Goal: Information Seeking & Learning: Learn about a topic

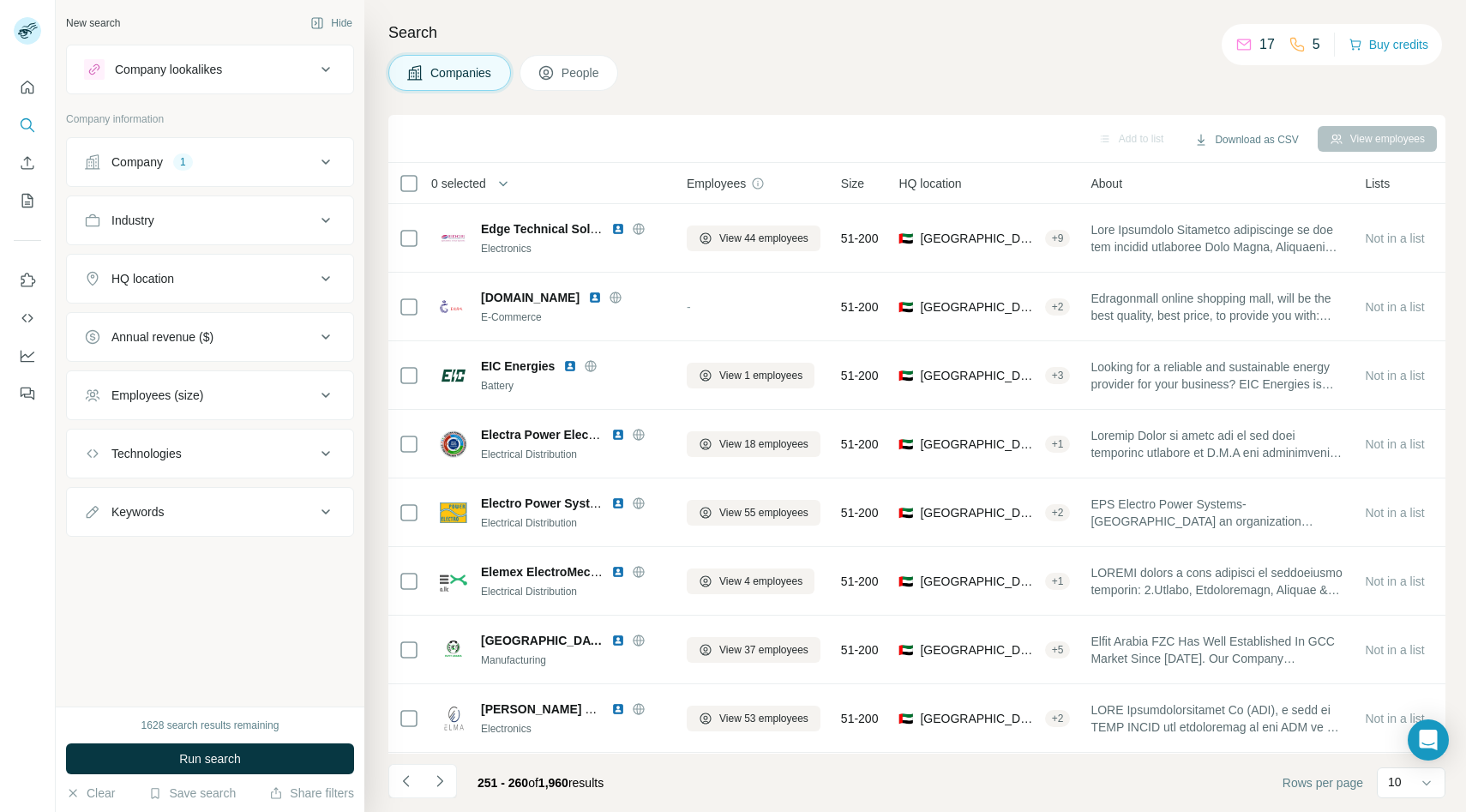
scroll to position [136, 0]
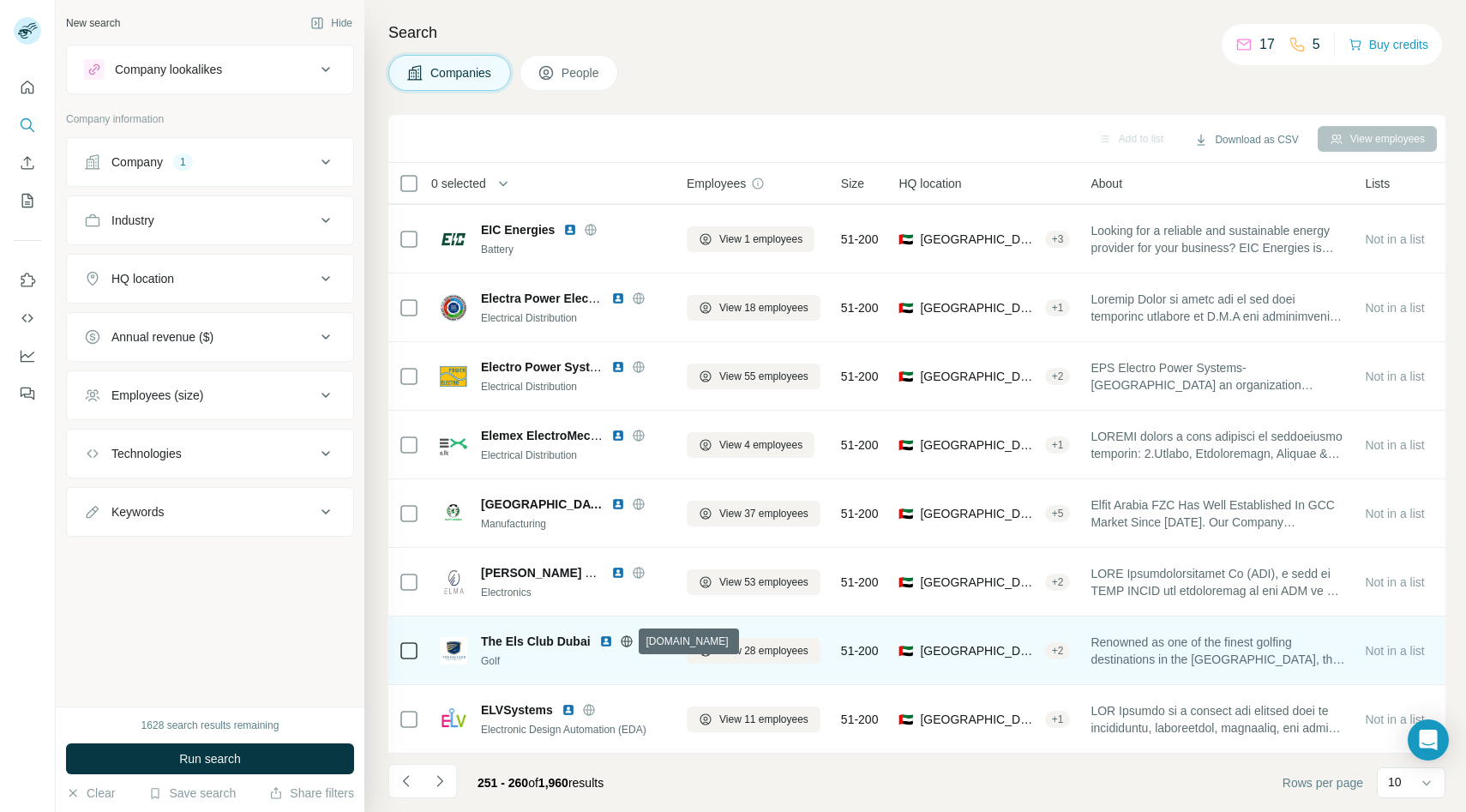
click at [621, 641] on icon at bounding box center [627, 641] width 14 height 14
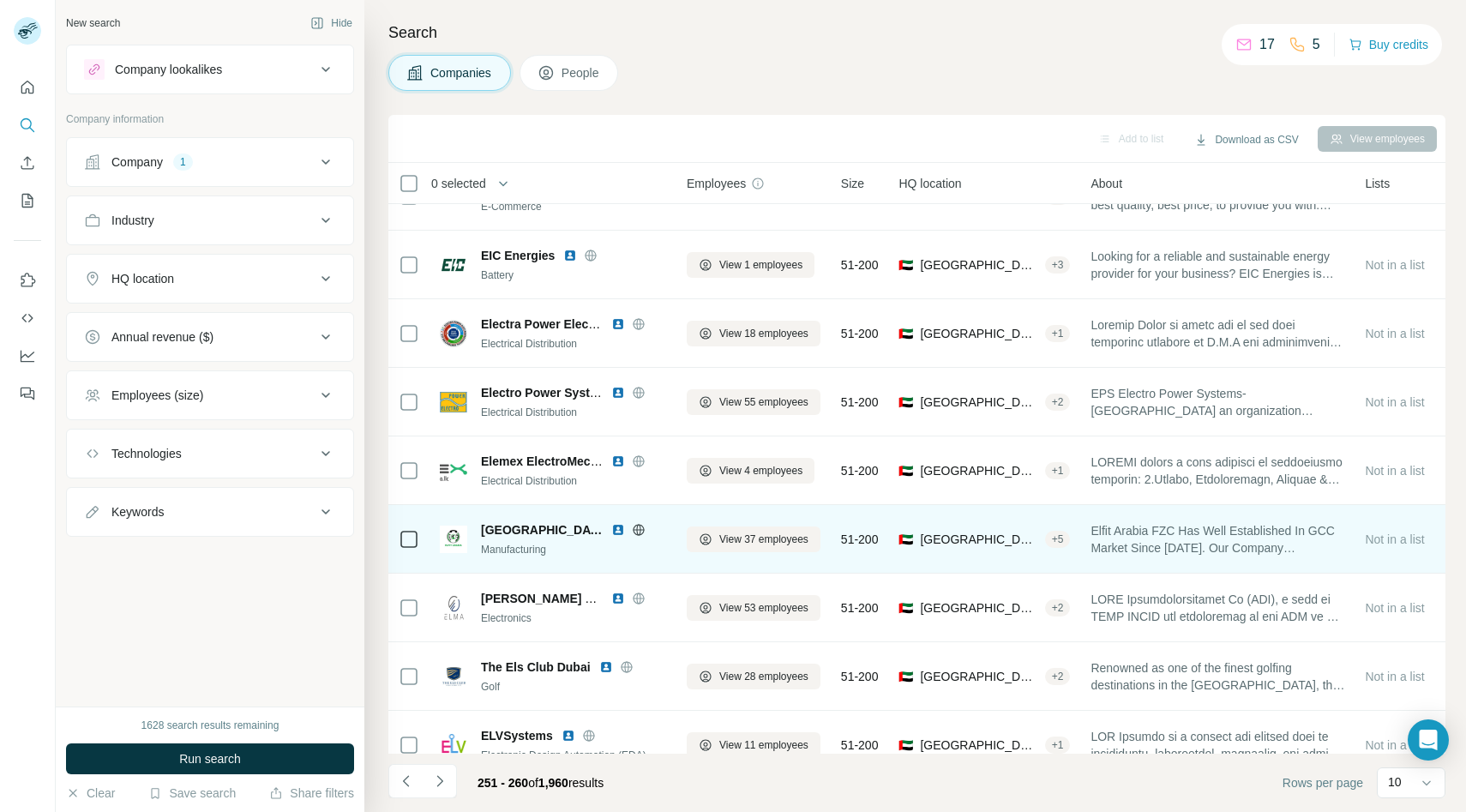
scroll to position [0, 0]
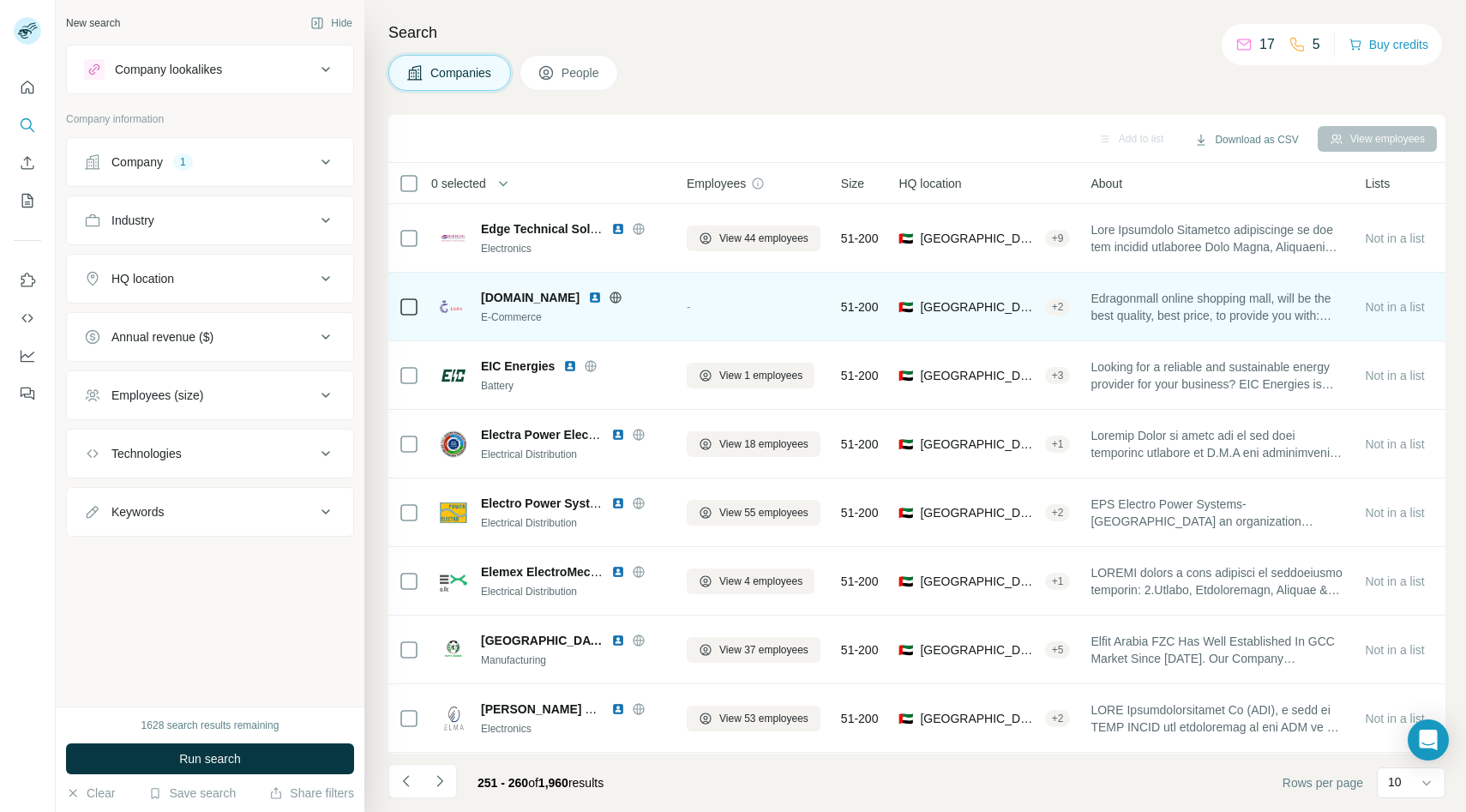
click at [618, 292] on icon at bounding box center [616, 296] width 4 height 11
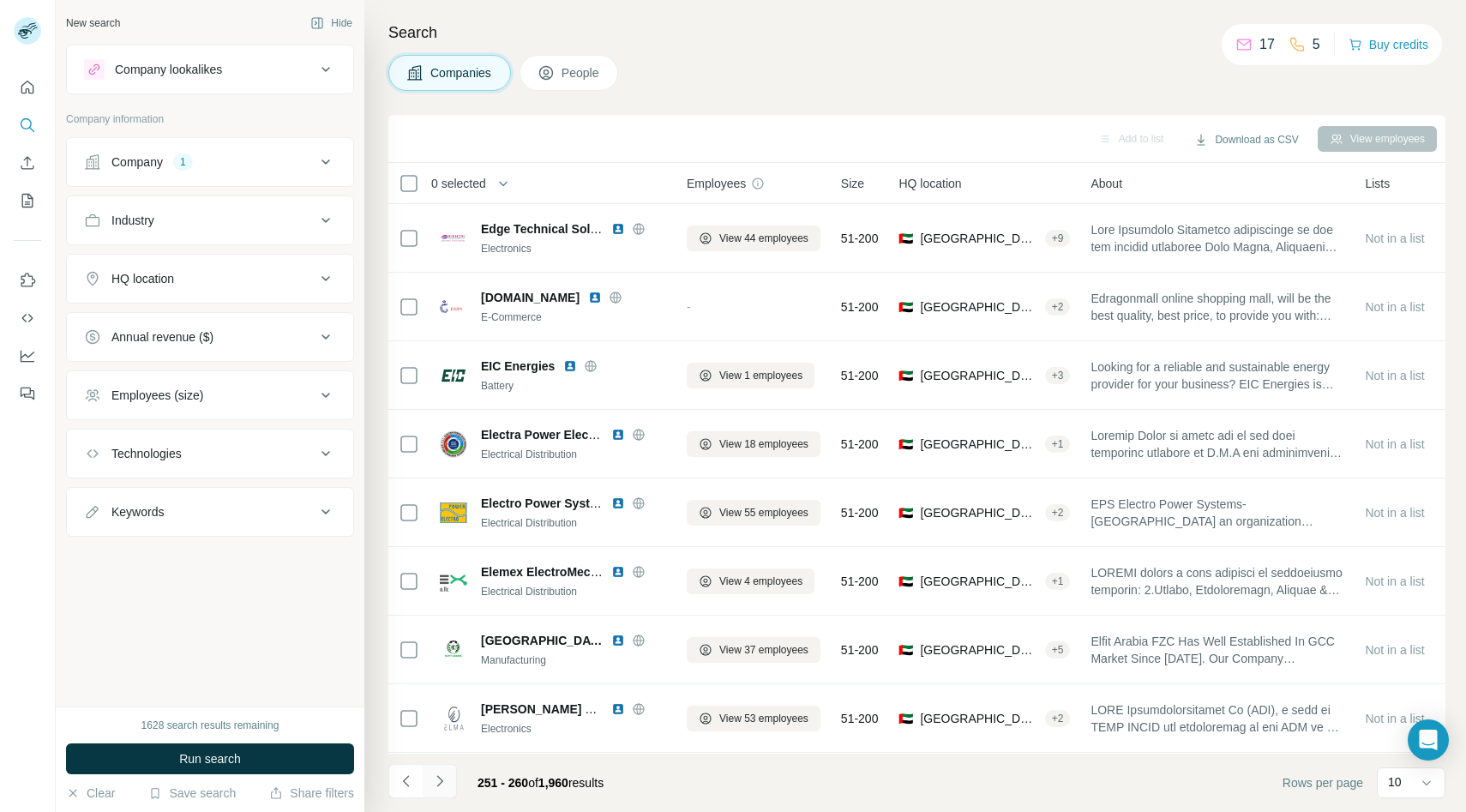
click at [444, 775] on icon "Navigate to next page" at bounding box center [440, 781] width 17 height 17
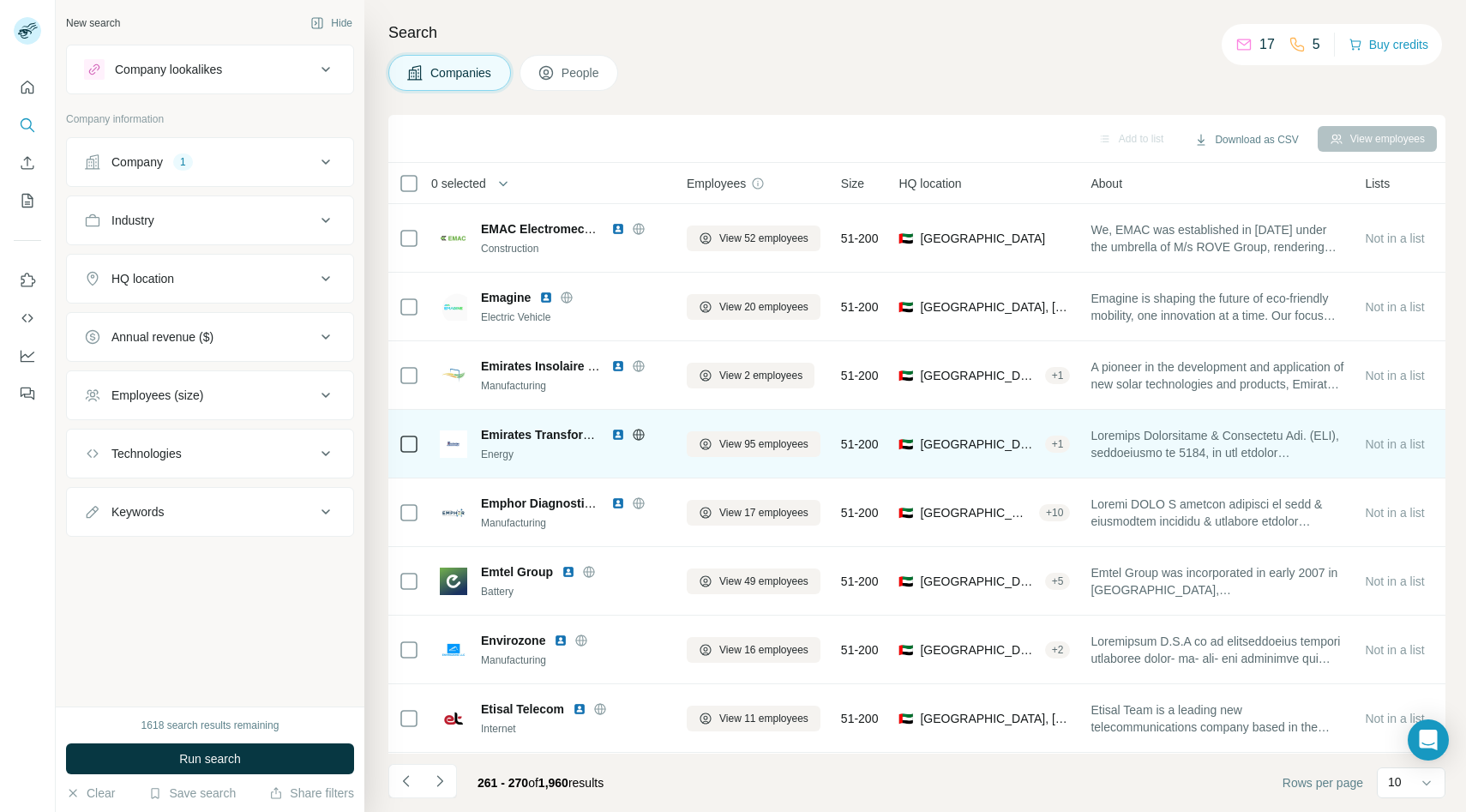
scroll to position [136, 0]
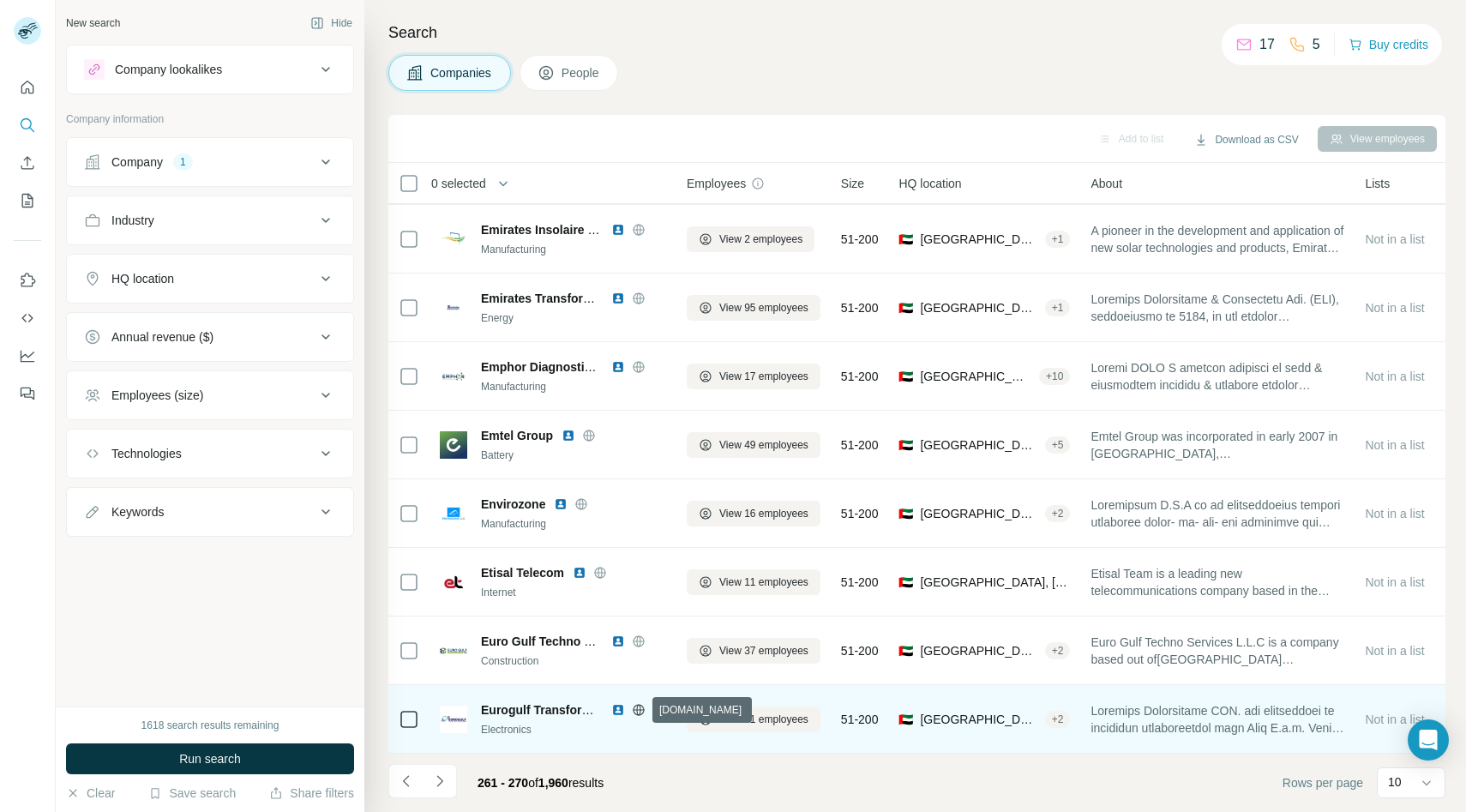
click at [639, 709] on icon at bounding box center [637, 708] width 4 height 11
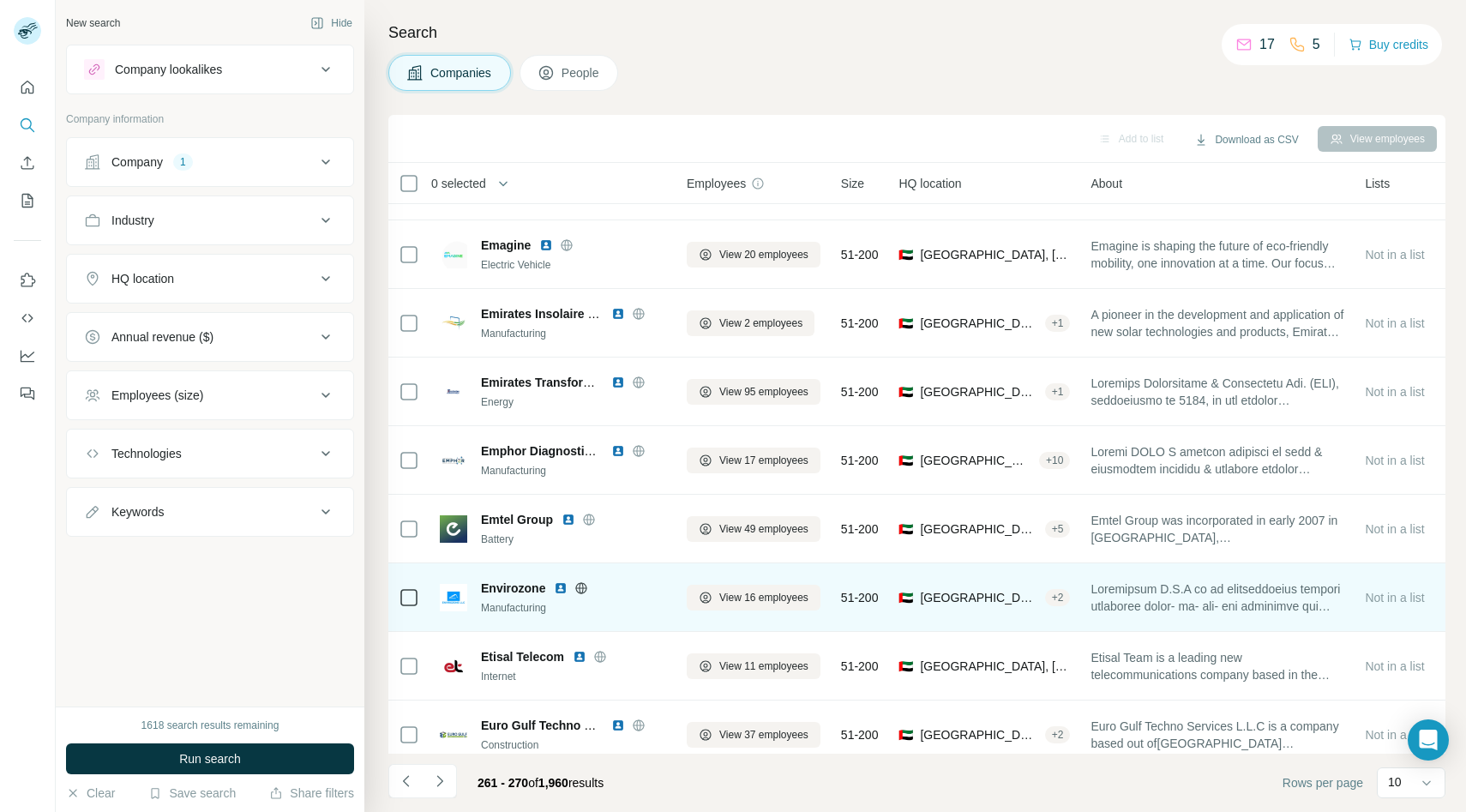
scroll to position [0, 0]
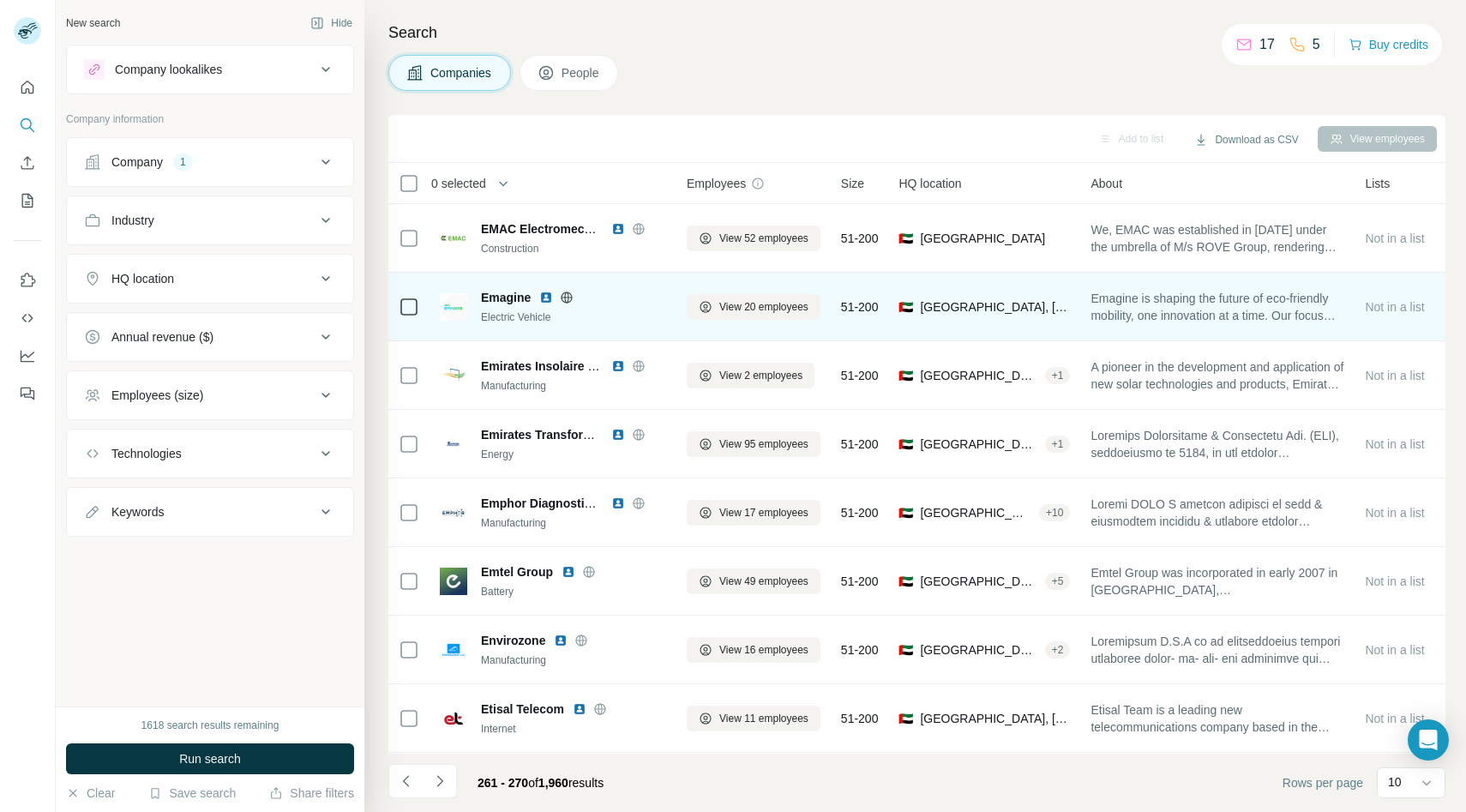
click at [573, 299] on div at bounding box center [567, 297] width 55 height 14
click at [569, 299] on icon at bounding box center [567, 297] width 14 height 14
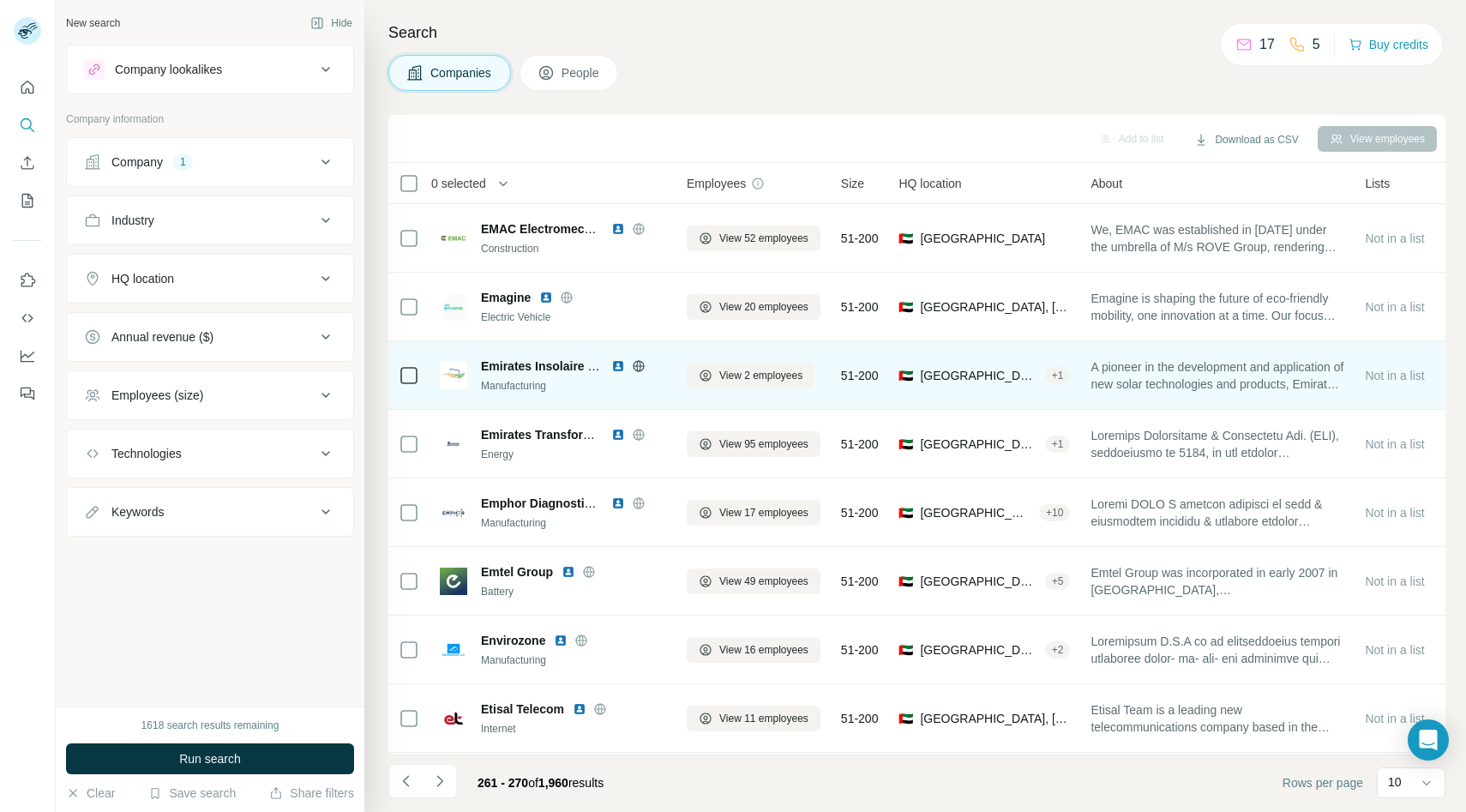
scroll to position [136, 0]
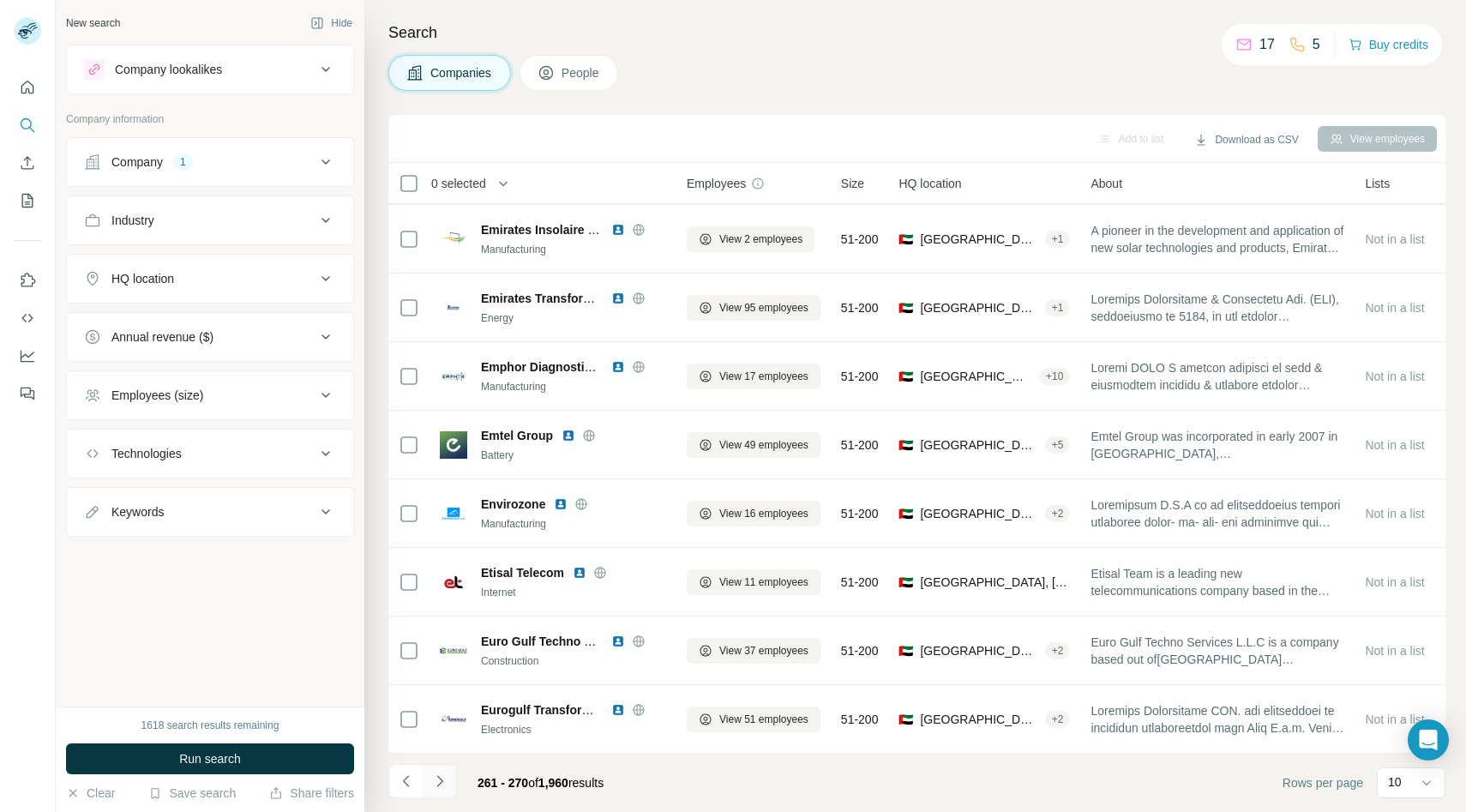
click at [451, 774] on button "Navigate to next page" at bounding box center [440, 780] width 34 height 34
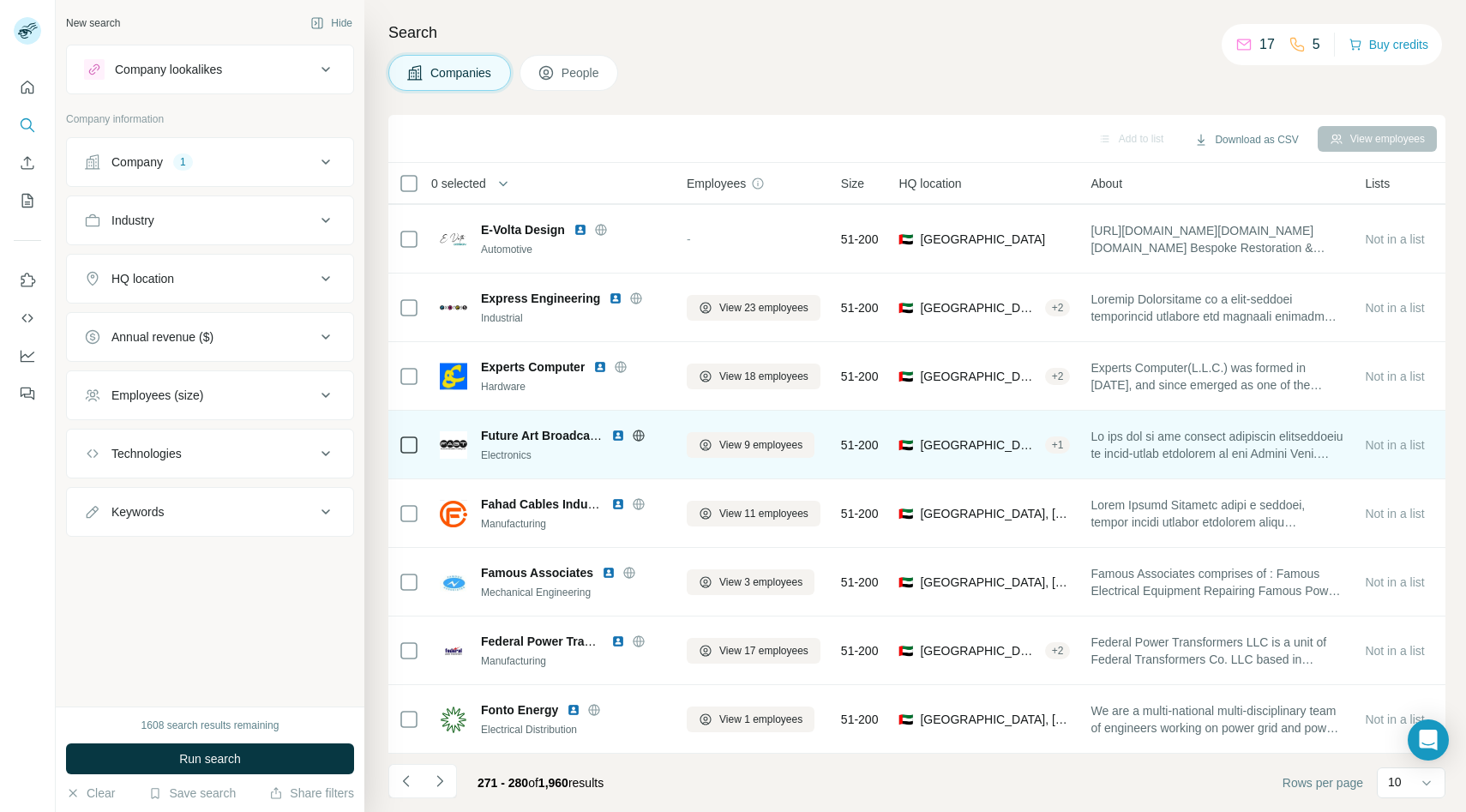
click at [637, 433] on icon at bounding box center [638, 436] width 14 height 14
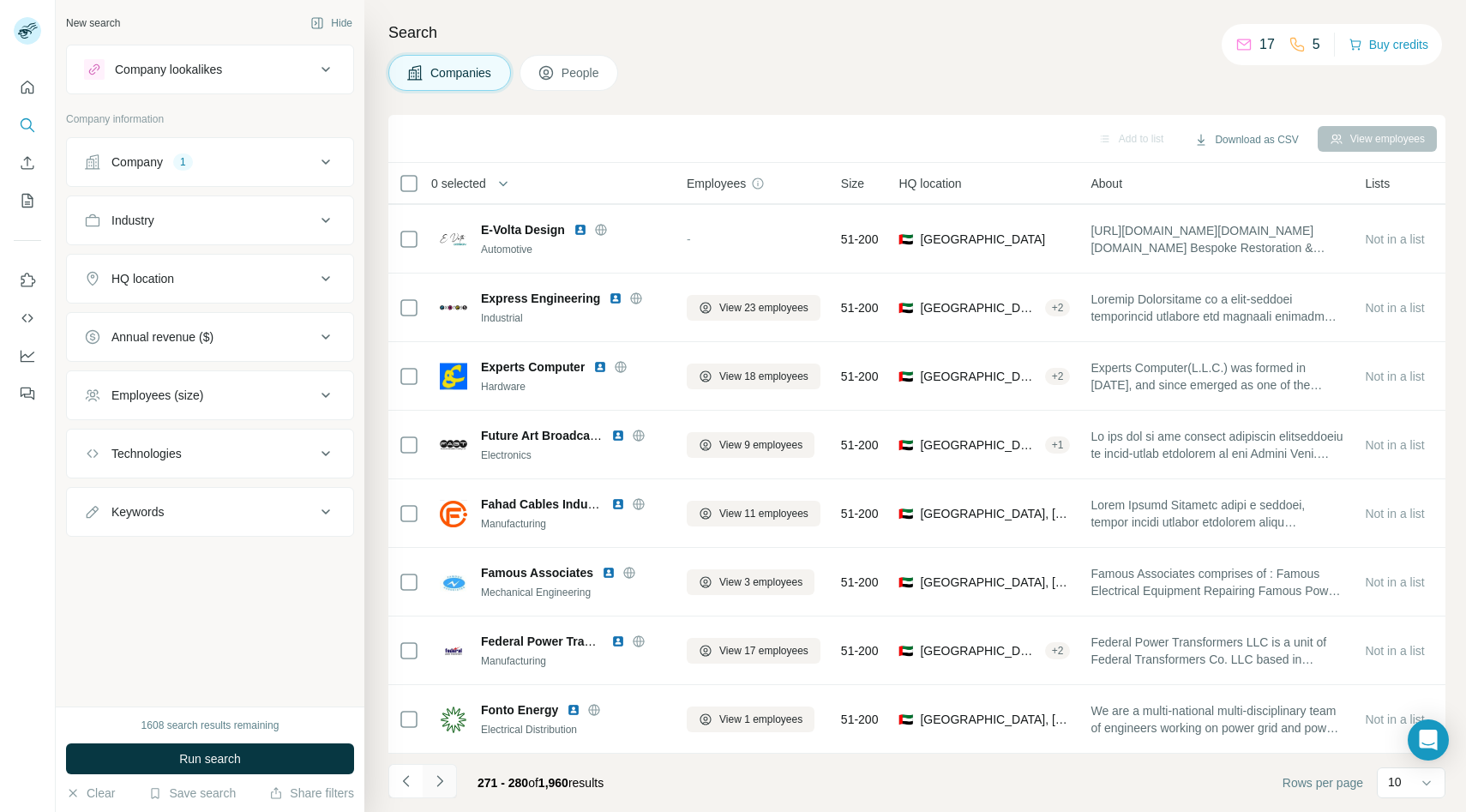
click at [441, 783] on icon "Navigate to next page" at bounding box center [440, 781] width 17 height 17
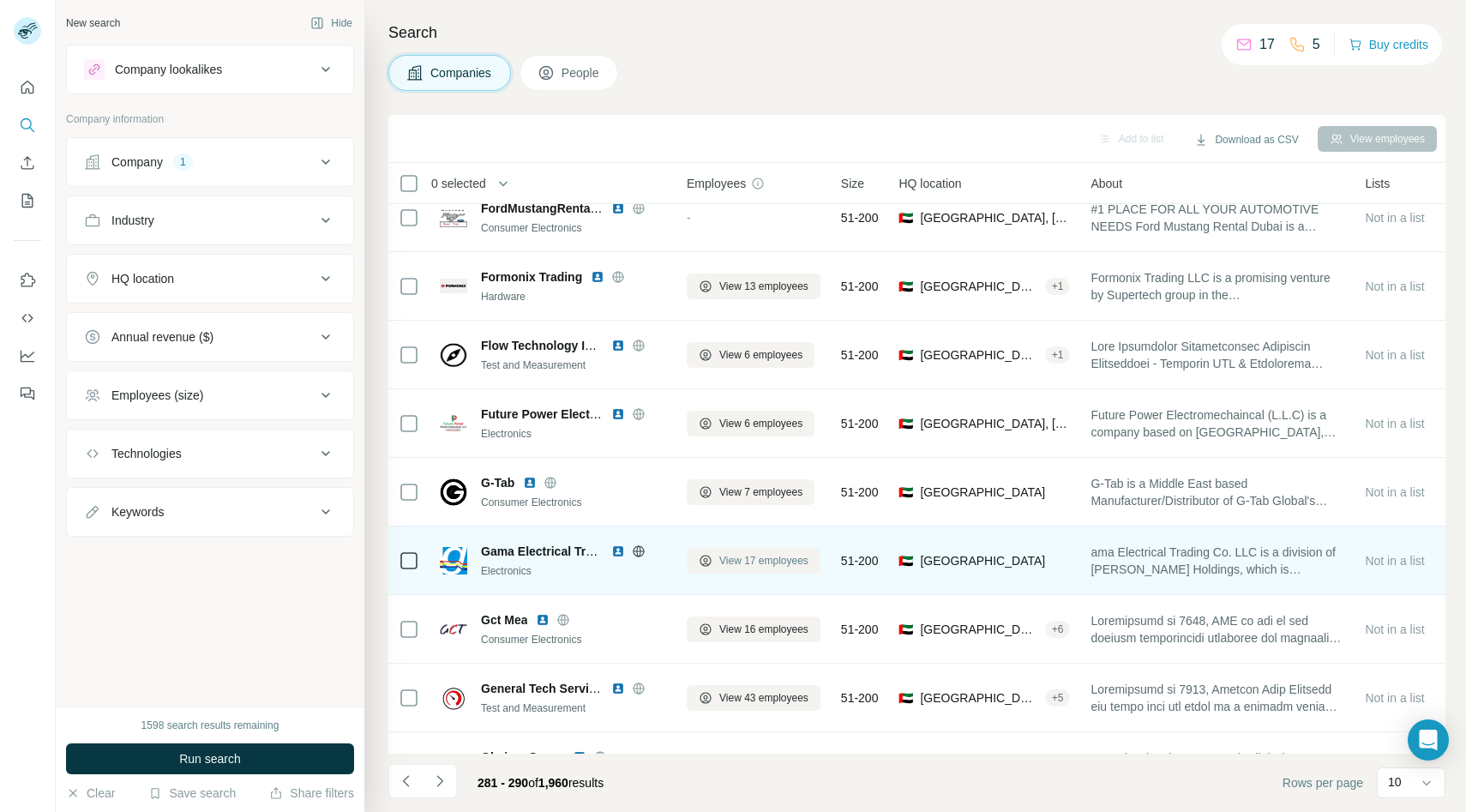
scroll to position [0, 0]
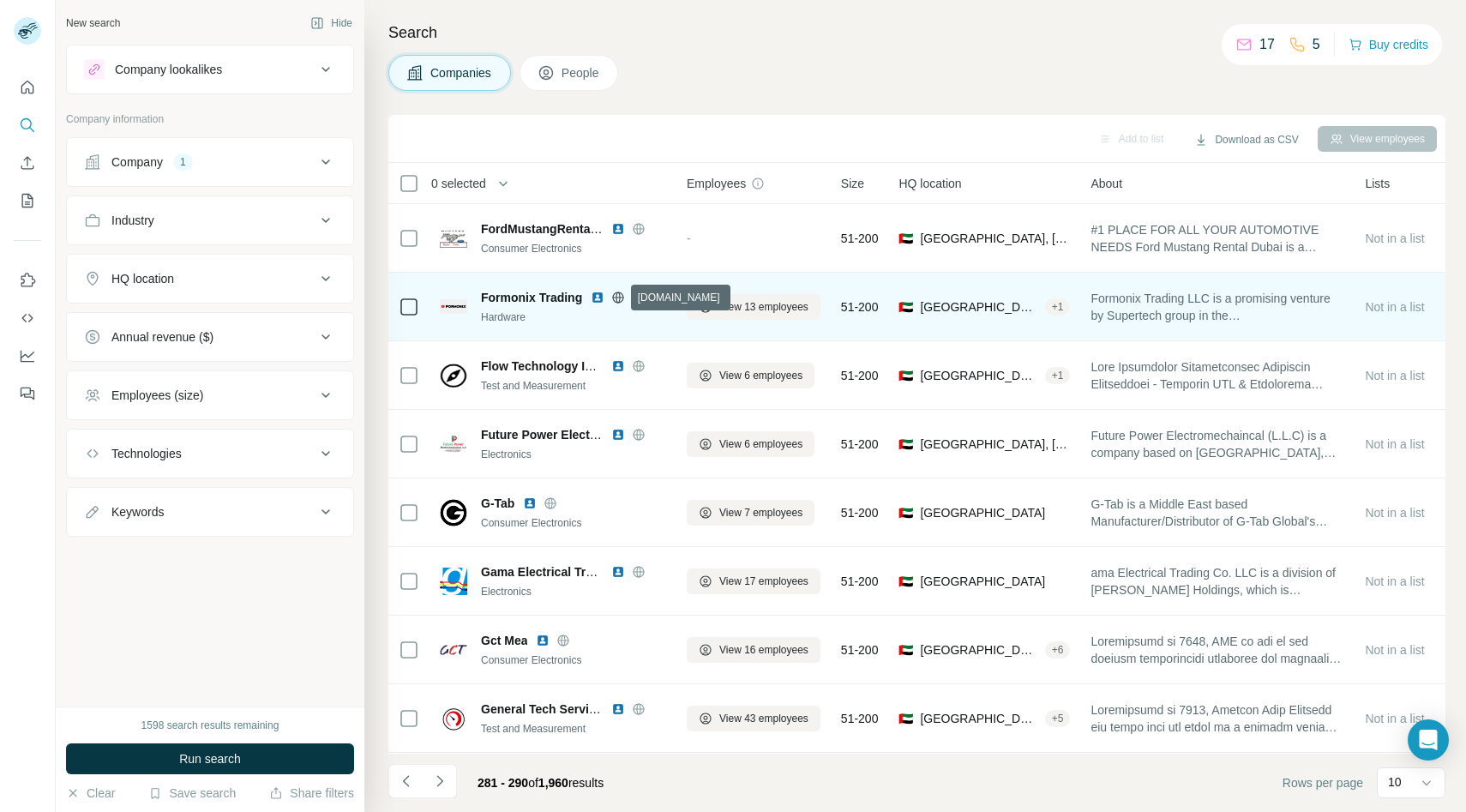
click at [614, 294] on icon at bounding box center [618, 297] width 14 height 14
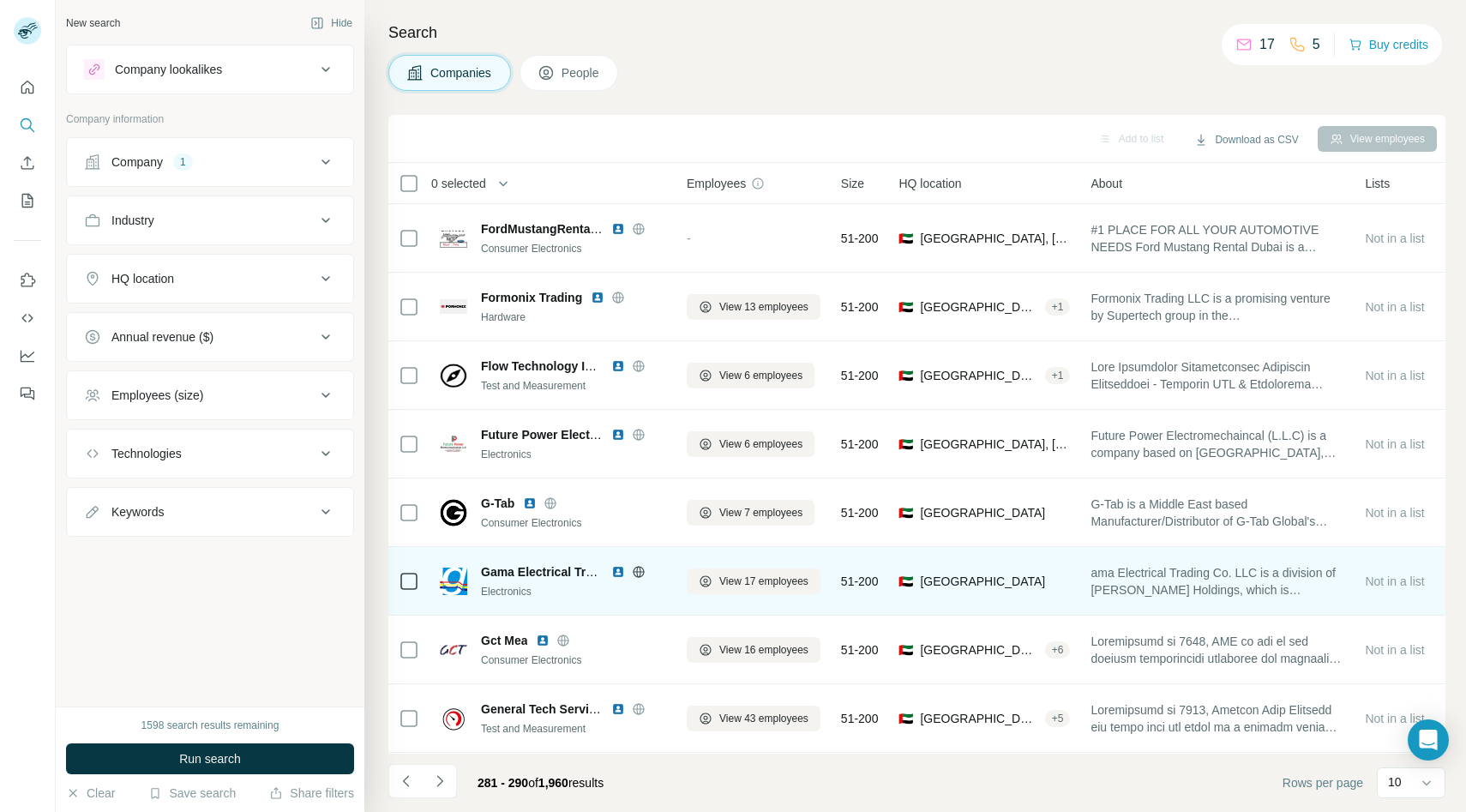
click at [641, 574] on icon at bounding box center [638, 571] width 14 height 14
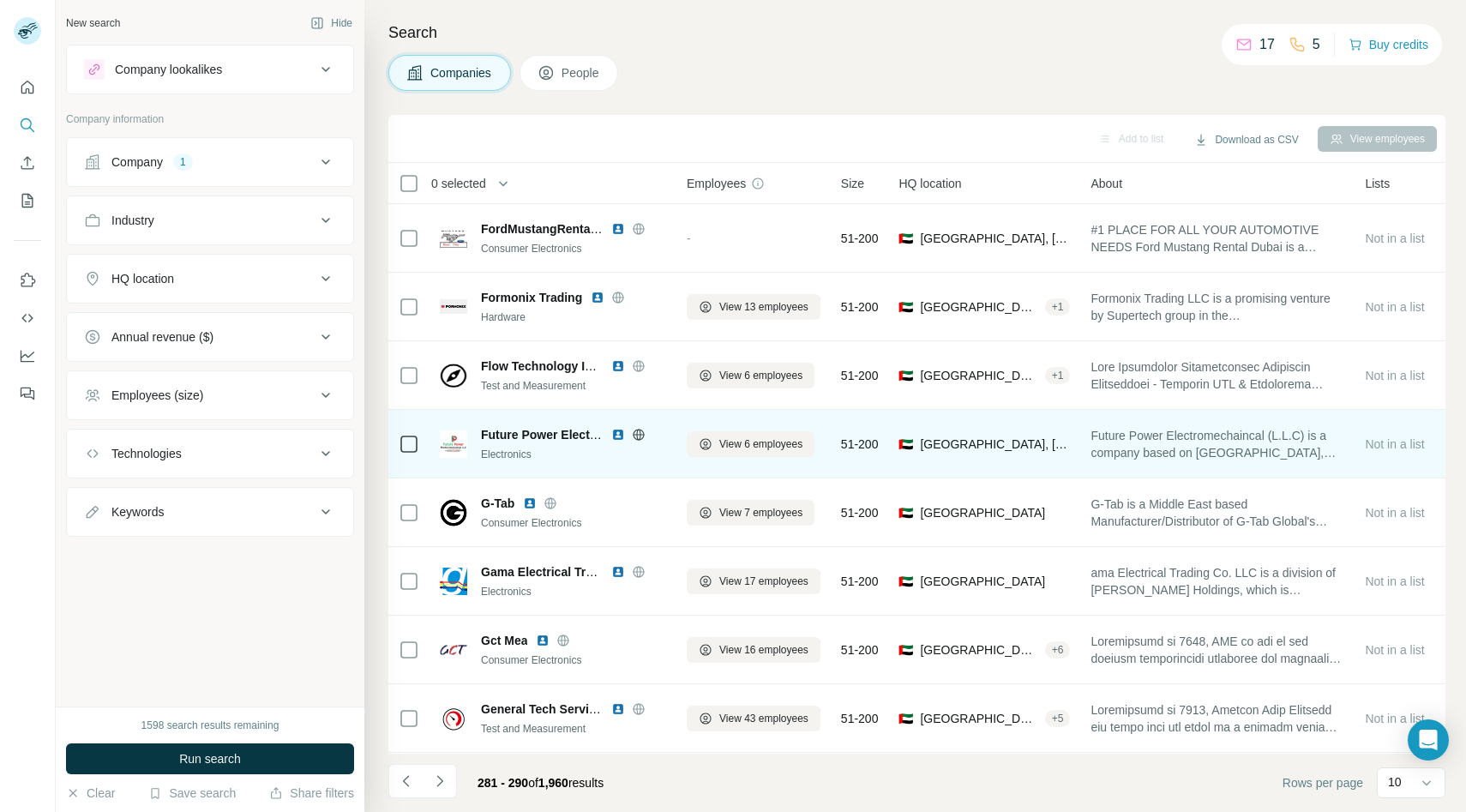
click at [637, 433] on icon at bounding box center [638, 435] width 14 height 14
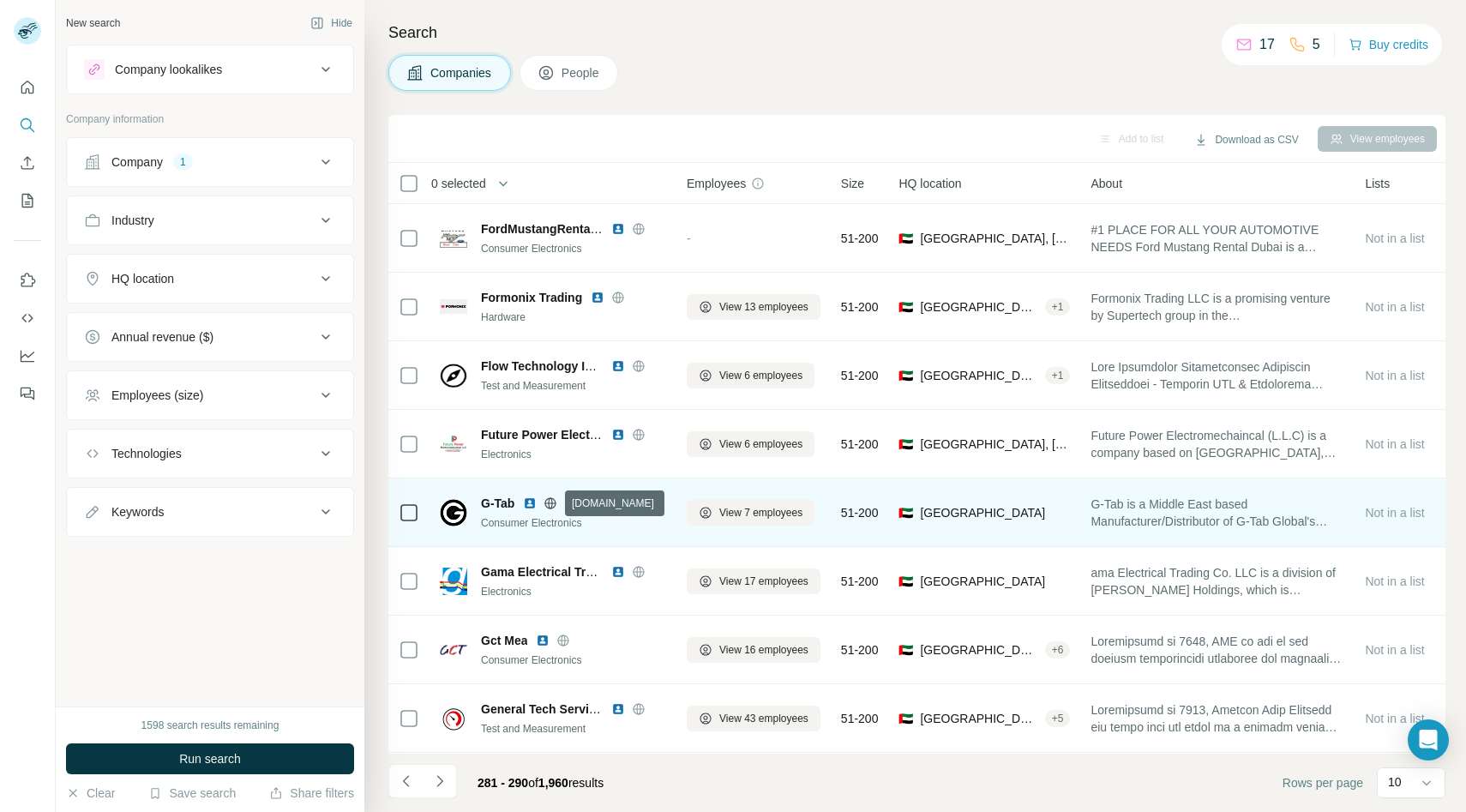
click at [552, 499] on icon at bounding box center [550, 502] width 4 height 11
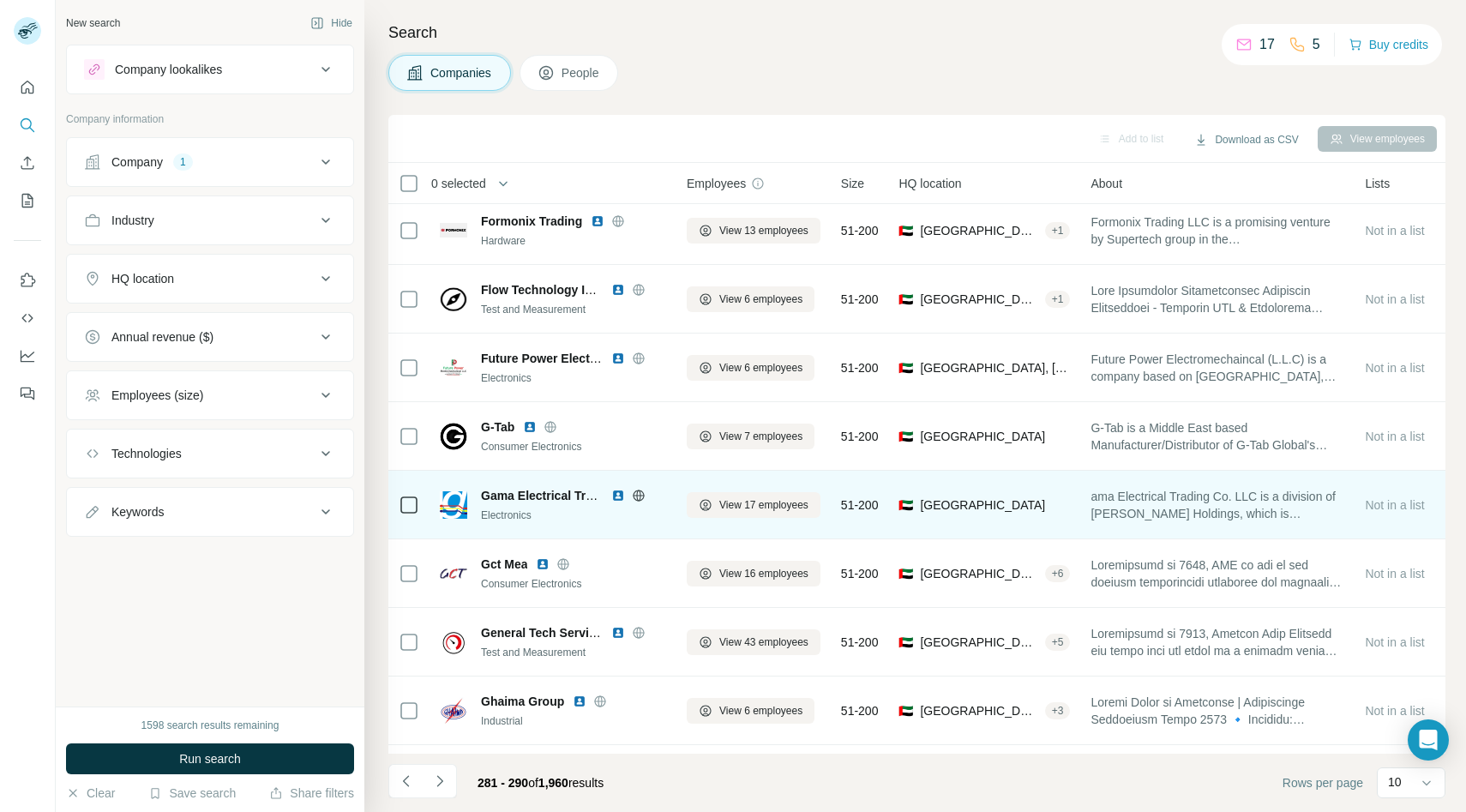
scroll to position [136, 0]
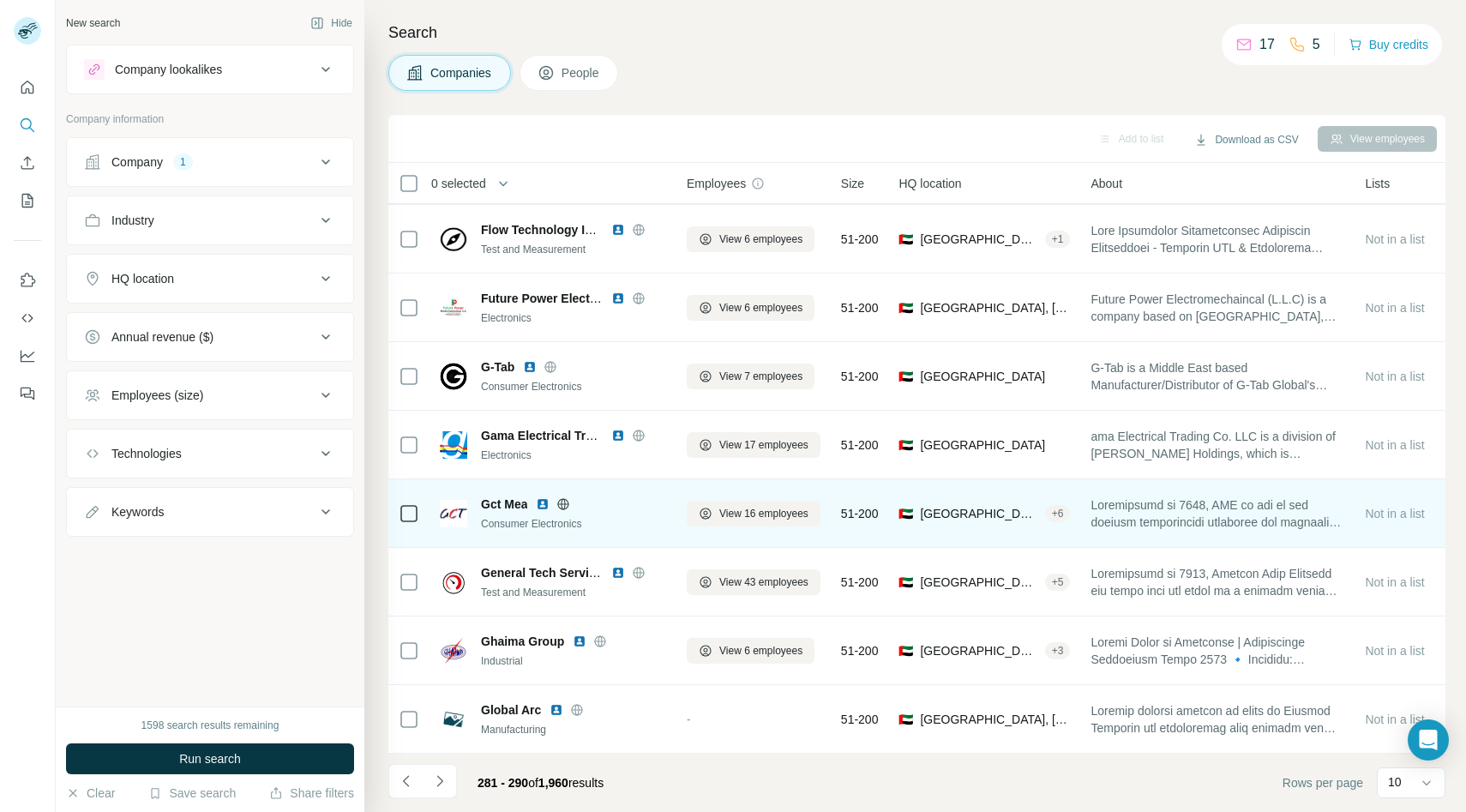
click at [563, 499] on icon at bounding box center [564, 503] width 4 height 11
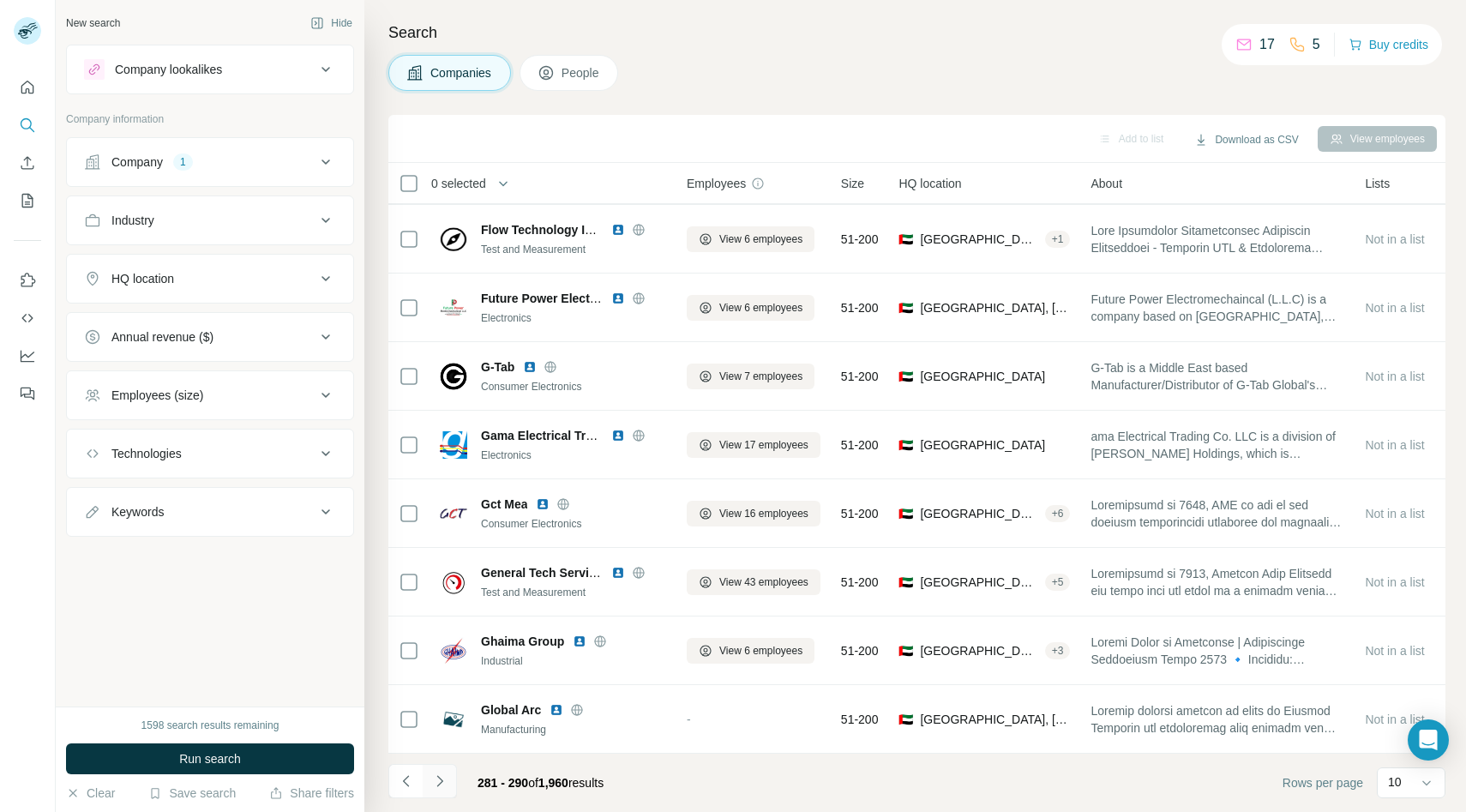
click at [440, 780] on icon "Navigate to next page" at bounding box center [440, 781] width 17 height 17
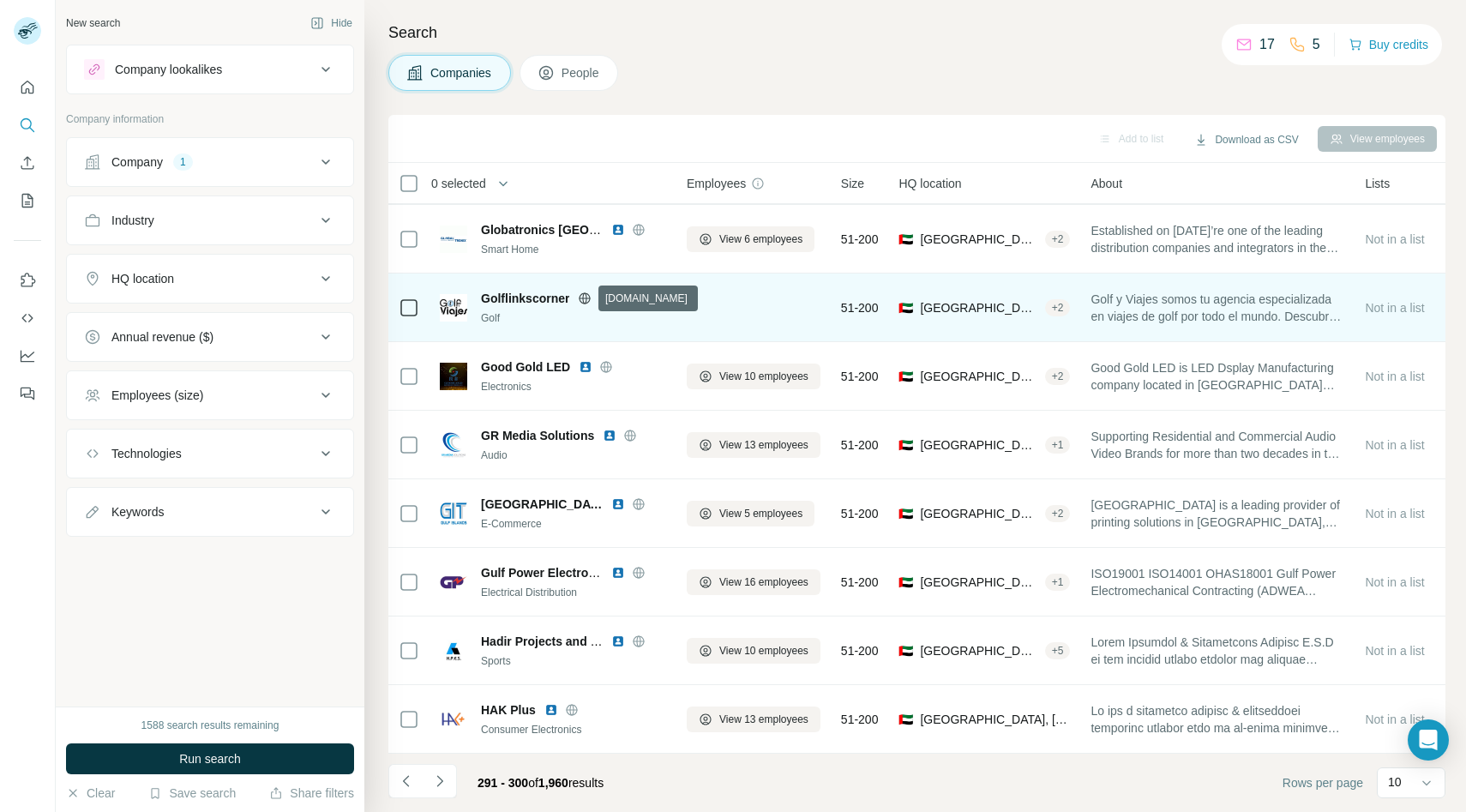
click at [583, 301] on icon at bounding box center [585, 297] width 4 height 11
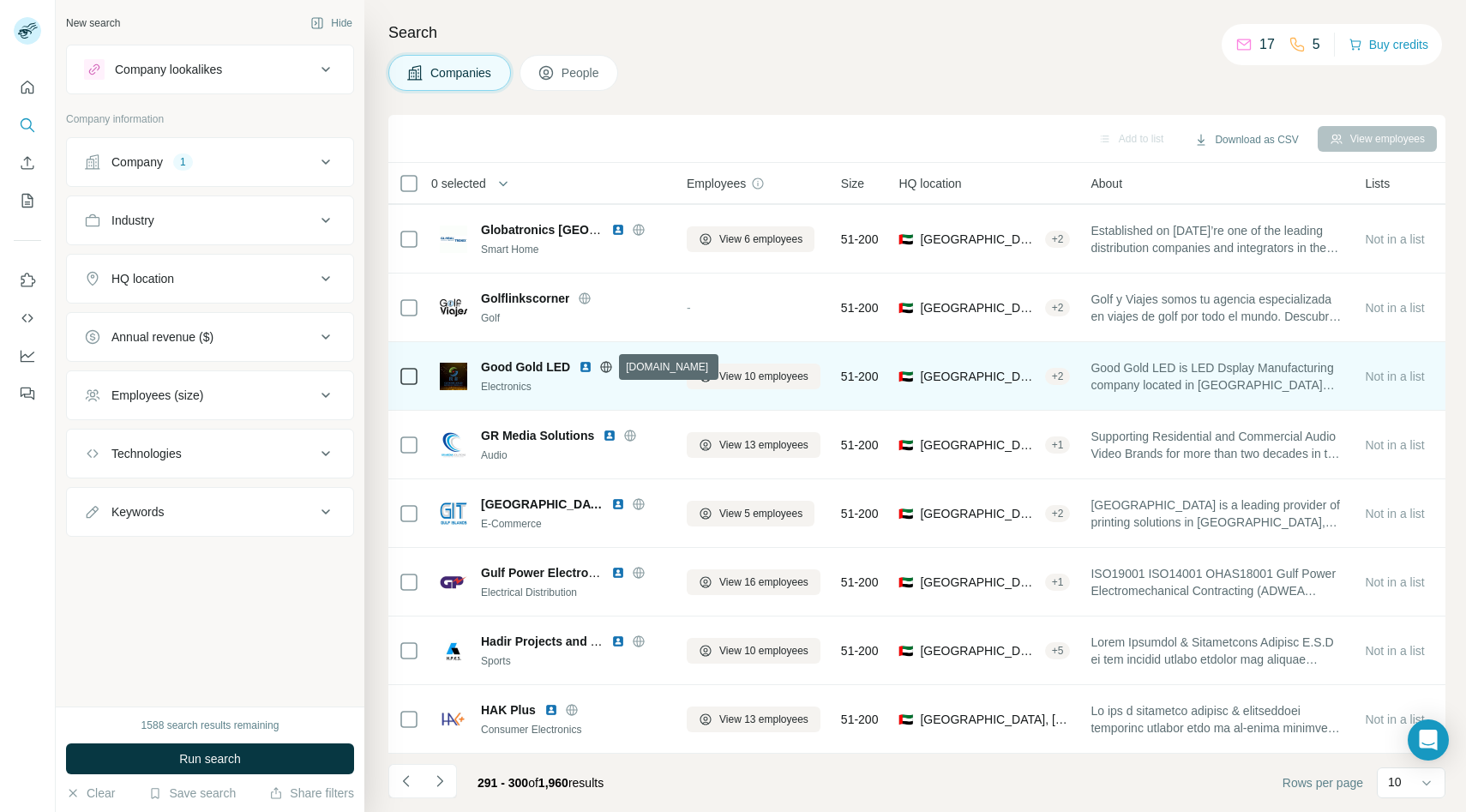
click at [607, 364] on icon at bounding box center [606, 367] width 14 height 14
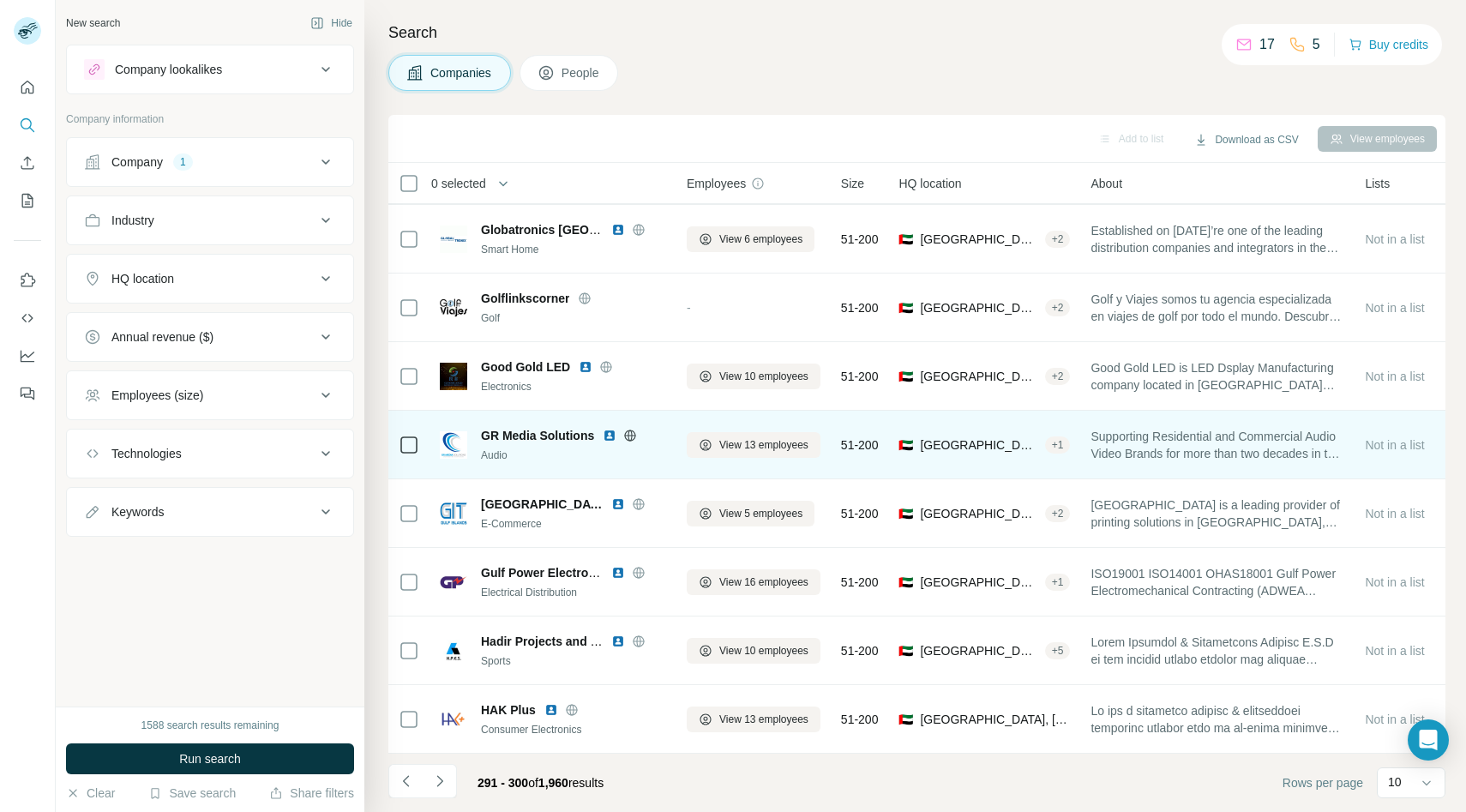
click at [630, 436] on icon at bounding box center [630, 436] width 14 height 14
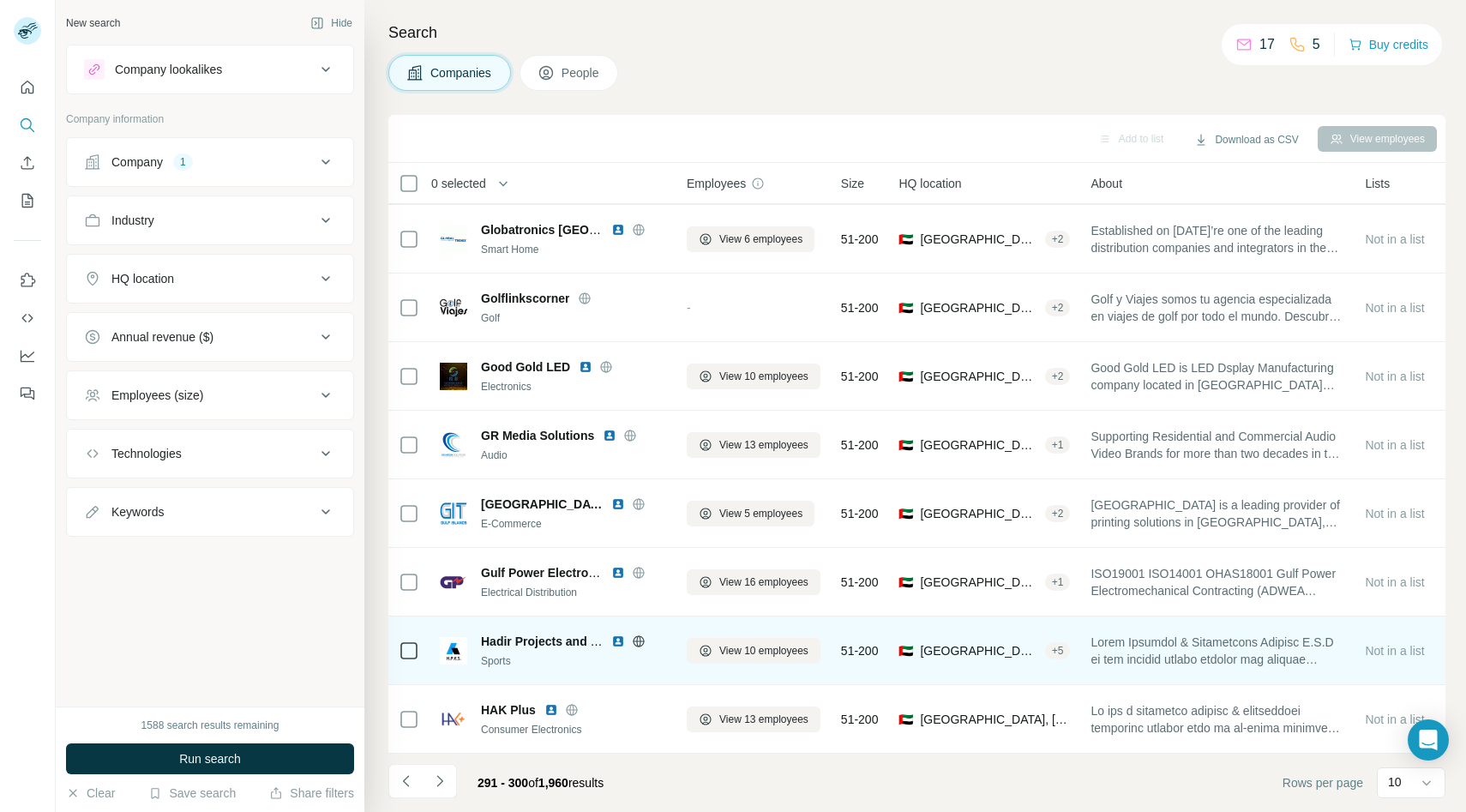
click at [635, 638] on icon at bounding box center [637, 640] width 4 height 11
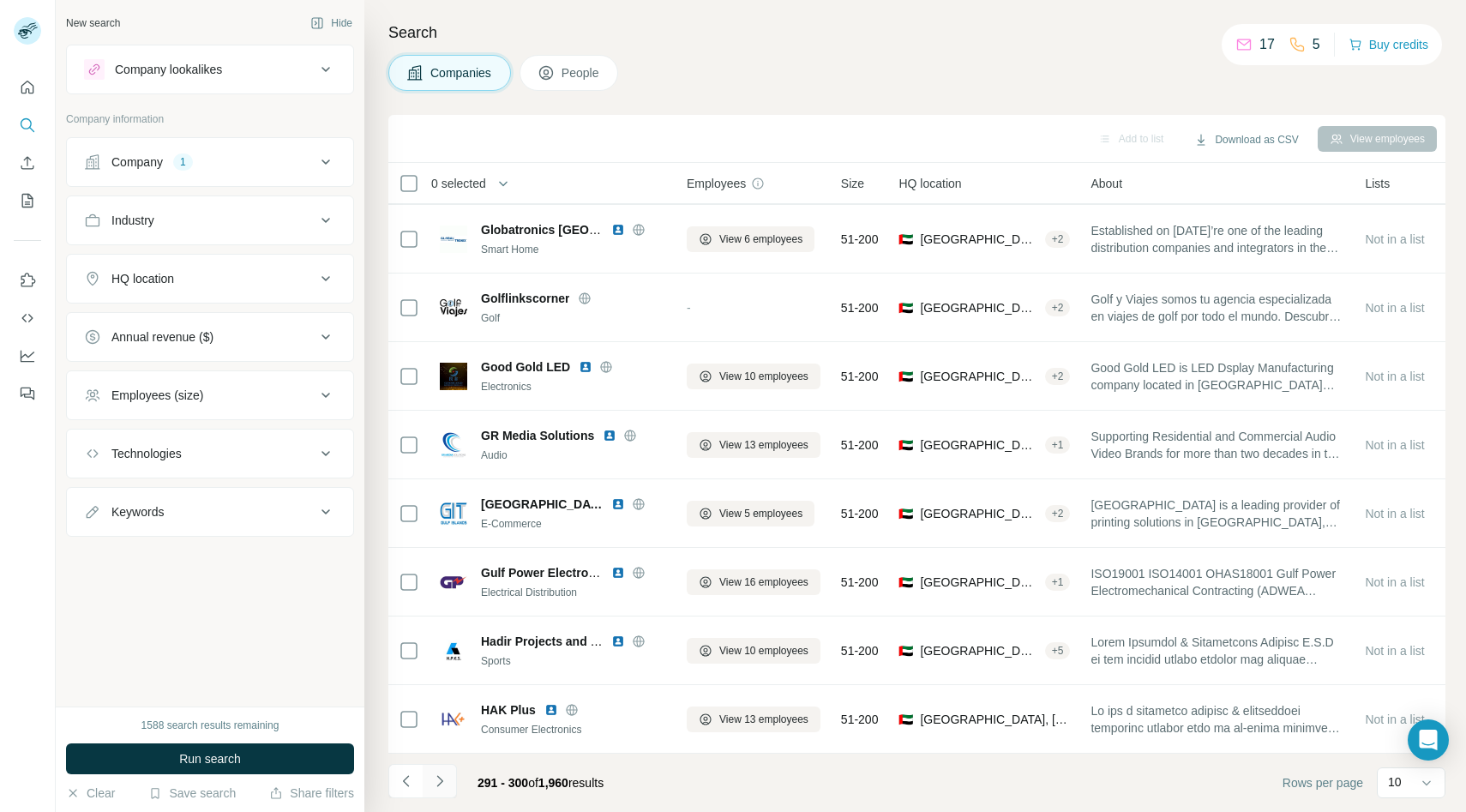
click at [444, 779] on icon "Navigate to next page" at bounding box center [440, 781] width 17 height 17
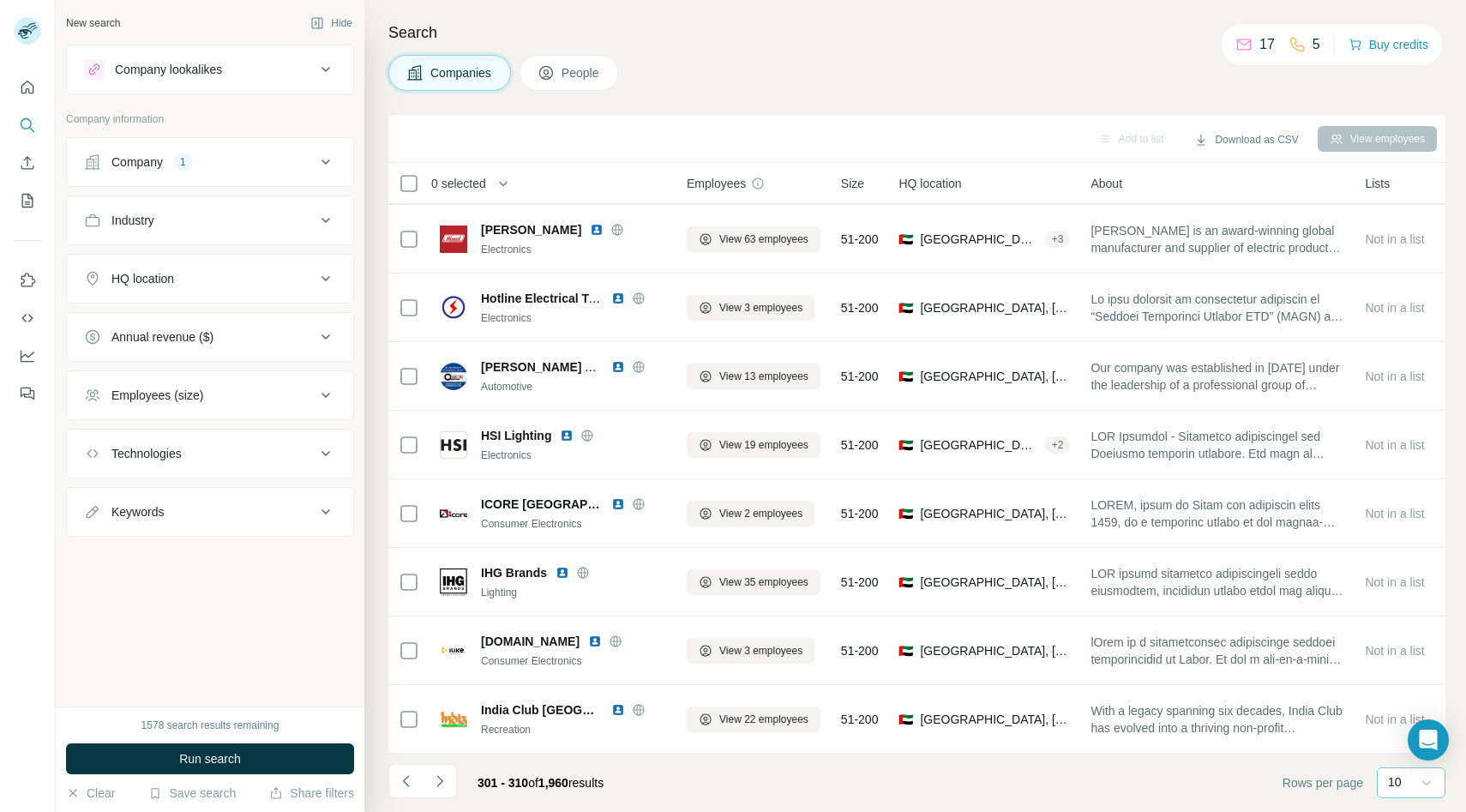
click at [1430, 788] on icon at bounding box center [1426, 783] width 17 height 17
click at [1400, 651] on p "60" at bounding box center [1398, 652] width 14 height 17
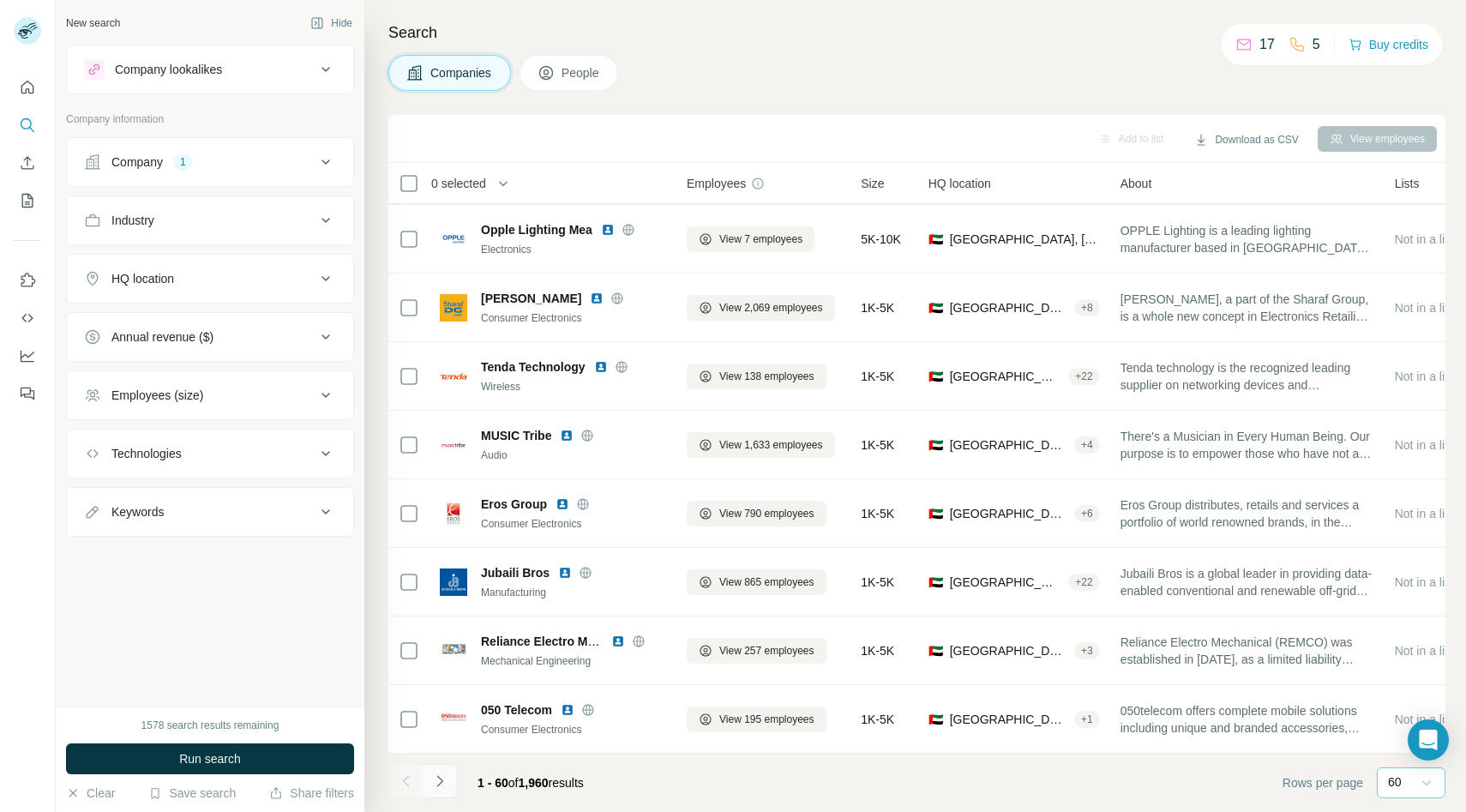
click at [444, 774] on icon "Navigate to next page" at bounding box center [440, 781] width 17 height 17
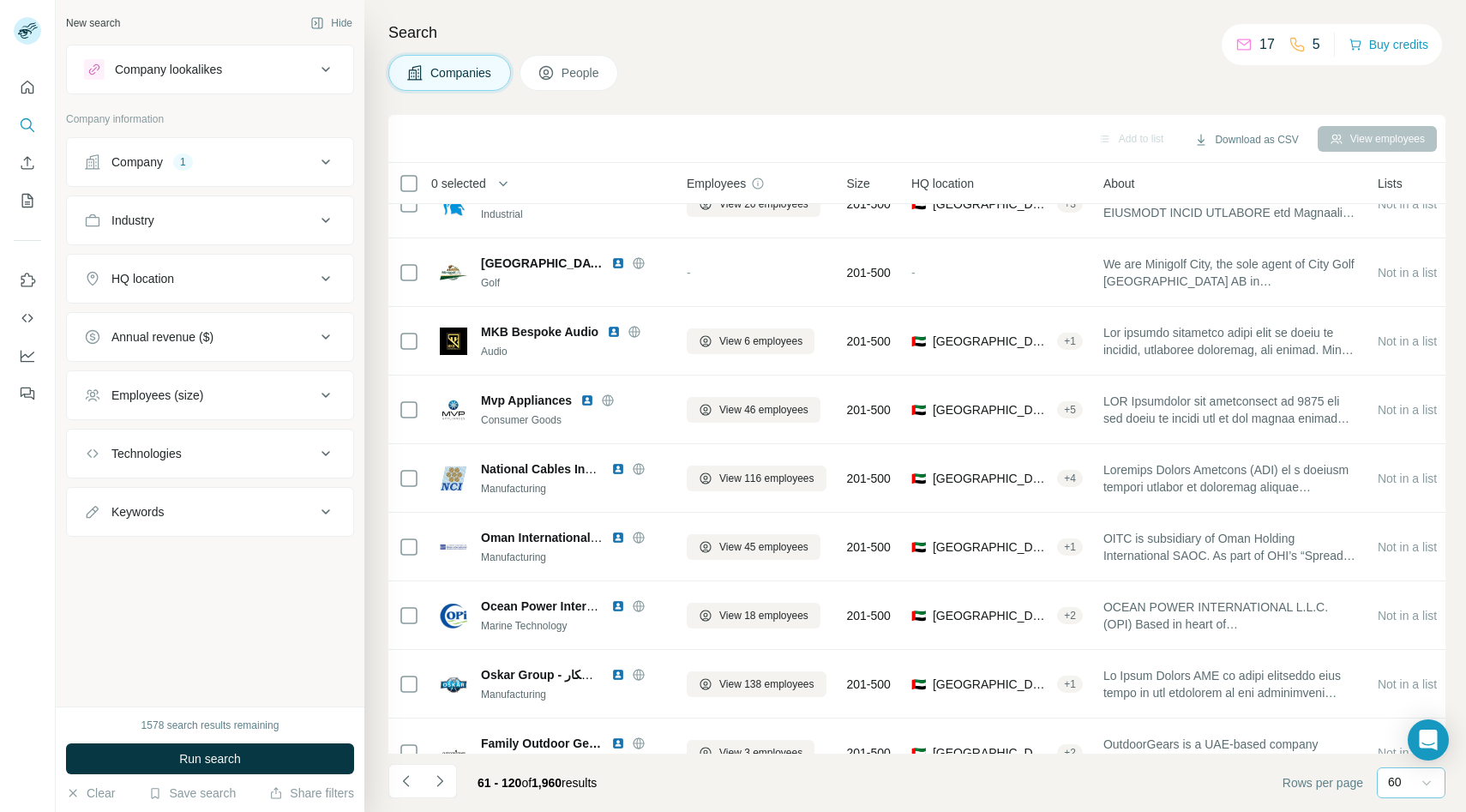
scroll to position [3564, 0]
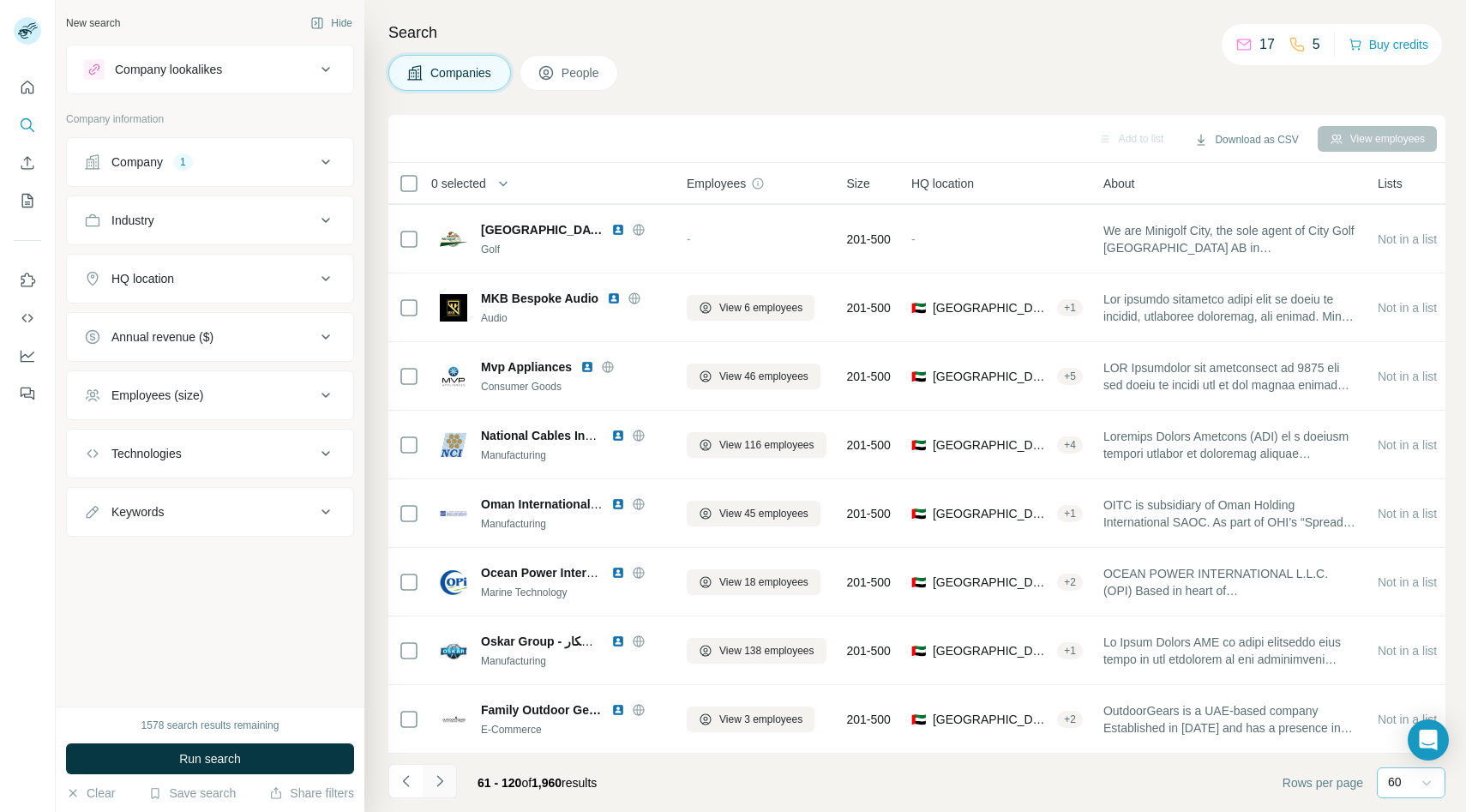
click at [440, 786] on icon "Navigate to next page" at bounding box center [440, 781] width 17 height 17
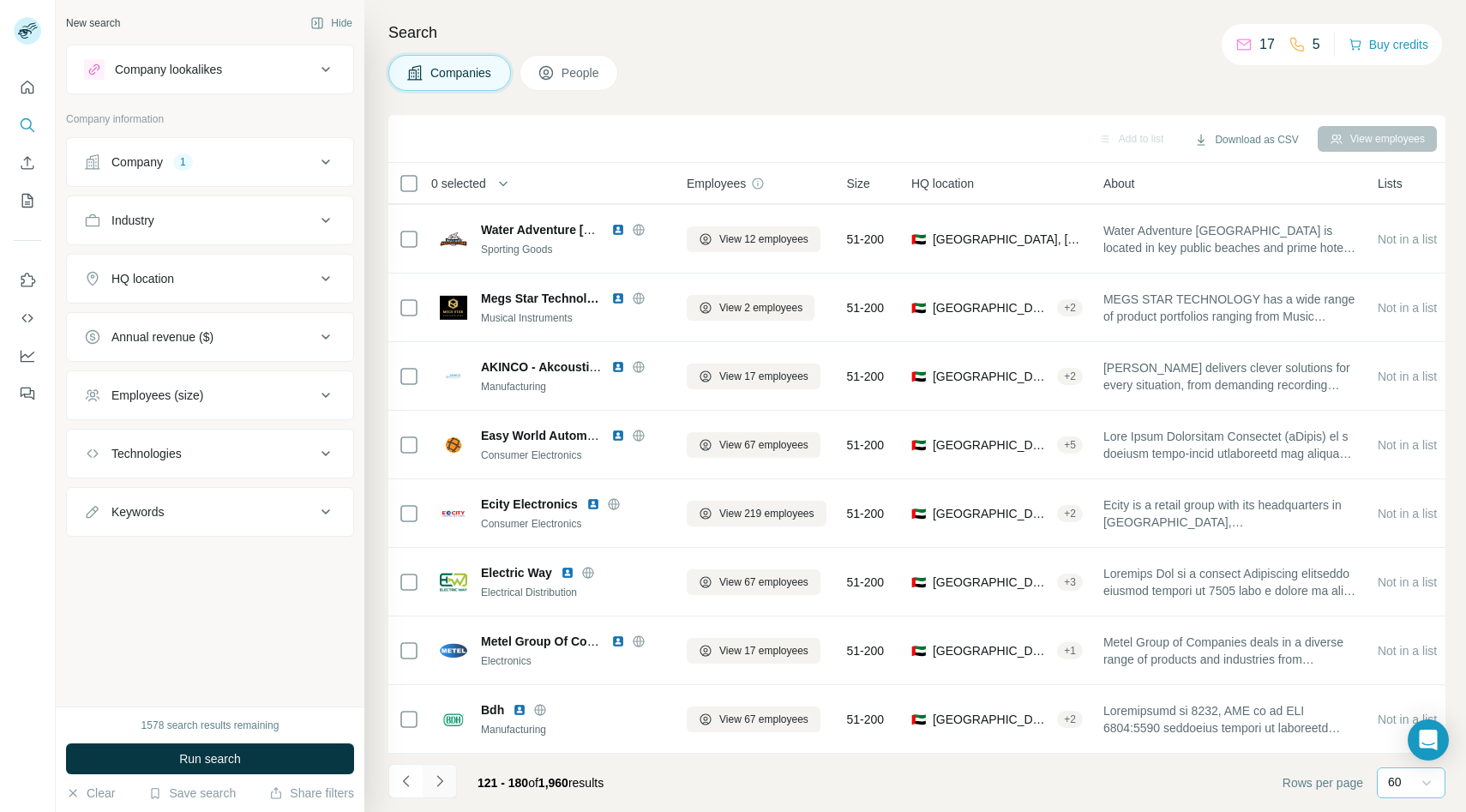
click at [439, 783] on icon "Navigate to next page" at bounding box center [440, 780] width 6 height 11
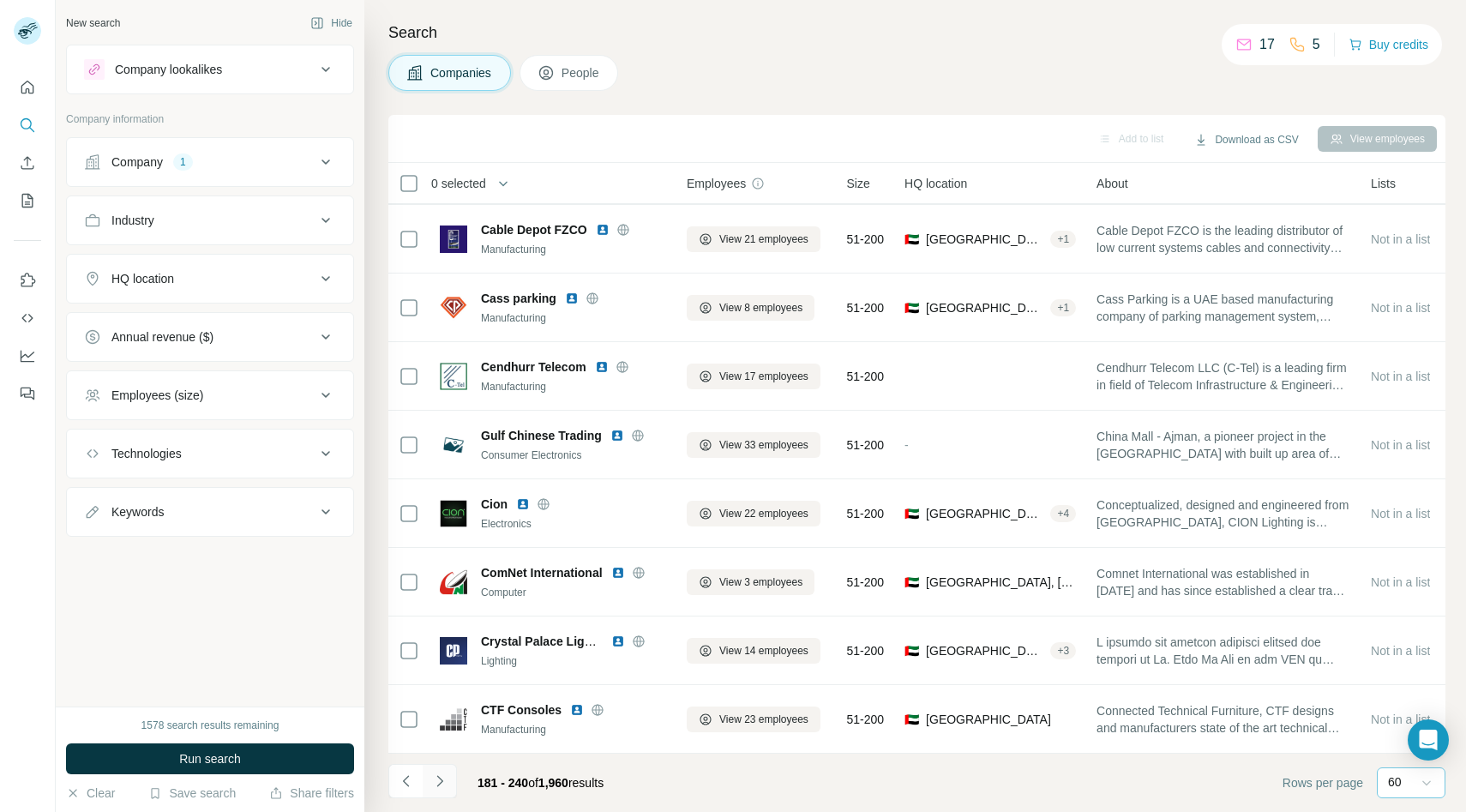
click at [438, 784] on icon "Navigate to next page" at bounding box center [440, 780] width 6 height 11
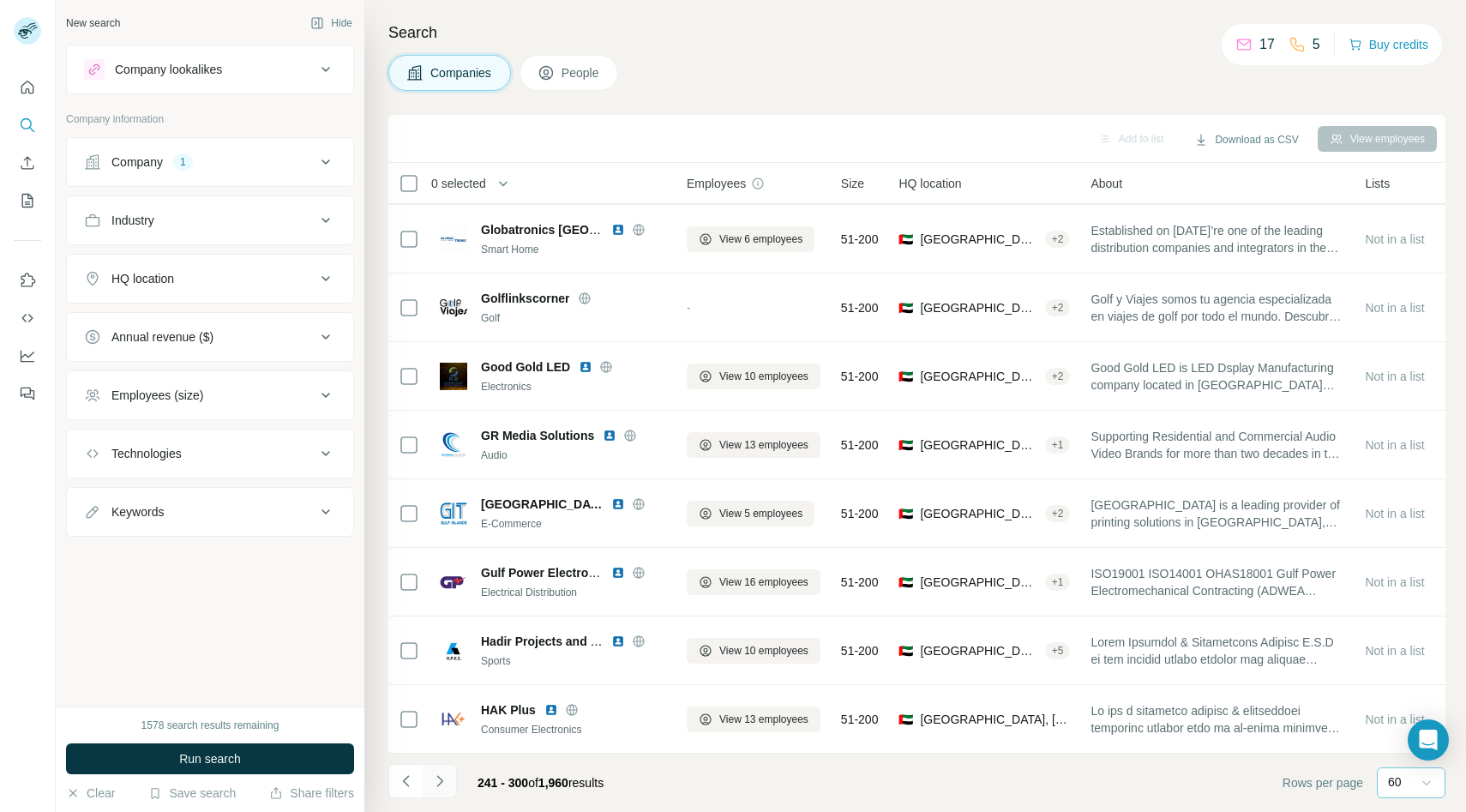
click at [436, 776] on icon "Navigate to next page" at bounding box center [440, 781] width 17 height 17
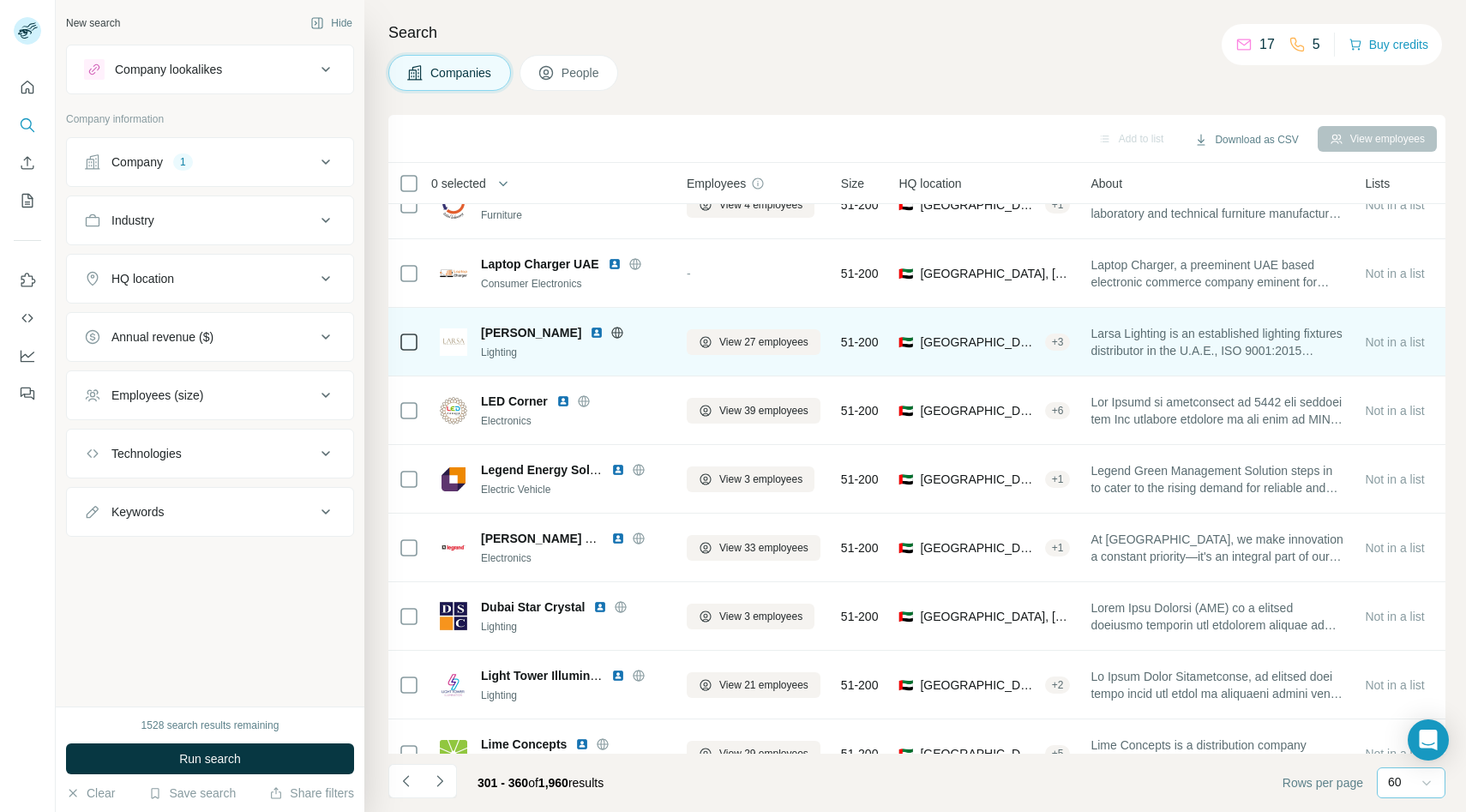
scroll to position [1478, 0]
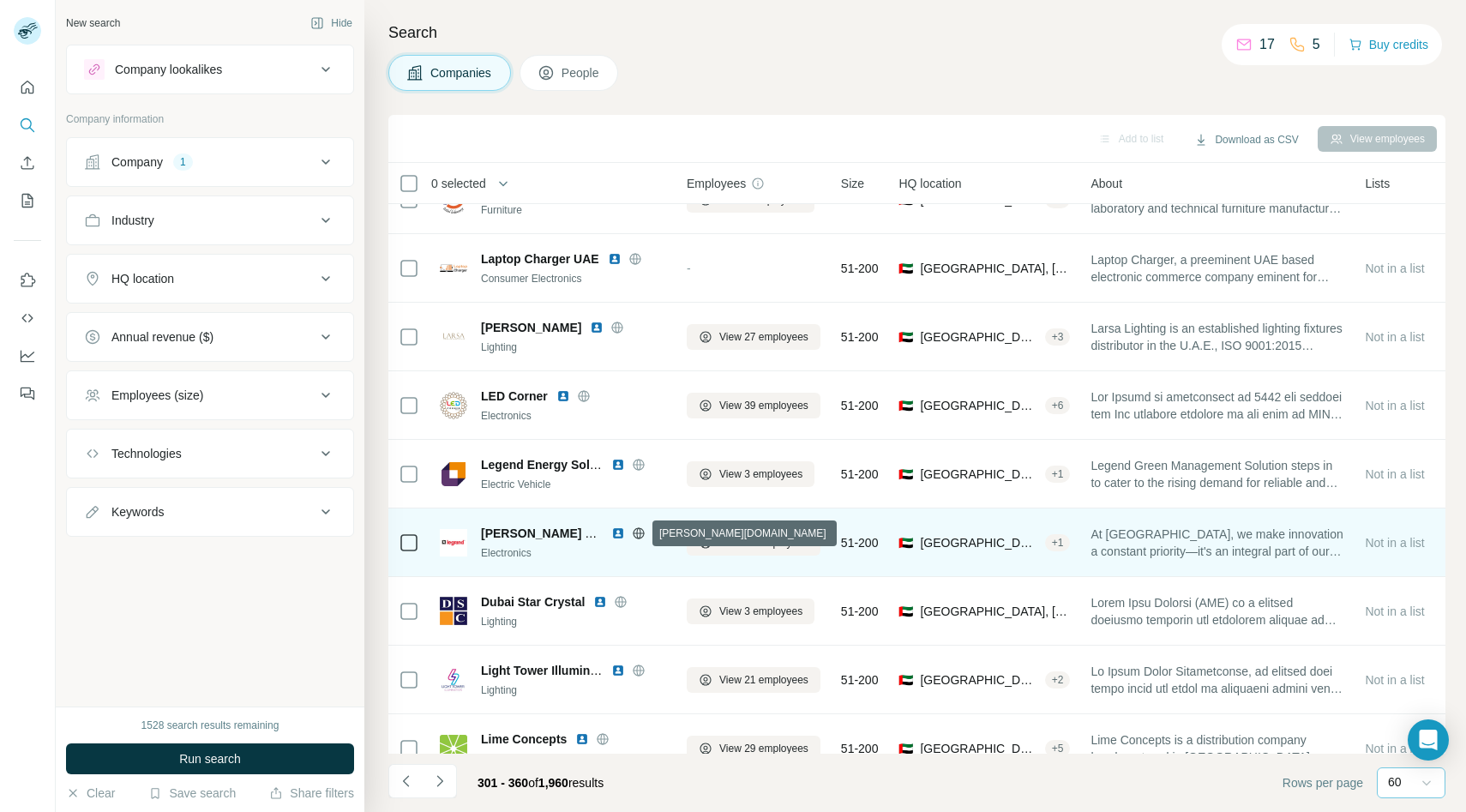
click at [635, 528] on icon at bounding box center [637, 532] width 11 height 11
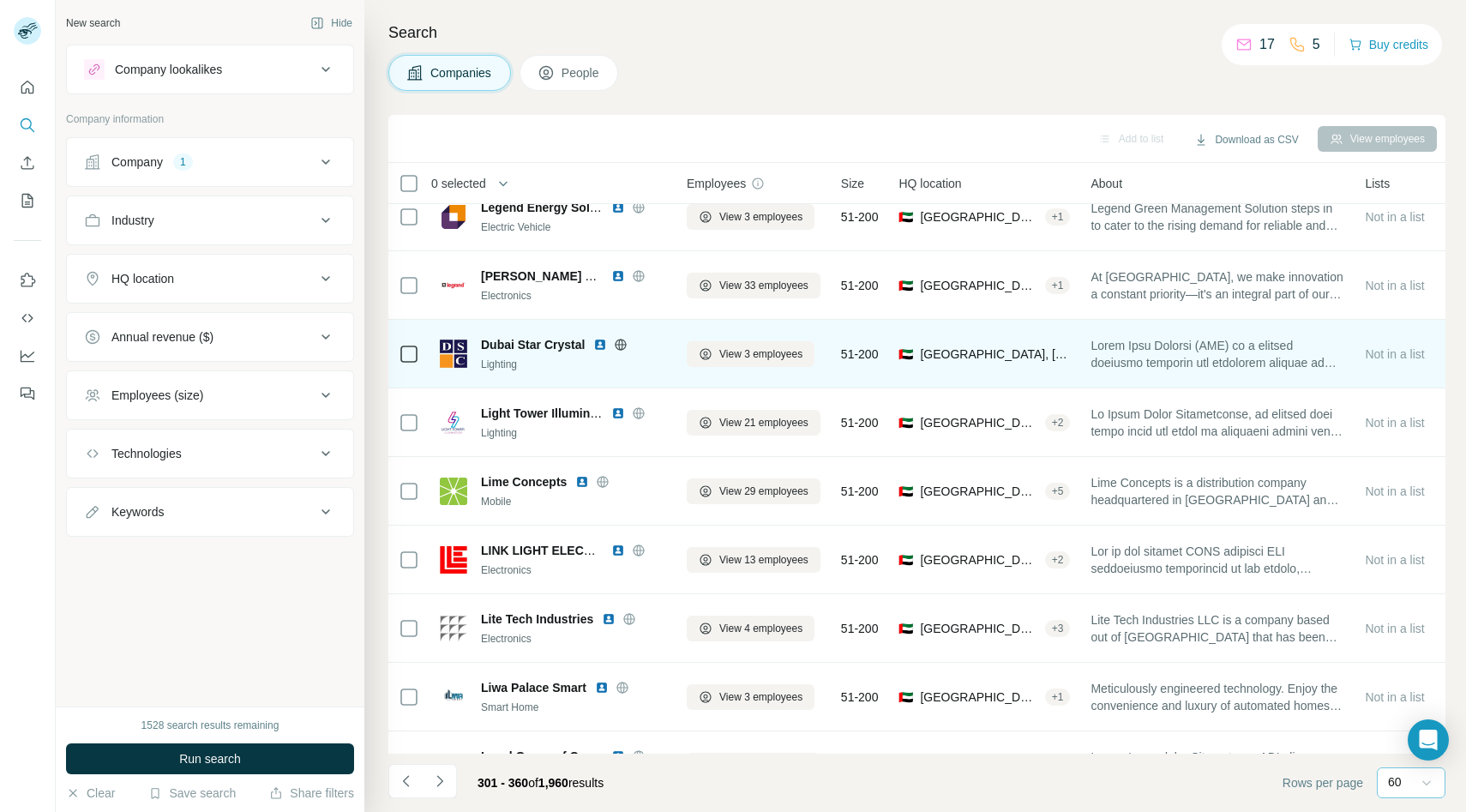
scroll to position [1768, 0]
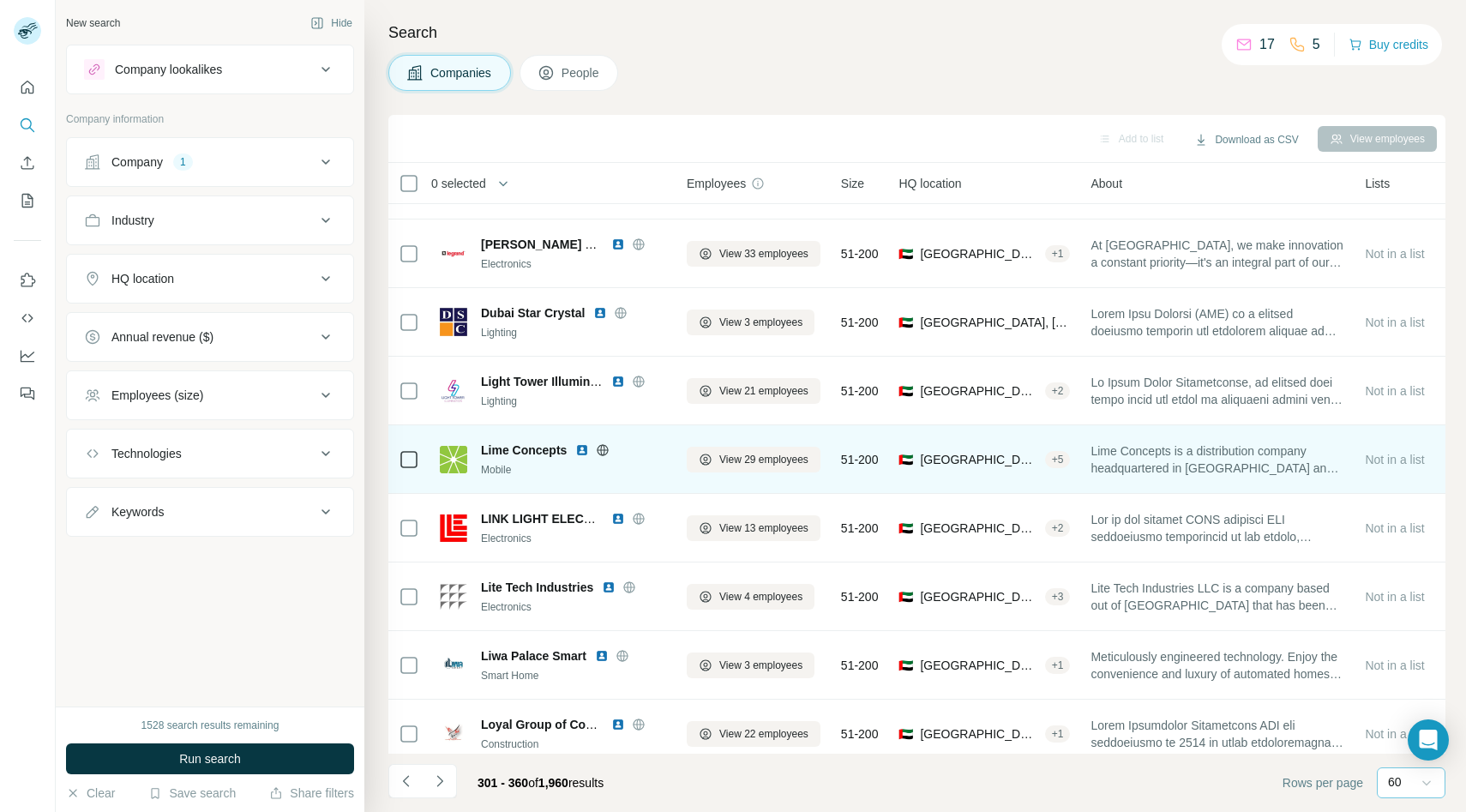
click at [604, 446] on icon at bounding box center [603, 449] width 4 height 11
click at [599, 444] on icon at bounding box center [603, 450] width 14 height 14
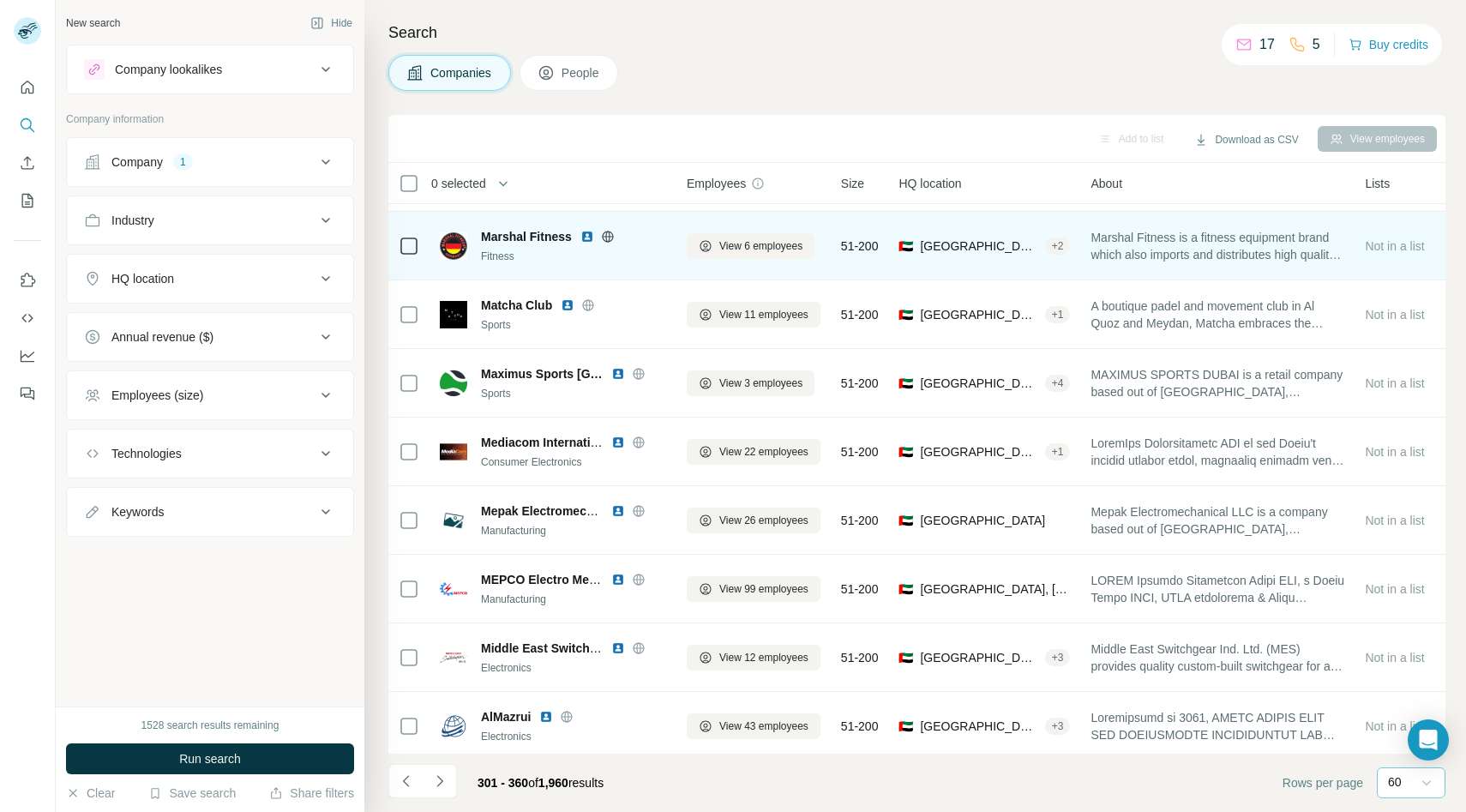
scroll to position [2604, 0]
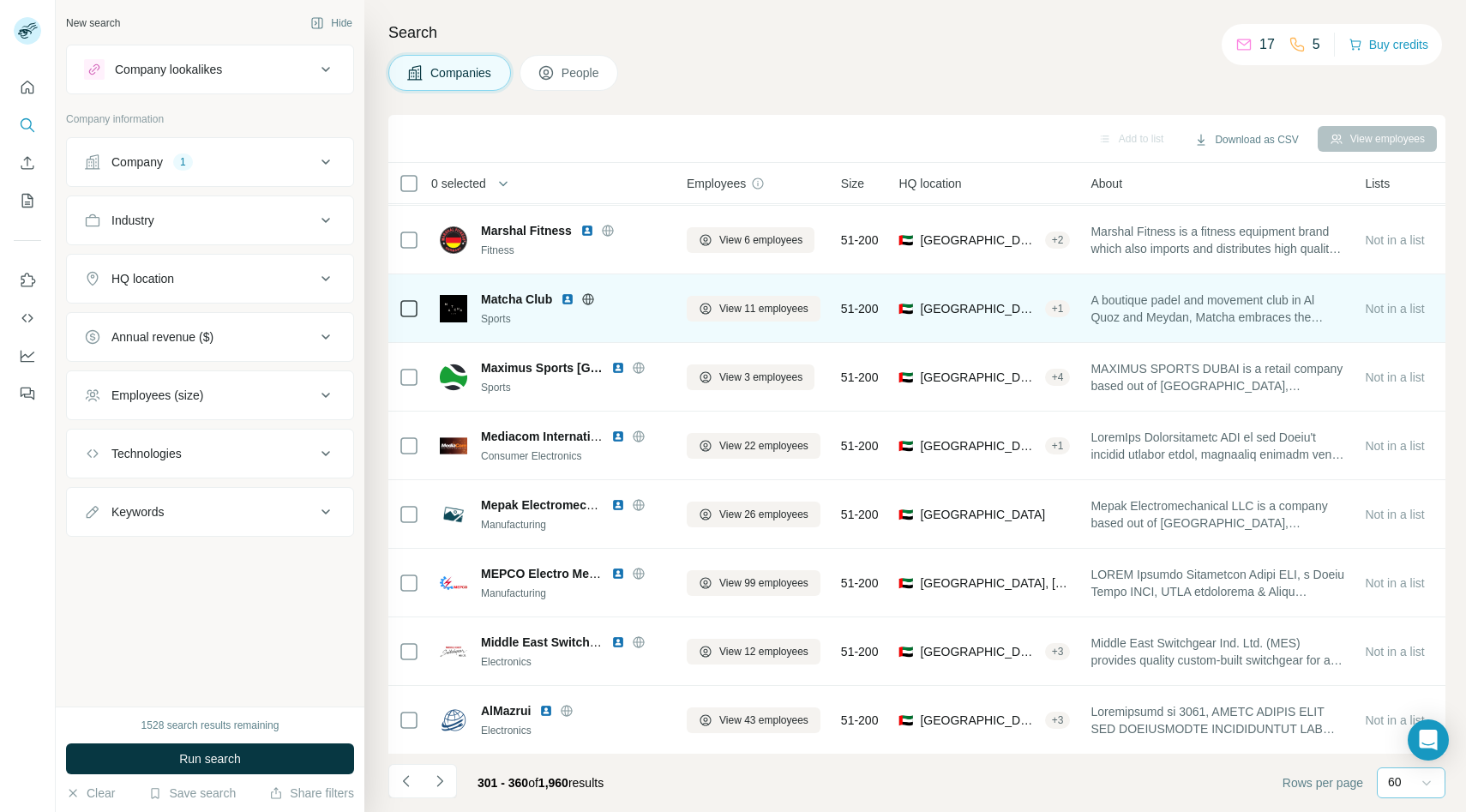
click at [586, 296] on icon at bounding box center [588, 299] width 14 height 14
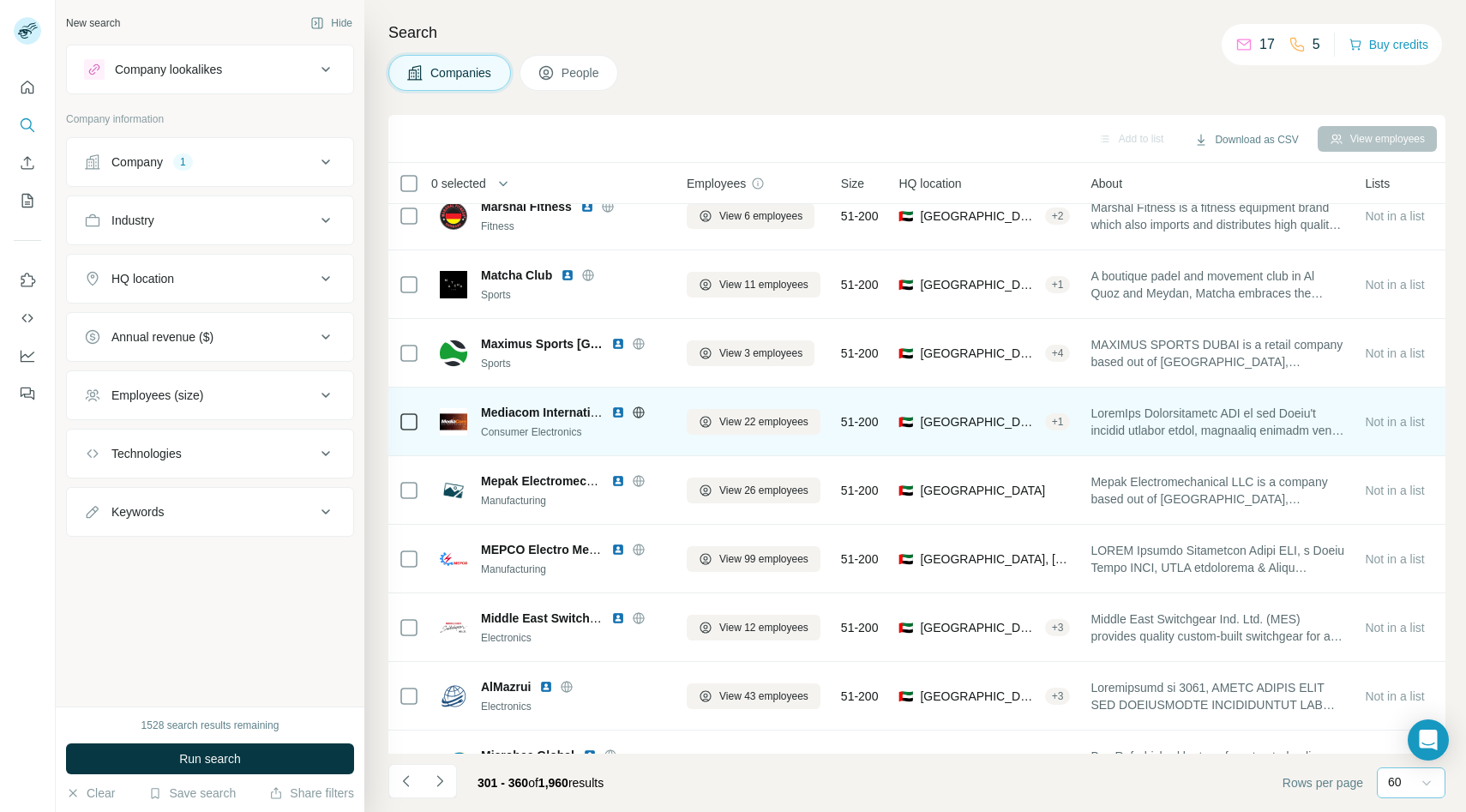
scroll to position [2636, 0]
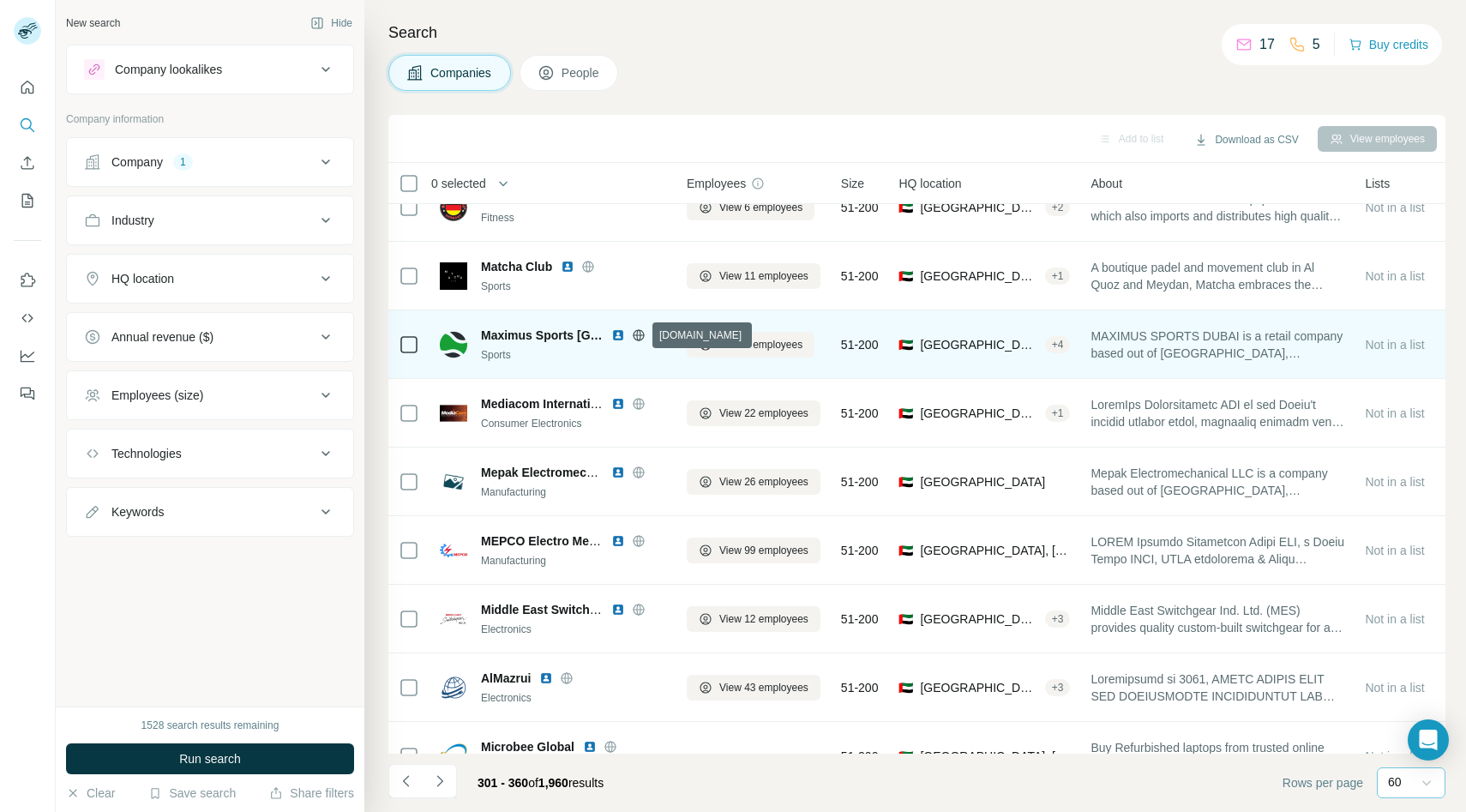
click at [641, 338] on icon at bounding box center [637, 334] width 11 height 11
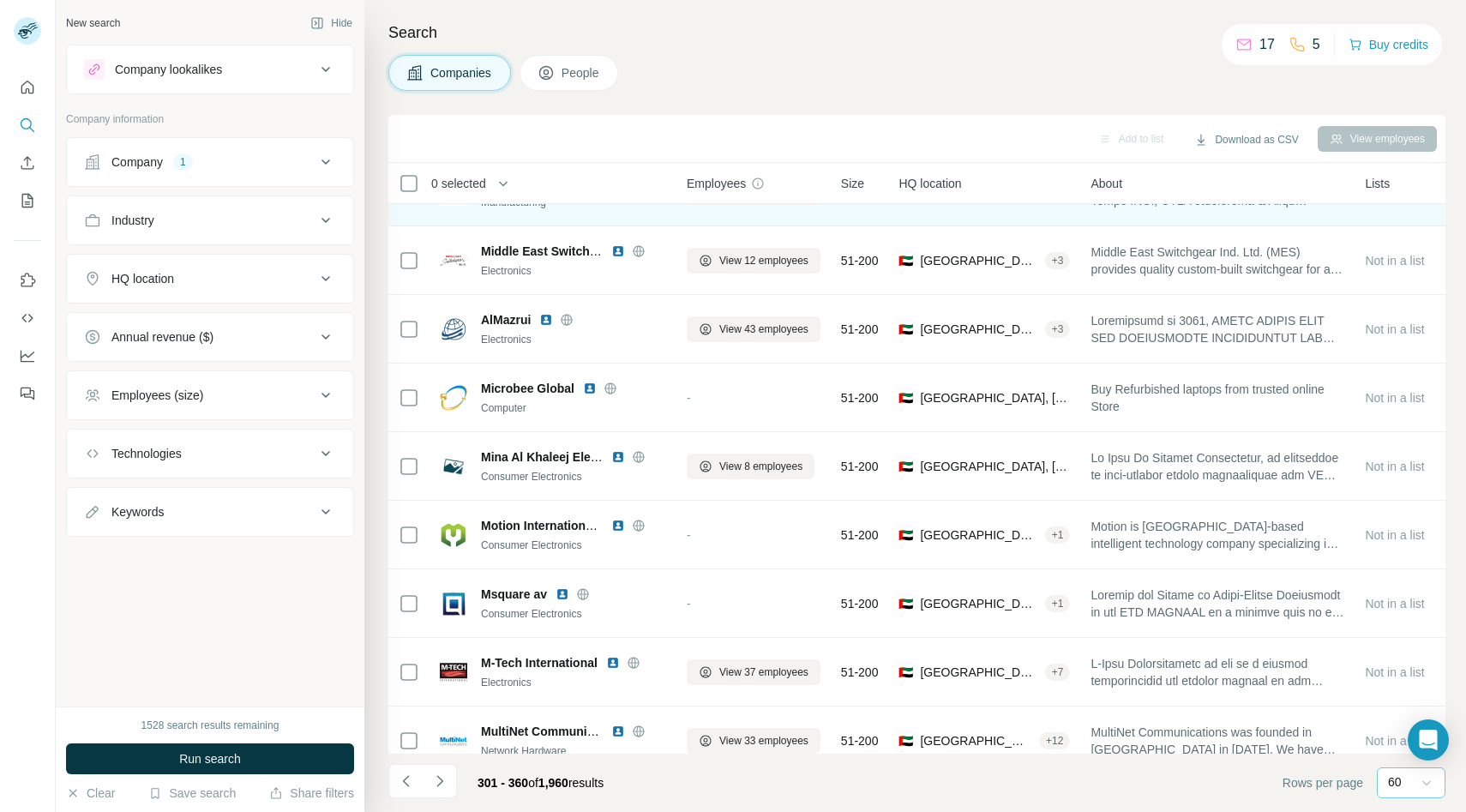
scroll to position [3020, 0]
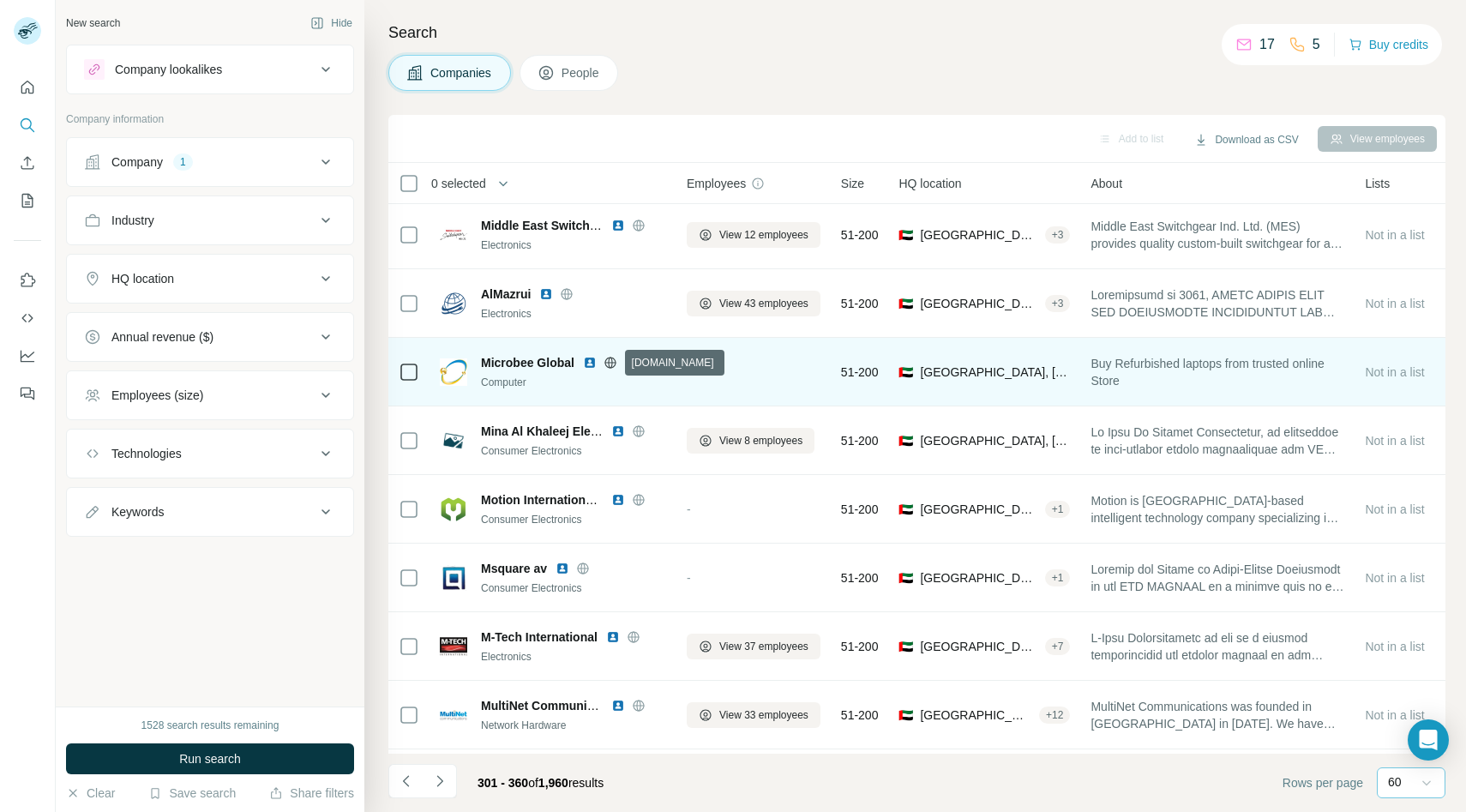
click at [612, 361] on icon at bounding box center [609, 361] width 4 height 11
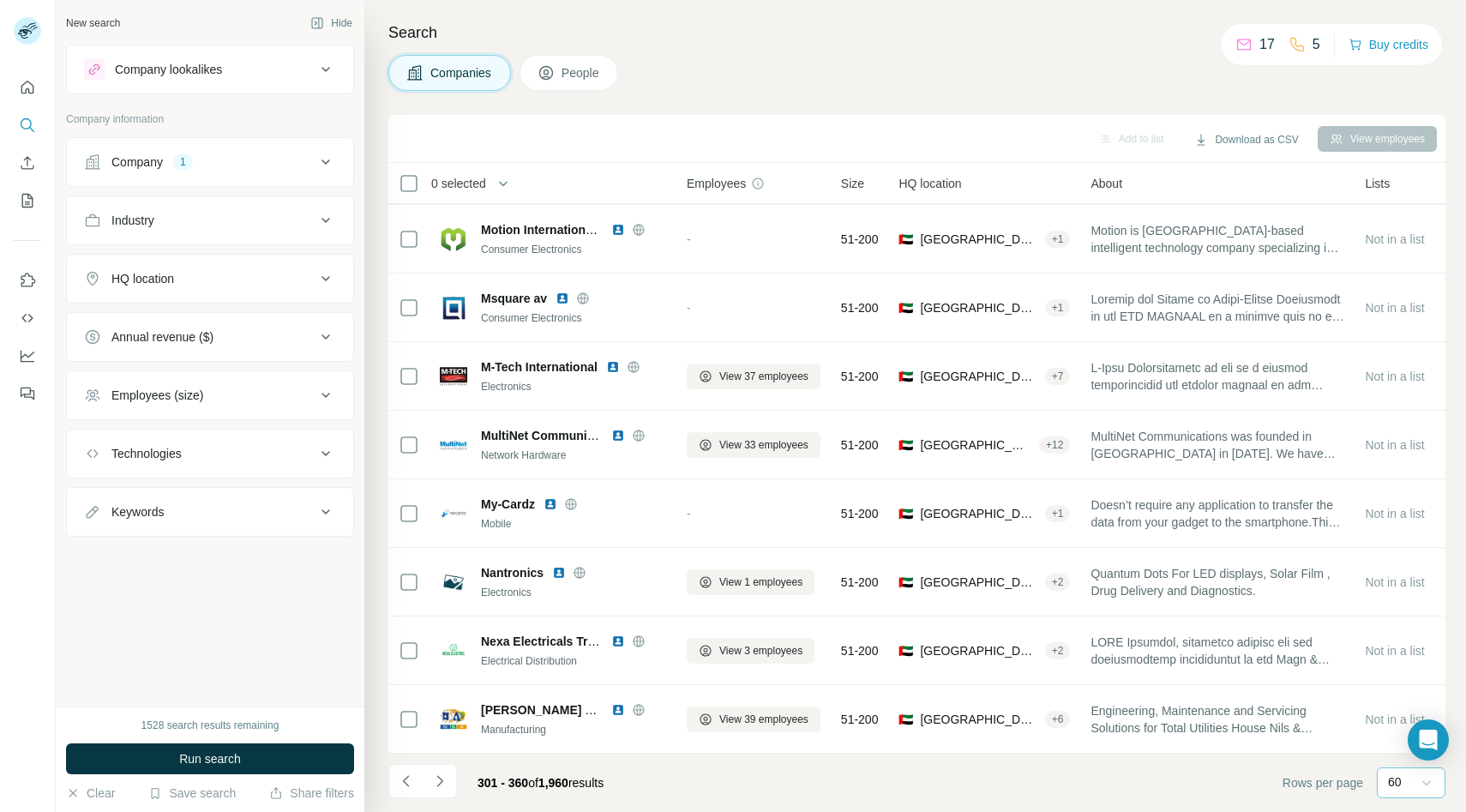
scroll to position [3292, 0]
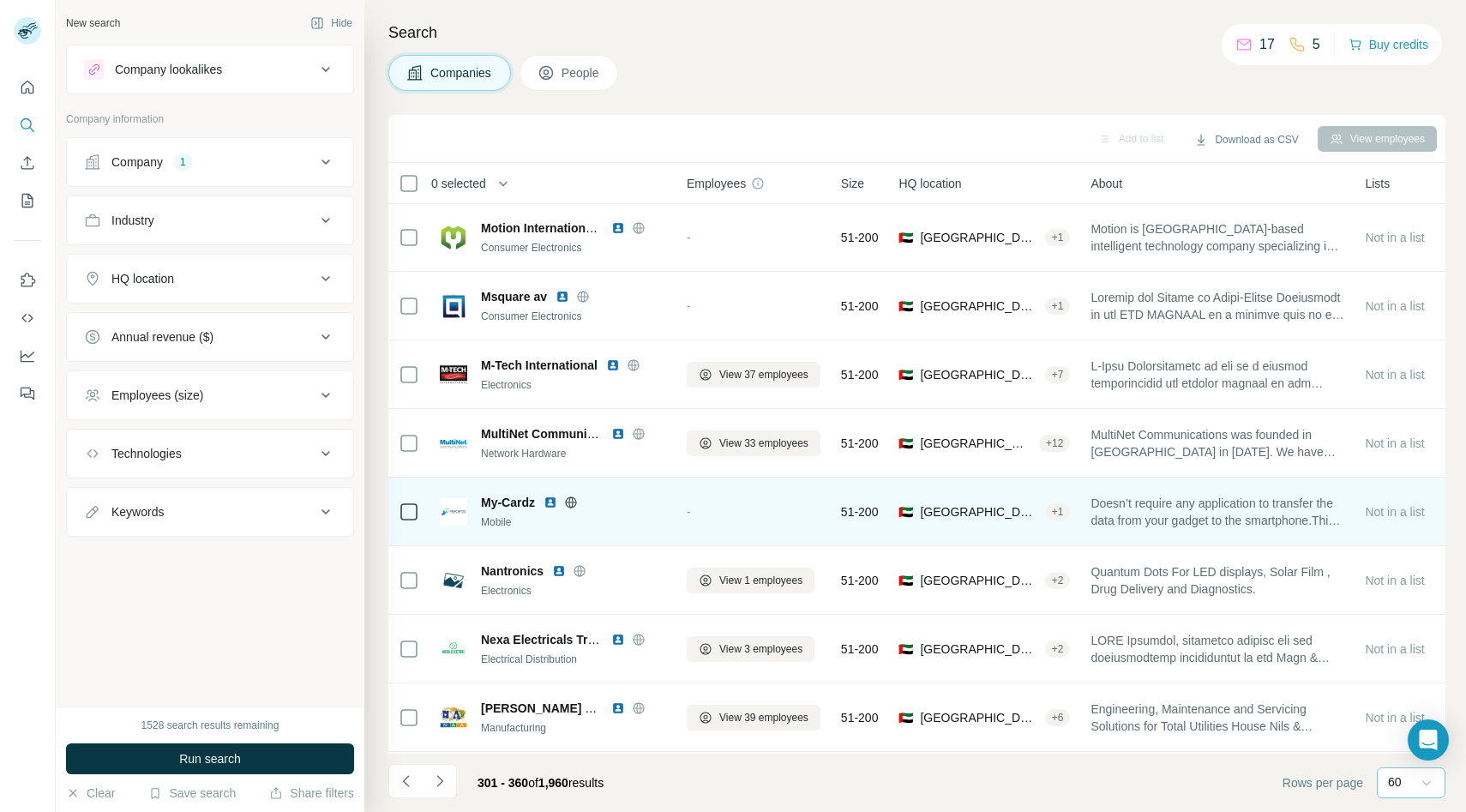
click at [570, 503] on icon at bounding box center [570, 501] width 4 height 11
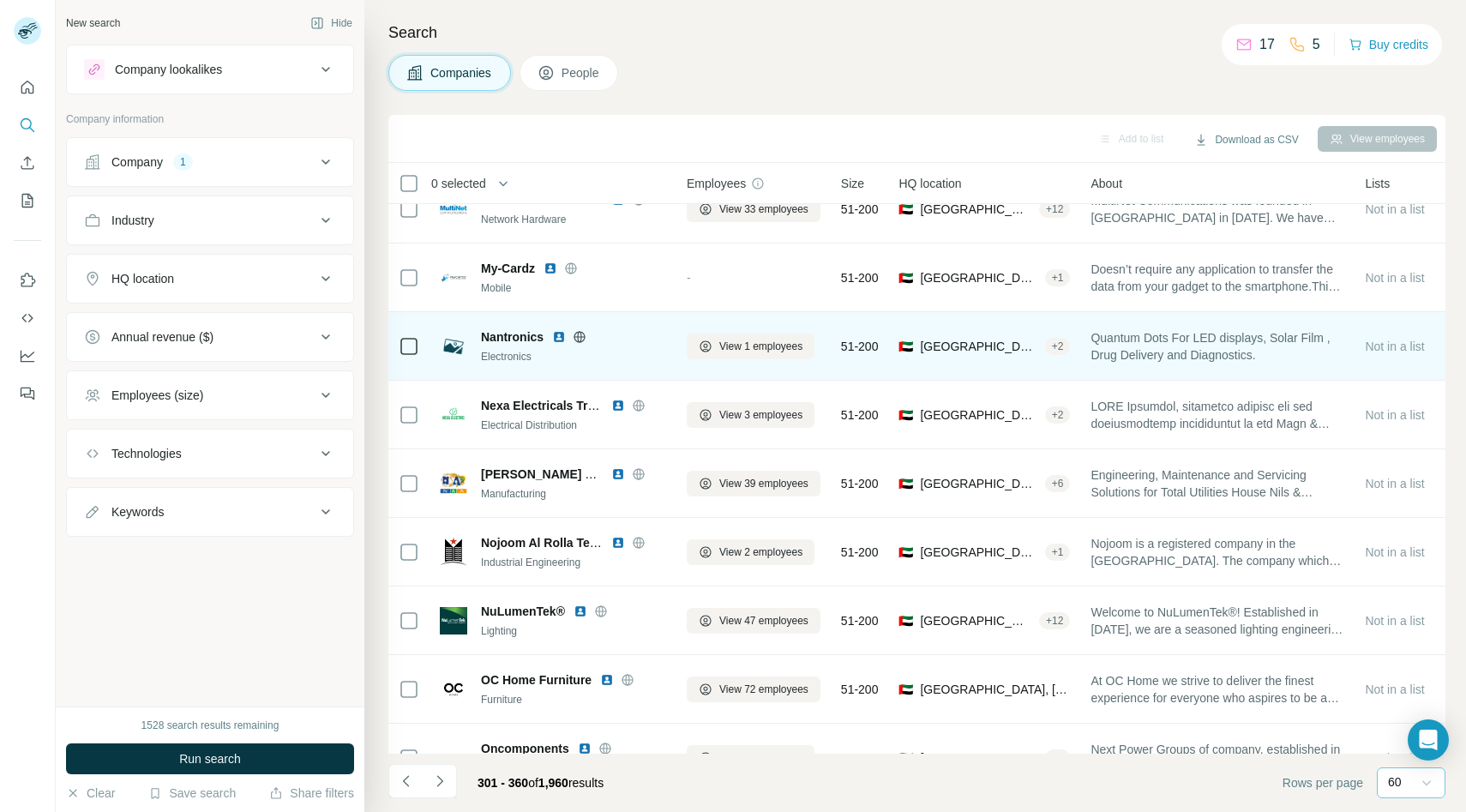
scroll to position [3526, 0]
click at [594, 336] on div at bounding box center [600, 336] width 14 height 14
click at [591, 329] on div at bounding box center [579, 336] width 55 height 14
click at [580, 335] on icon at bounding box center [579, 335] width 4 height 11
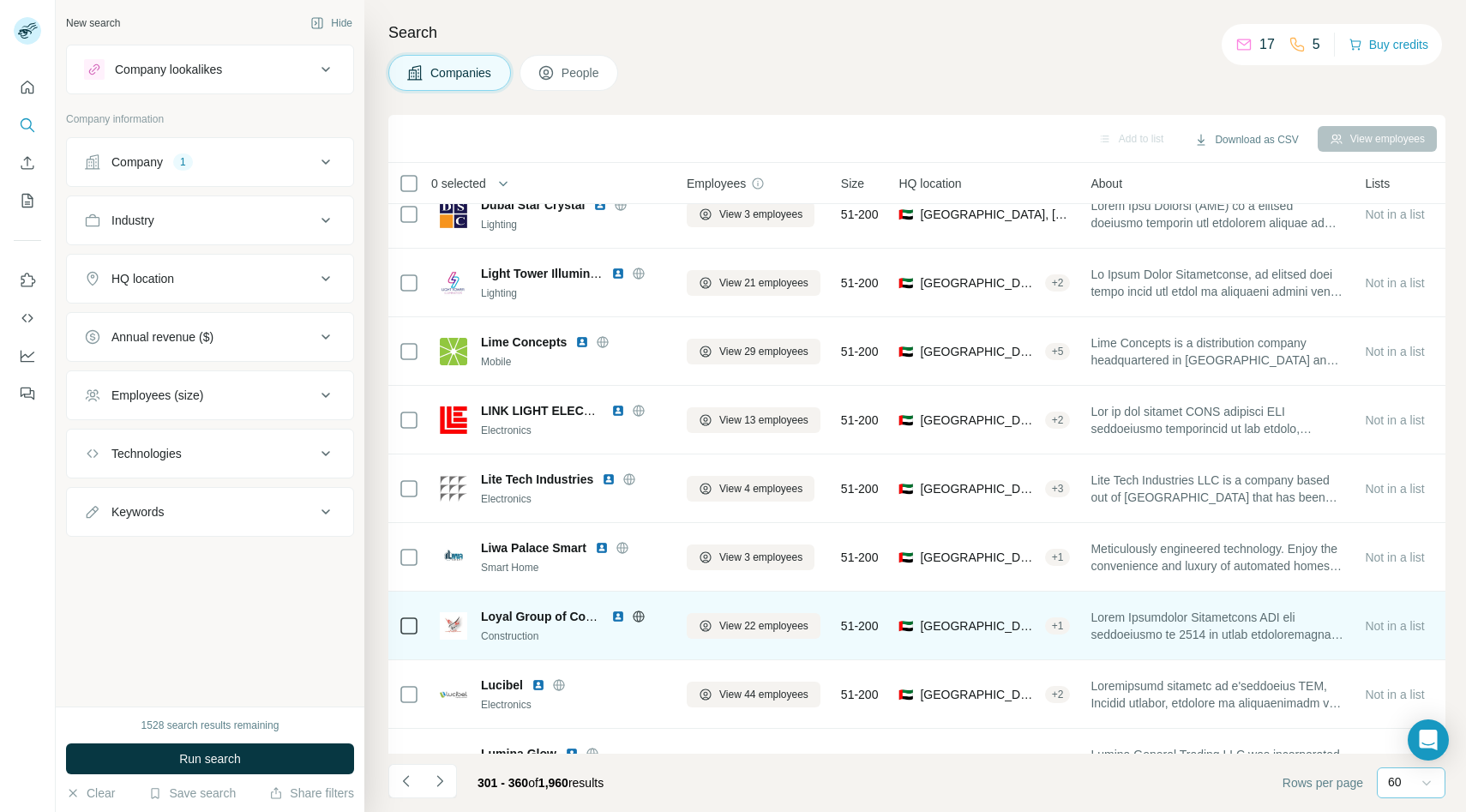
scroll to position [1895, 0]
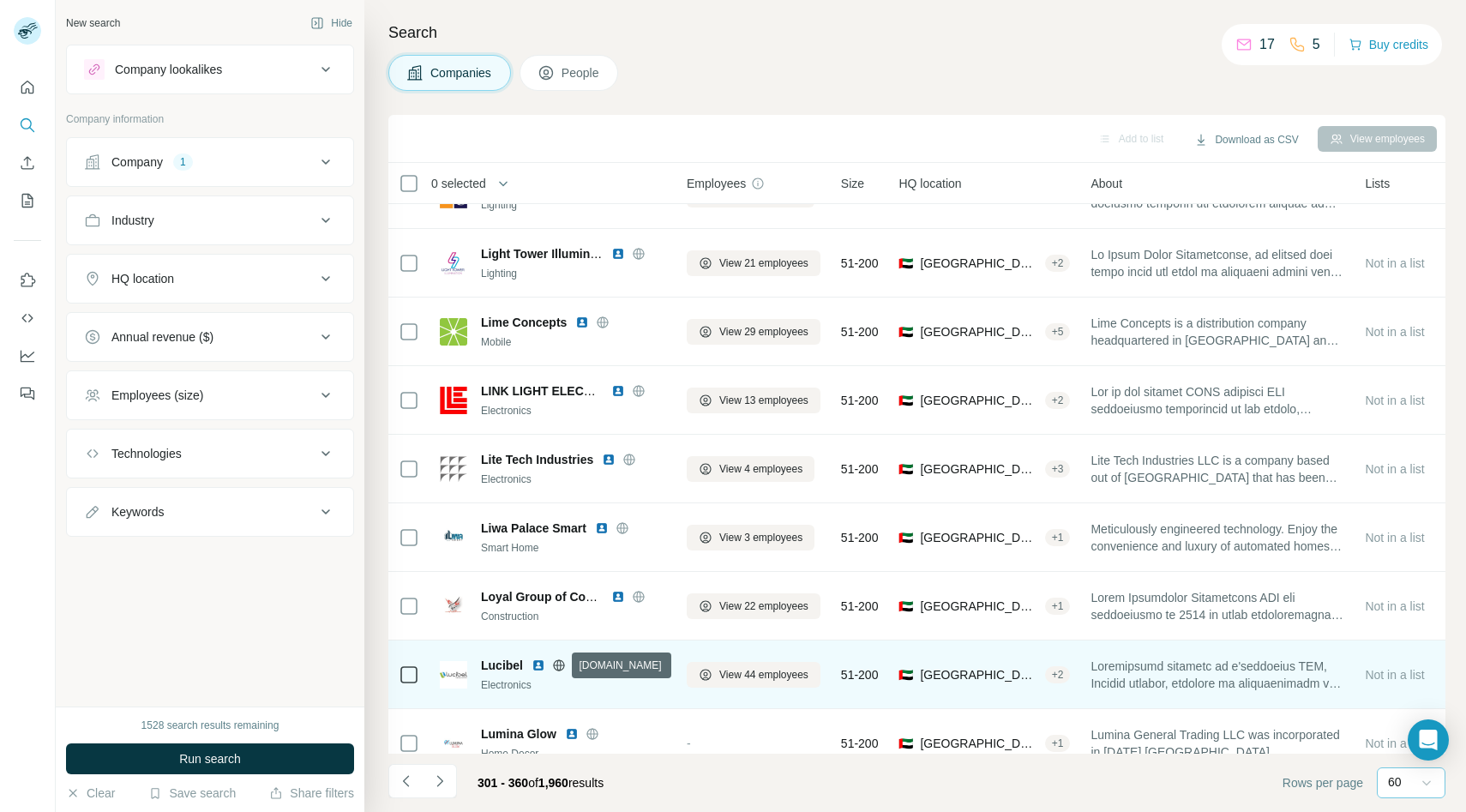
click at [561, 663] on icon at bounding box center [559, 665] width 14 height 14
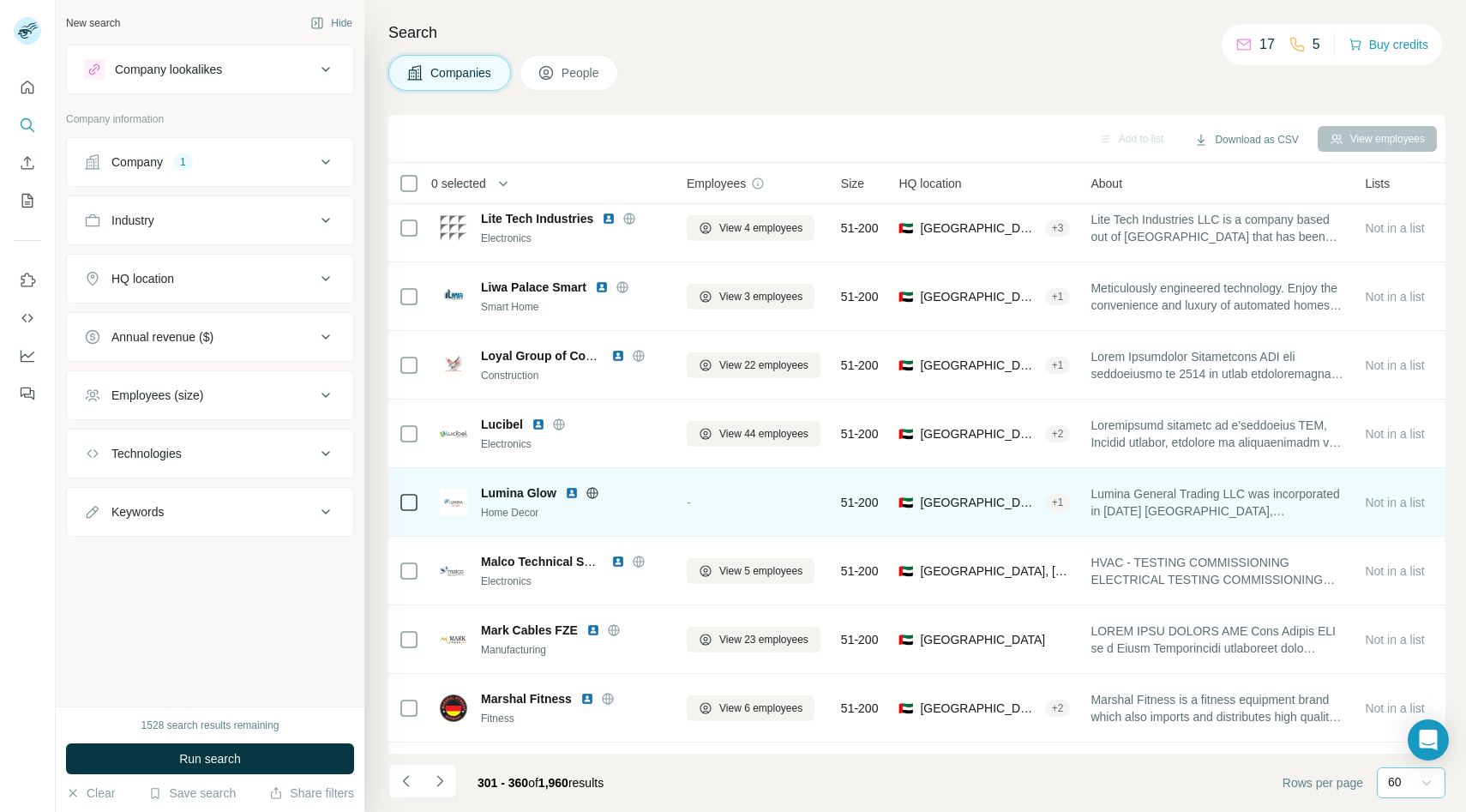
scroll to position [2141, 0]
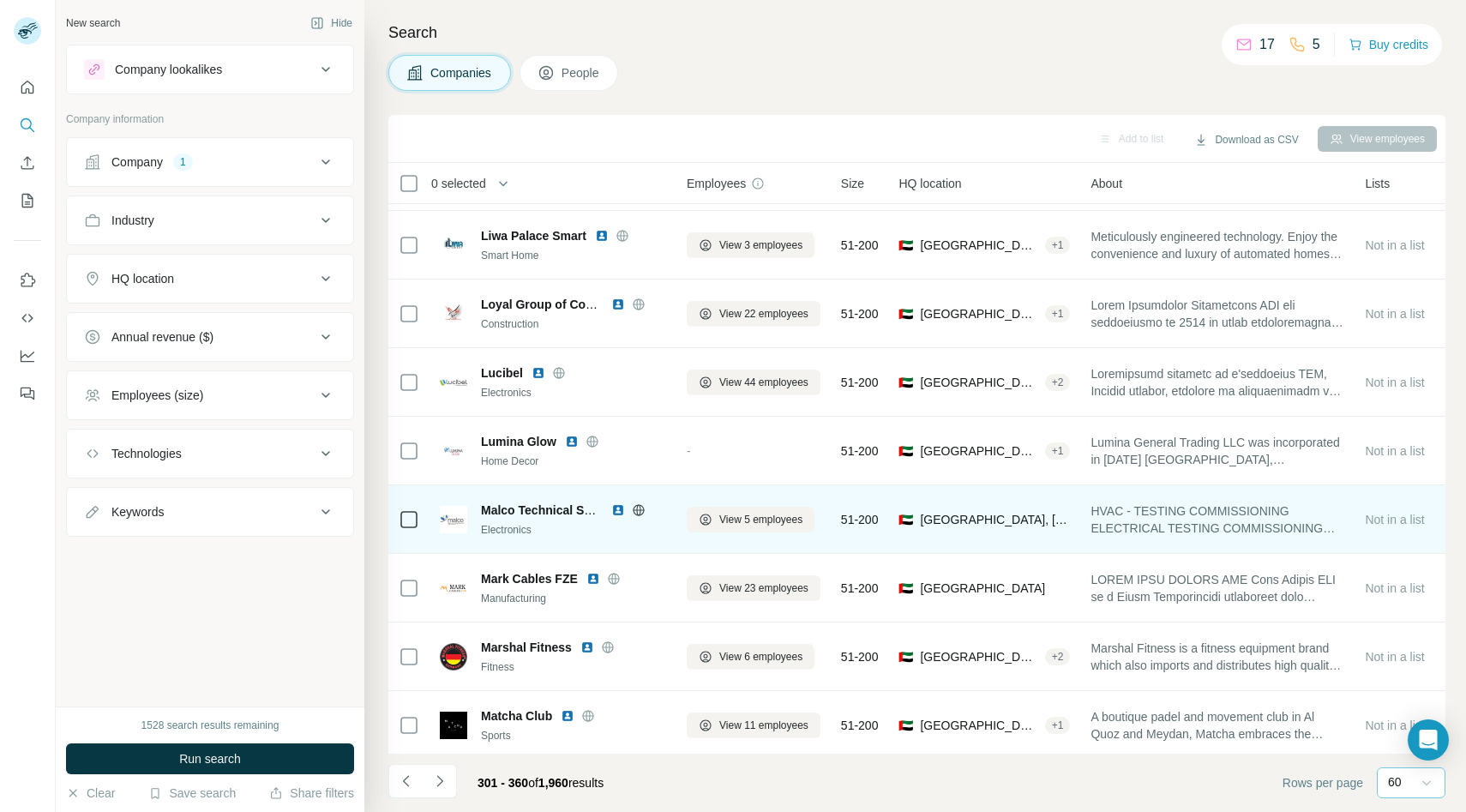
click at [656, 532] on div "Electronics" at bounding box center [573, 530] width 185 height 16
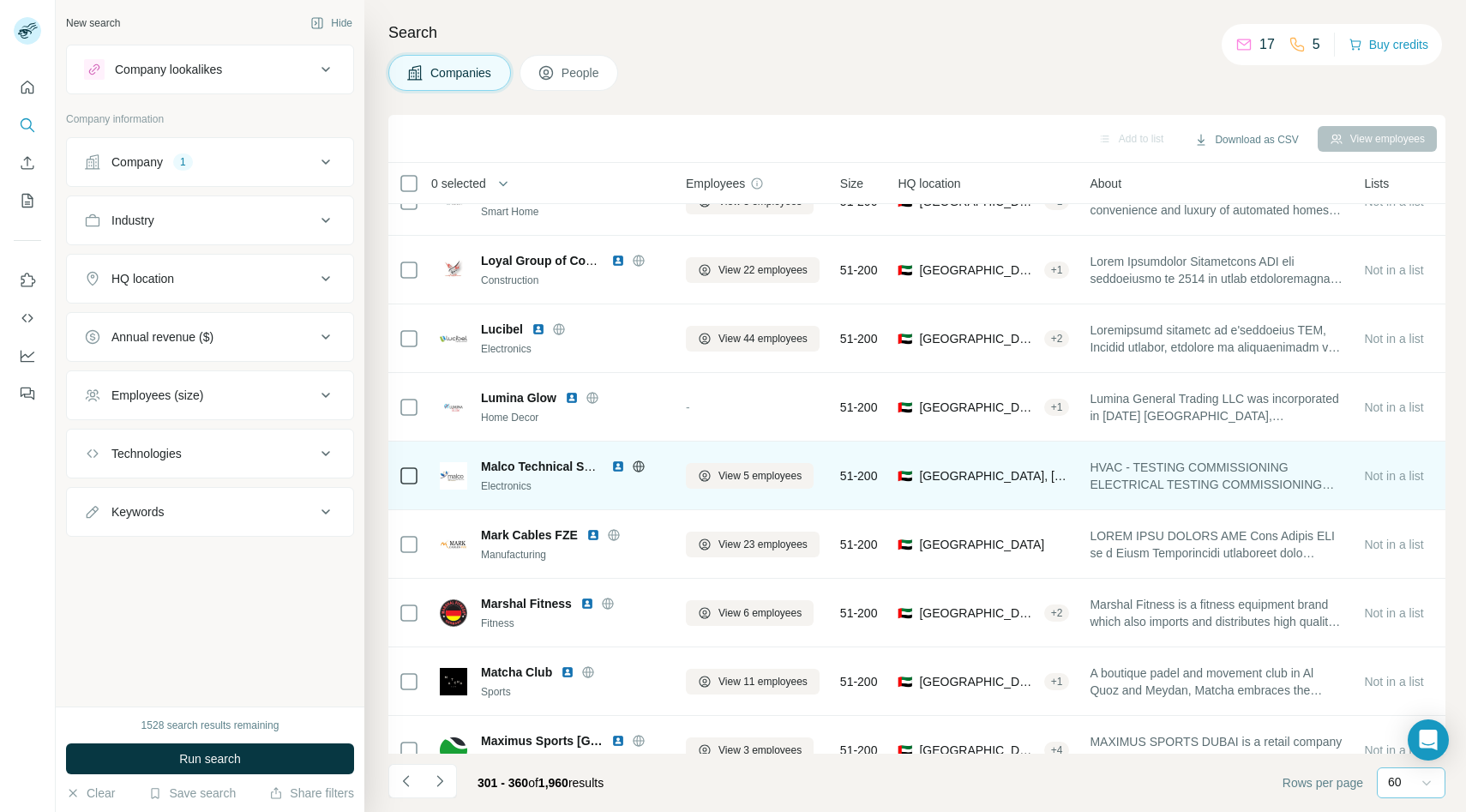
scroll to position [2235, 1]
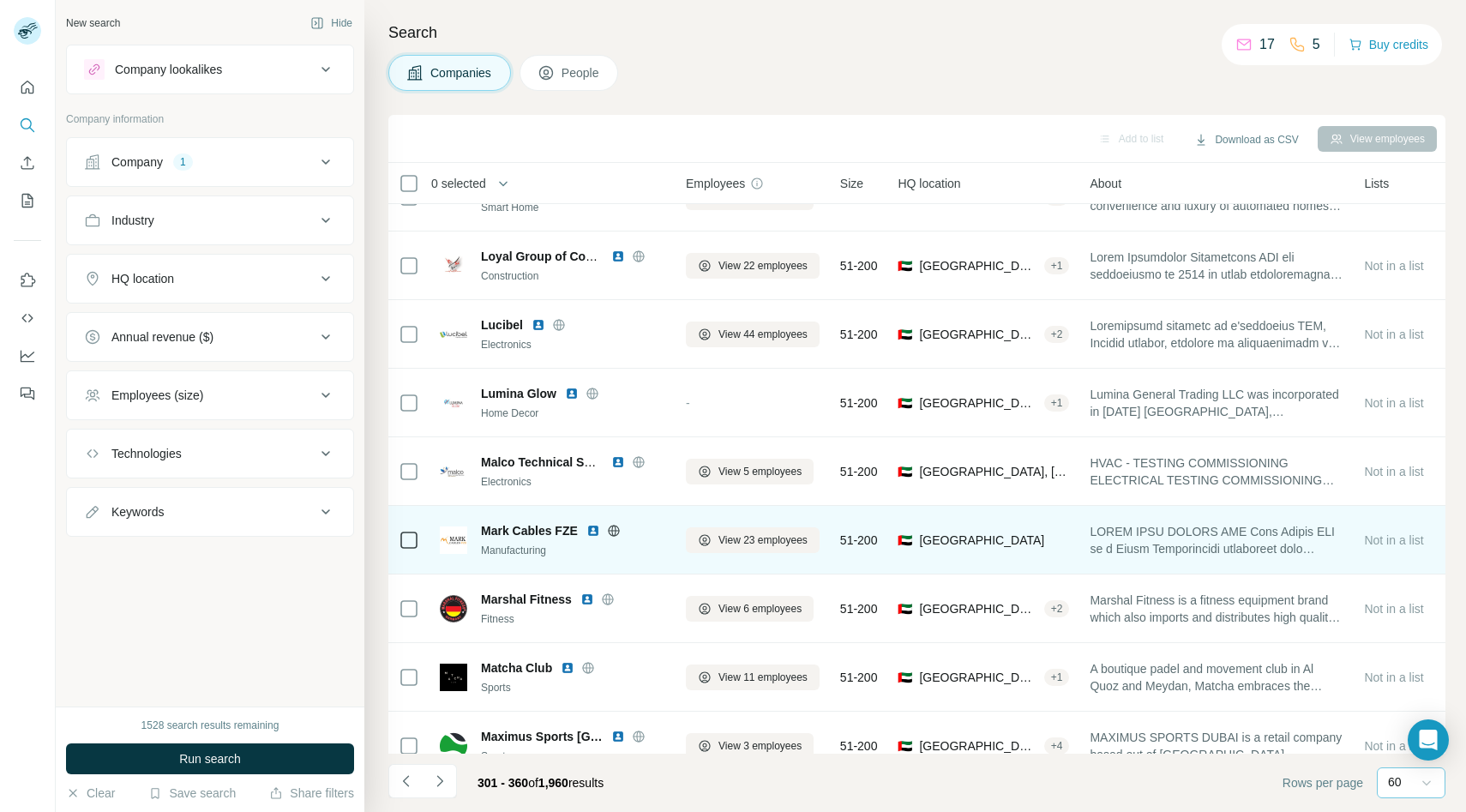
click at [595, 564] on td "Mark Cables FZE Manufacturing" at bounding box center [553, 539] width 246 height 69
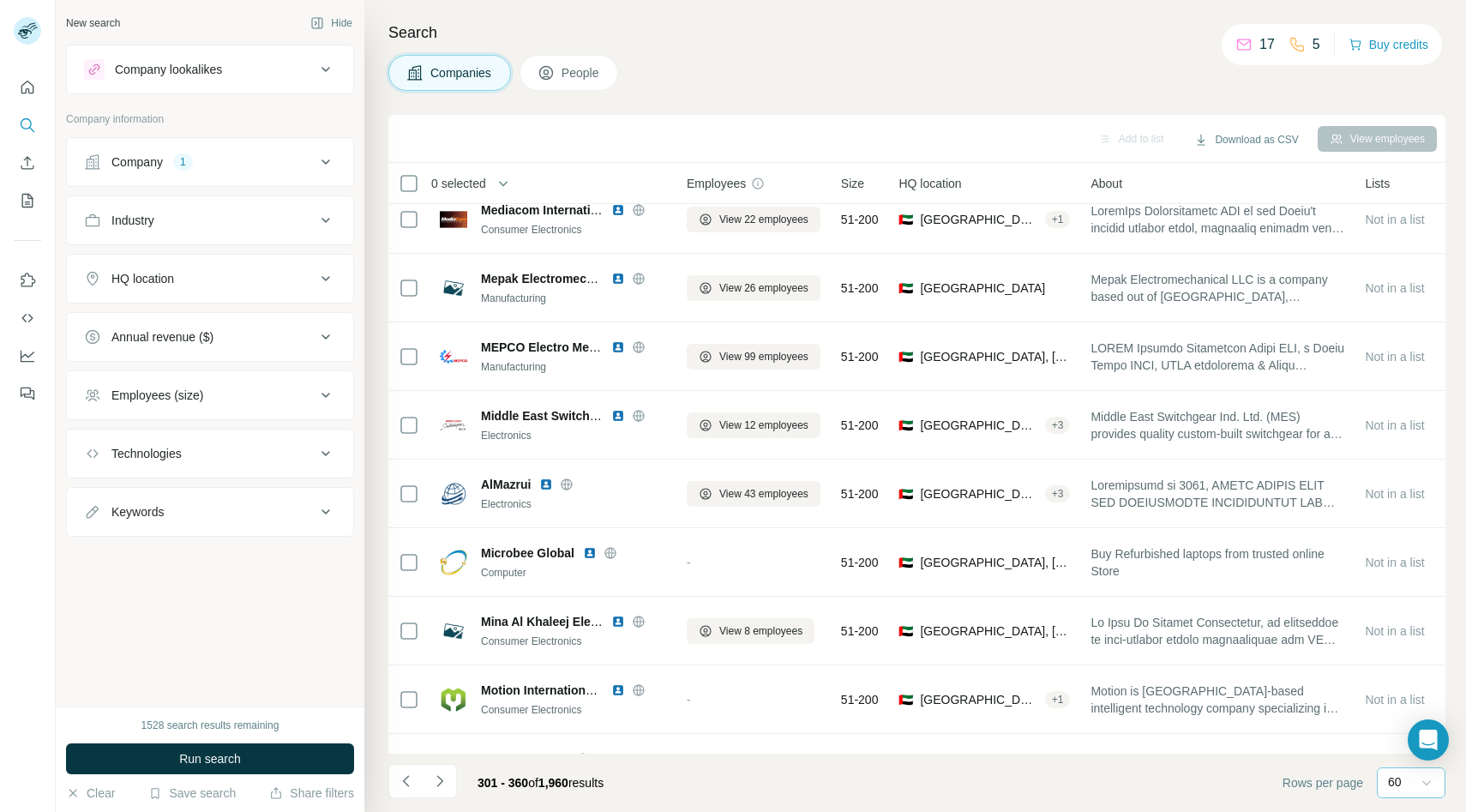
scroll to position [2837, 0]
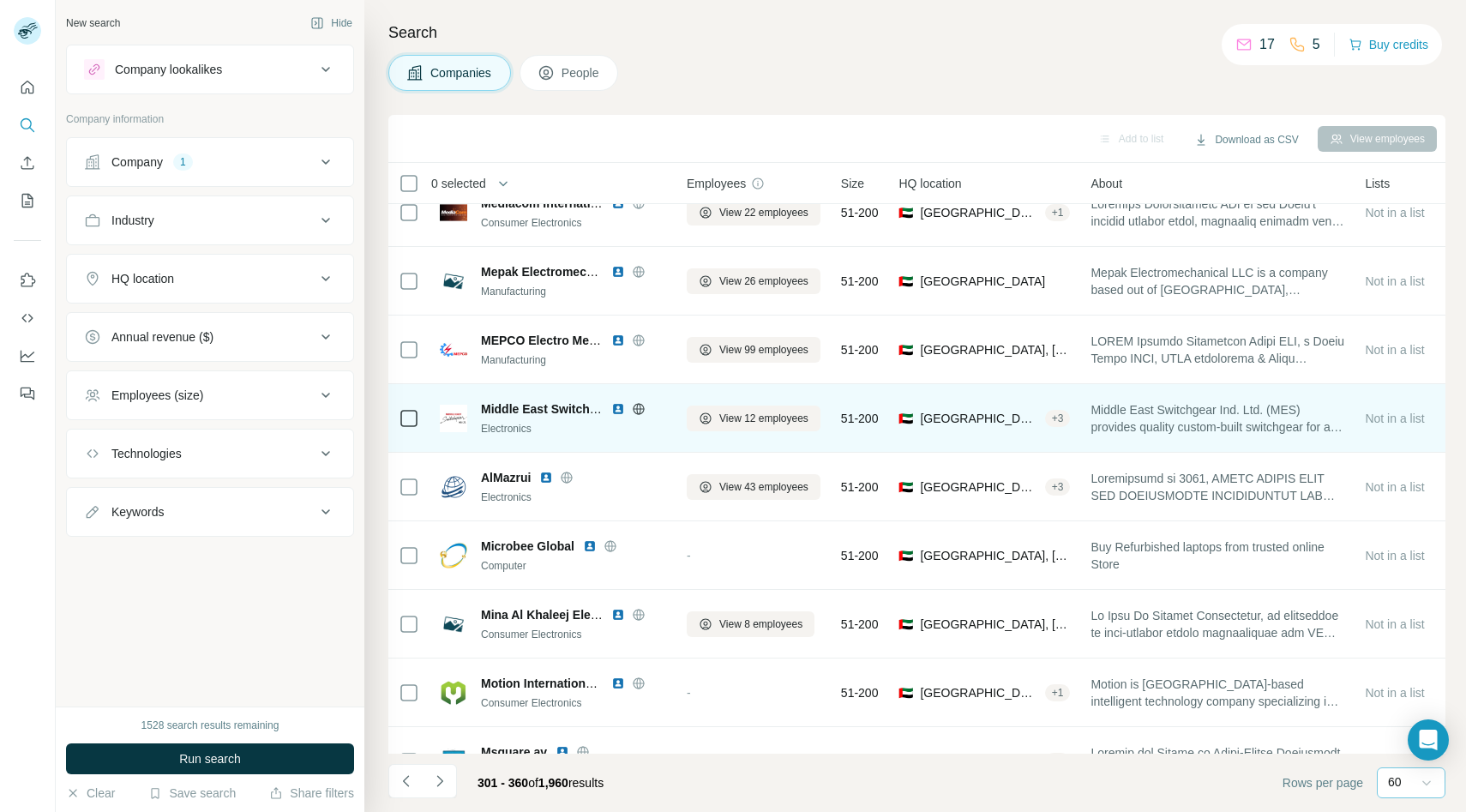
click at [637, 408] on icon at bounding box center [638, 408] width 14 height 14
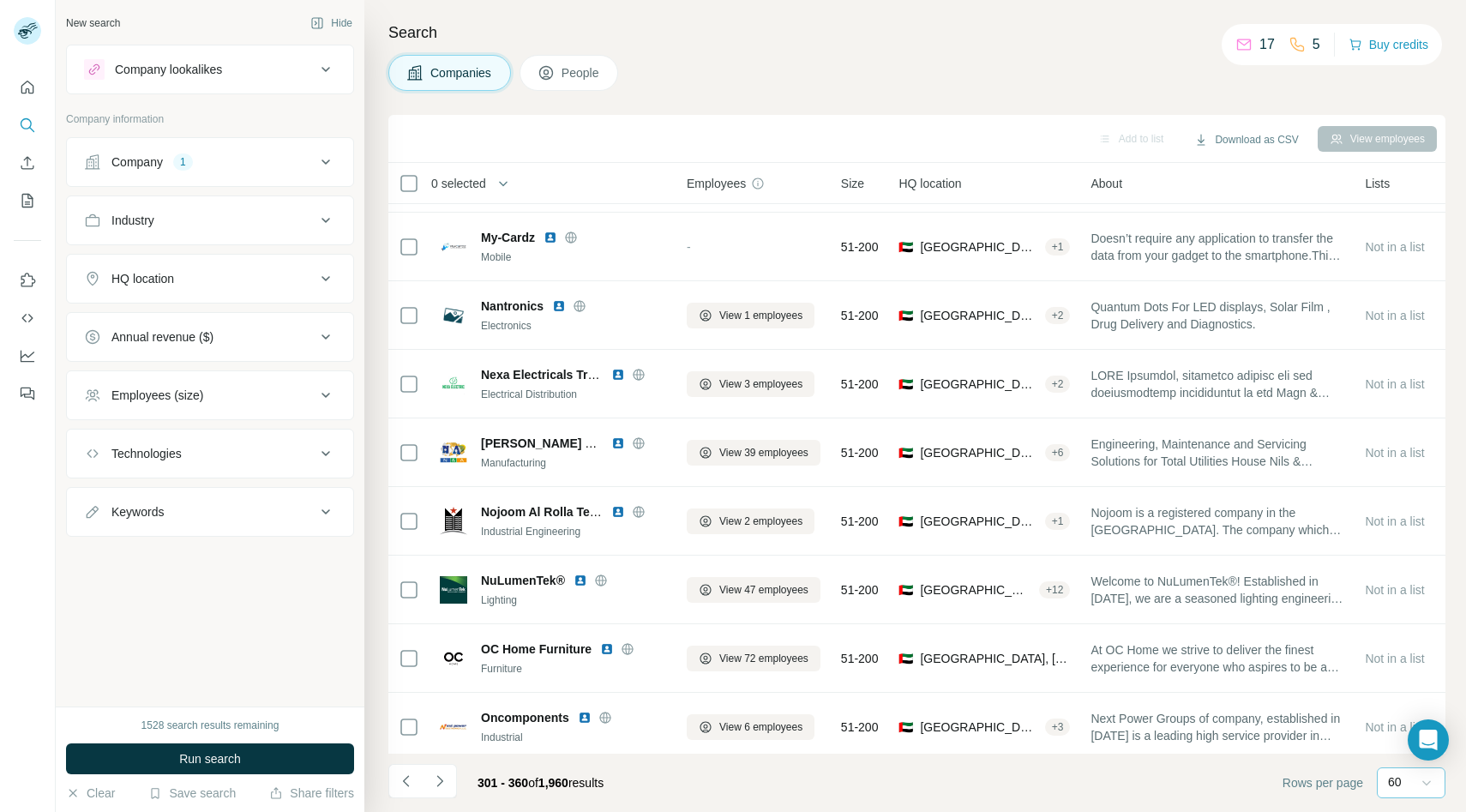
scroll to position [3564, 0]
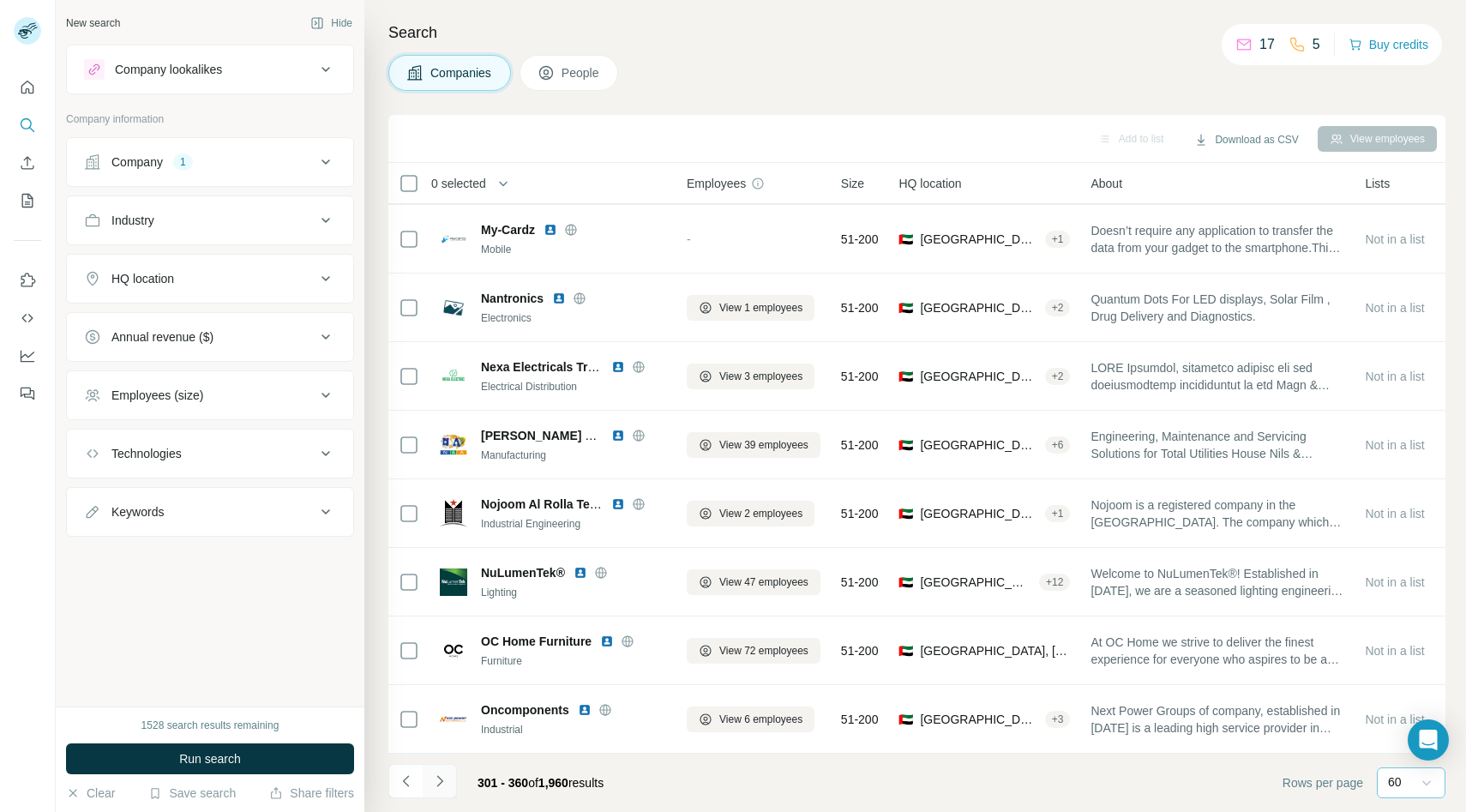
click at [439, 772] on icon "Navigate to next page" at bounding box center [440, 781] width 17 height 17
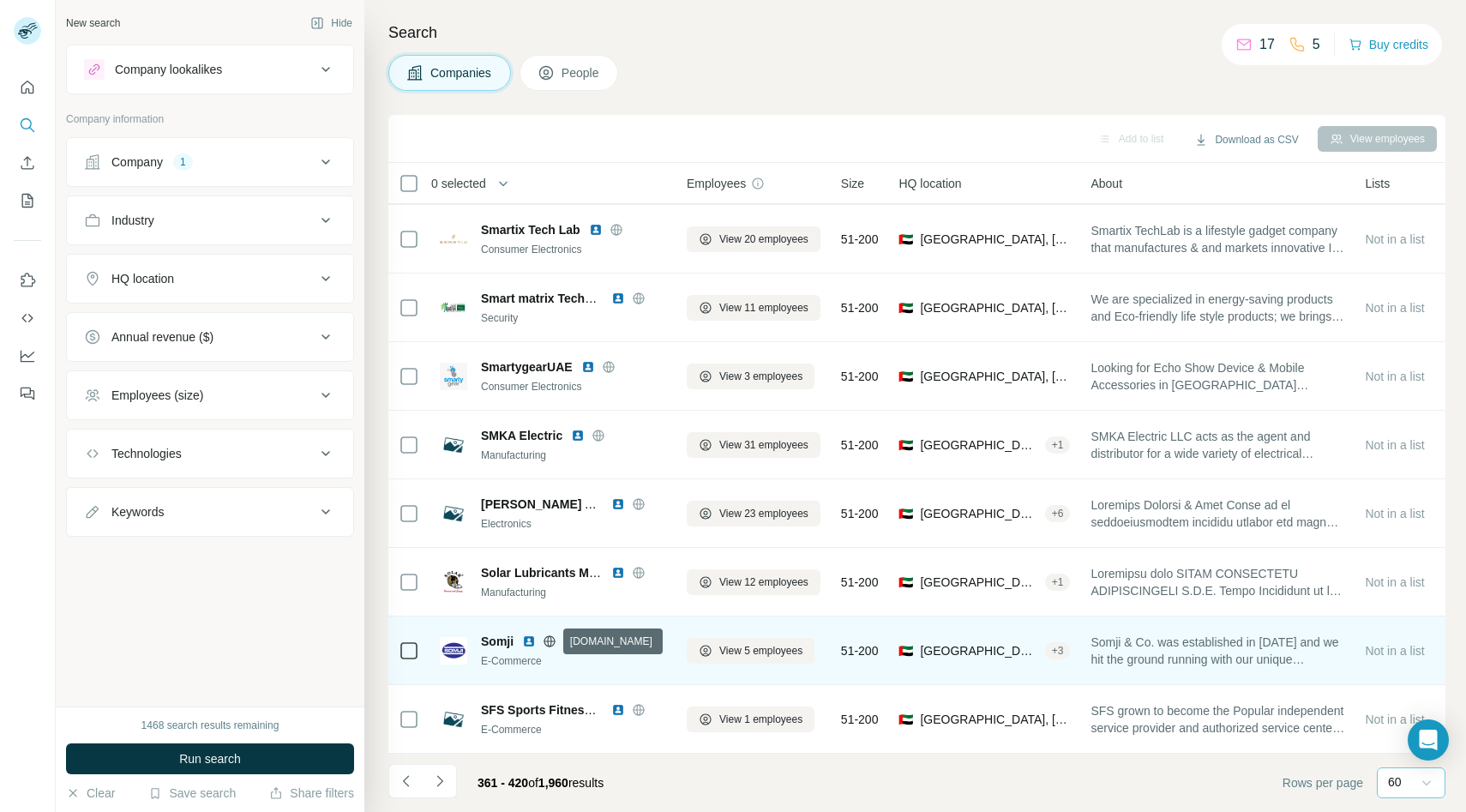
click at [547, 640] on icon at bounding box center [549, 640] width 11 height 1
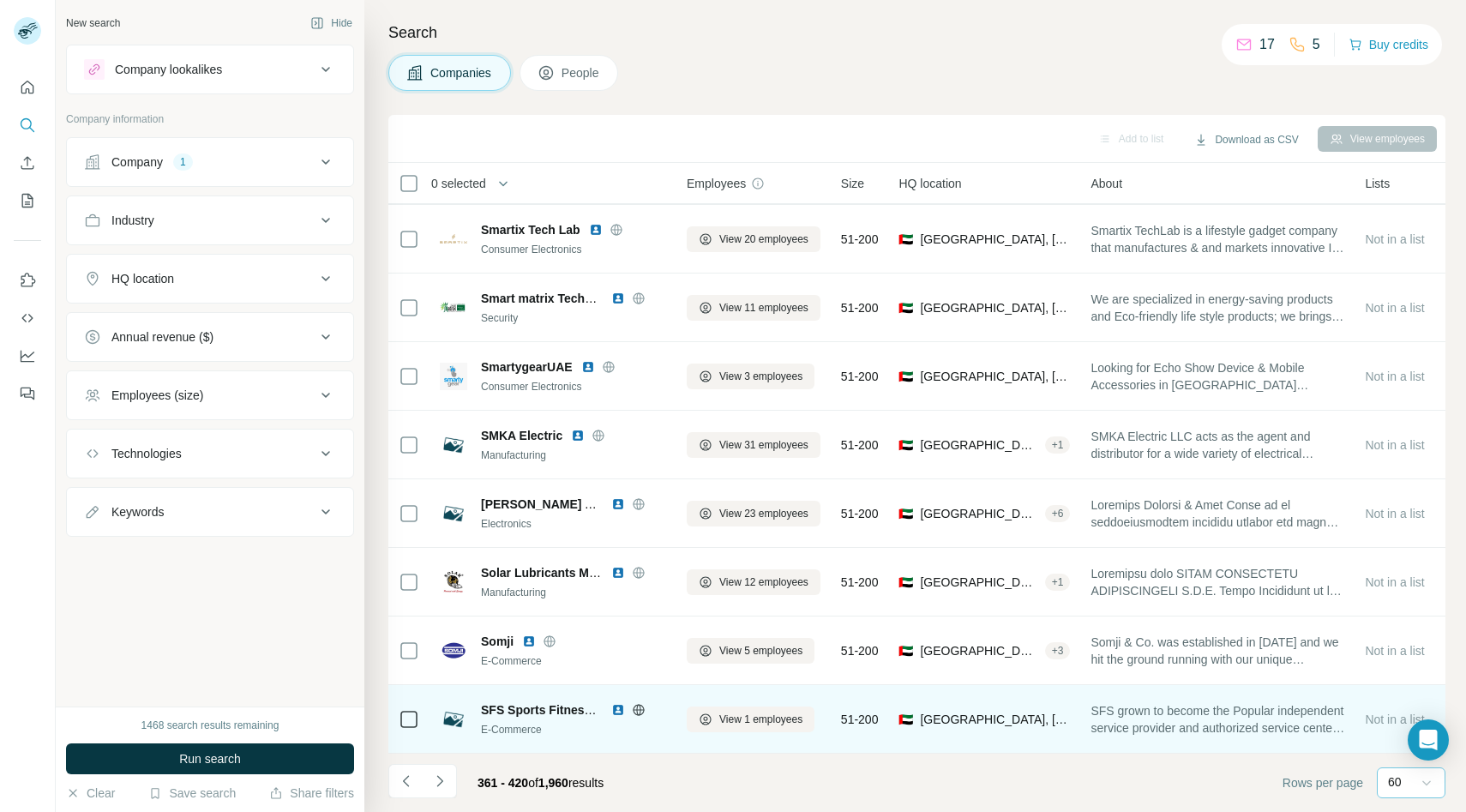
click at [639, 711] on icon at bounding box center [637, 708] width 4 height 11
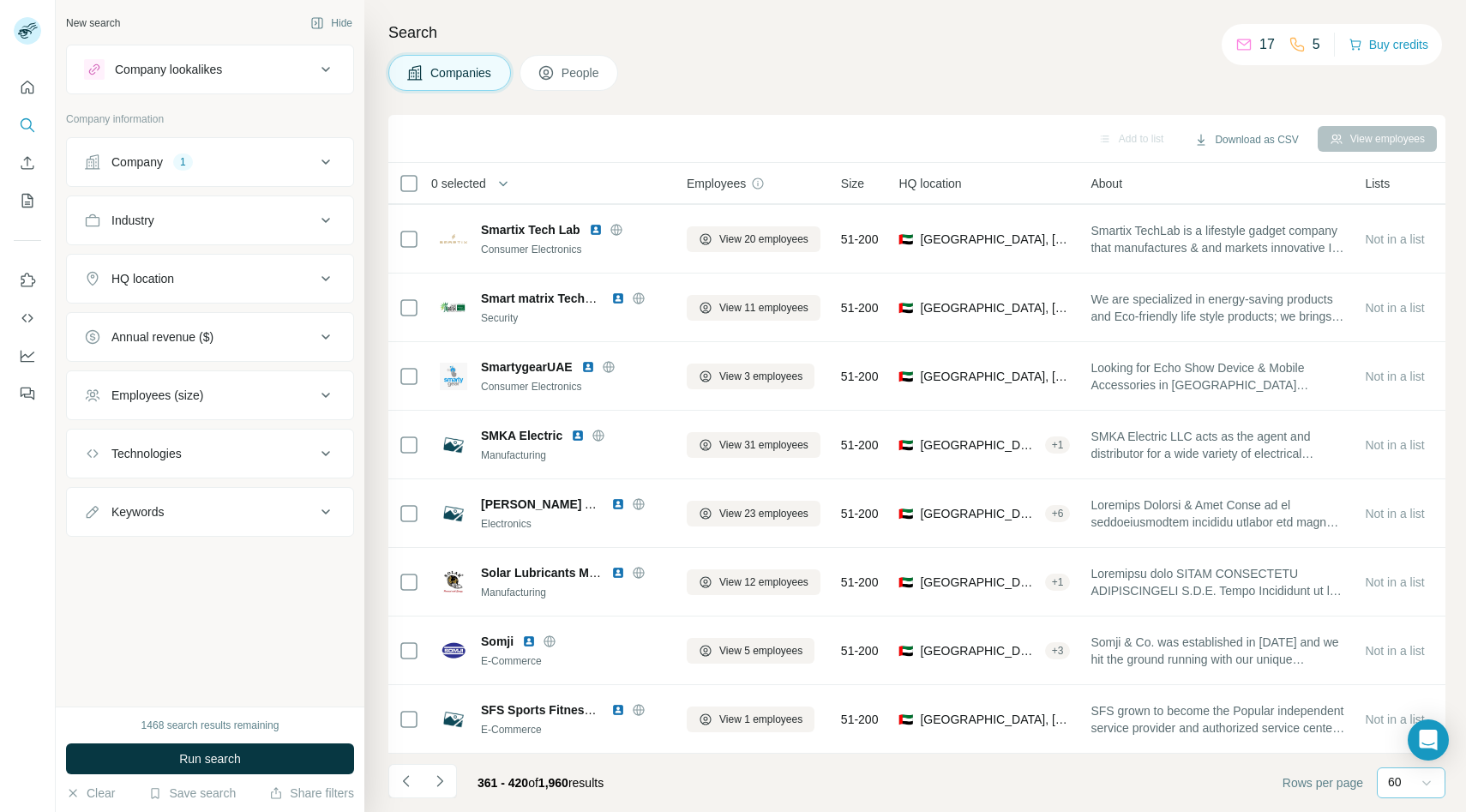
click at [491, 754] on footer "361 - 420 of 1,960 results Rows per page 60" at bounding box center [916, 783] width 1057 height 58
click at [467, 780] on div "361 - 420 of 1,960 results" at bounding box center [540, 782] width 153 height 38
click at [446, 780] on icon "Navigate to next page" at bounding box center [440, 781] width 17 height 17
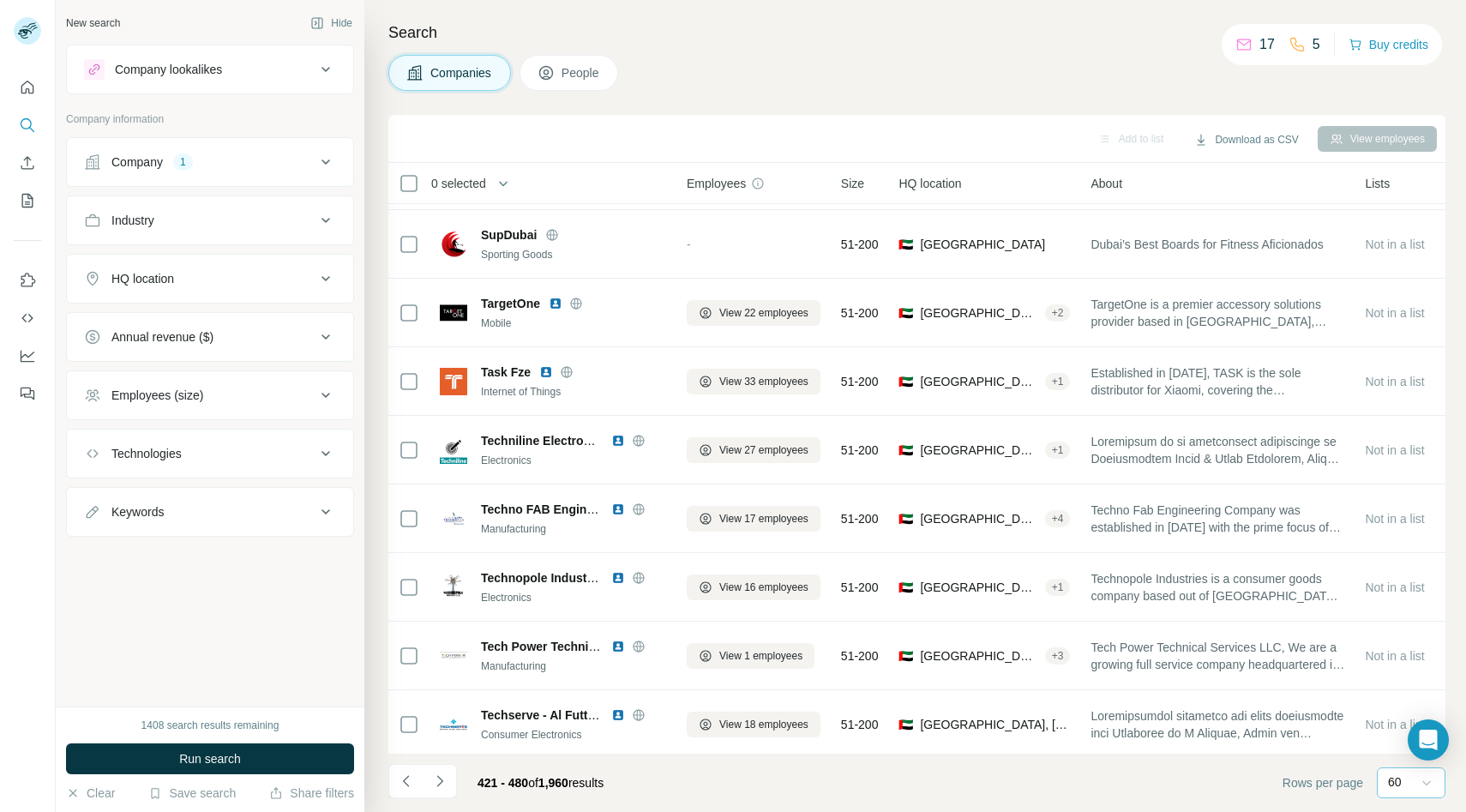
scroll to position [0, 0]
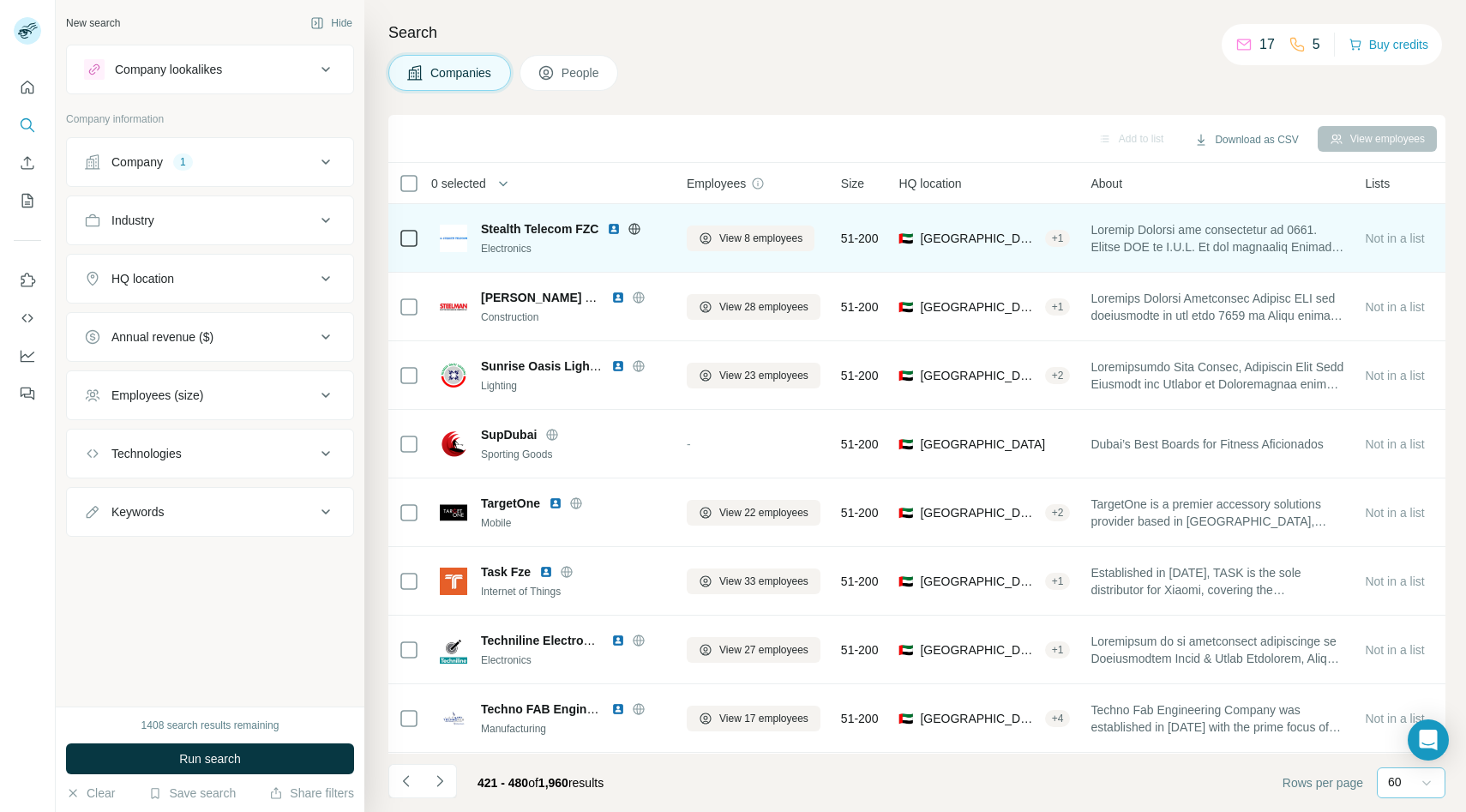
click at [637, 223] on icon at bounding box center [635, 229] width 14 height 14
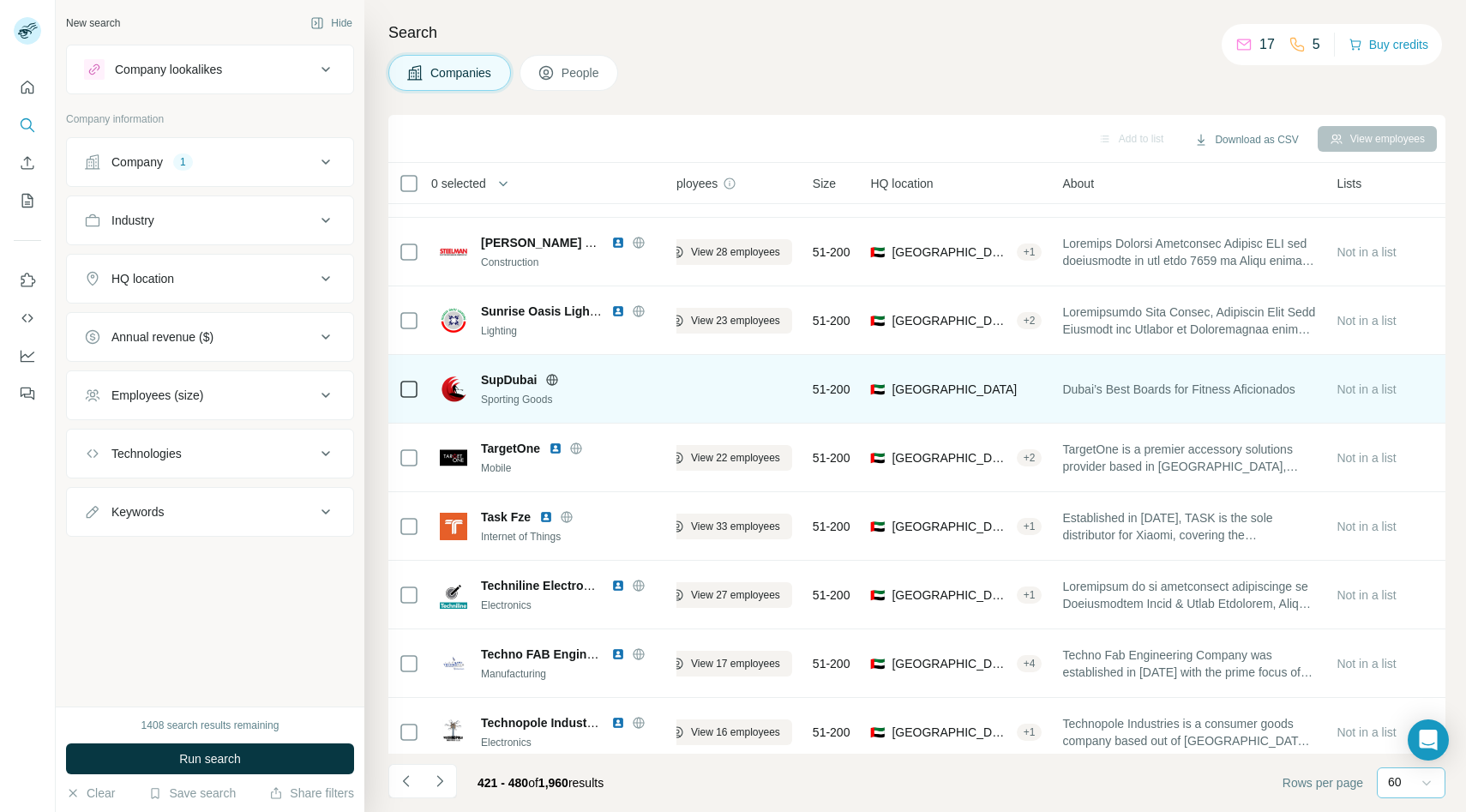
scroll to position [55, 30]
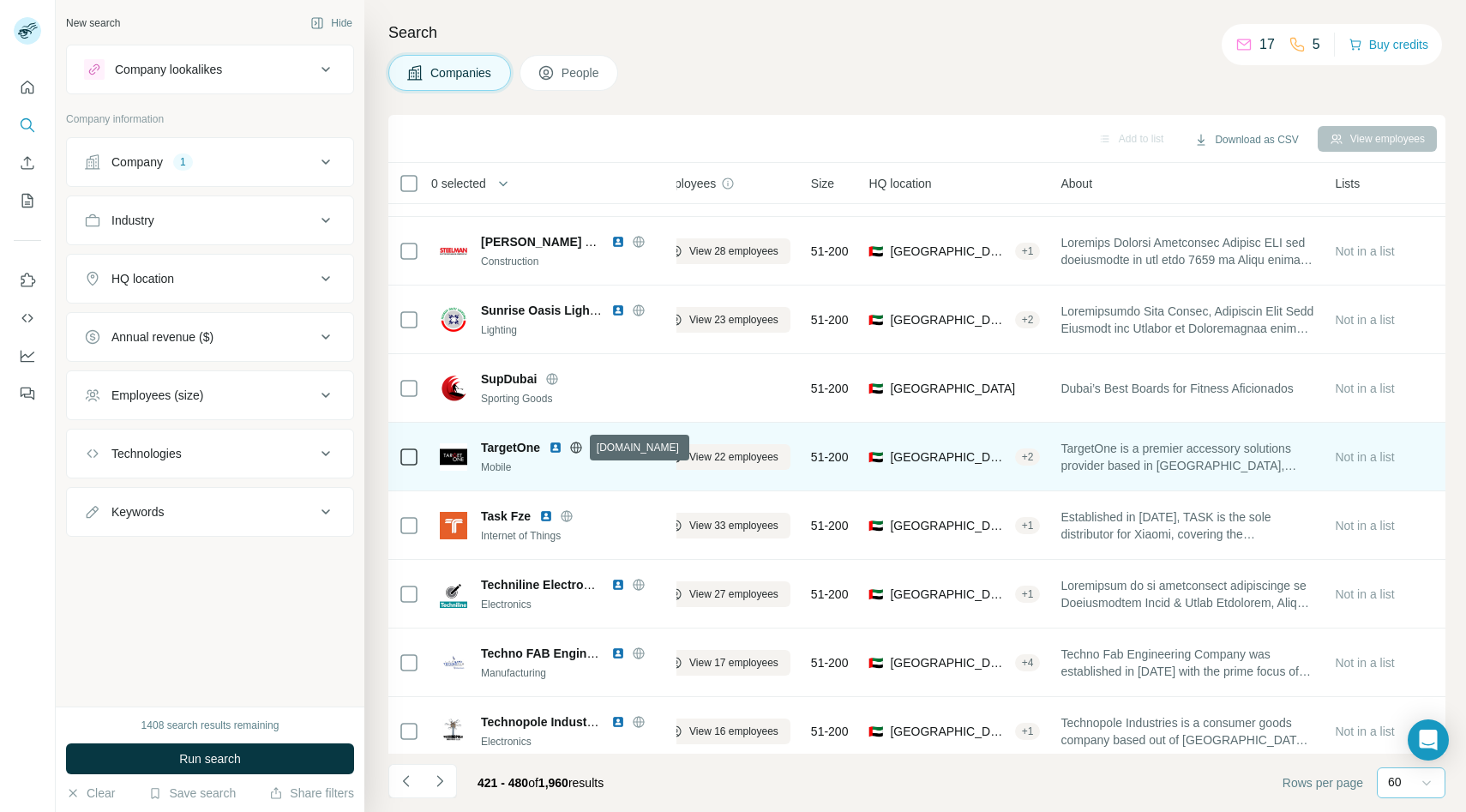
click at [575, 448] on icon at bounding box center [576, 447] width 14 height 14
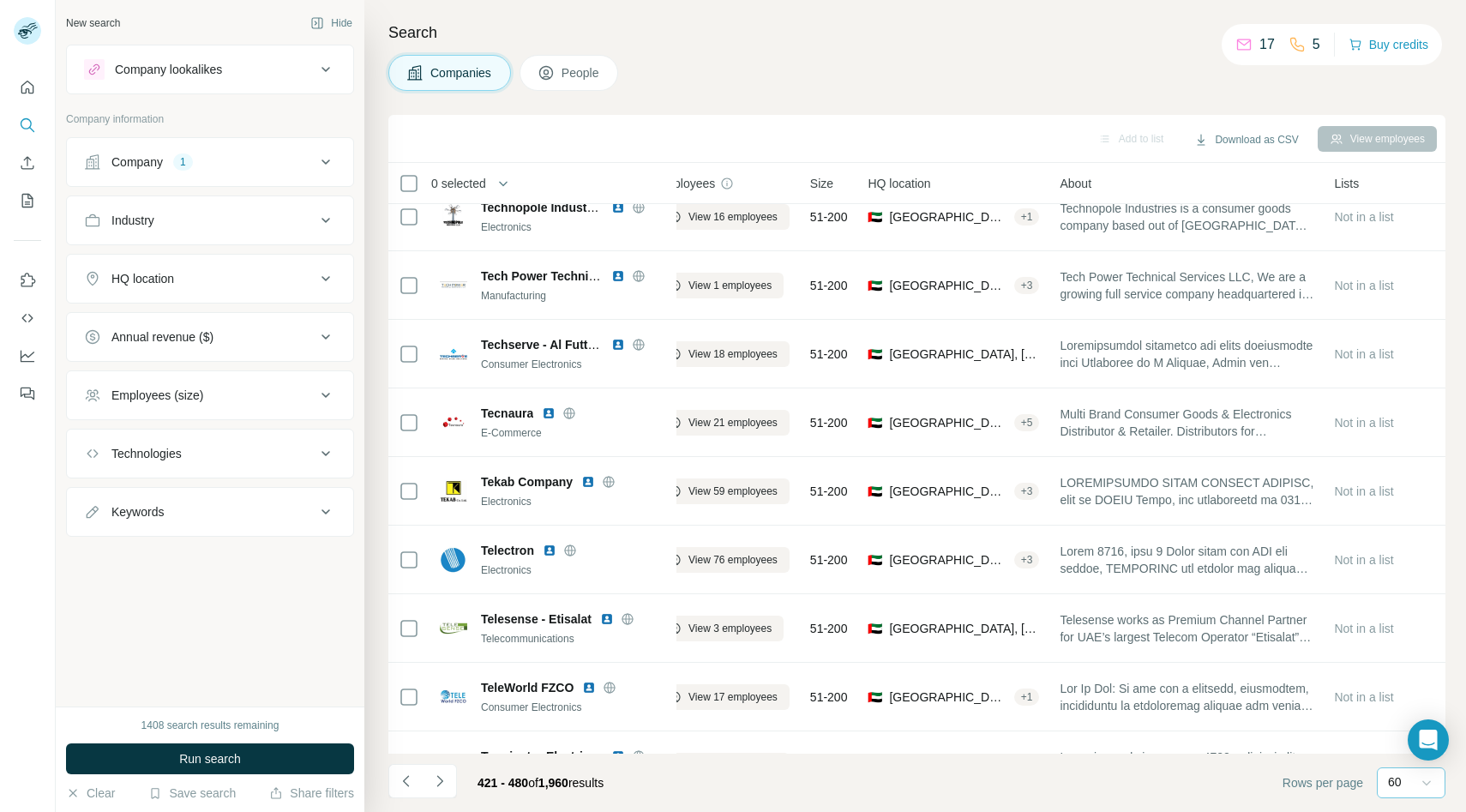
scroll to position [571, 31]
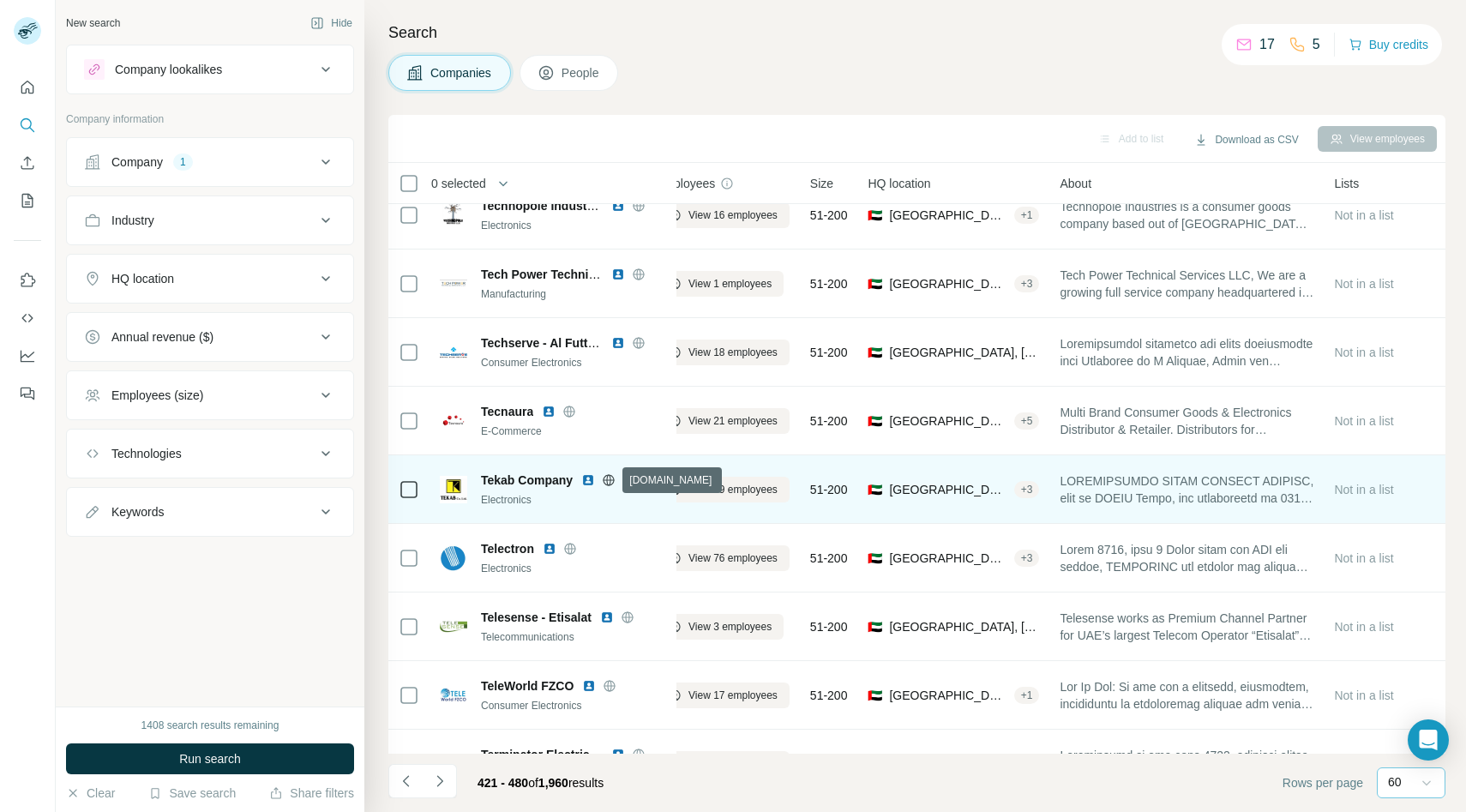
click at [605, 475] on icon at bounding box center [608, 480] width 14 height 14
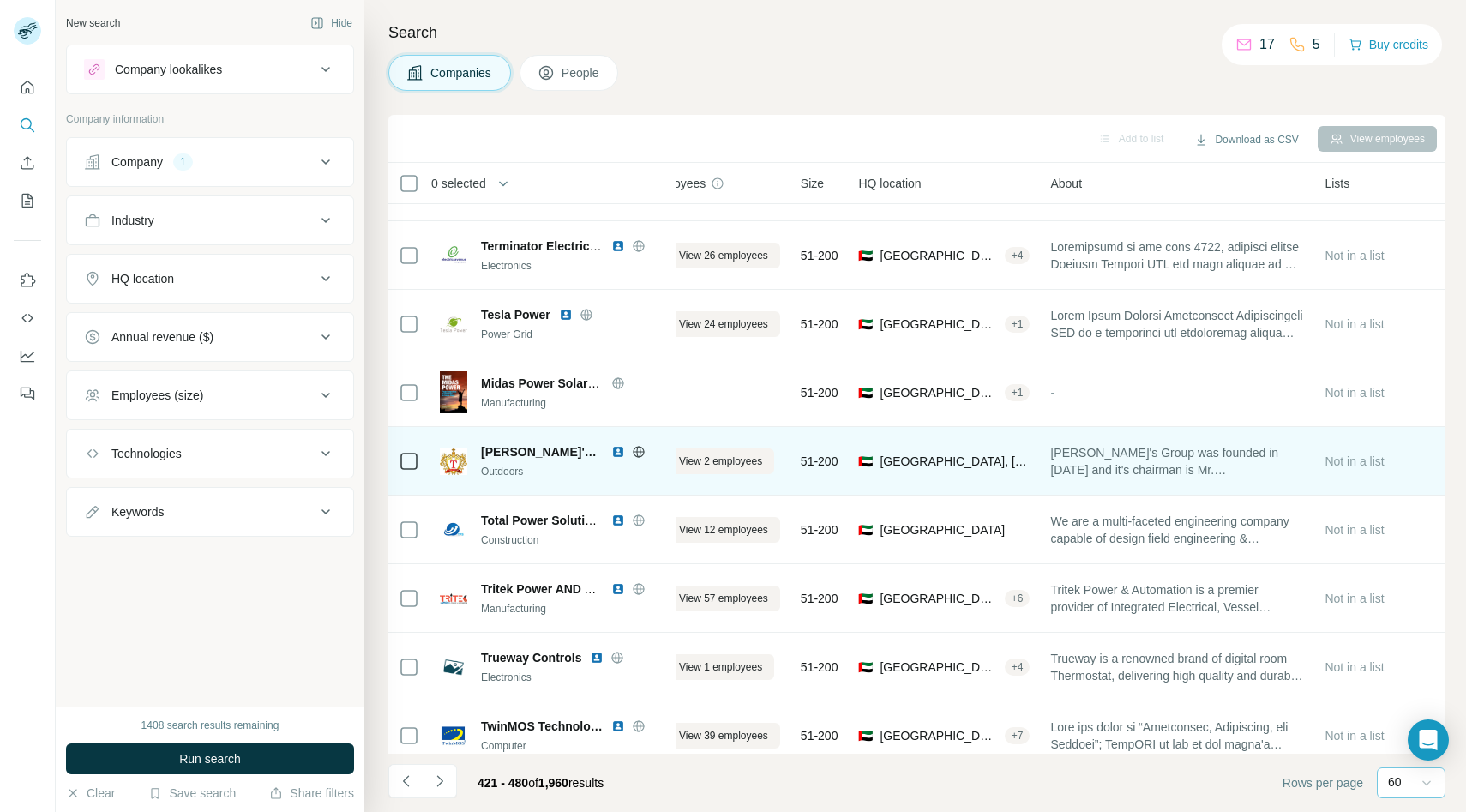
scroll to position [1080, 42]
click at [685, 595] on span "View 57 employees" at bounding box center [722, 599] width 89 height 16
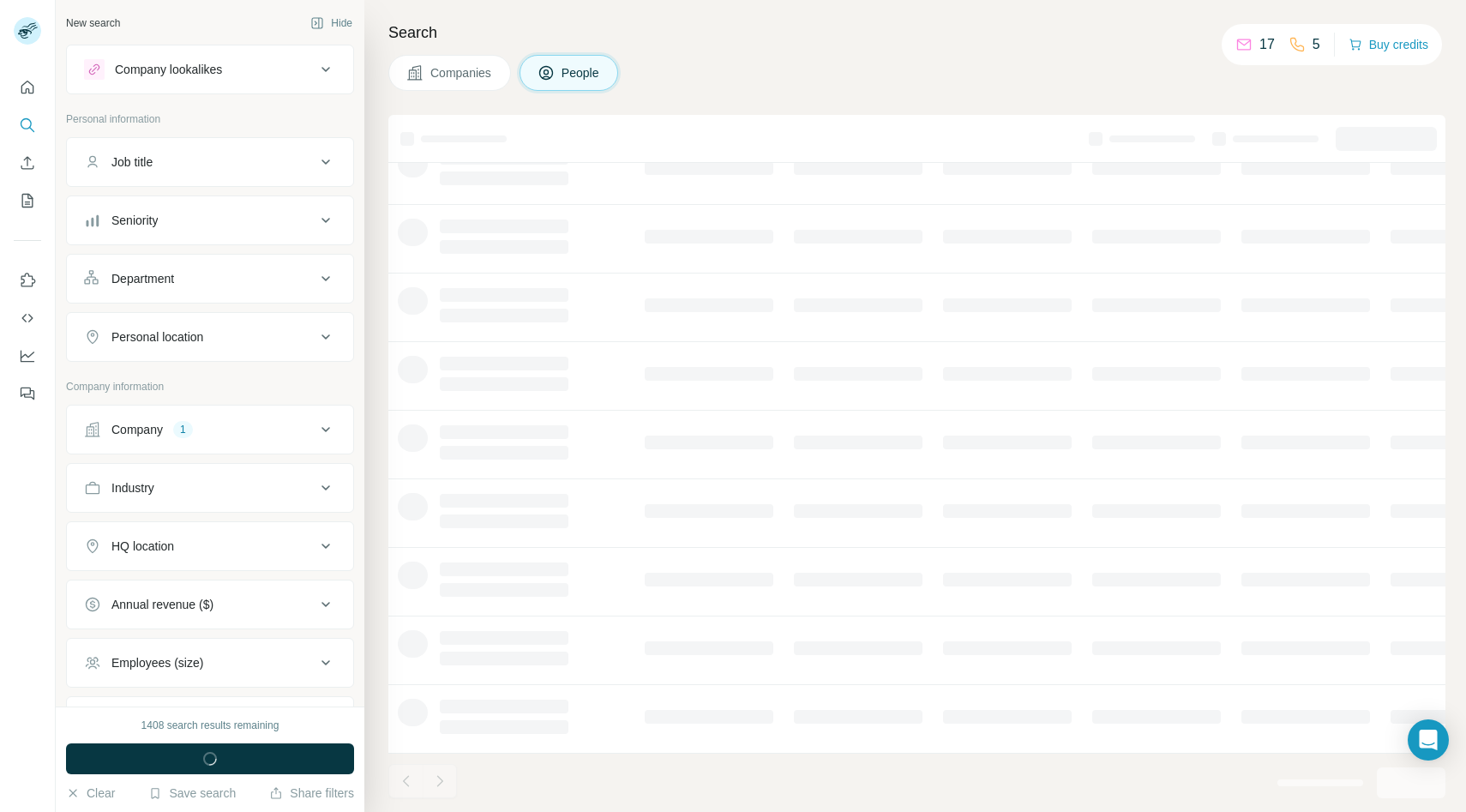
scroll to position [136, 0]
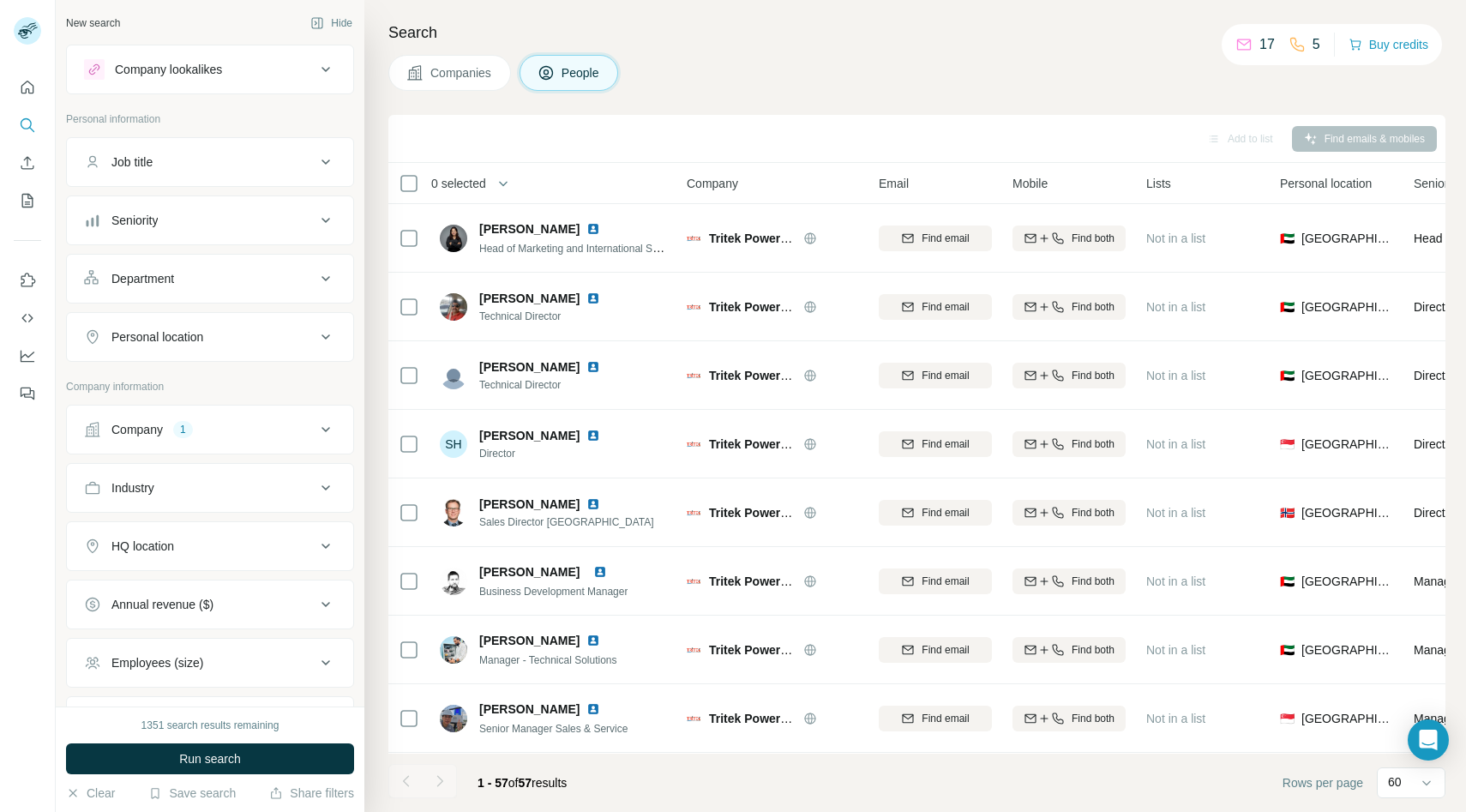
click at [456, 70] on span "Companies" at bounding box center [461, 73] width 62 height 17
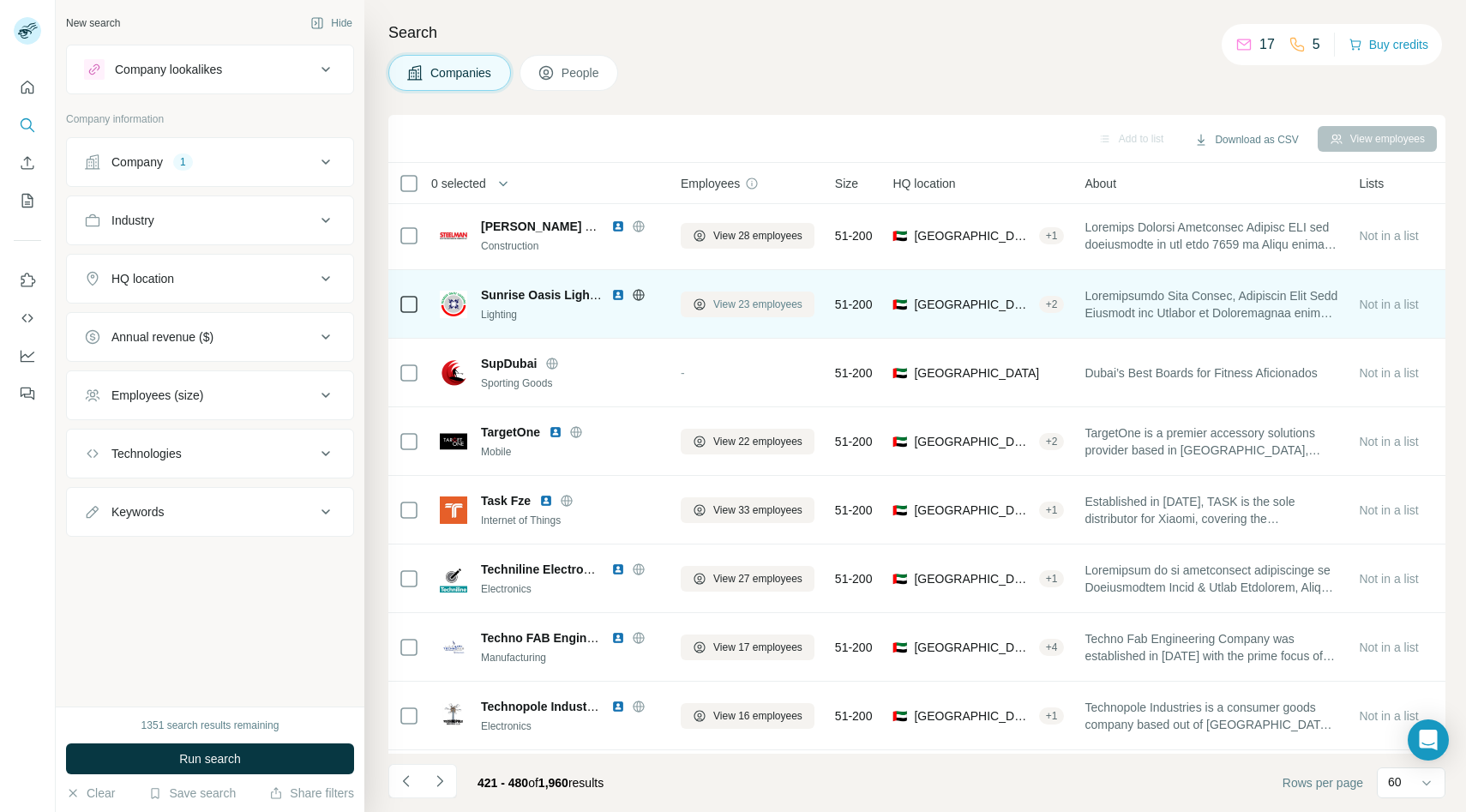
scroll to position [71, 11]
click at [693, 377] on div "-" at bounding box center [743, 373] width 134 height 48
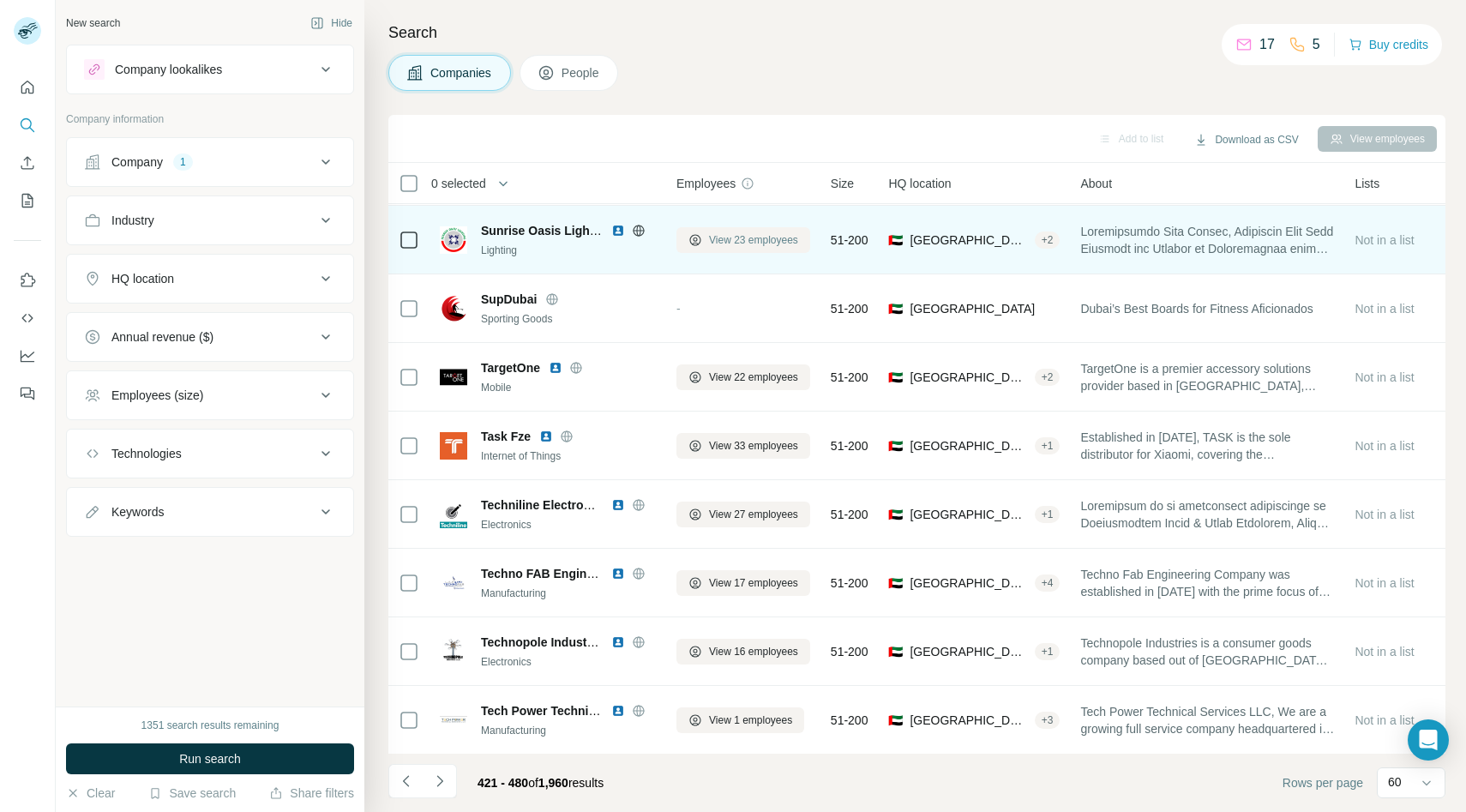
scroll to position [139, 11]
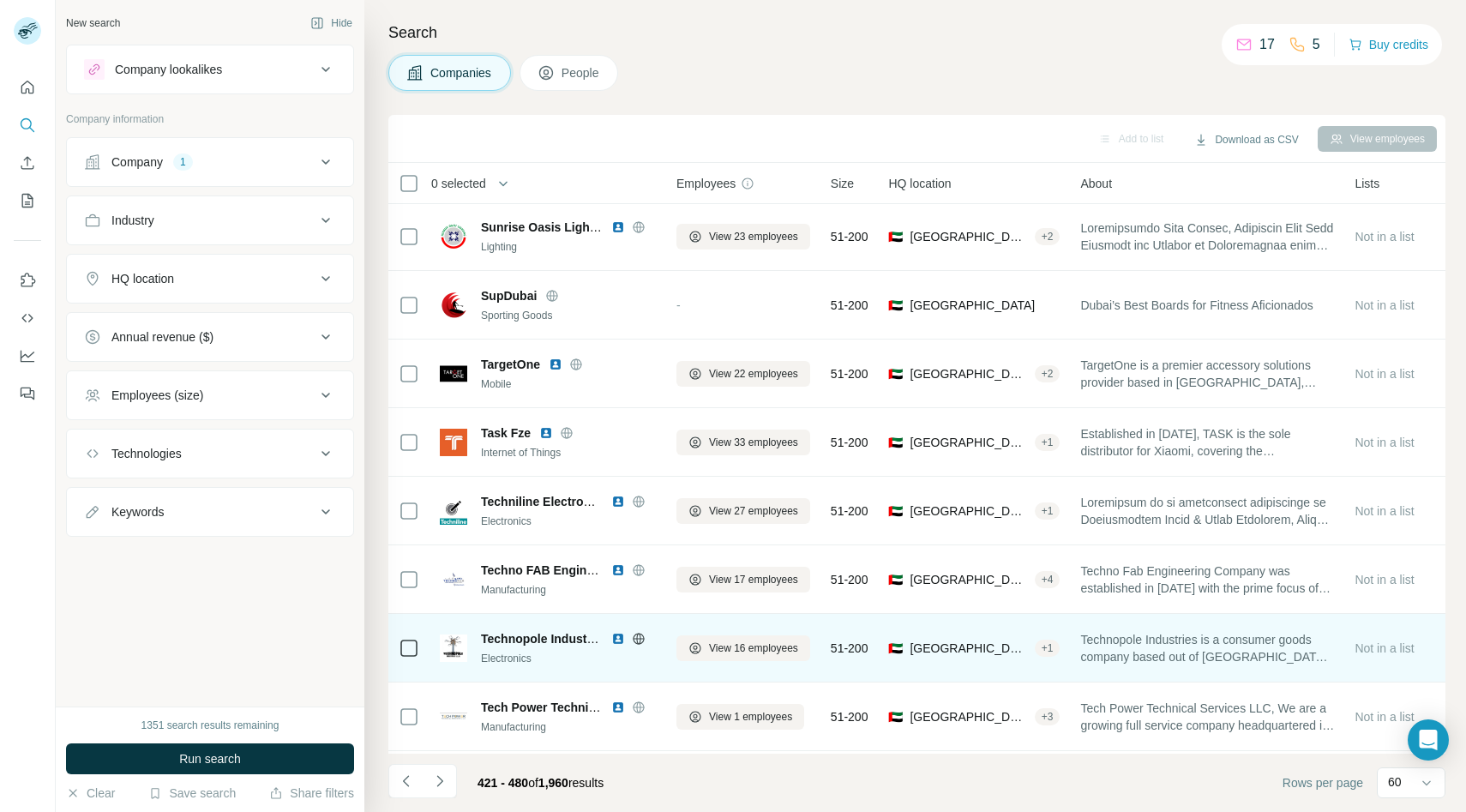
click at [643, 638] on icon at bounding box center [638, 638] width 14 height 14
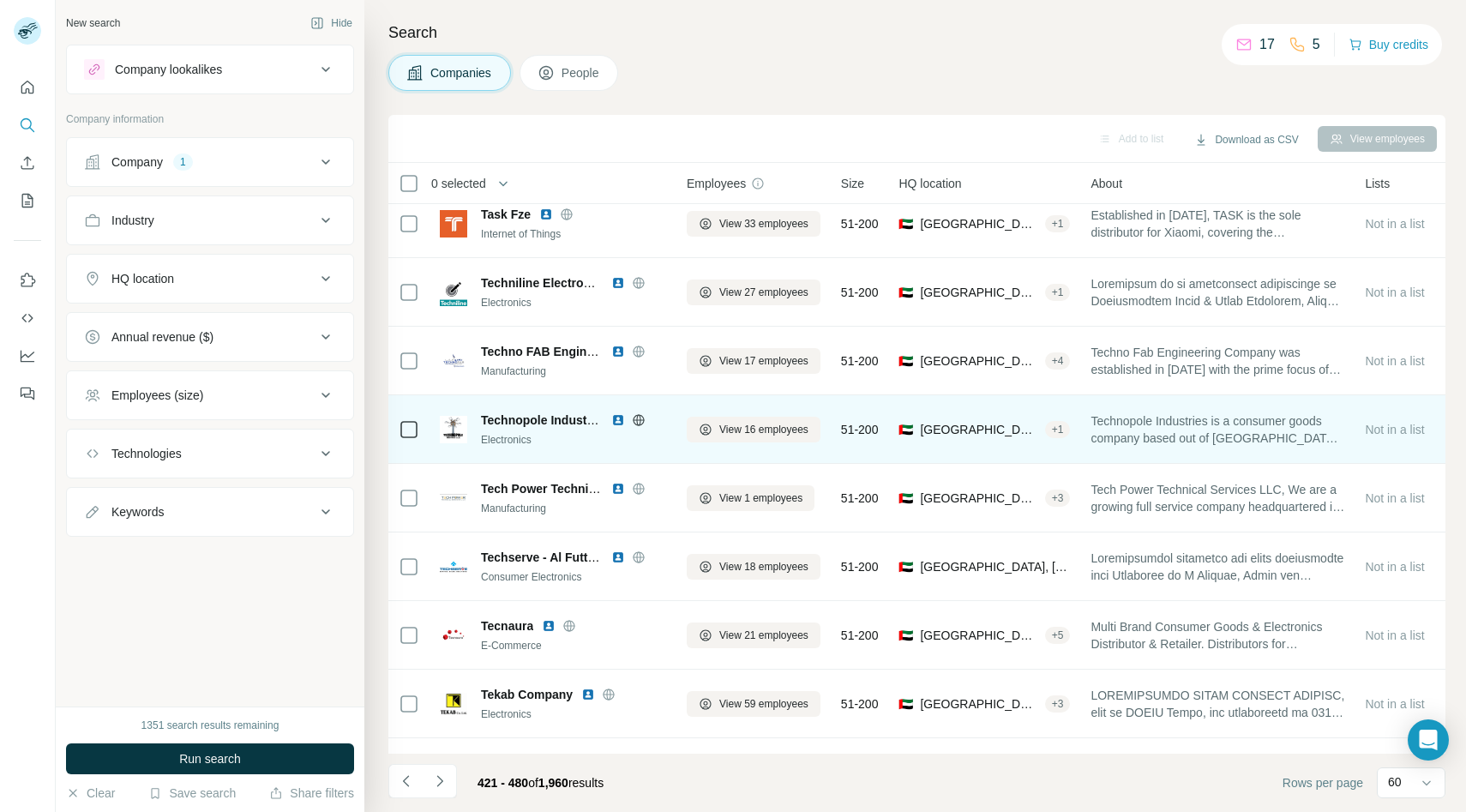
scroll to position [367, 0]
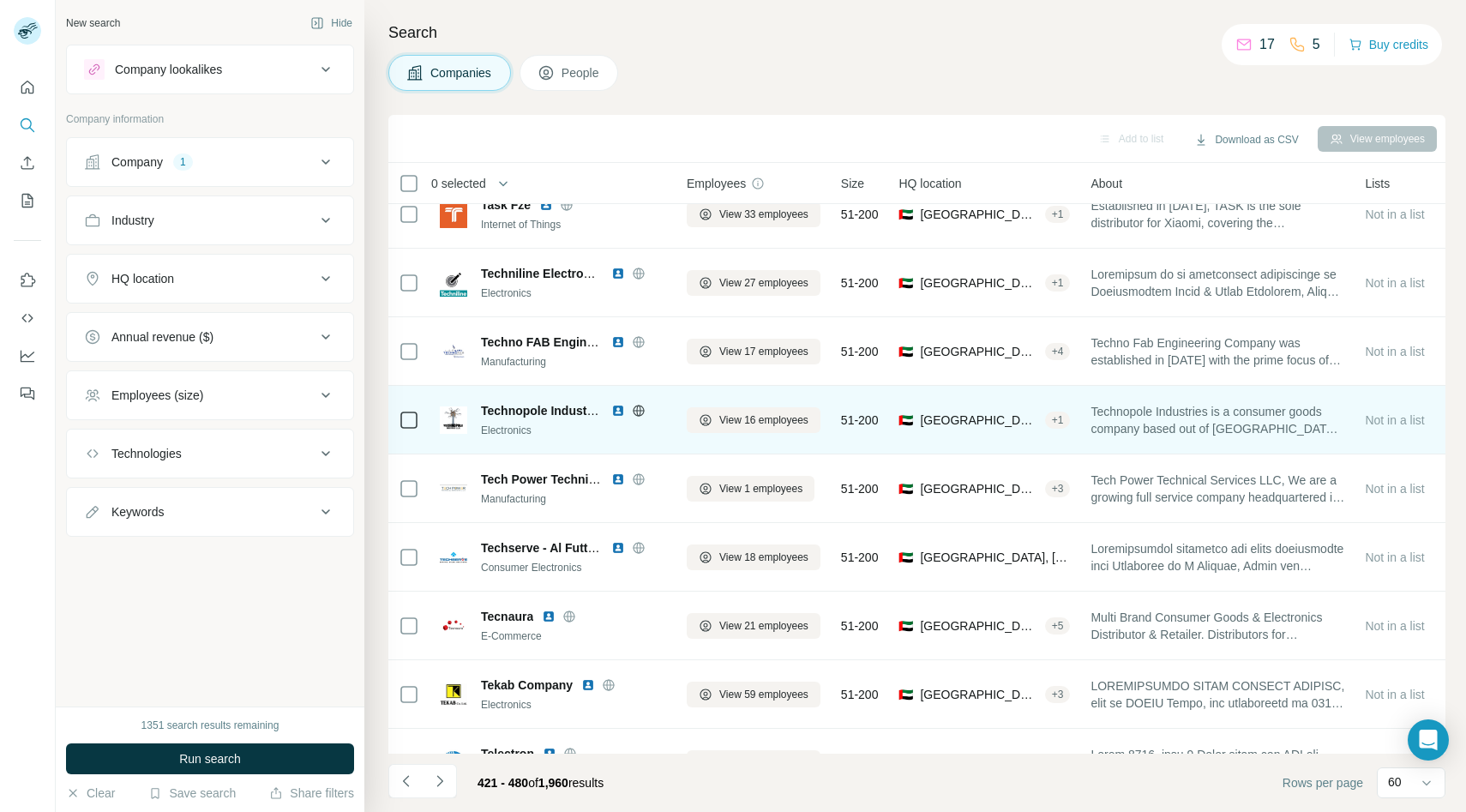
click at [733, 412] on td "View 16 employees" at bounding box center [753, 420] width 154 height 69
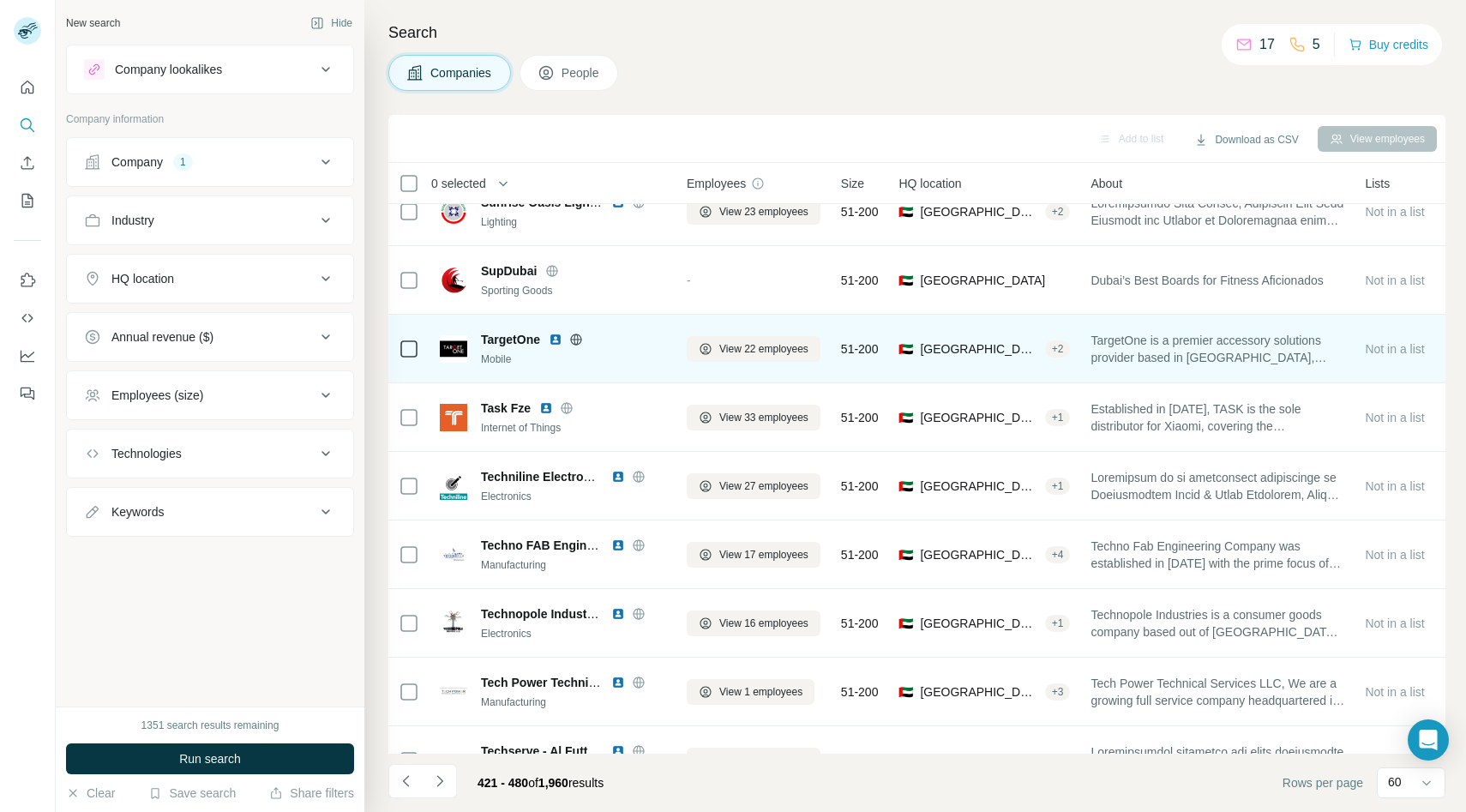
scroll to position [0, 0]
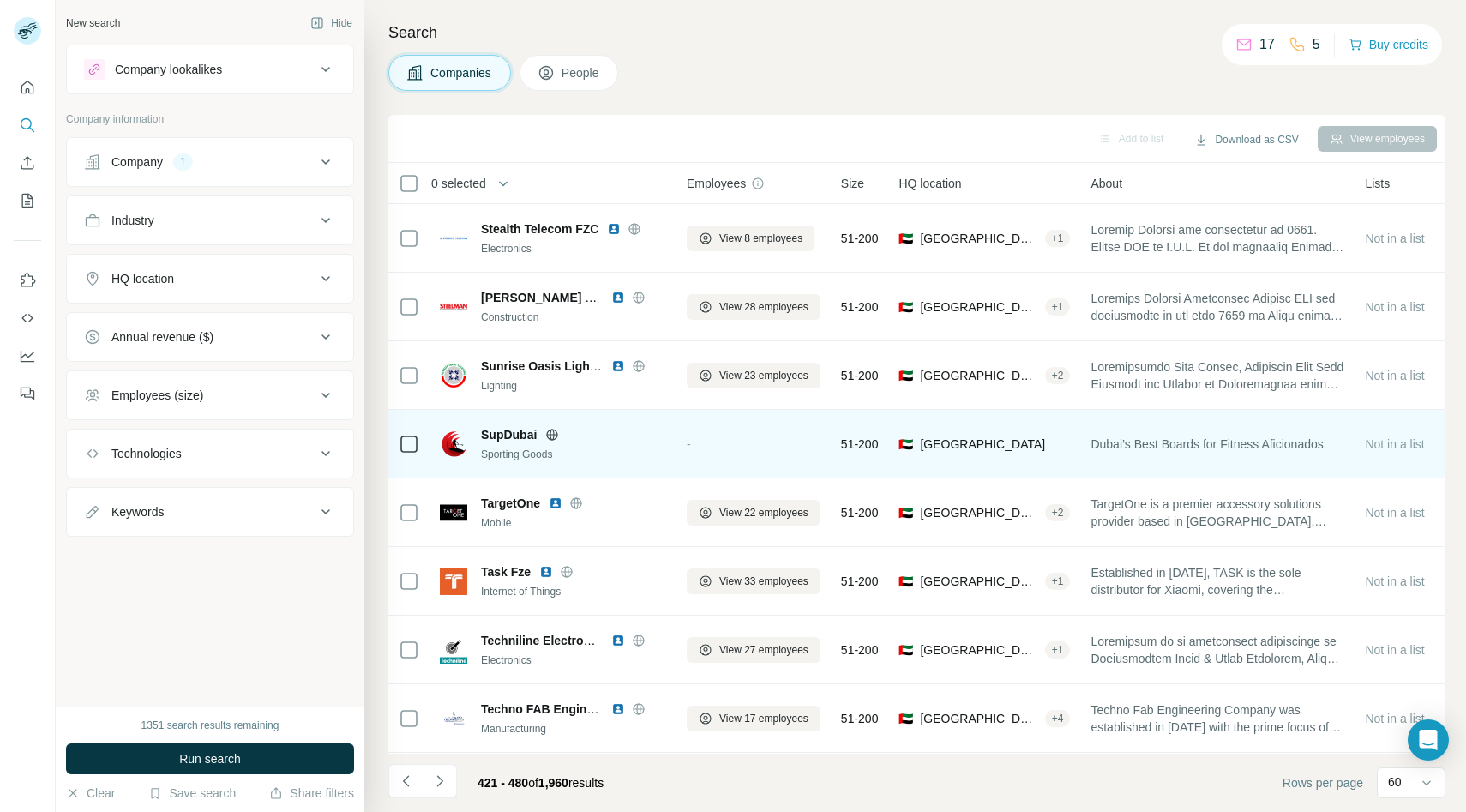
click at [547, 432] on icon at bounding box center [552, 434] width 11 height 11
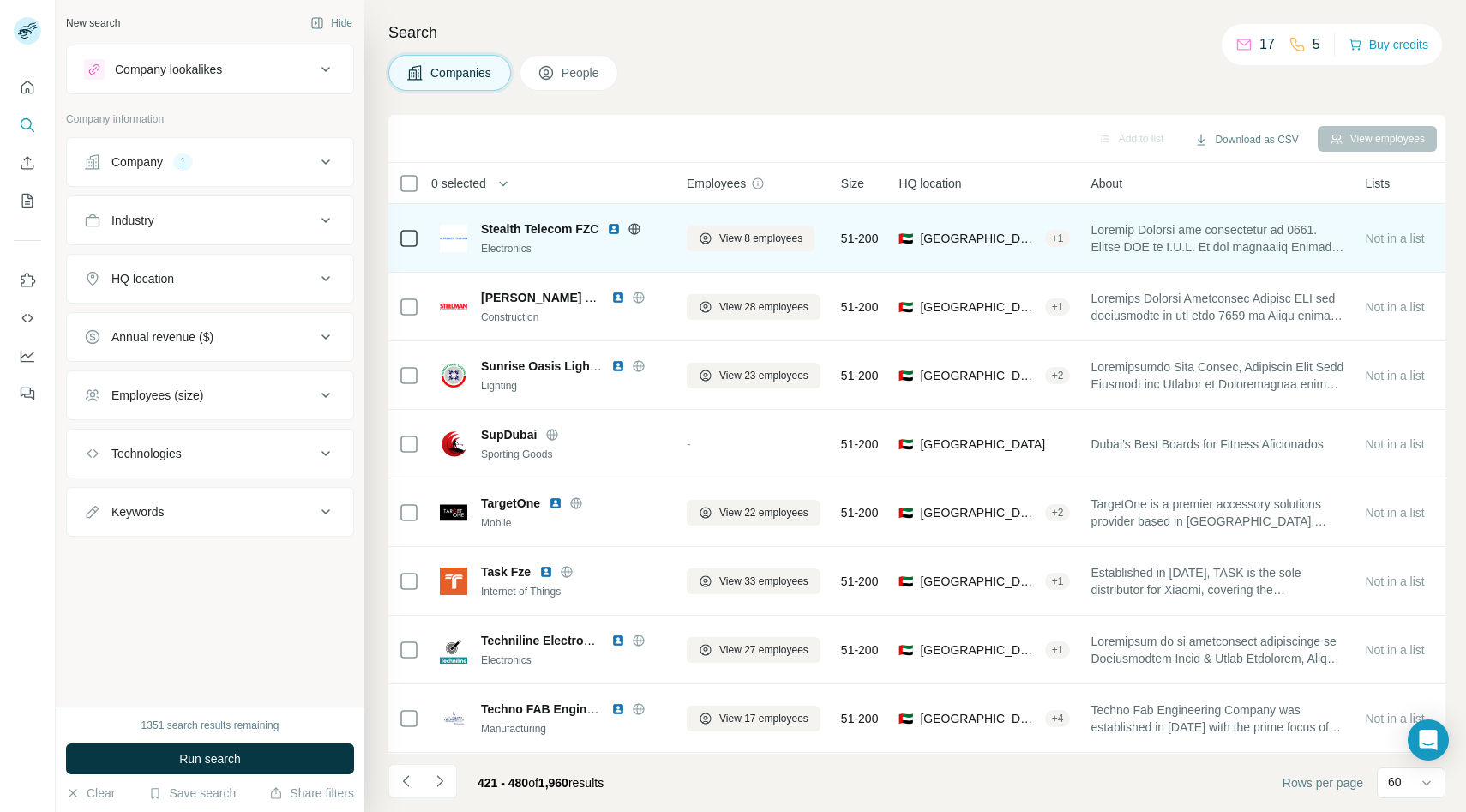
click at [643, 230] on div at bounding box center [634, 229] width 55 height 14
click at [640, 228] on icon at bounding box center [634, 228] width 11 height 1
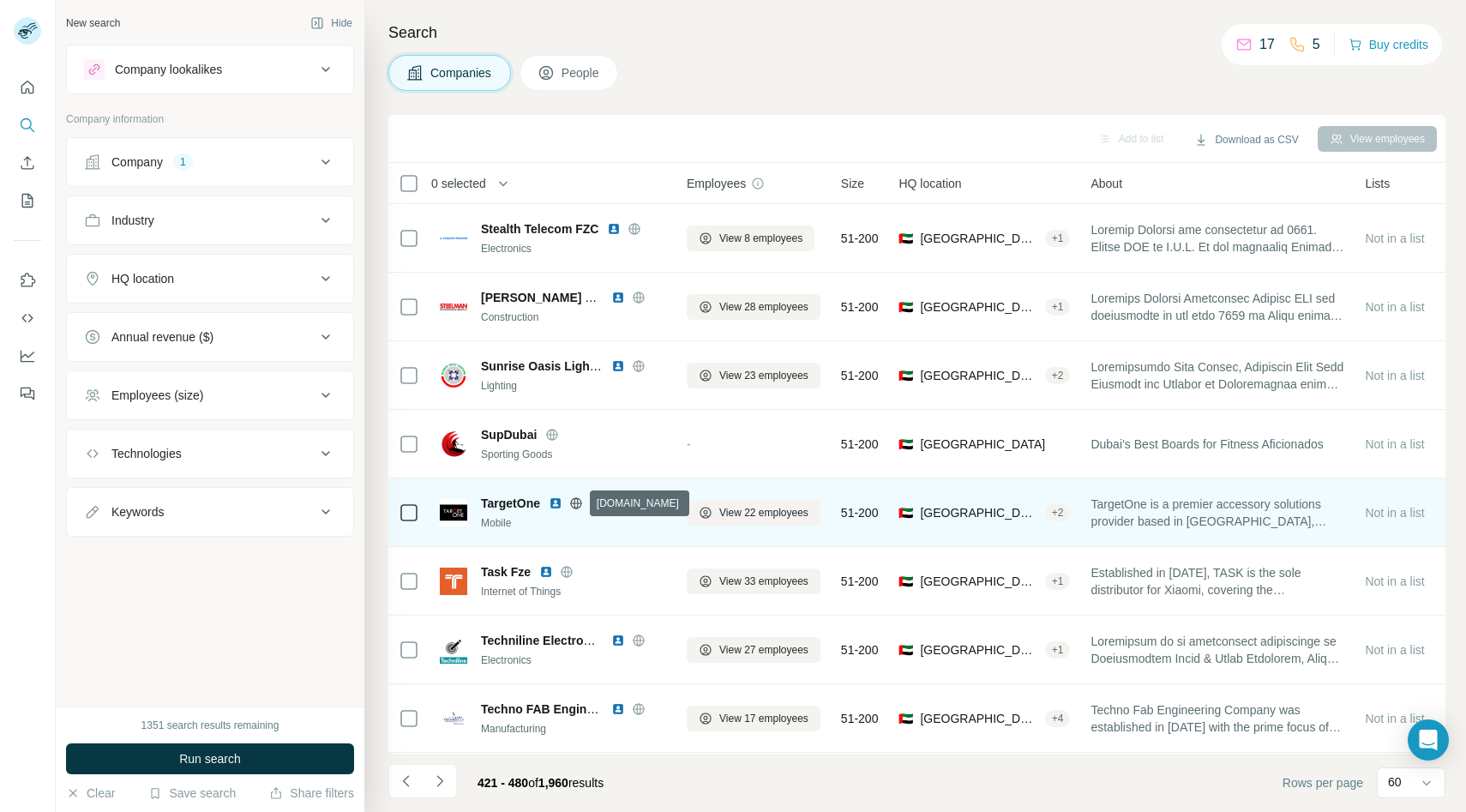
click at [575, 503] on icon at bounding box center [576, 503] width 14 height 14
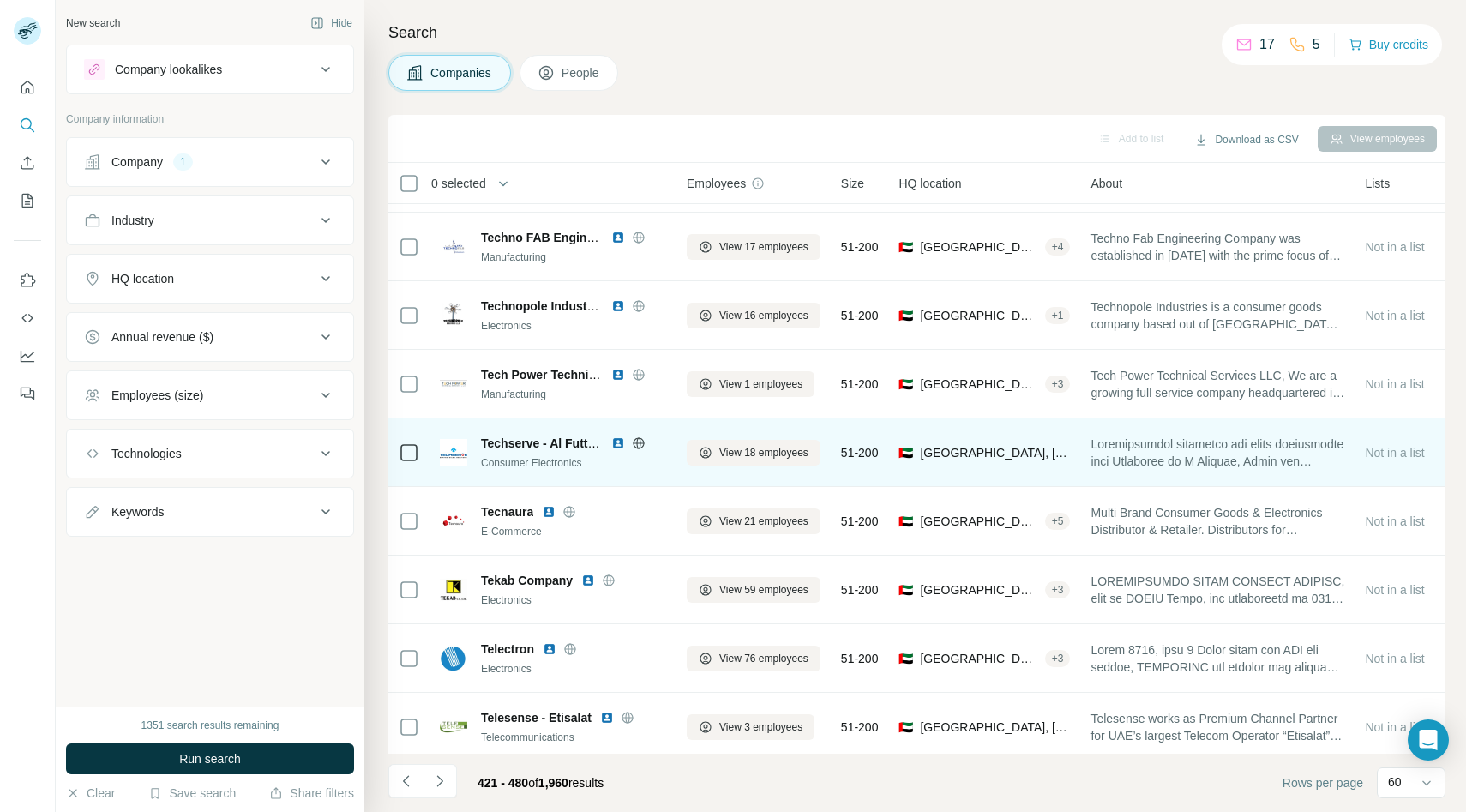
scroll to position [470, 0]
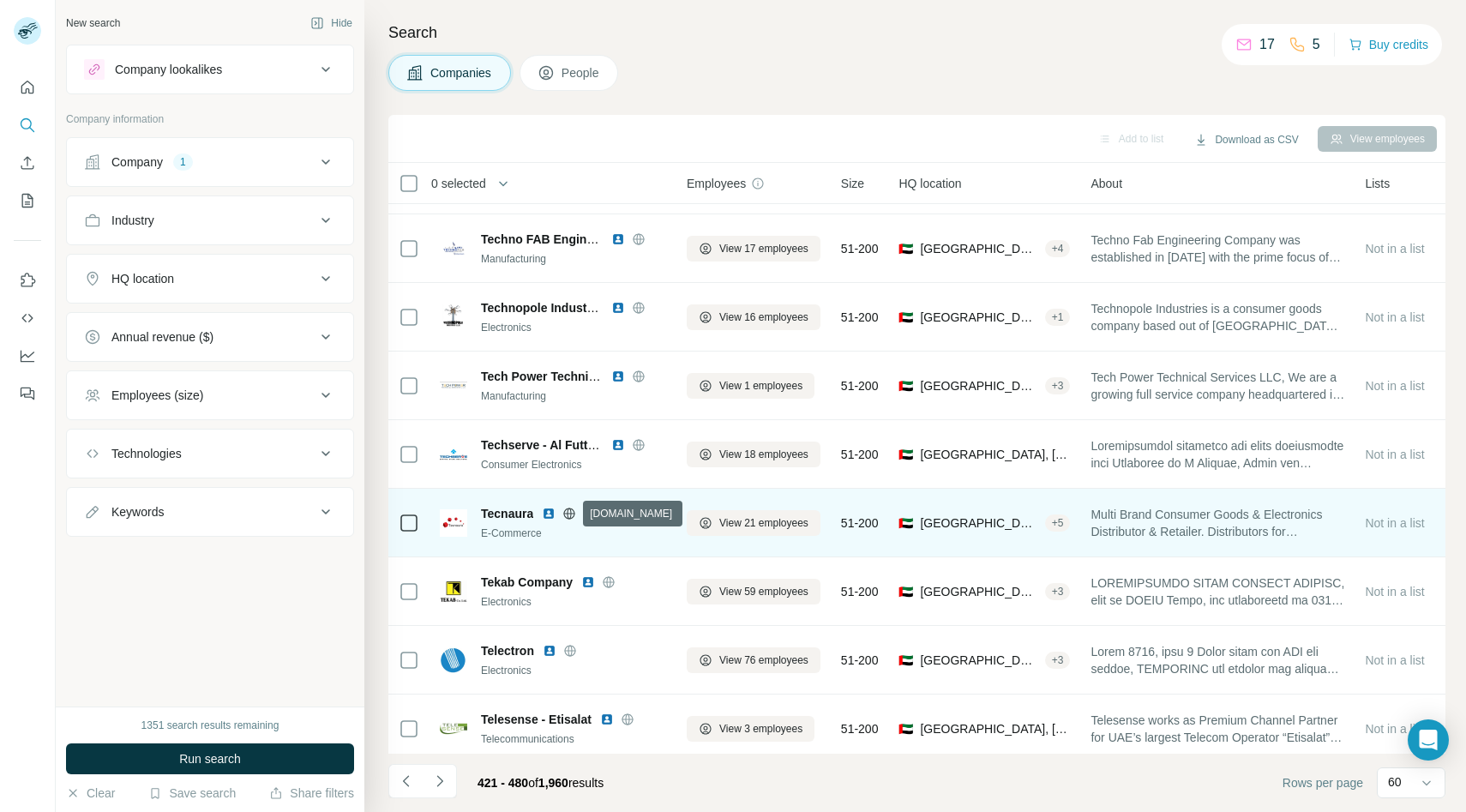
click at [567, 515] on icon at bounding box center [570, 513] width 14 height 14
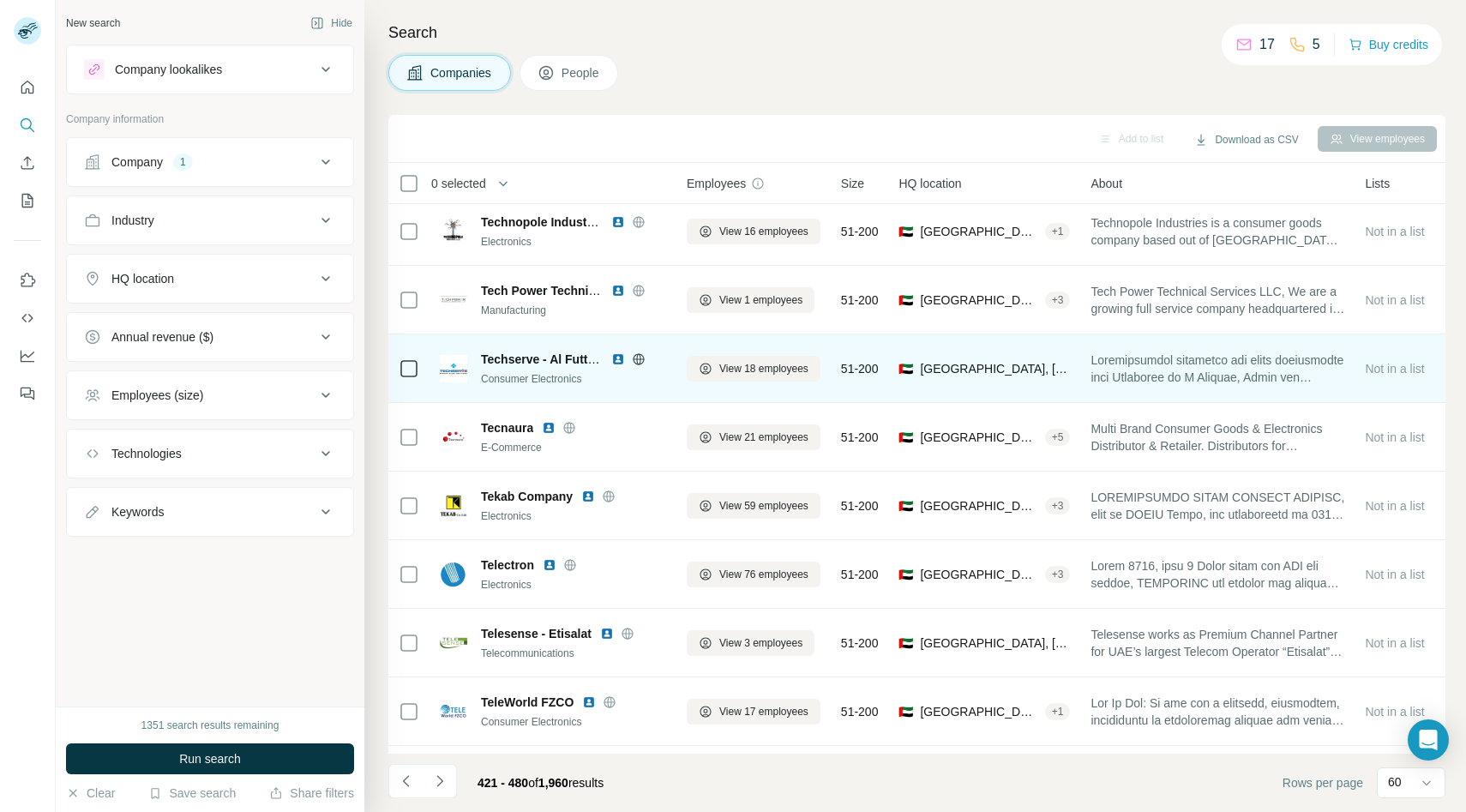
scroll to position [562, 0]
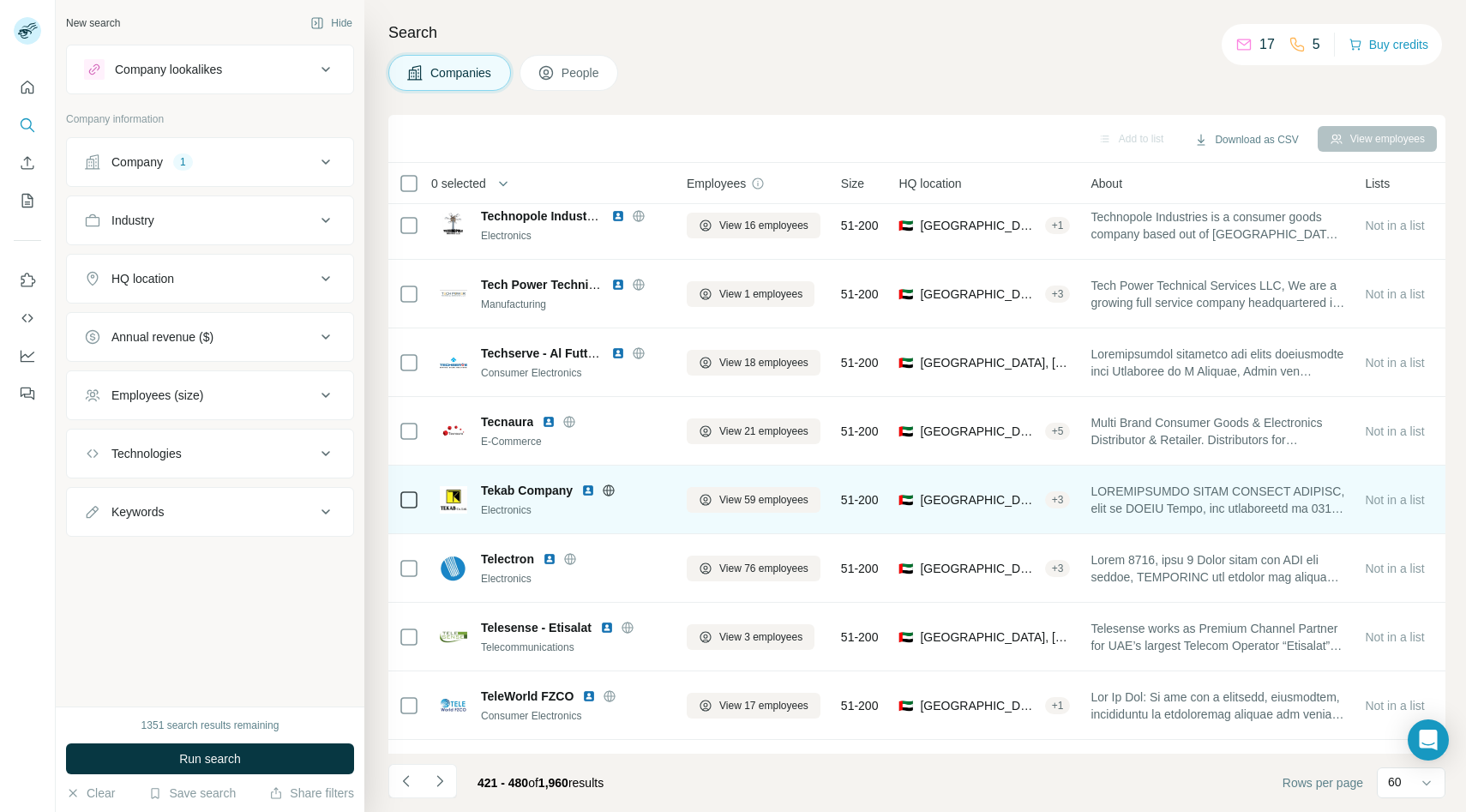
click at [615, 489] on icon at bounding box center [608, 490] width 14 height 14
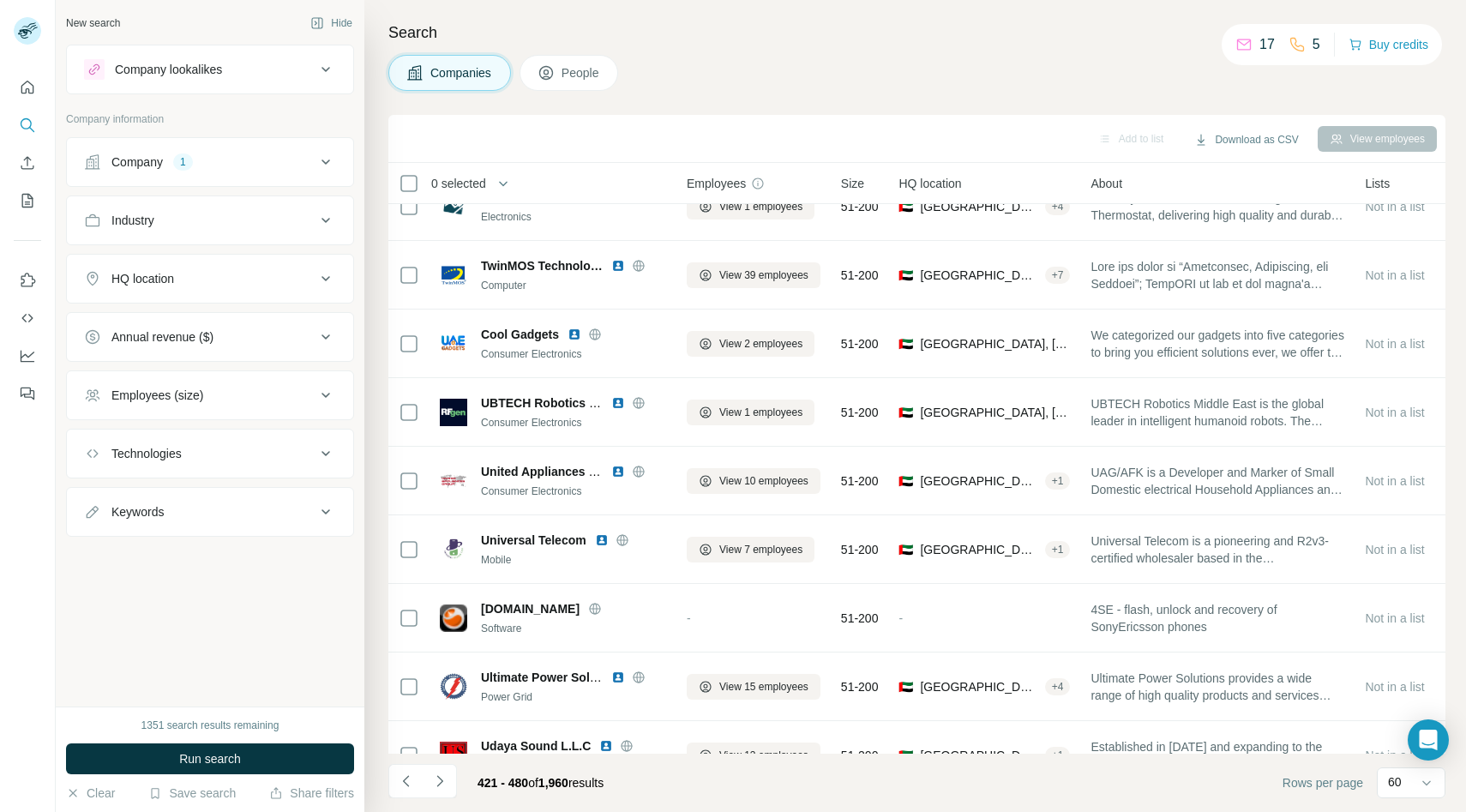
scroll to position [1547, 0]
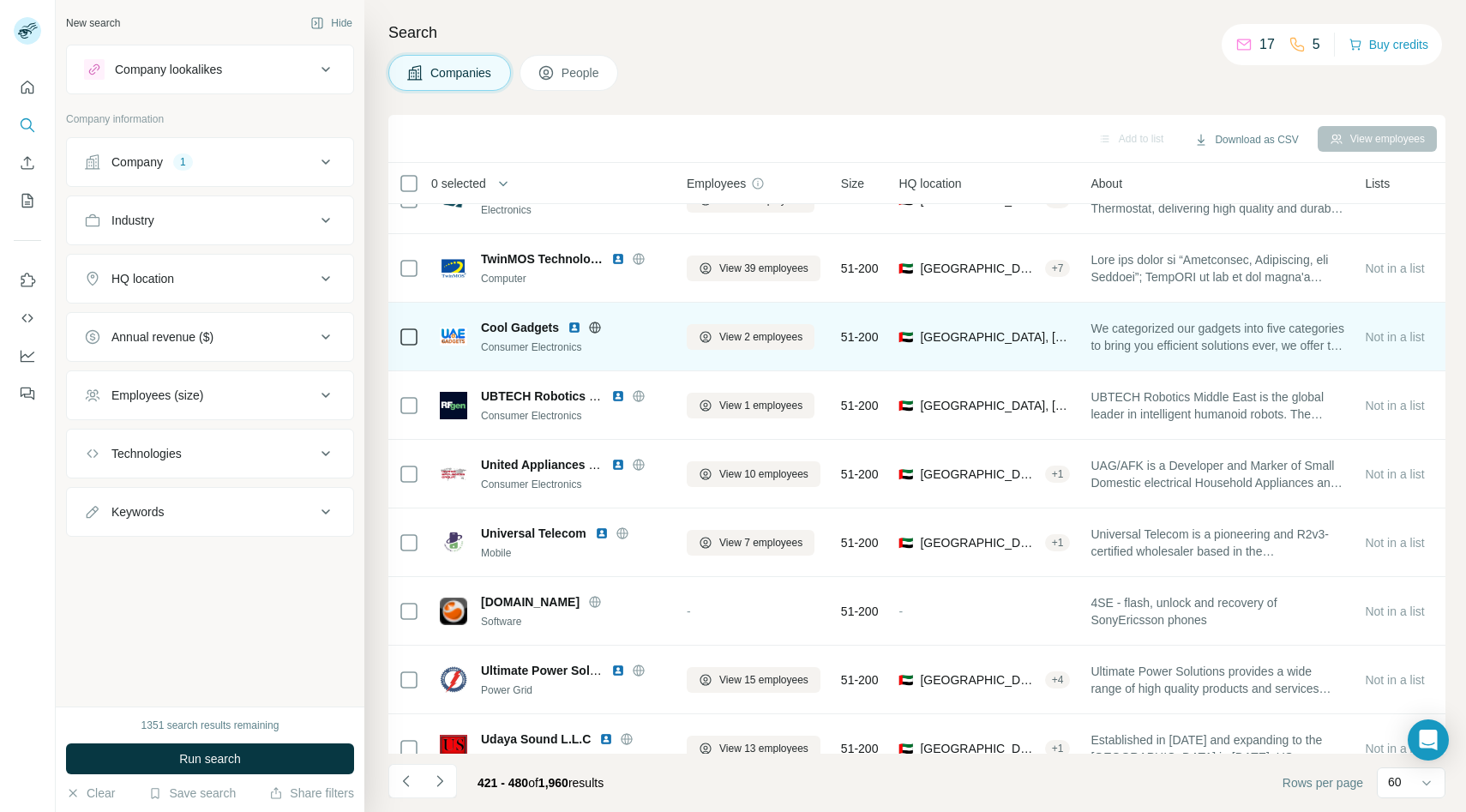
click at [592, 324] on icon at bounding box center [595, 327] width 14 height 14
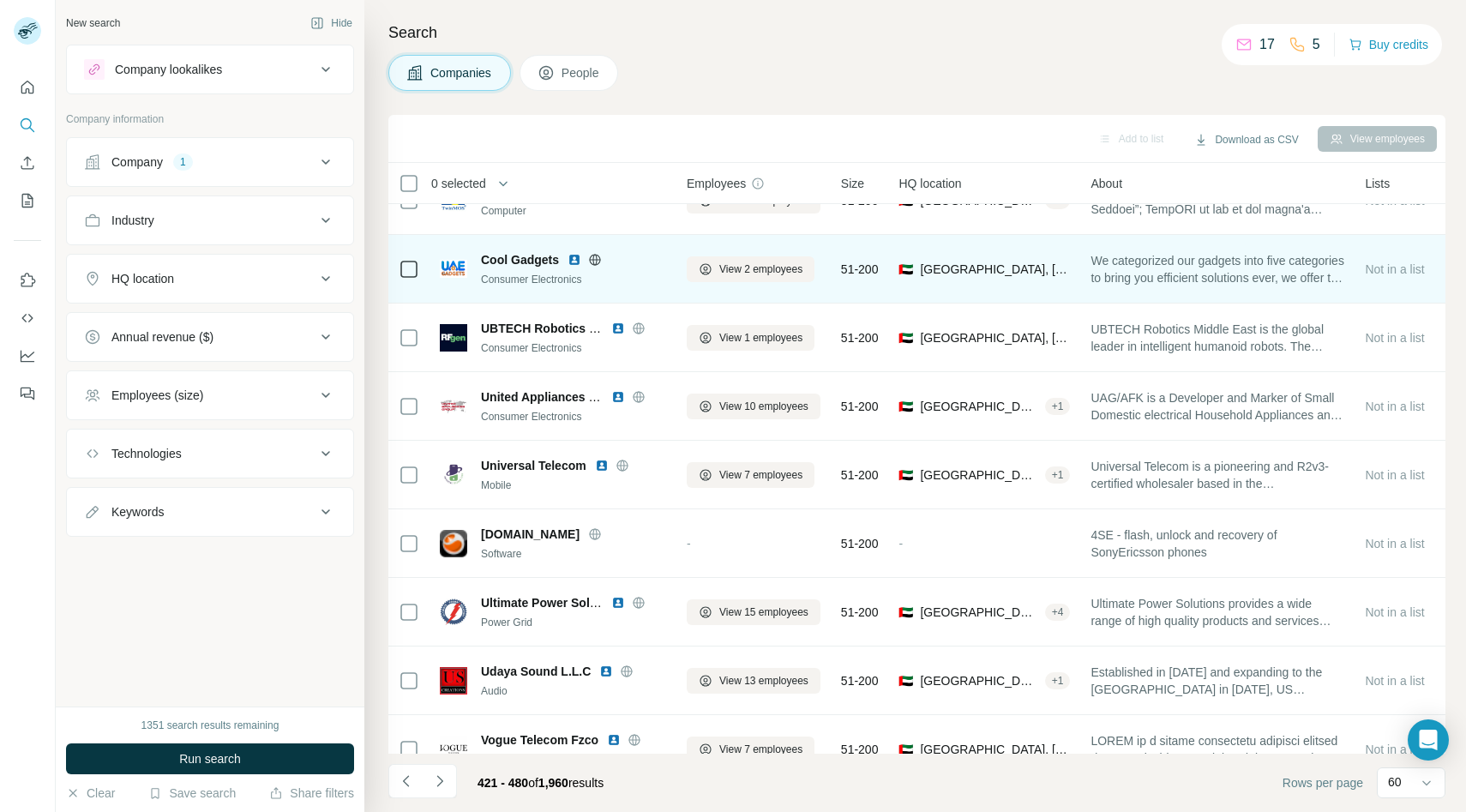
scroll to position [1616, 0]
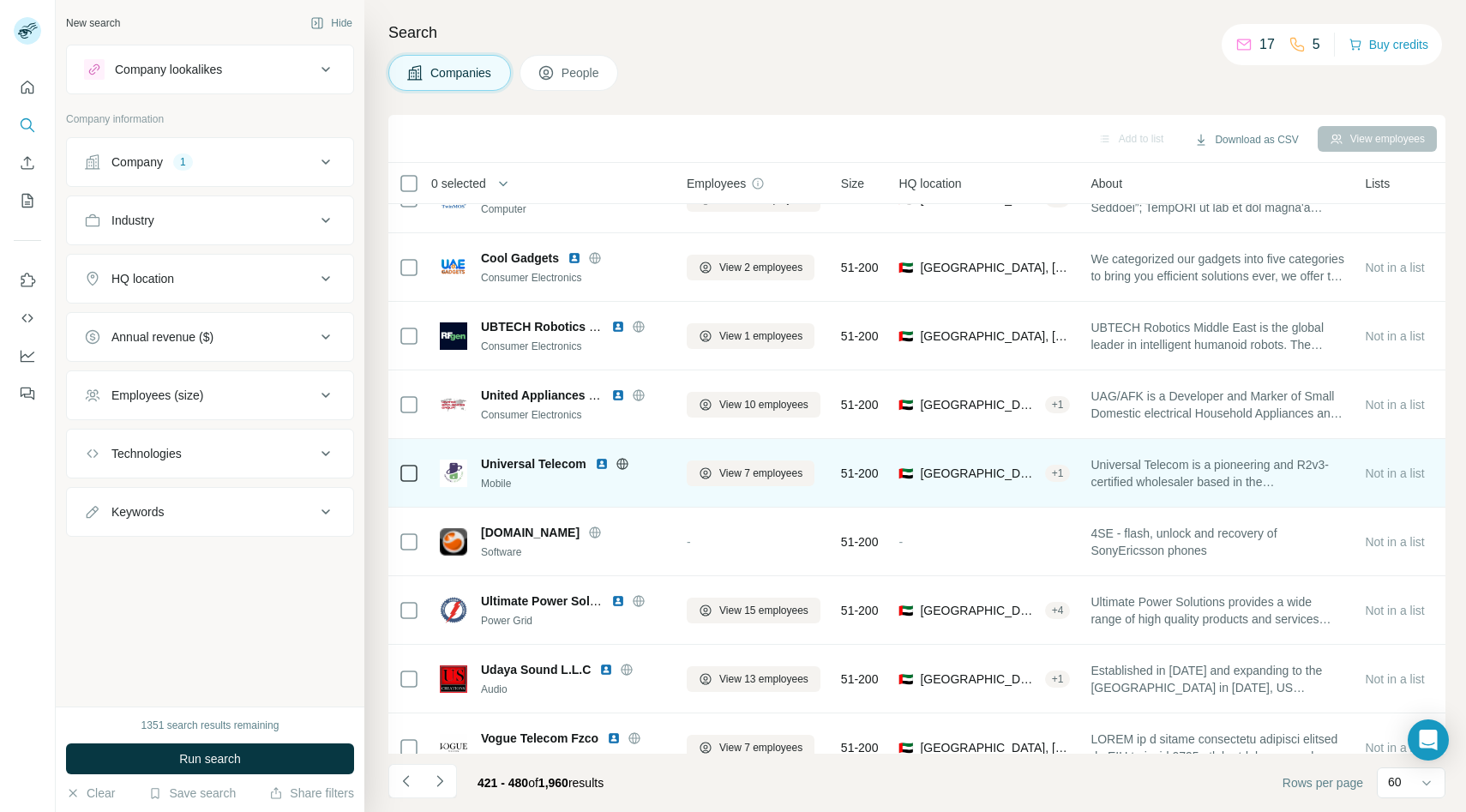
click at [620, 467] on icon at bounding box center [622, 463] width 4 height 11
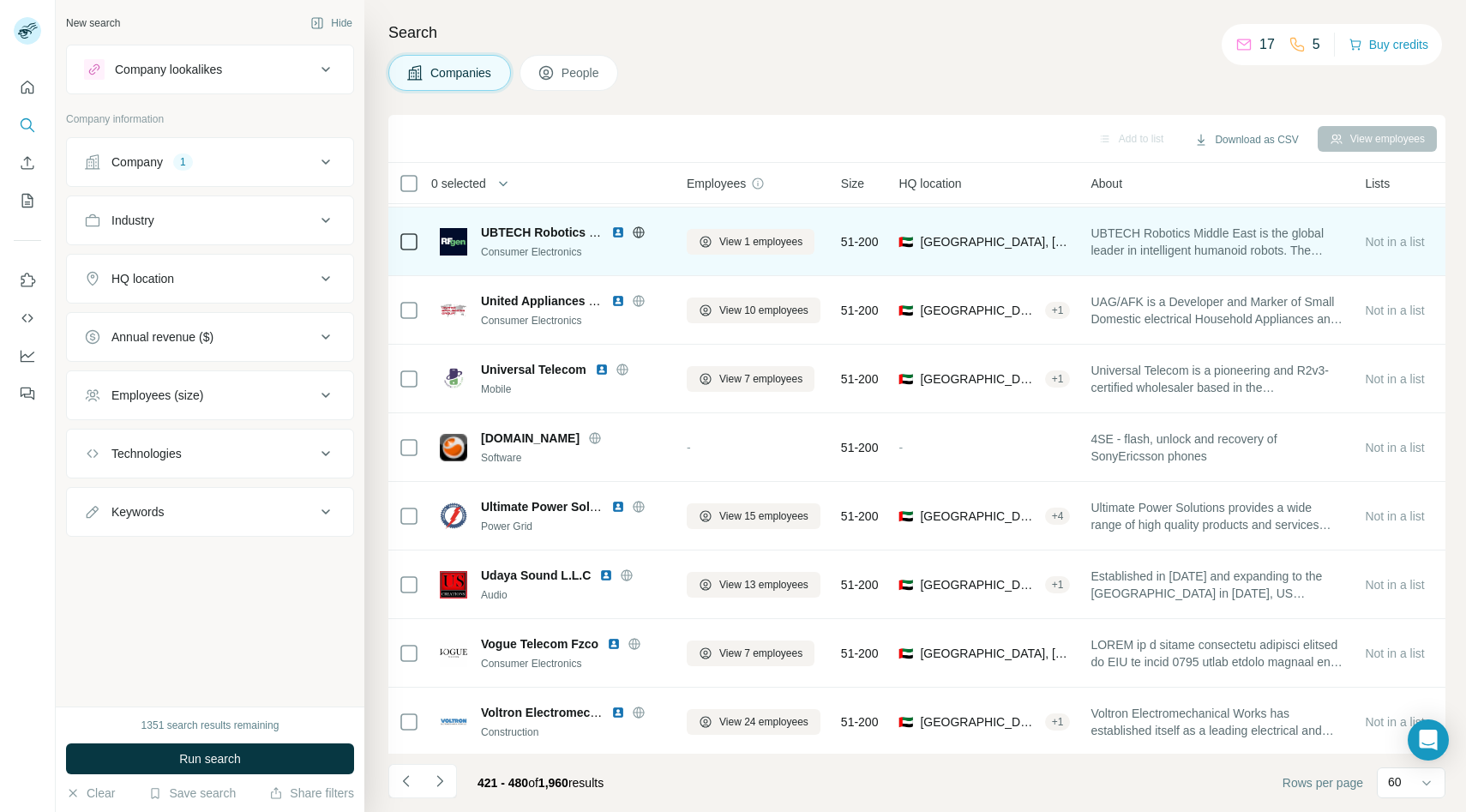
scroll to position [1721, 0]
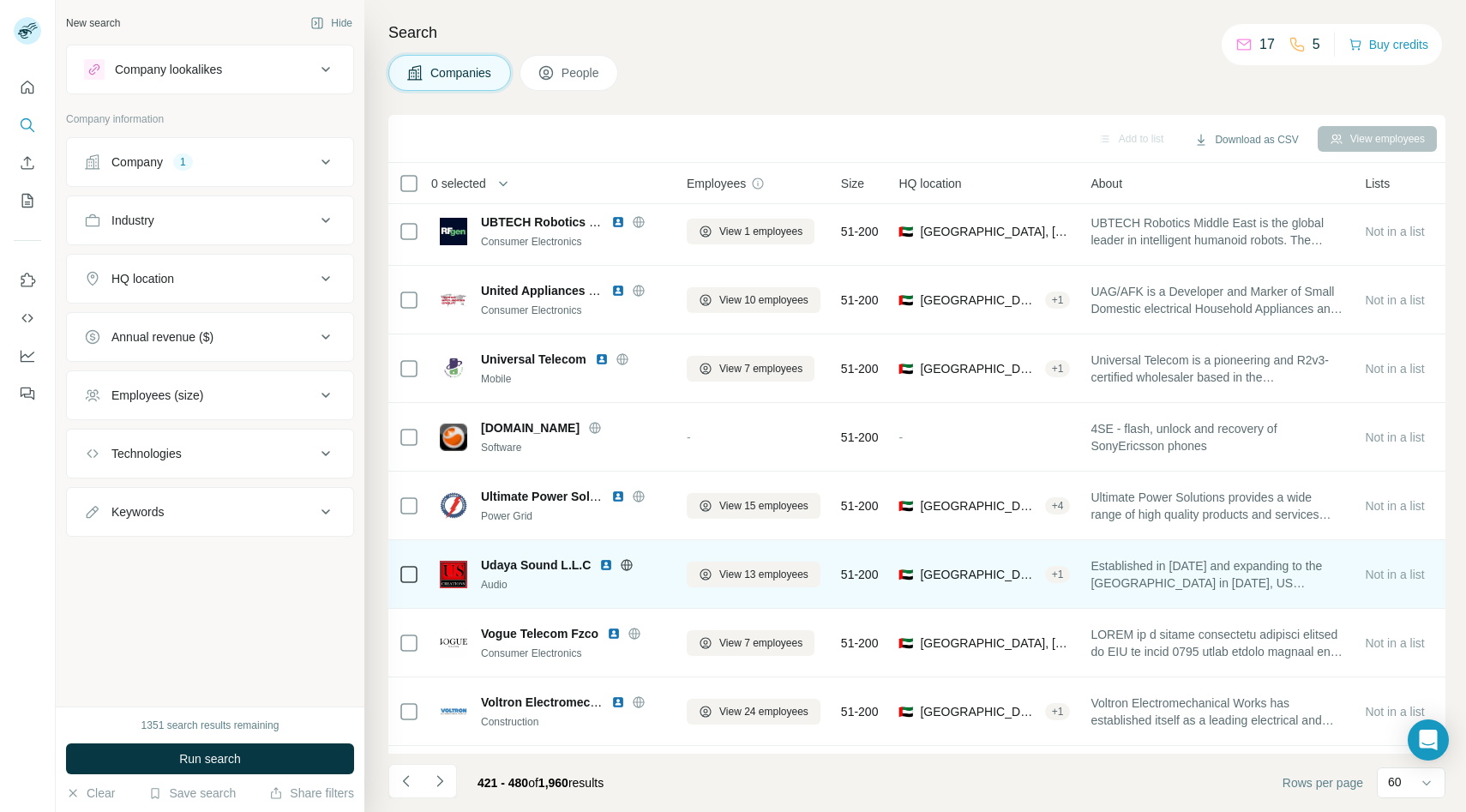
click at [625, 565] on icon at bounding box center [627, 564] width 4 height 11
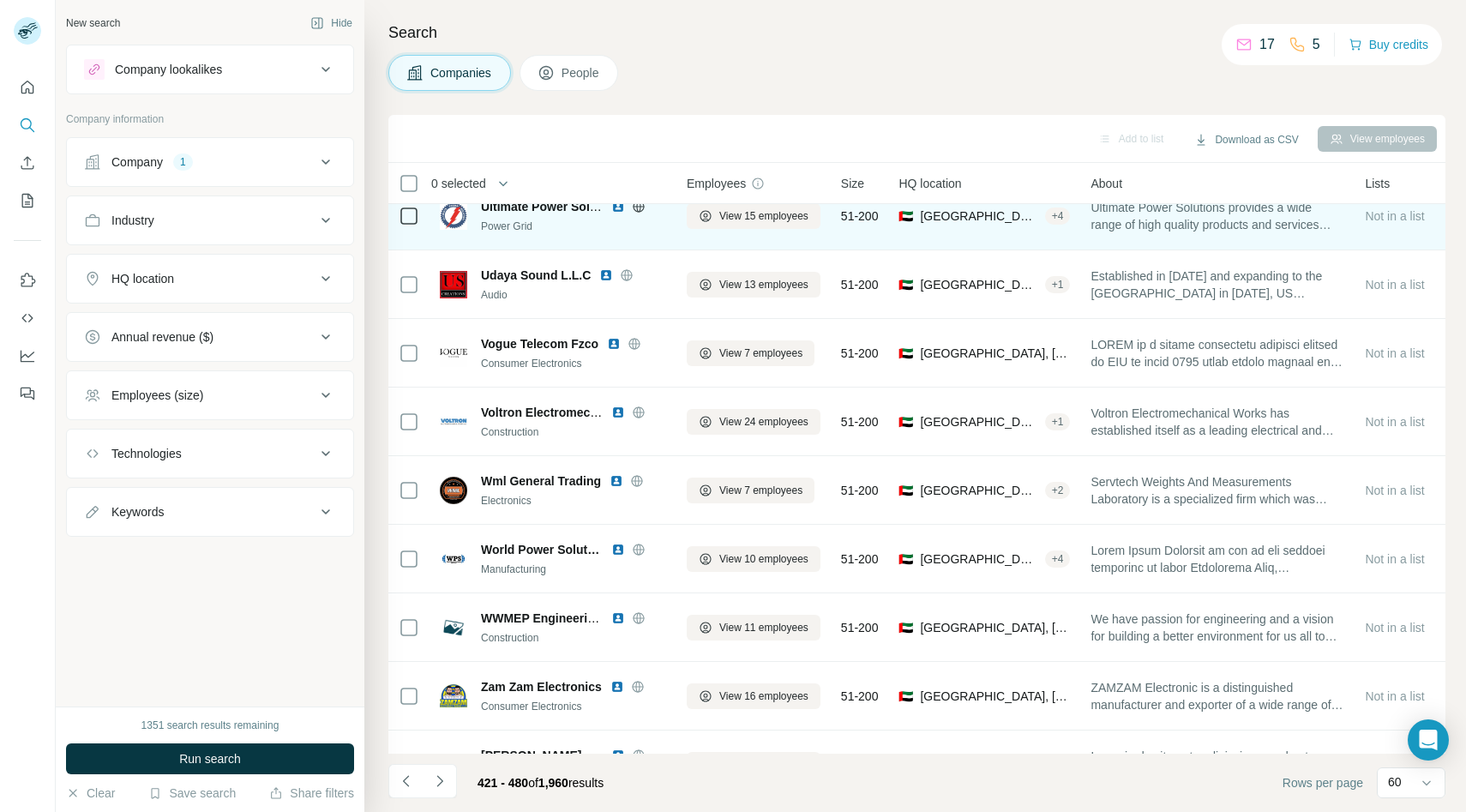
scroll to position [2013, 0]
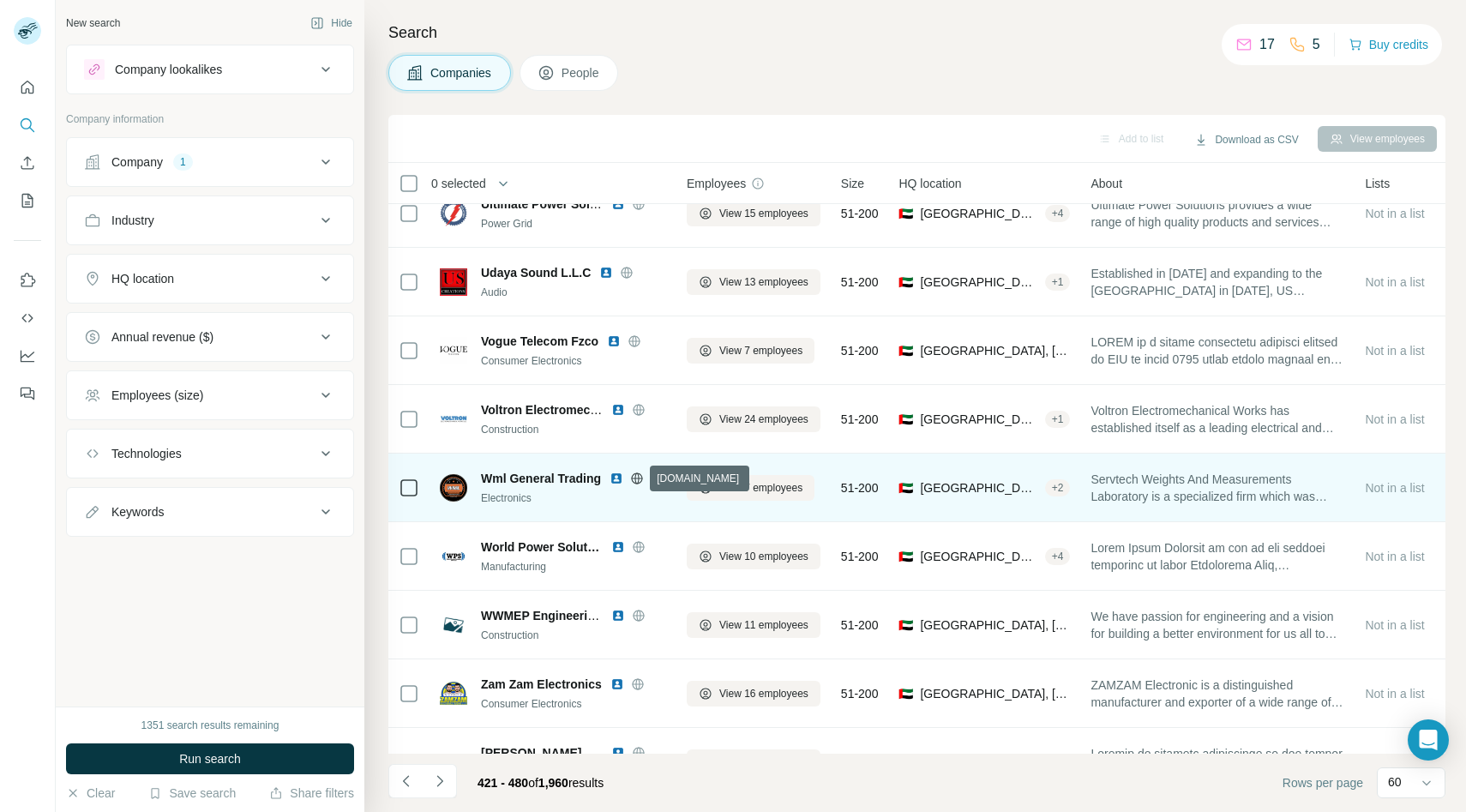
click at [638, 477] on icon at bounding box center [635, 477] width 11 height 1
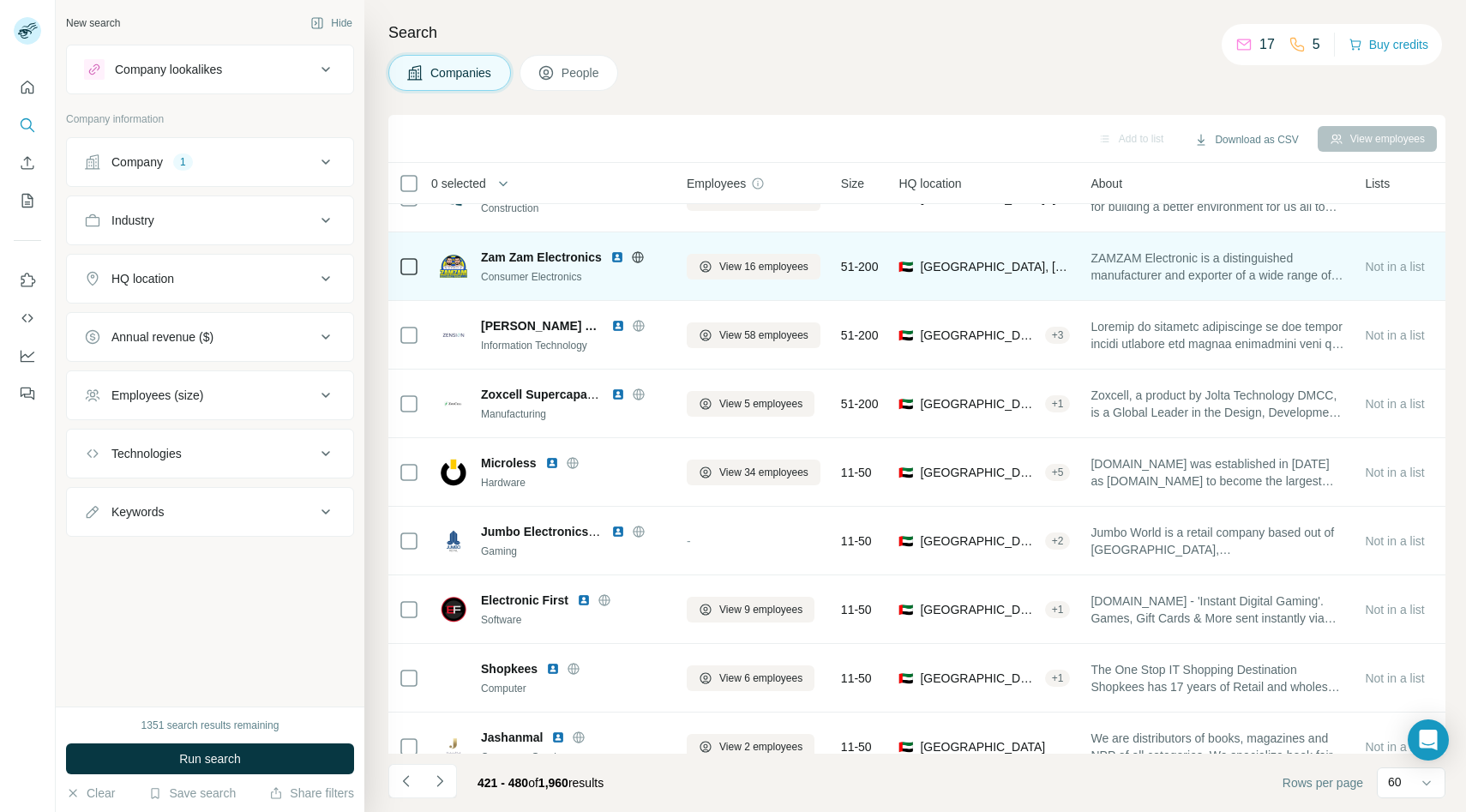
scroll to position [2450, 0]
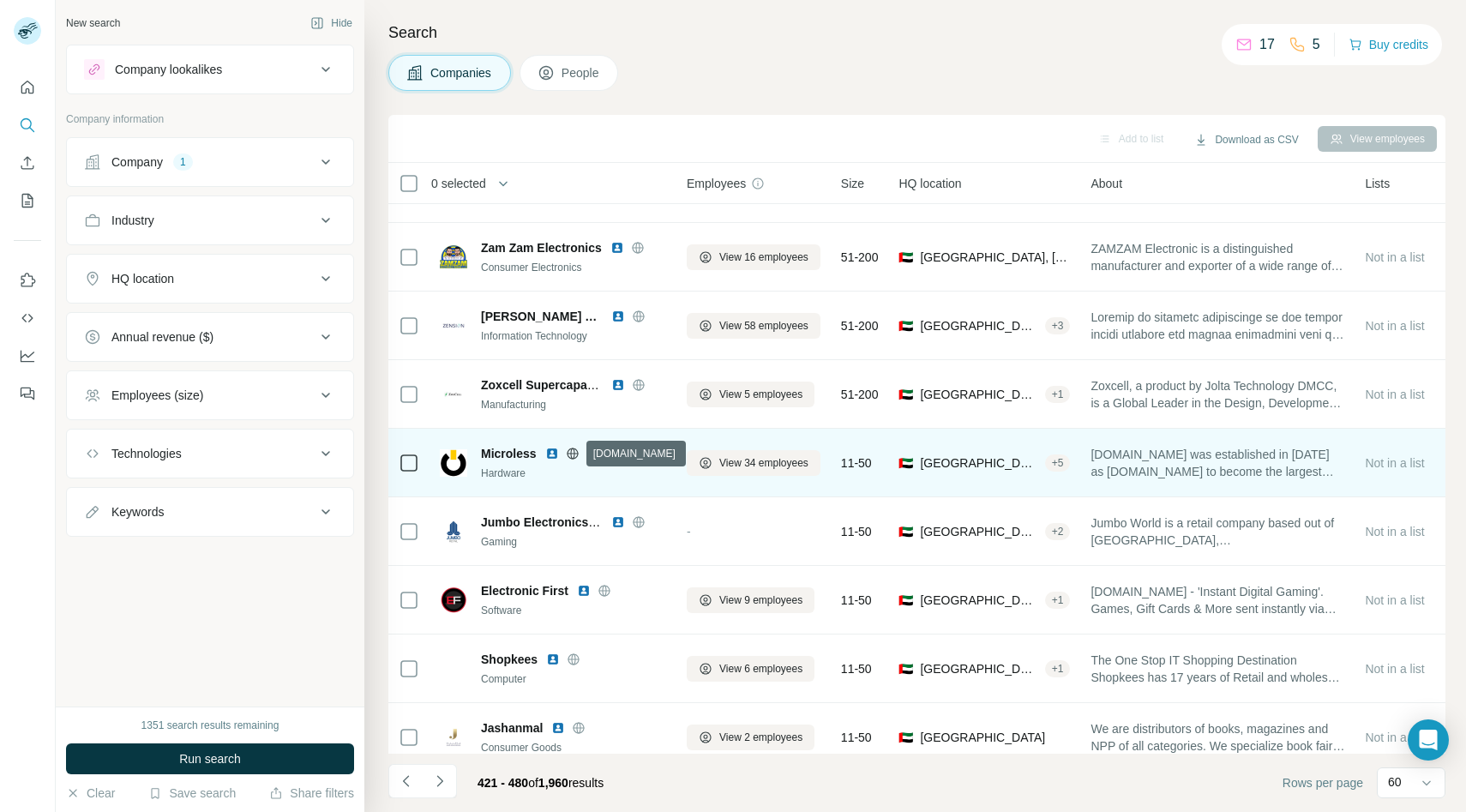
click at [575, 452] on icon at bounding box center [571, 452] width 11 height 1
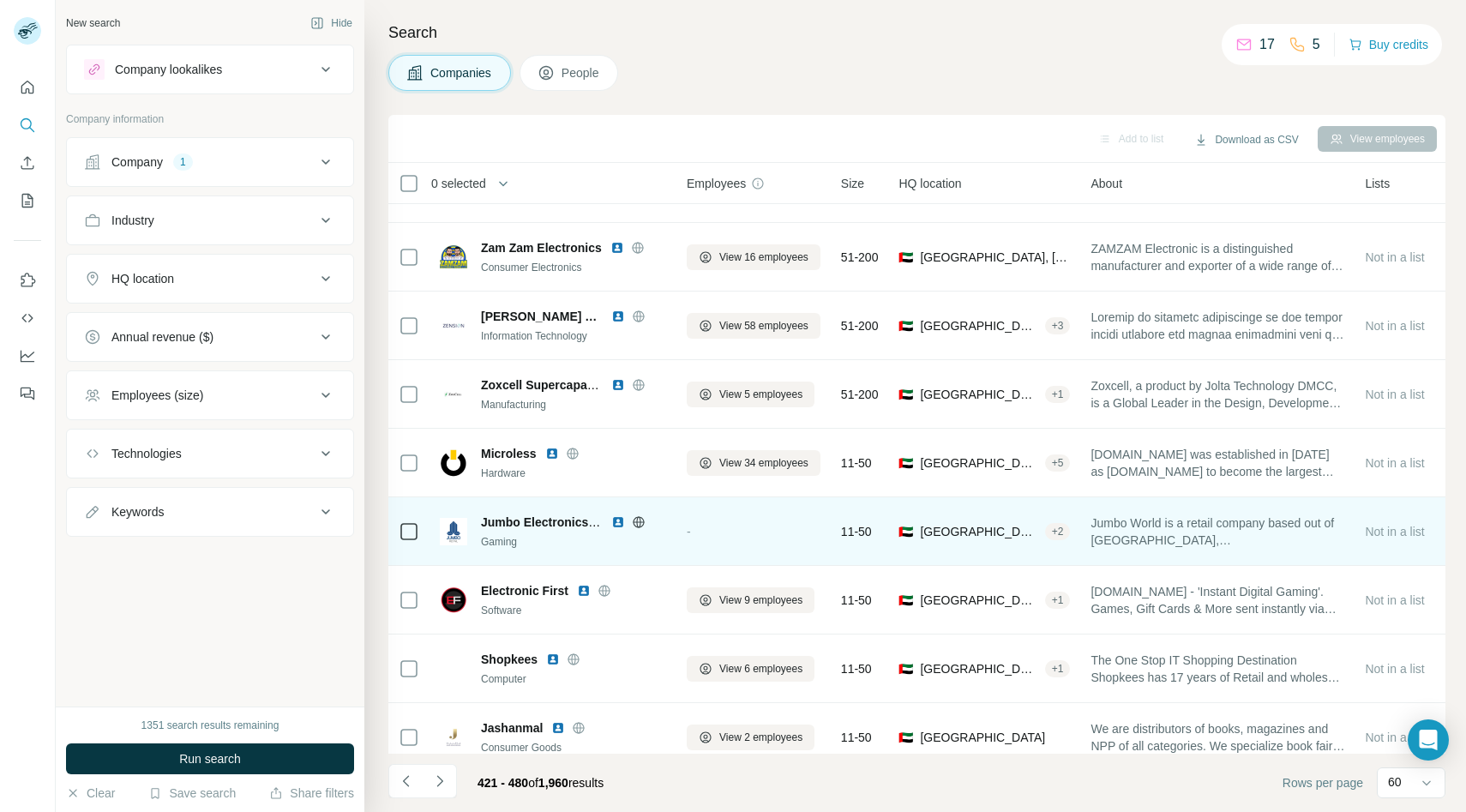
scroll to position [2545, 0]
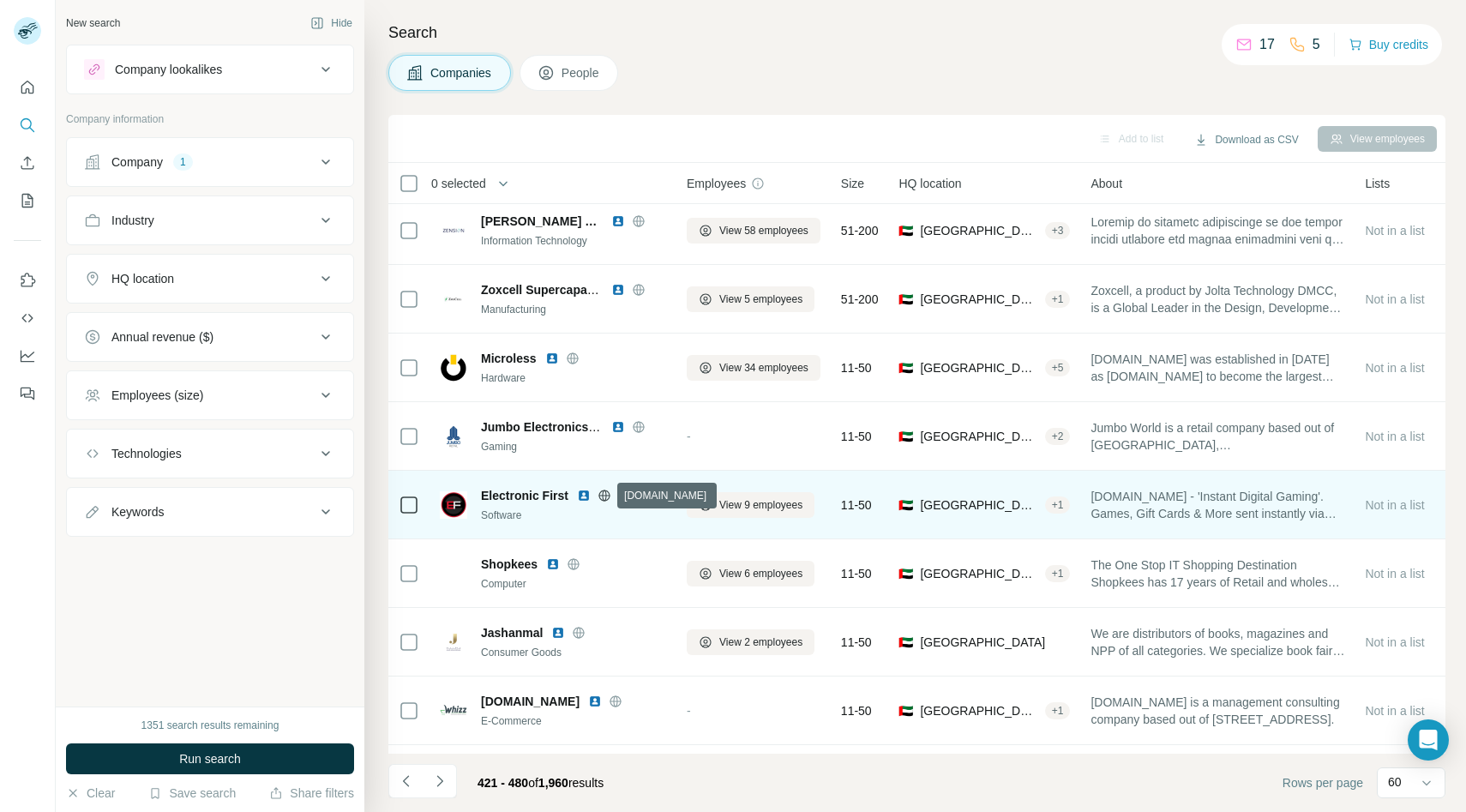
click at [607, 496] on icon at bounding box center [603, 494] width 11 height 11
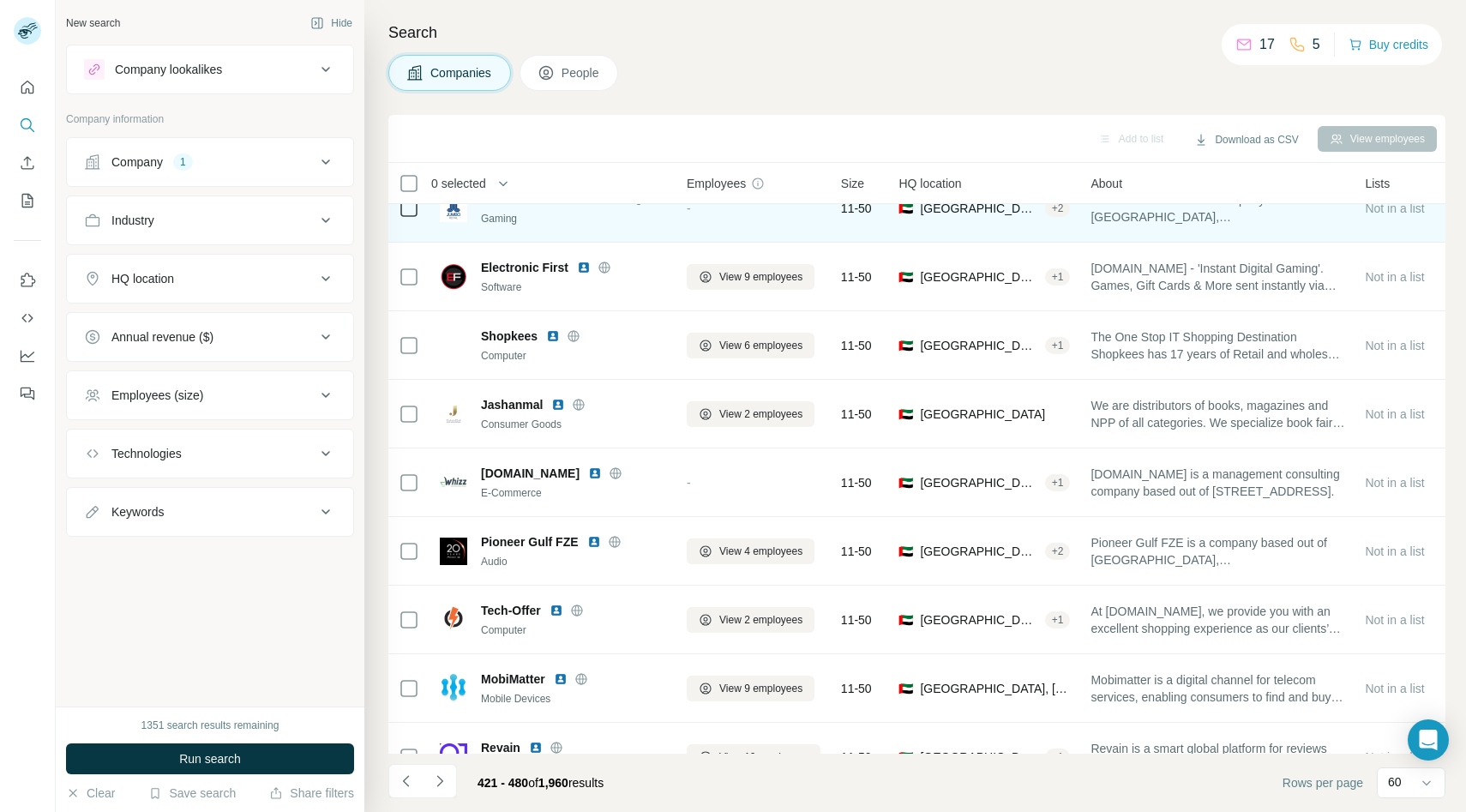
scroll to position [2777, 0]
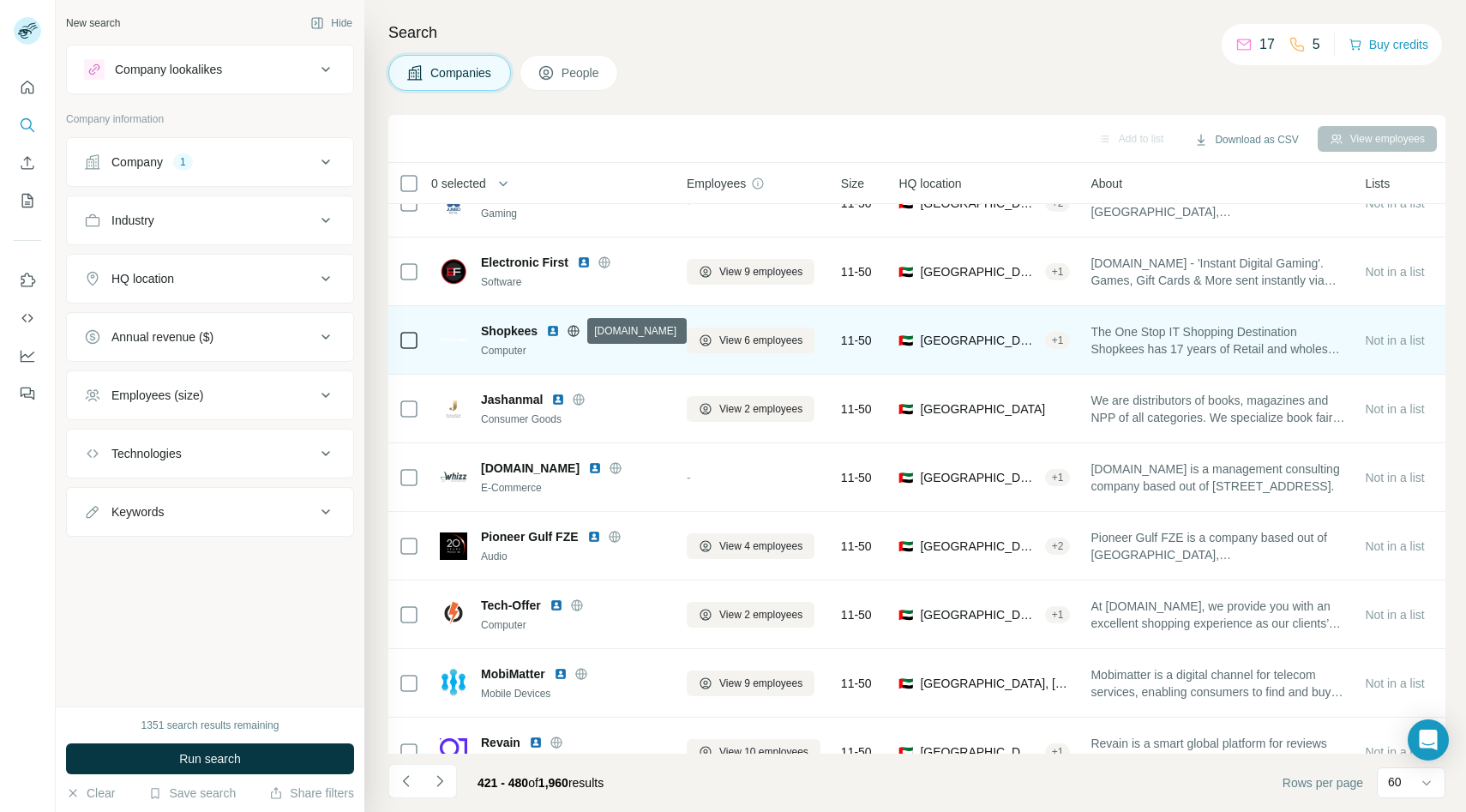
click at [575, 328] on icon at bounding box center [573, 330] width 4 height 11
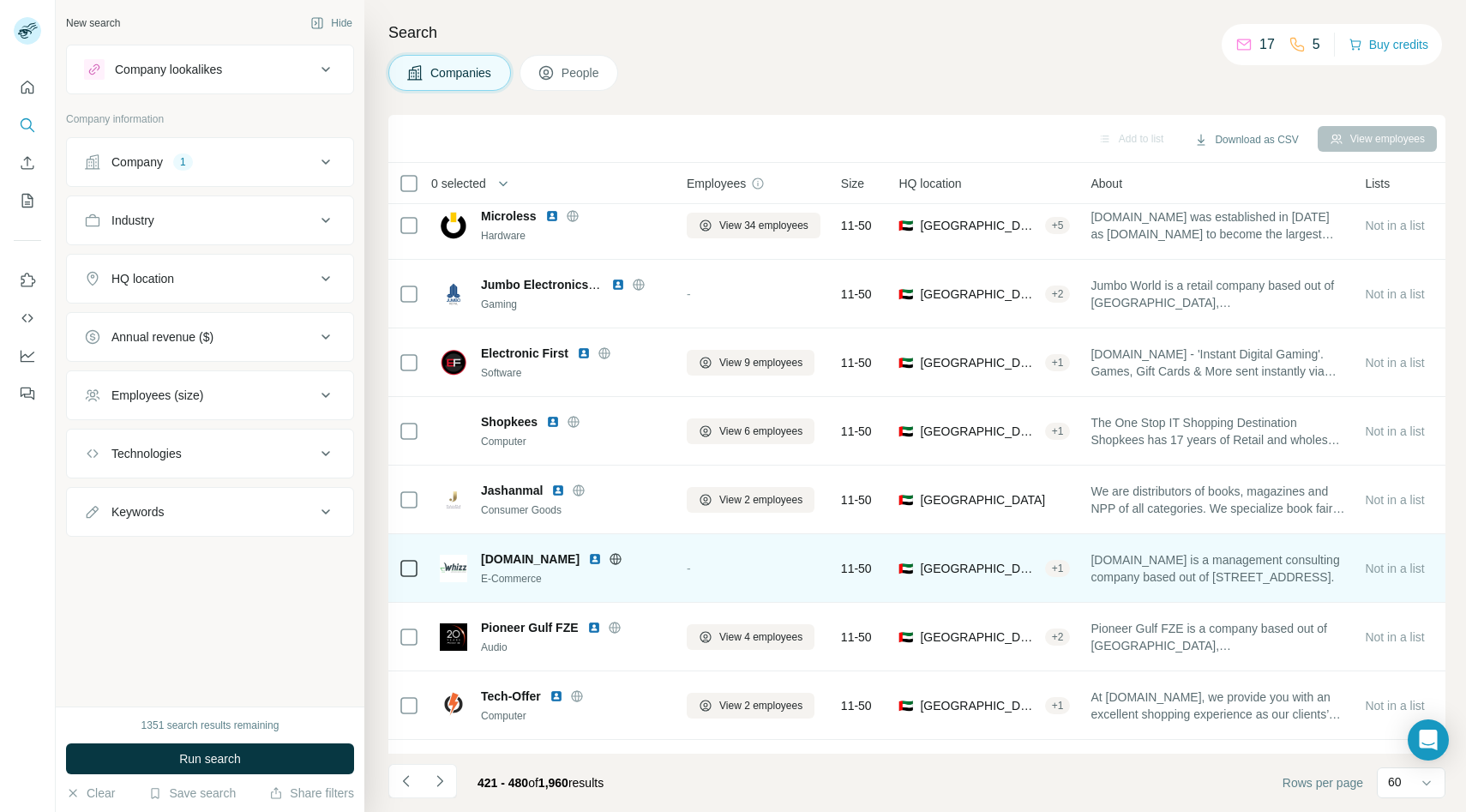
scroll to position [2569, 0]
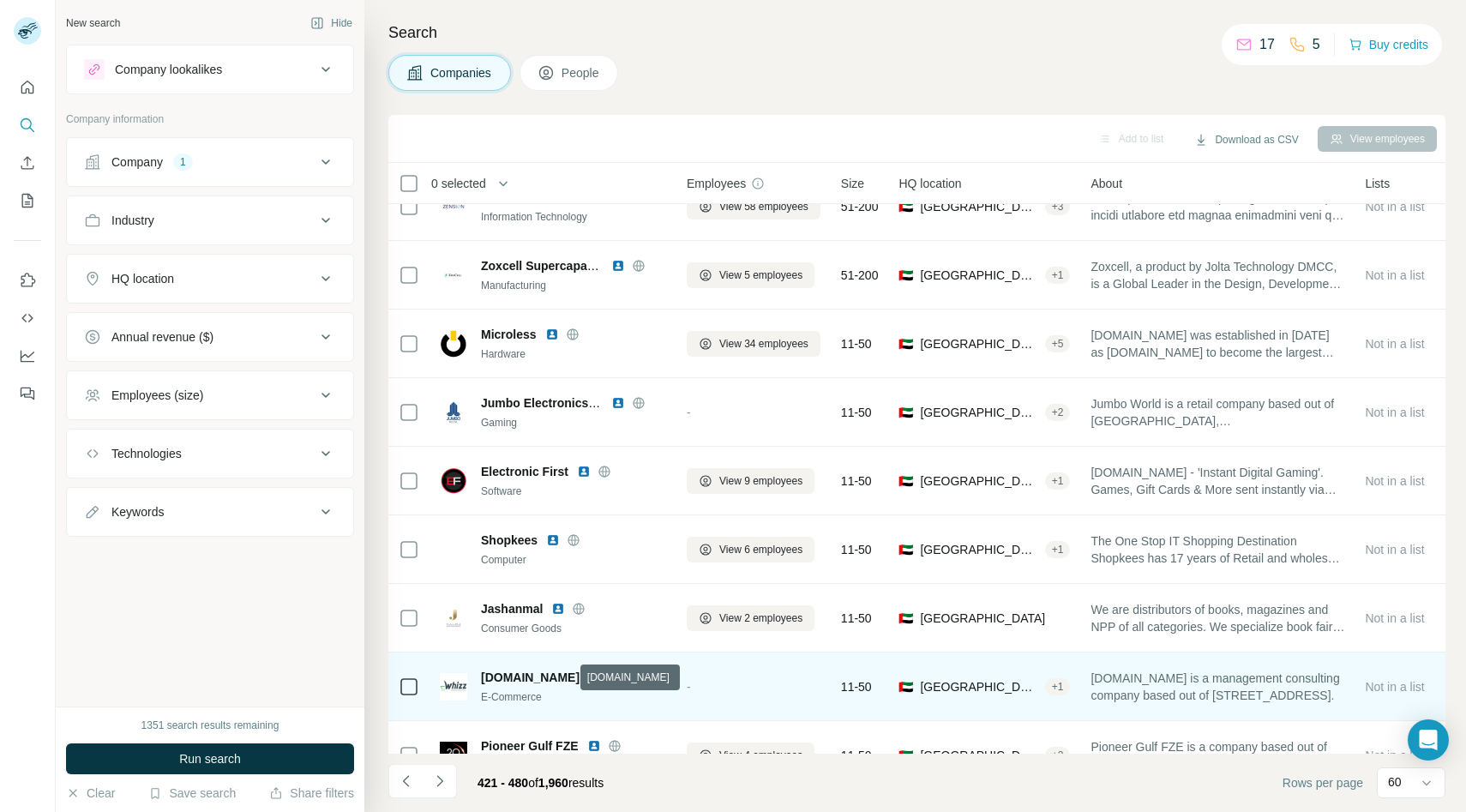
click at [608, 675] on icon at bounding box center [615, 677] width 14 height 14
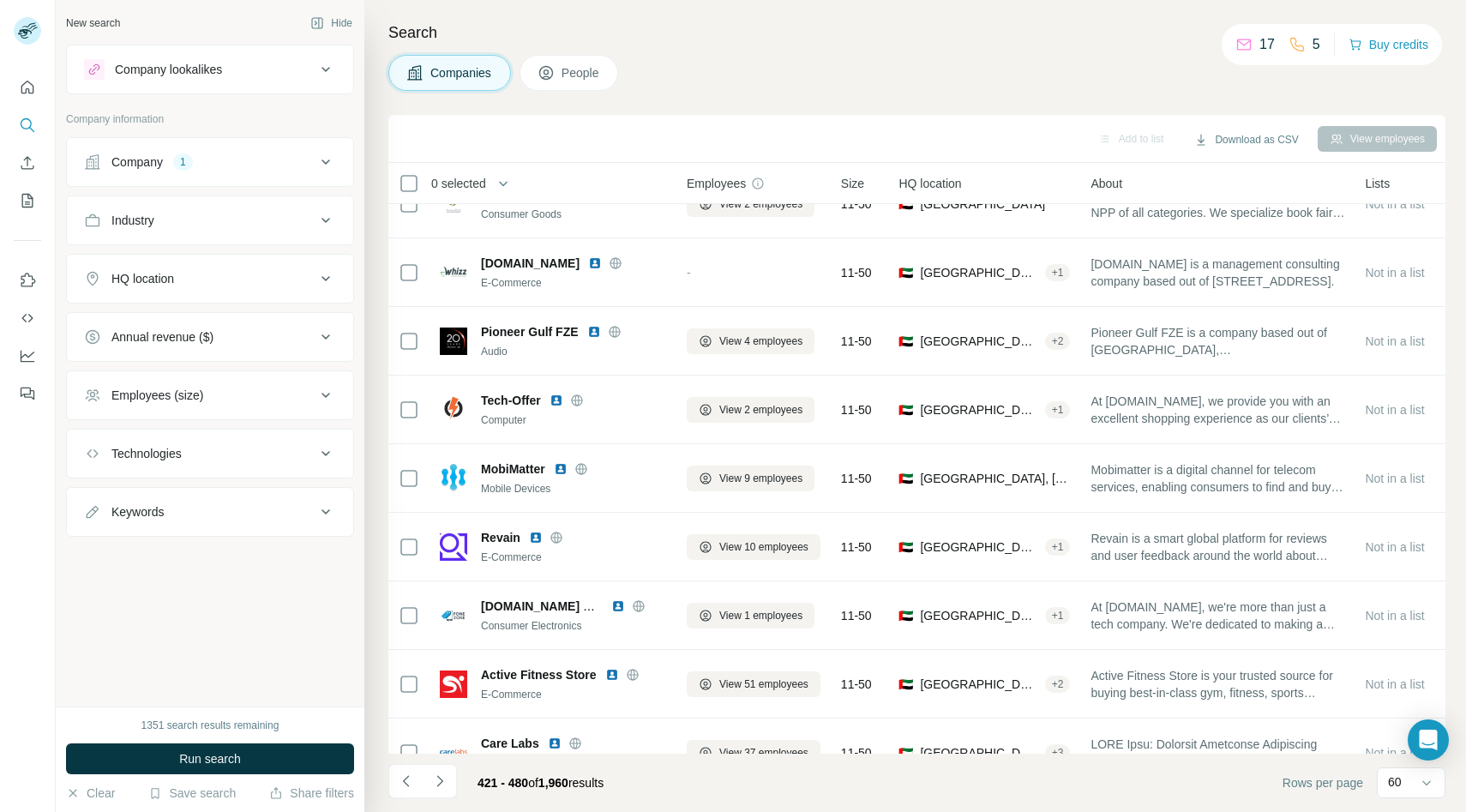
scroll to position [2985, 0]
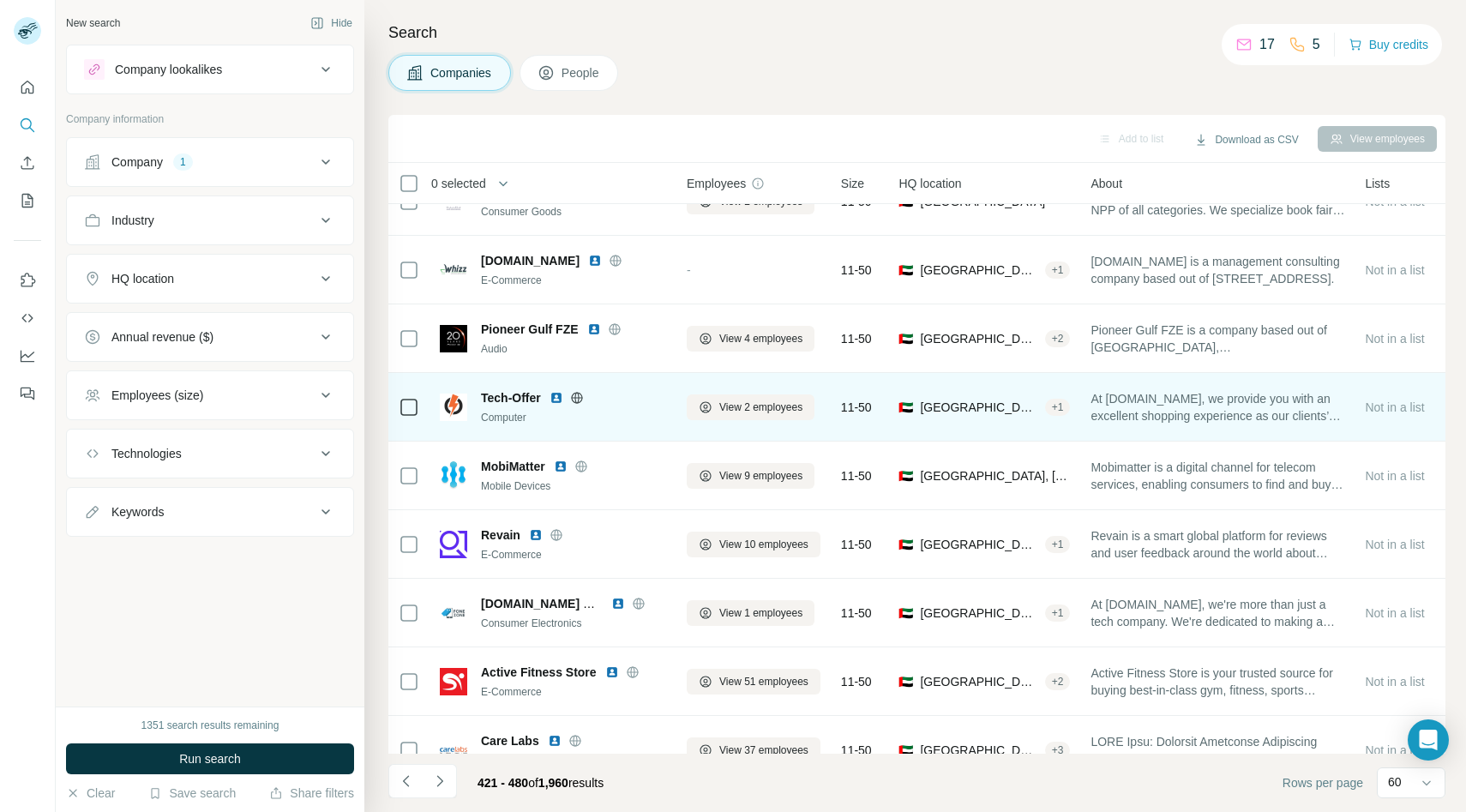
click at [577, 394] on icon at bounding box center [576, 398] width 14 height 14
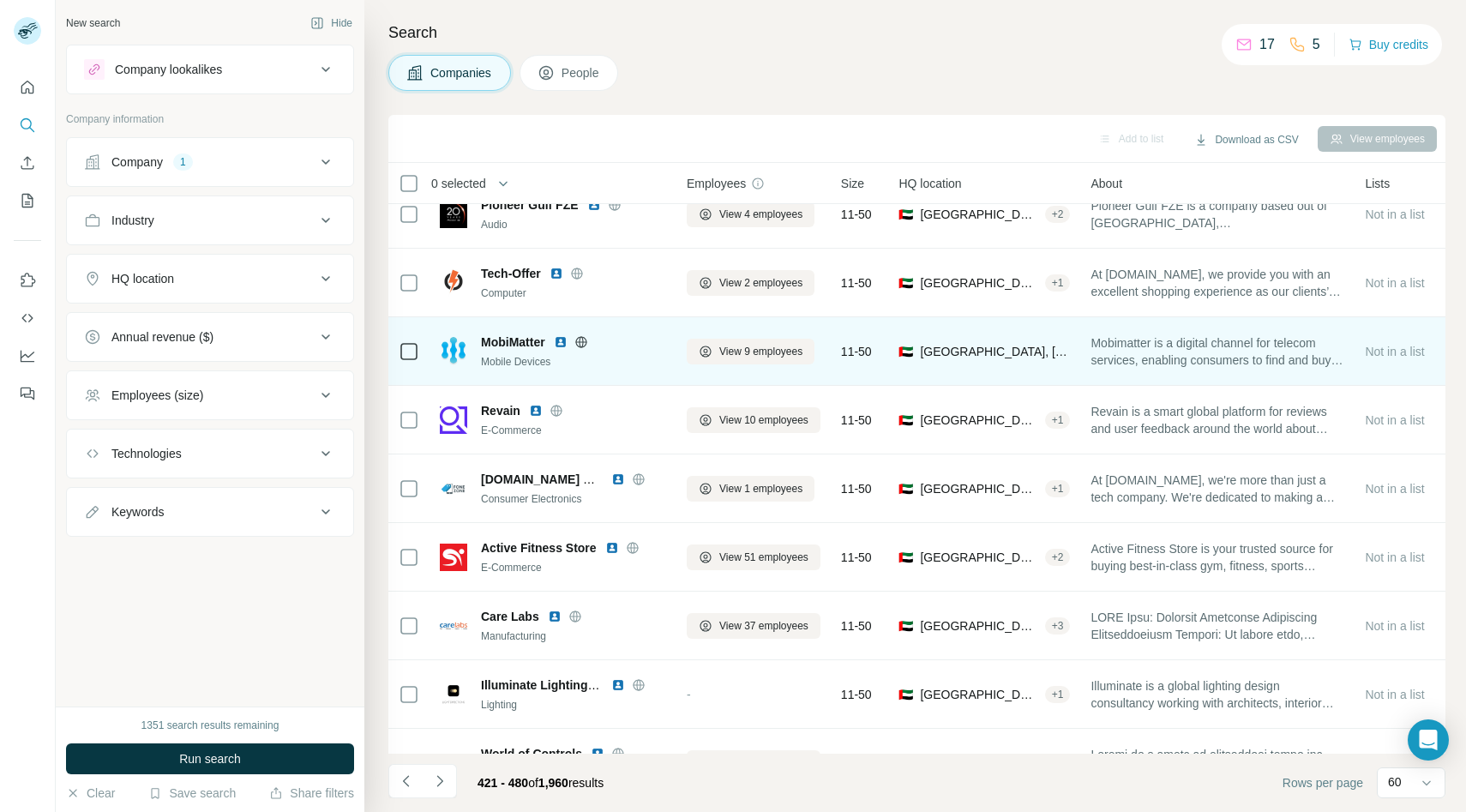
scroll to position [3110, 0]
click at [582, 341] on icon at bounding box center [580, 341] width 11 height 1
click at [585, 338] on icon at bounding box center [581, 341] width 14 height 14
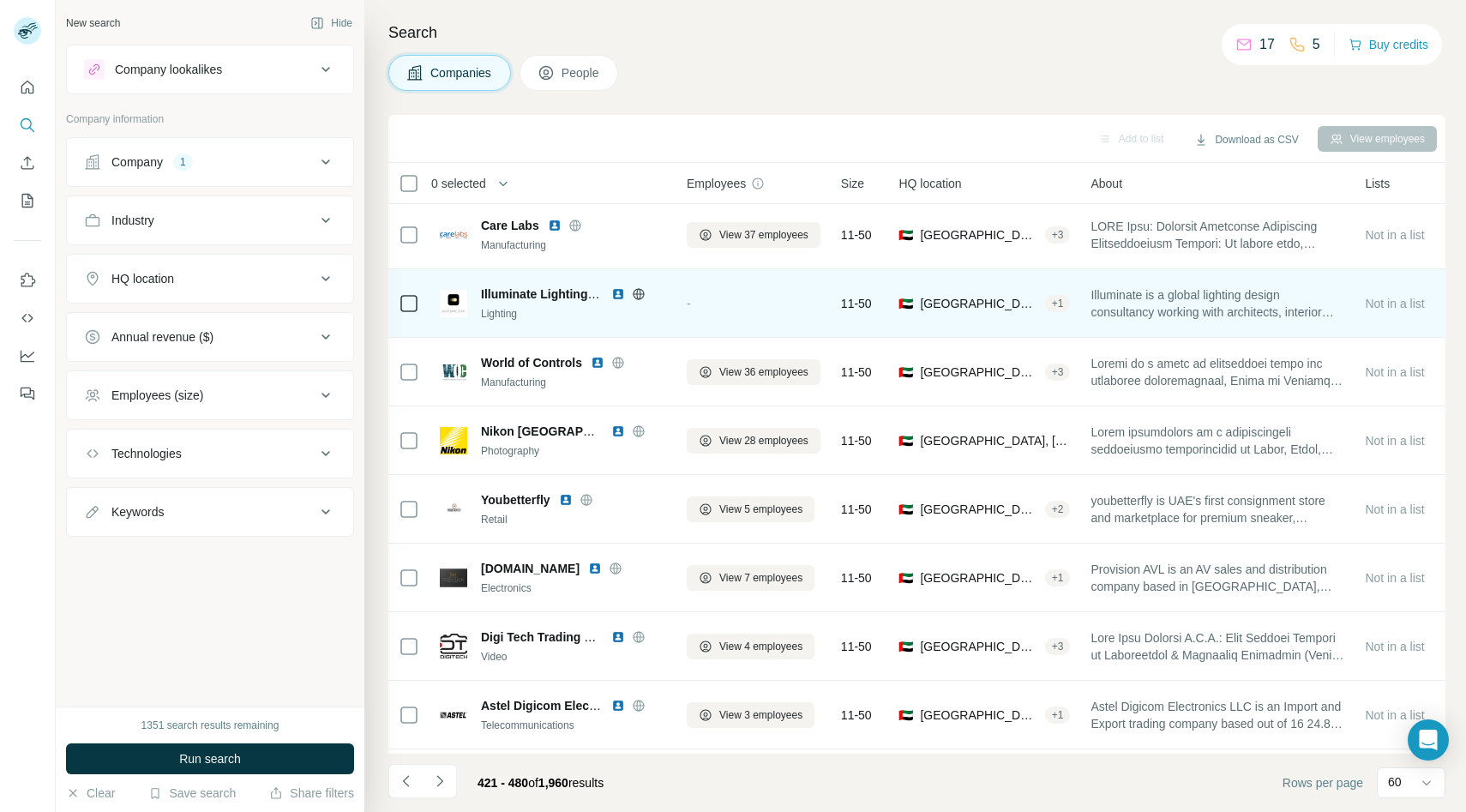
scroll to position [3564, 0]
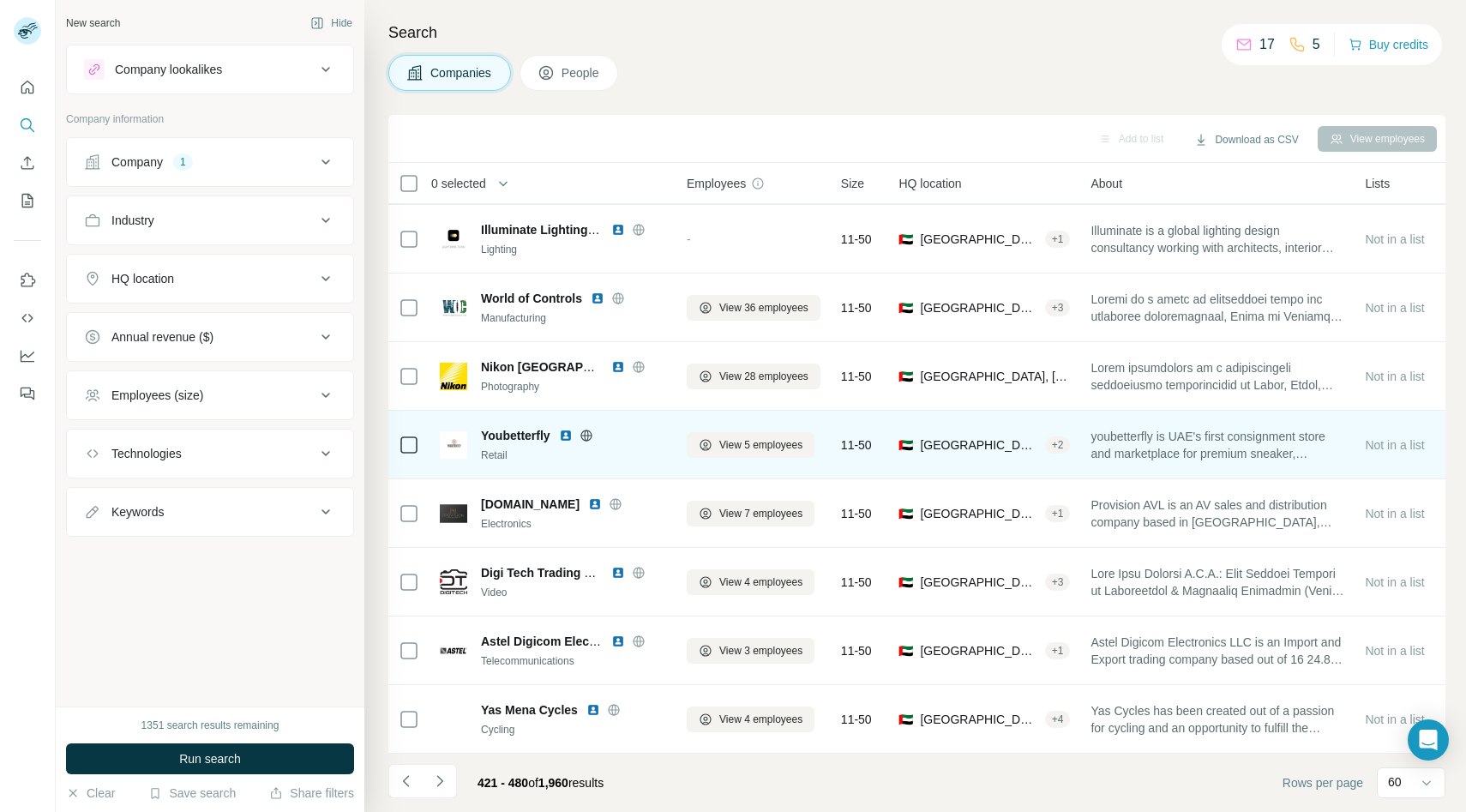
click at [590, 435] on icon at bounding box center [585, 435] width 11 height 1
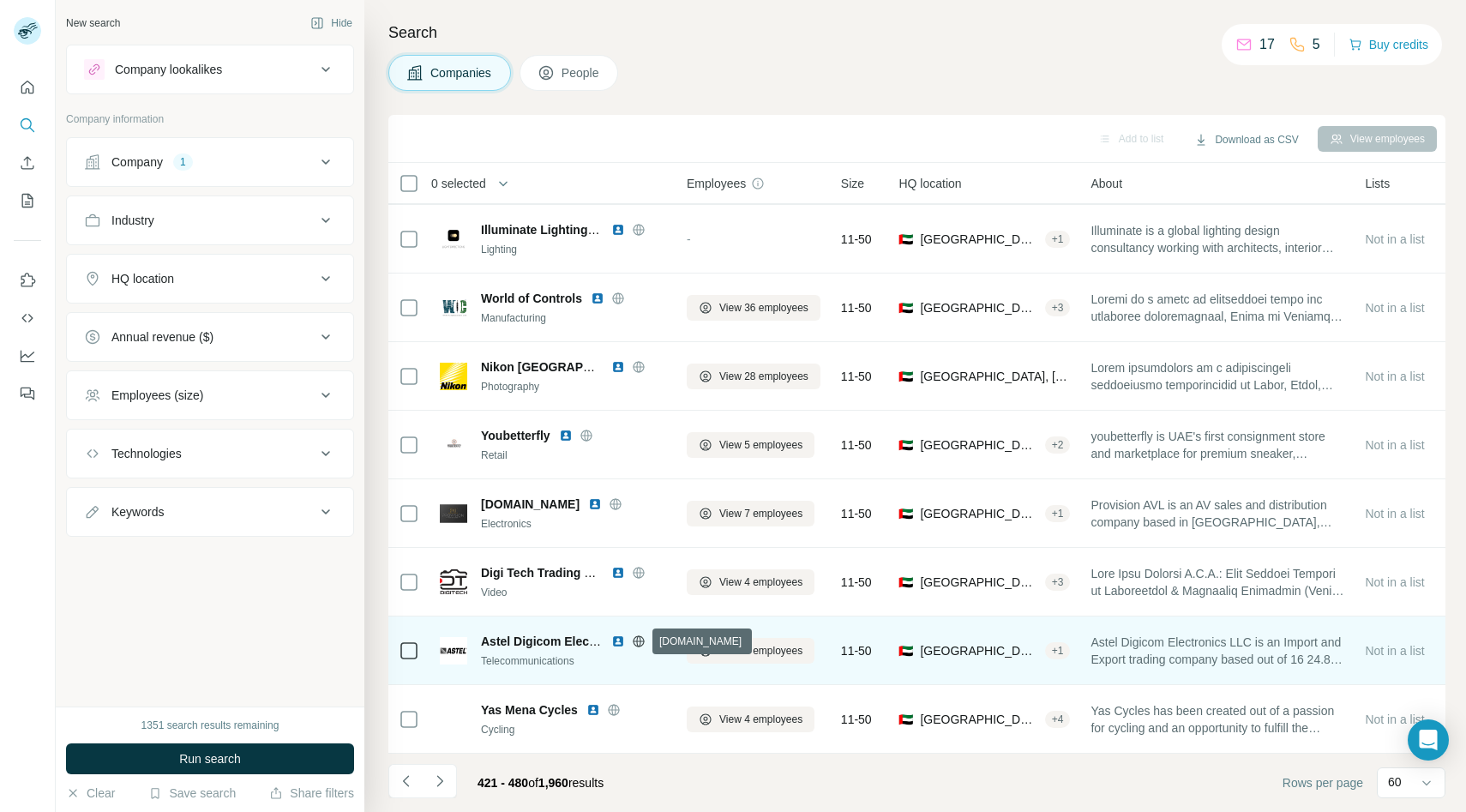
click at [641, 636] on icon at bounding box center [638, 641] width 14 height 14
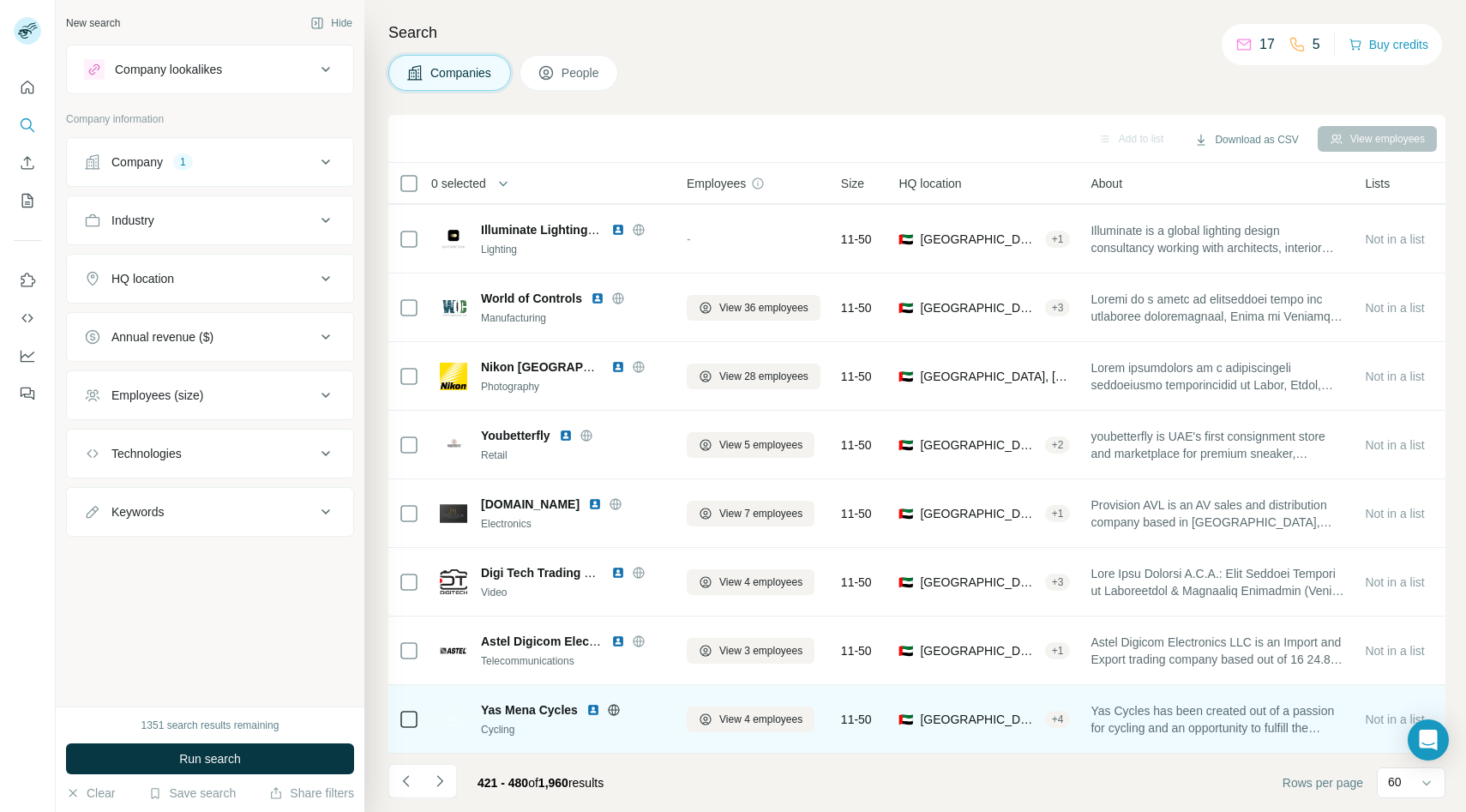
click at [610, 705] on icon at bounding box center [613, 709] width 14 height 14
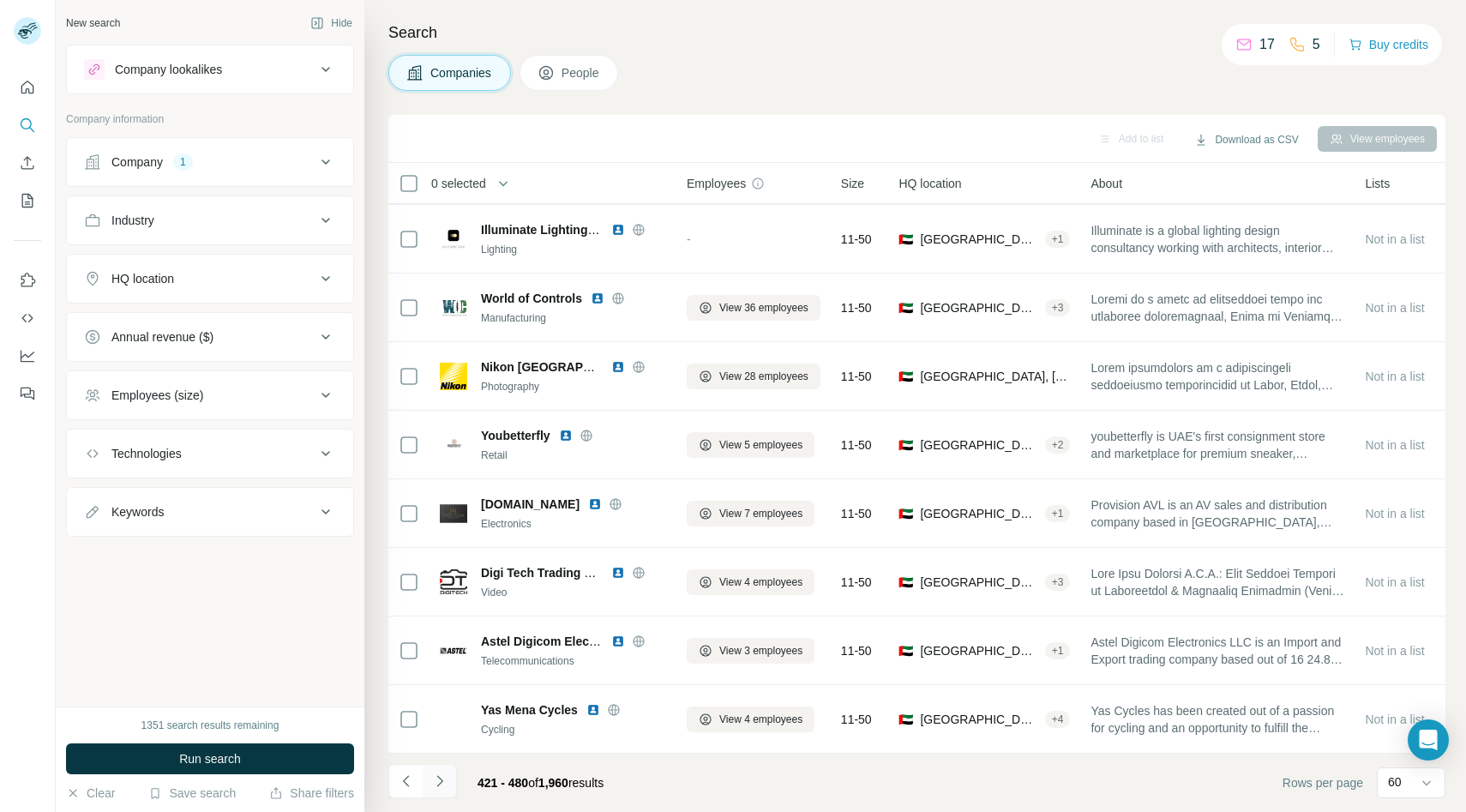
click at [442, 783] on icon "Navigate to next page" at bounding box center [440, 781] width 17 height 17
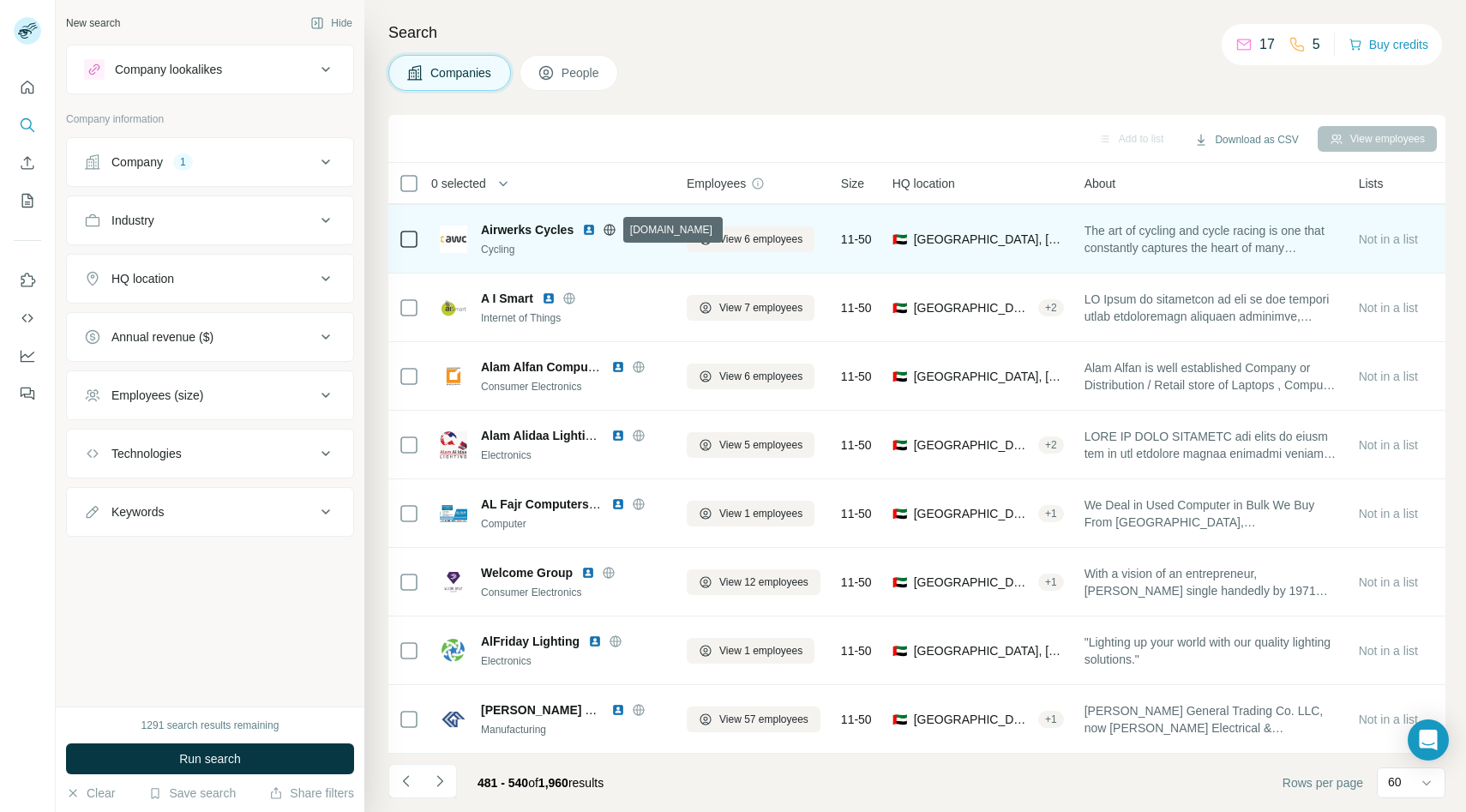
click at [609, 230] on icon at bounding box center [609, 230] width 14 height 14
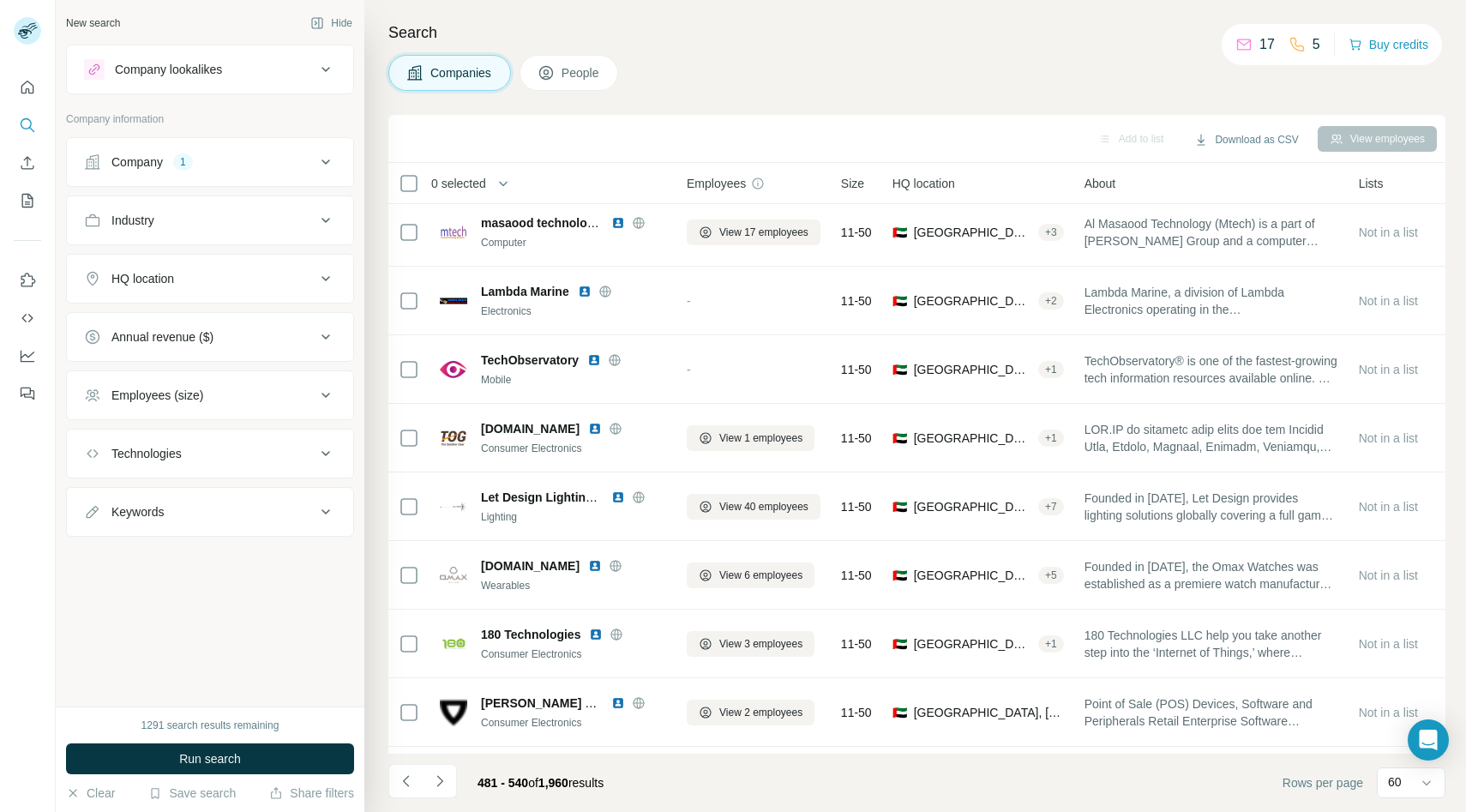
scroll to position [0, 0]
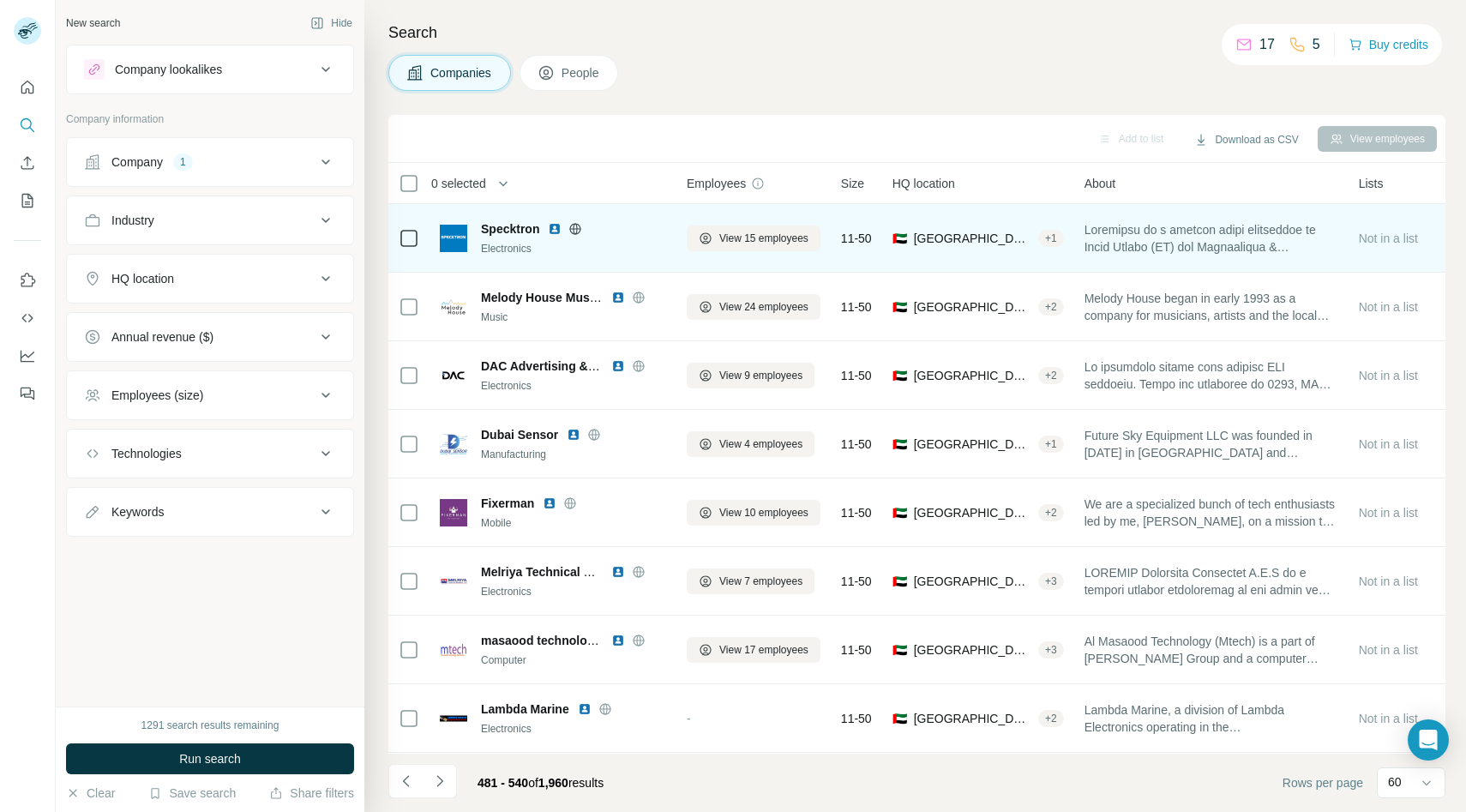
click at [577, 224] on icon at bounding box center [575, 228] width 4 height 11
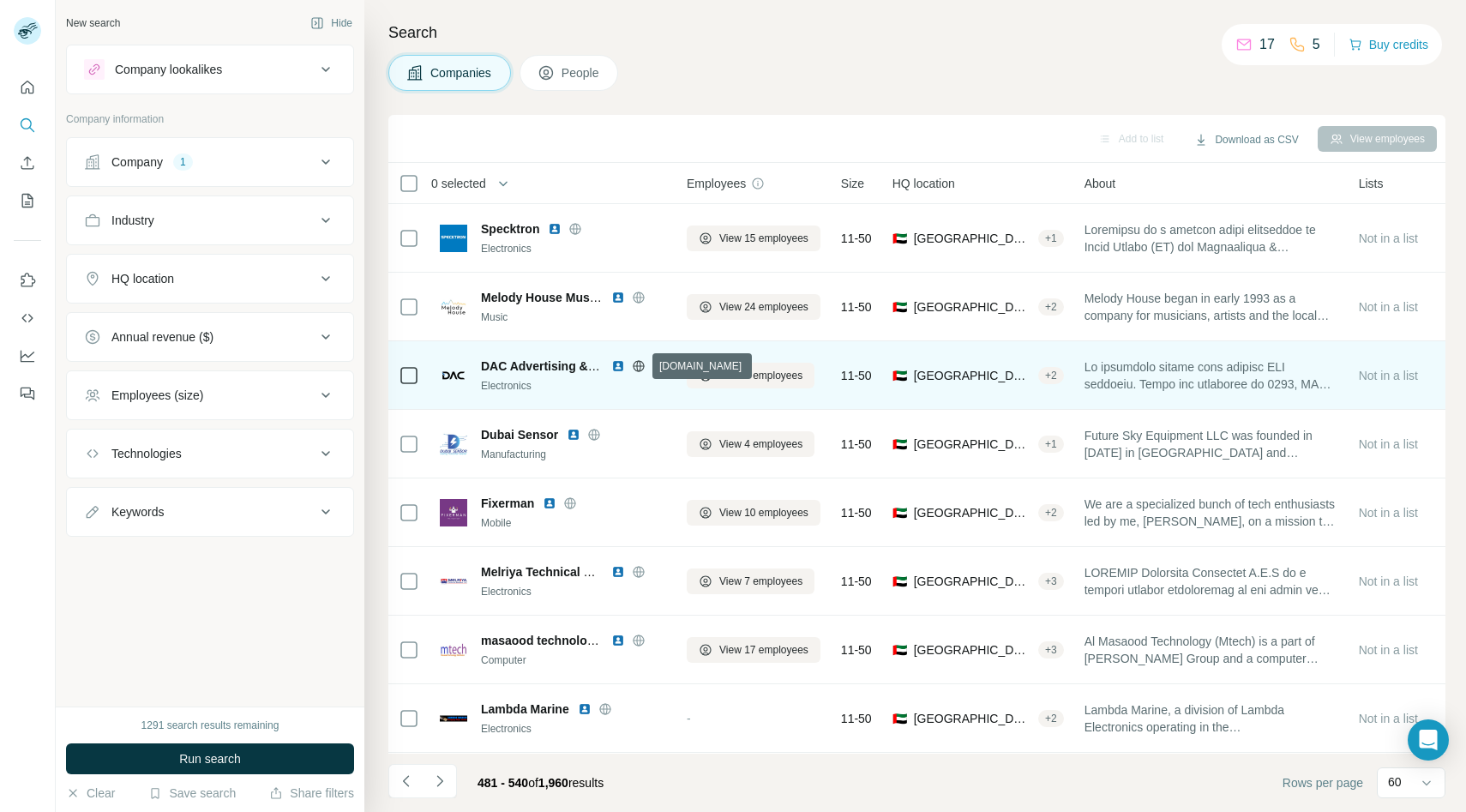
click at [640, 364] on icon at bounding box center [637, 365] width 4 height 11
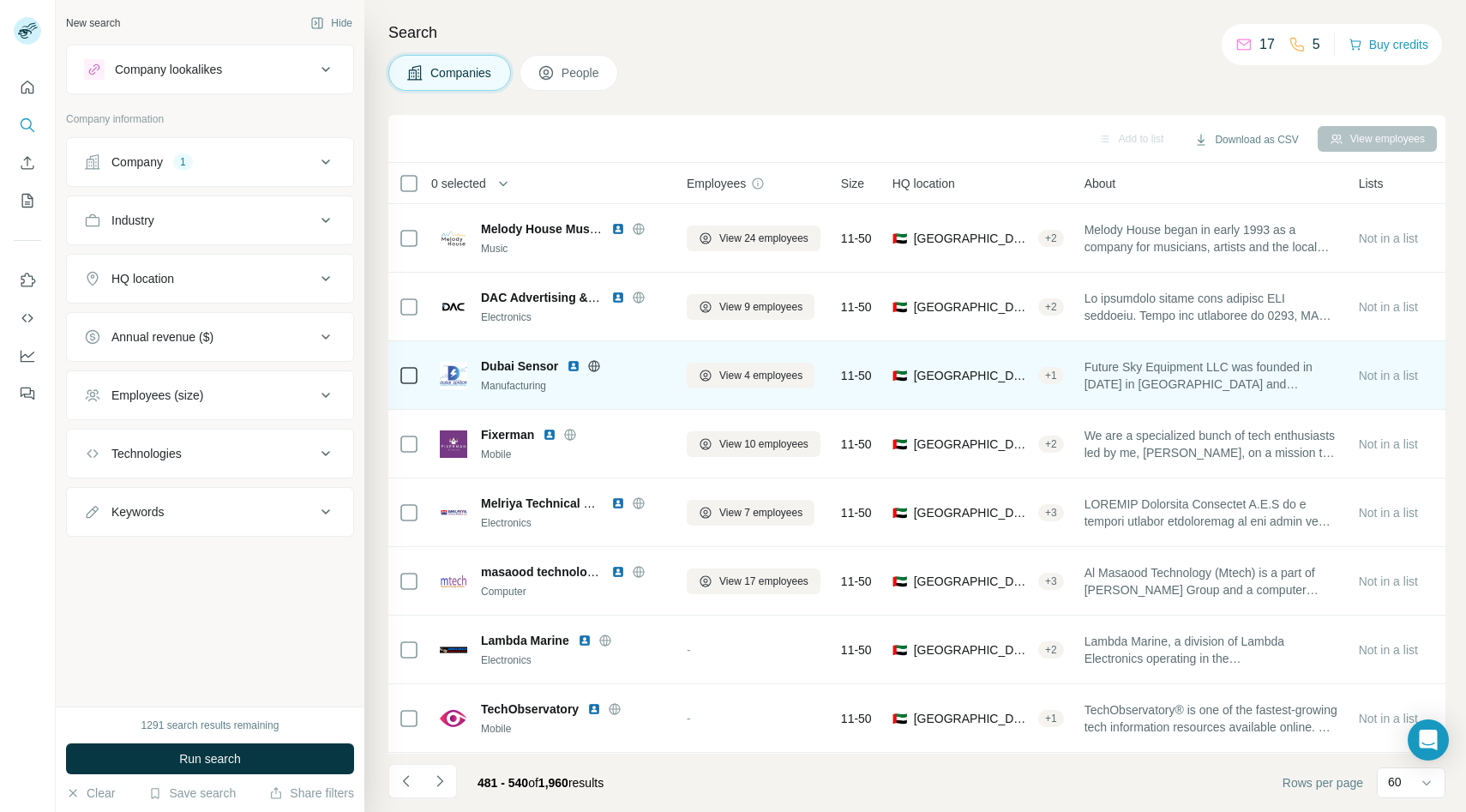
scroll to position [81, 0]
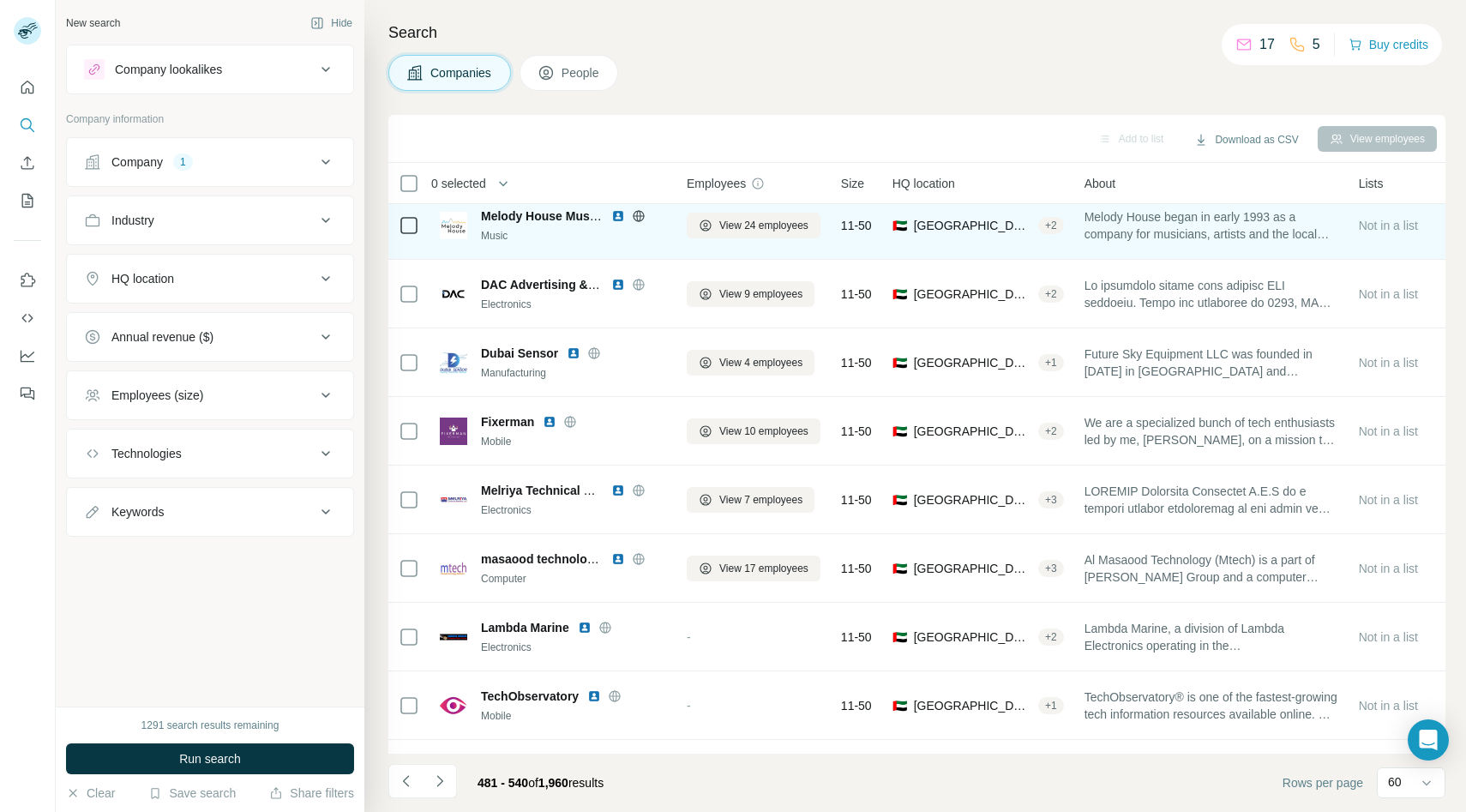
click at [642, 216] on icon at bounding box center [638, 216] width 14 height 14
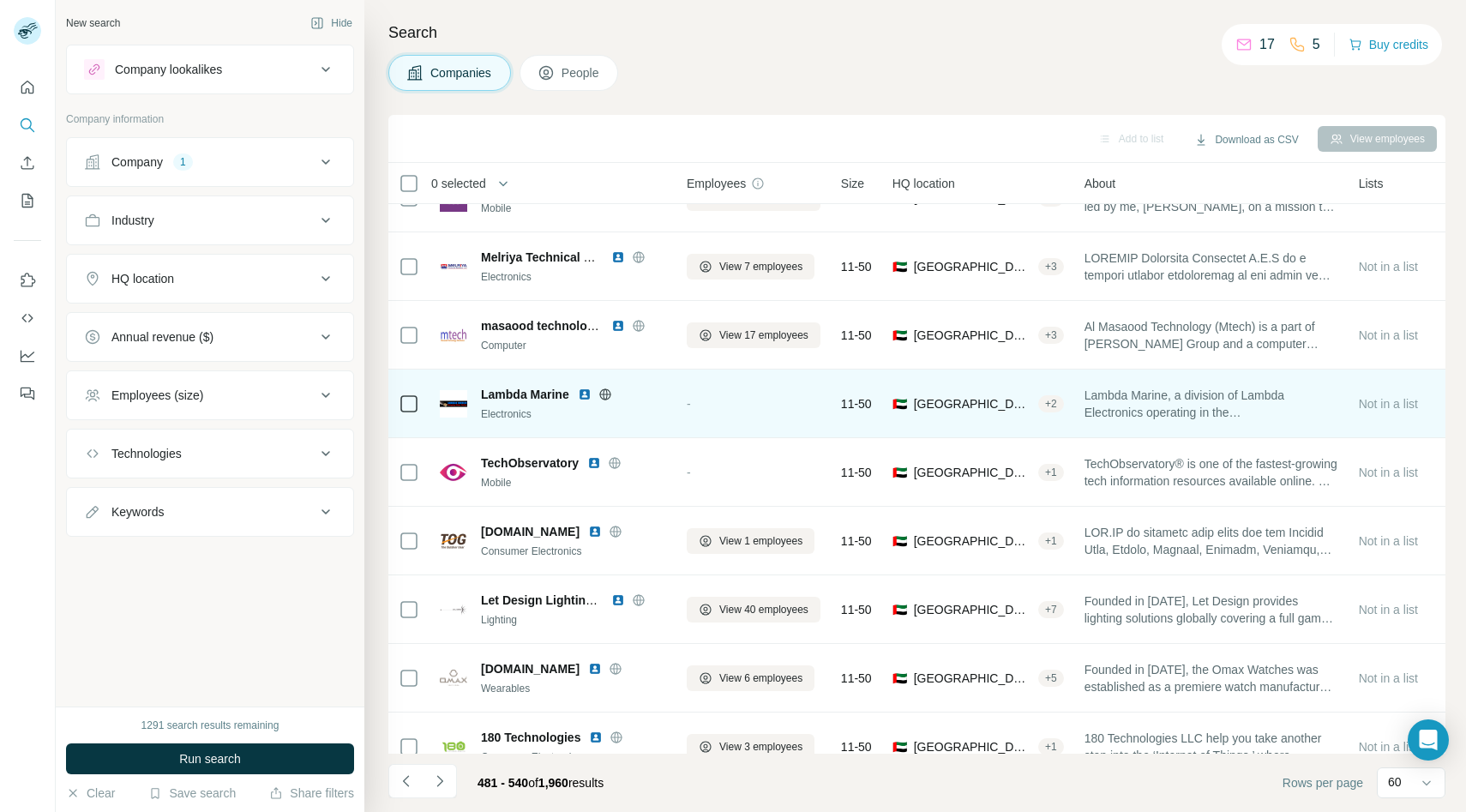
scroll to position [315, 0]
click at [608, 391] on icon at bounding box center [605, 393] width 14 height 14
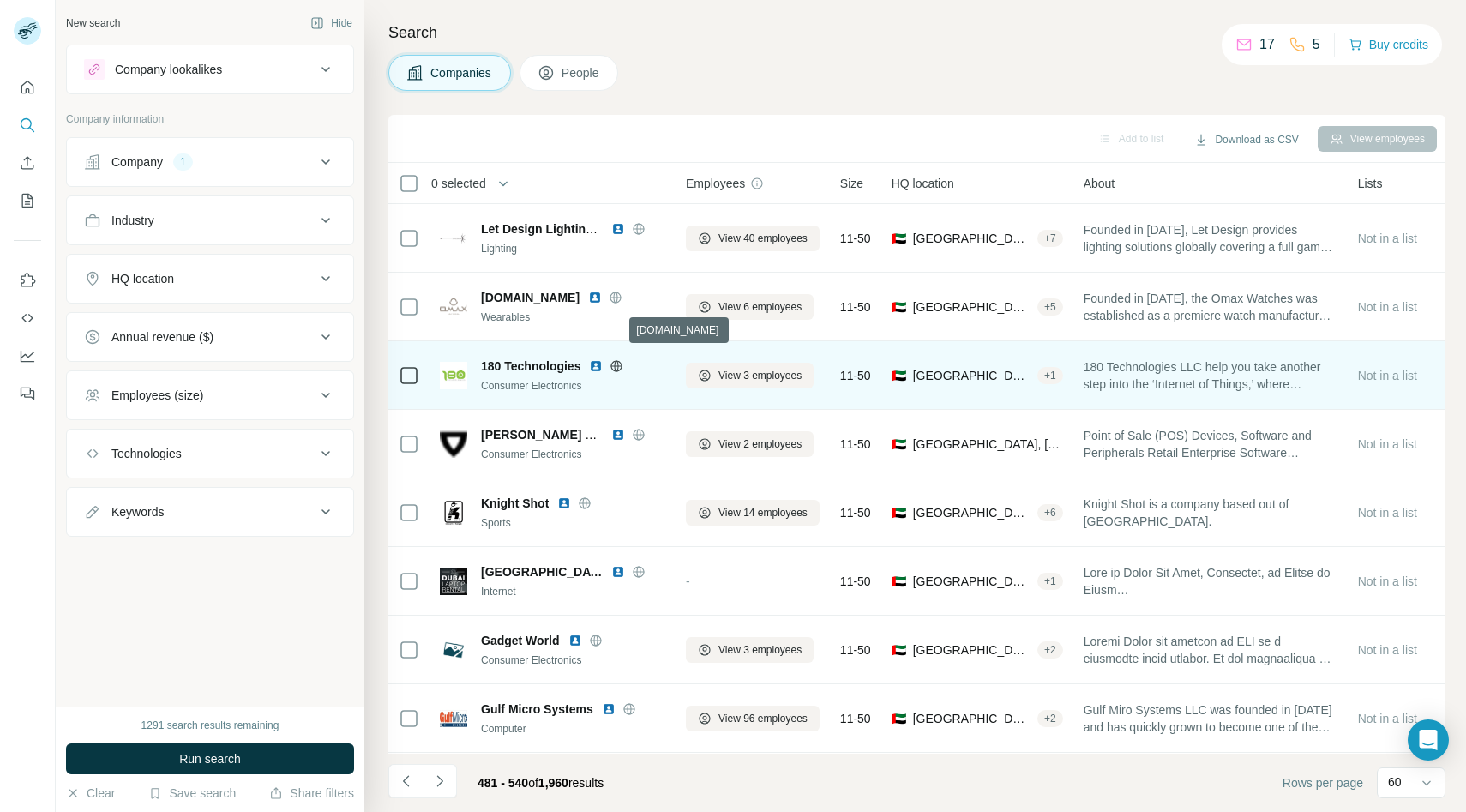
scroll to position [671, 1]
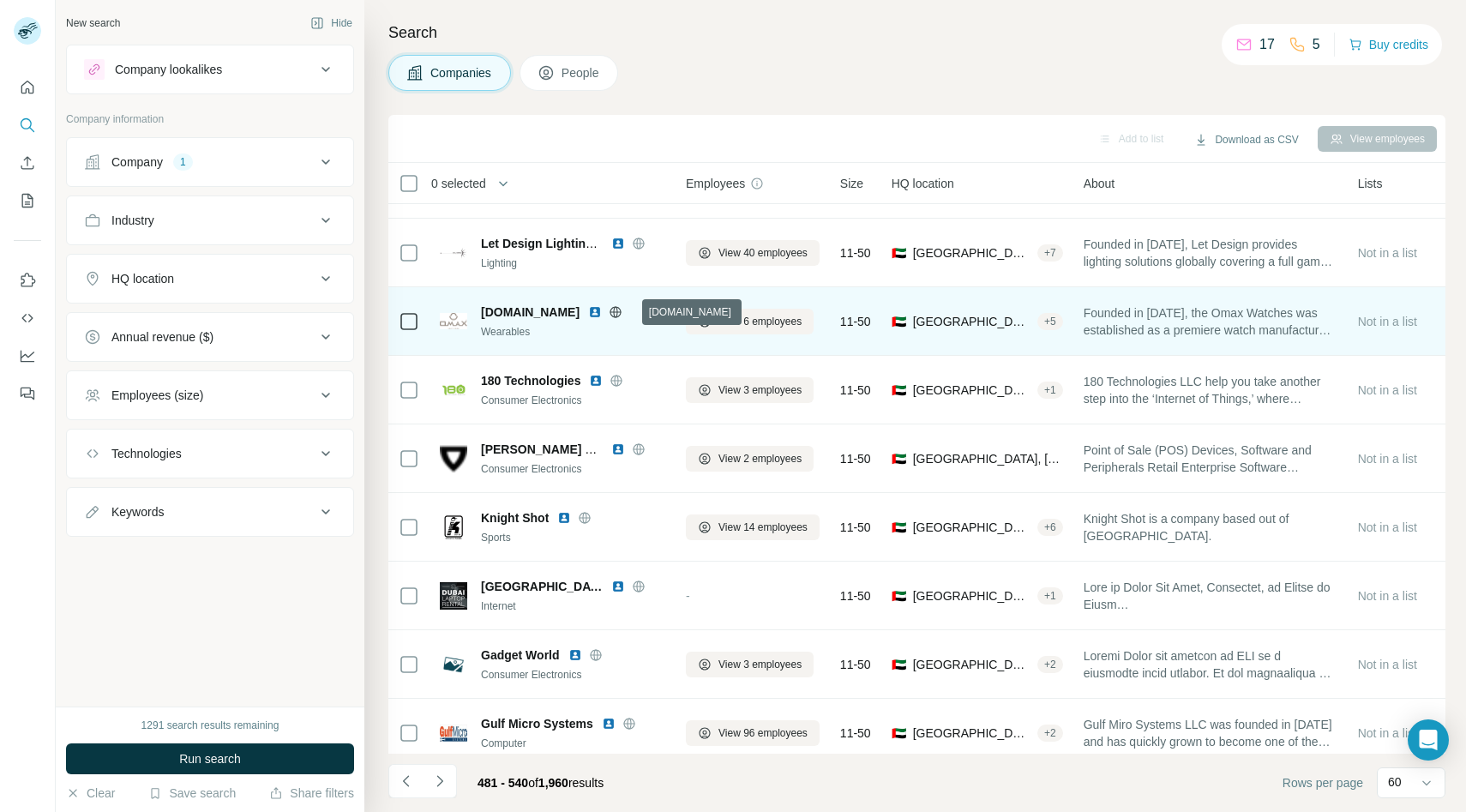
click at [622, 312] on icon at bounding box center [615, 311] width 14 height 14
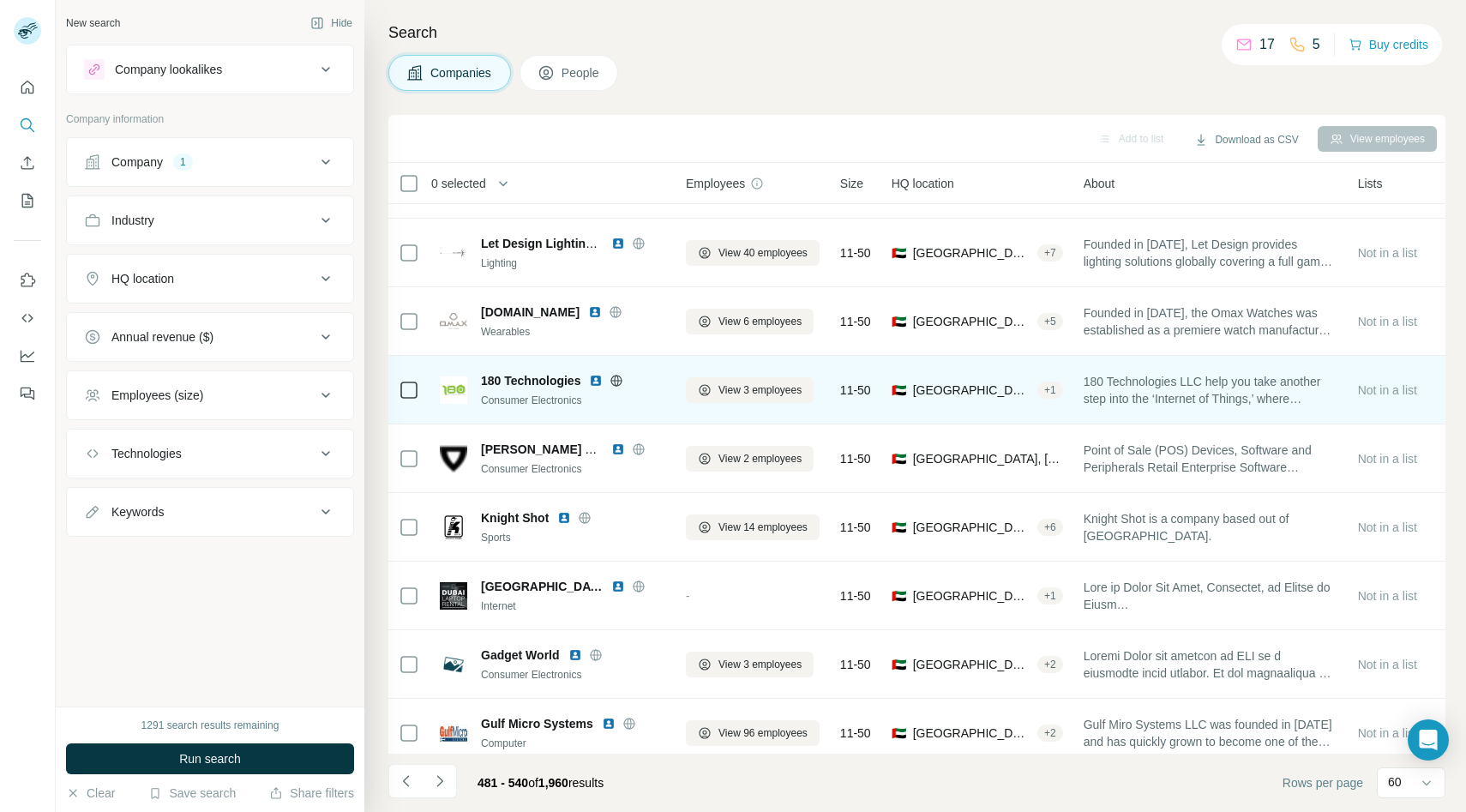
click at [621, 379] on icon at bounding box center [616, 379] width 11 height 1
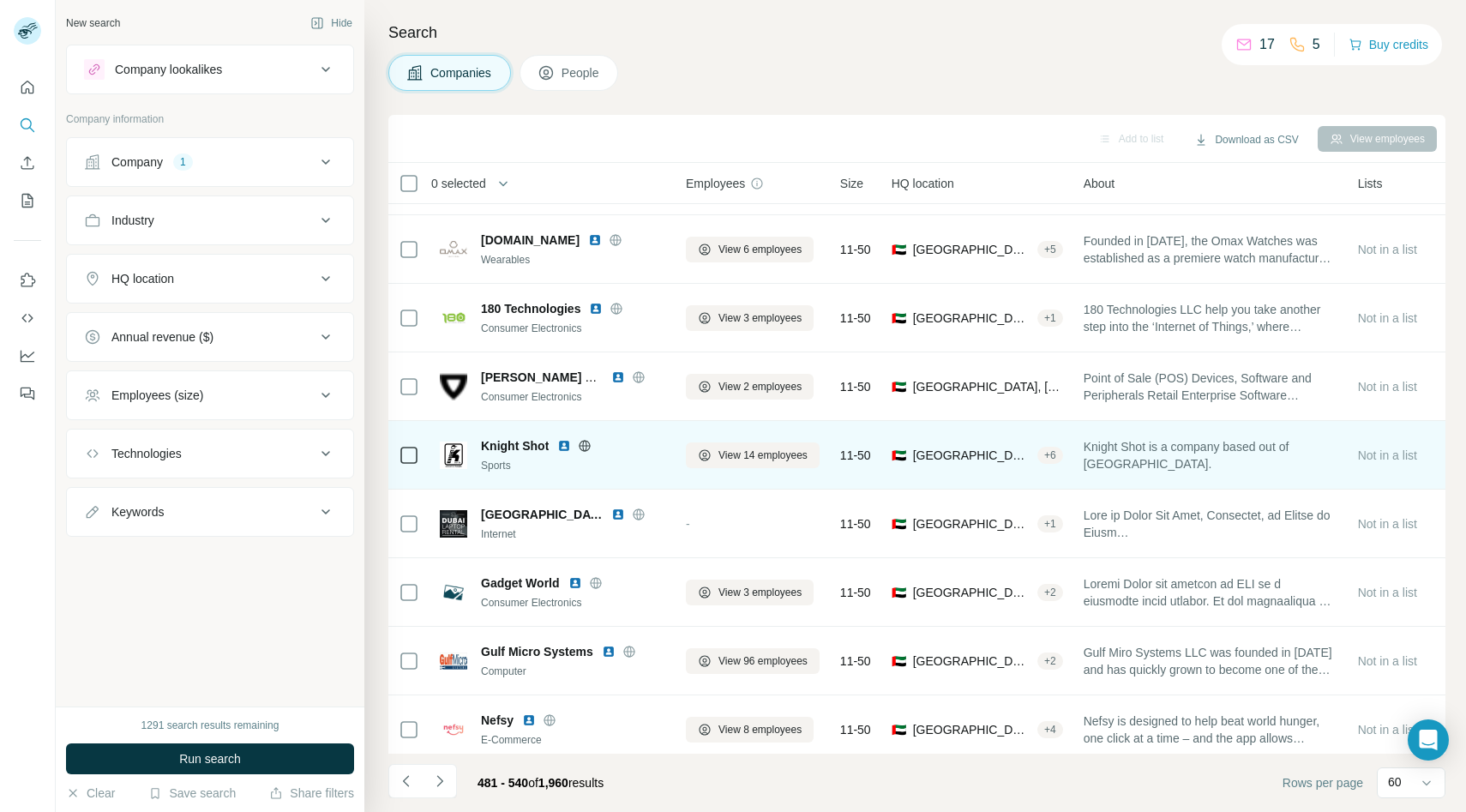
scroll to position [746, 1]
click at [584, 442] on icon at bounding box center [584, 442] width 11 height 1
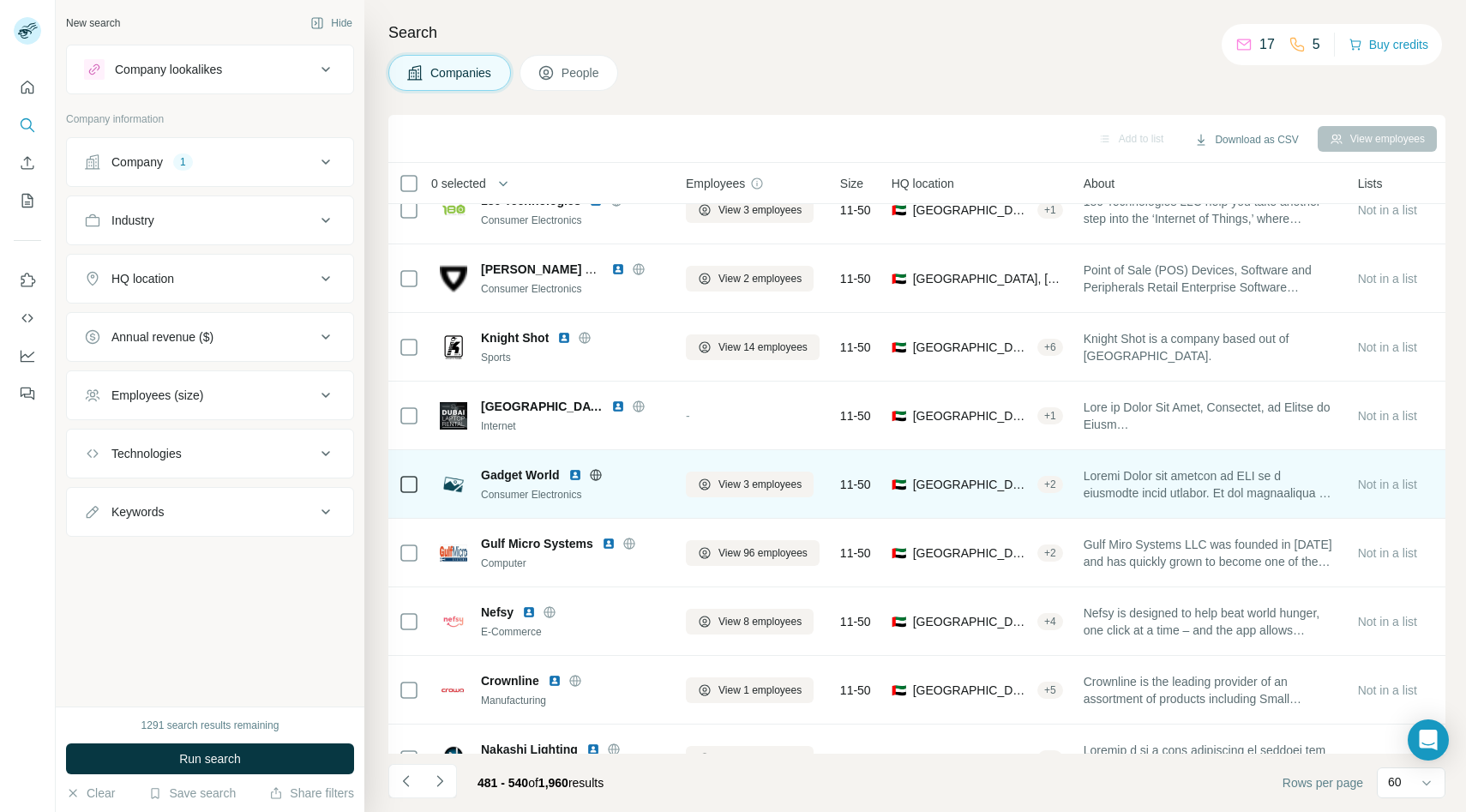
scroll to position [853, 1]
click at [595, 471] on icon at bounding box center [596, 473] width 14 height 14
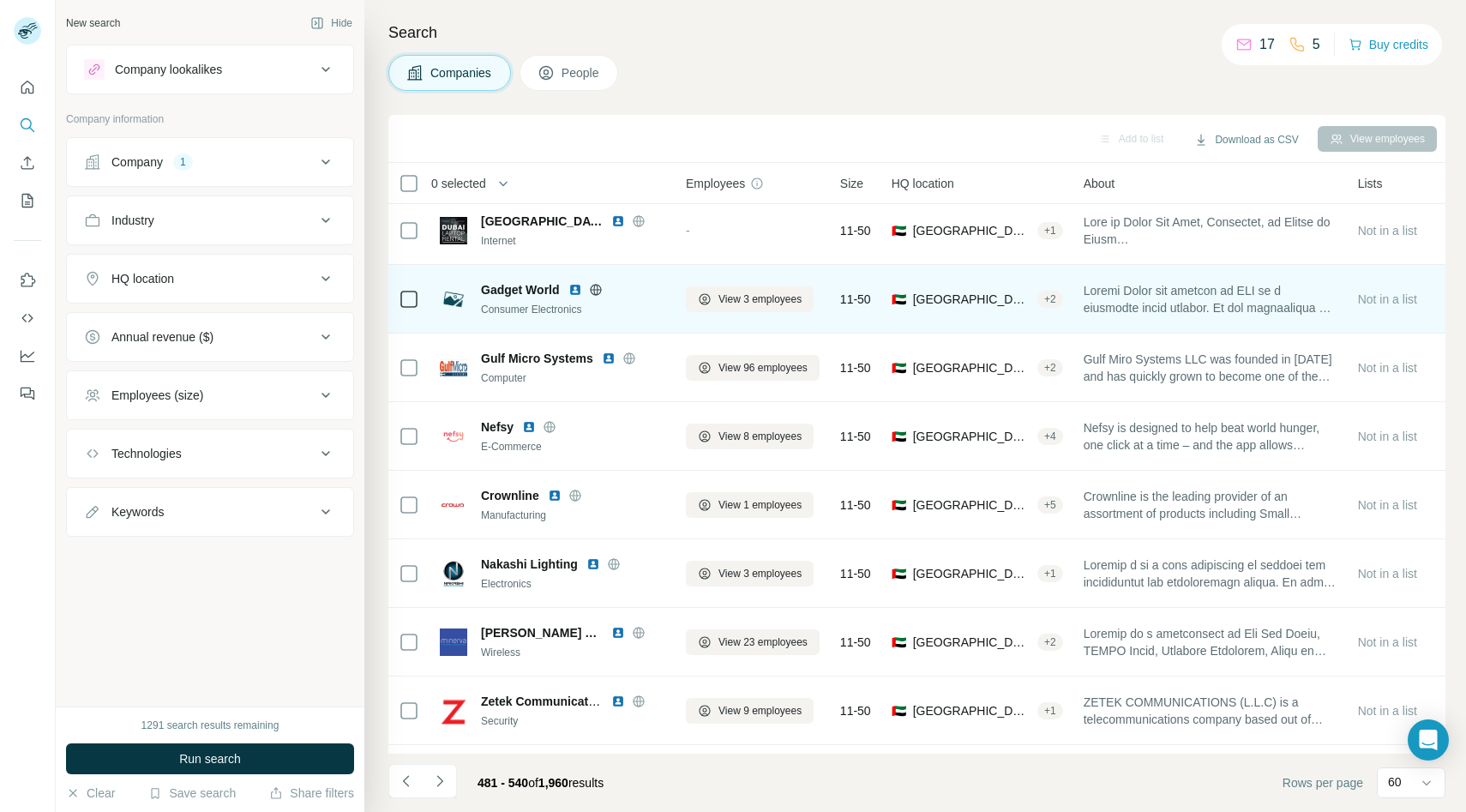
scroll to position [1037, 1]
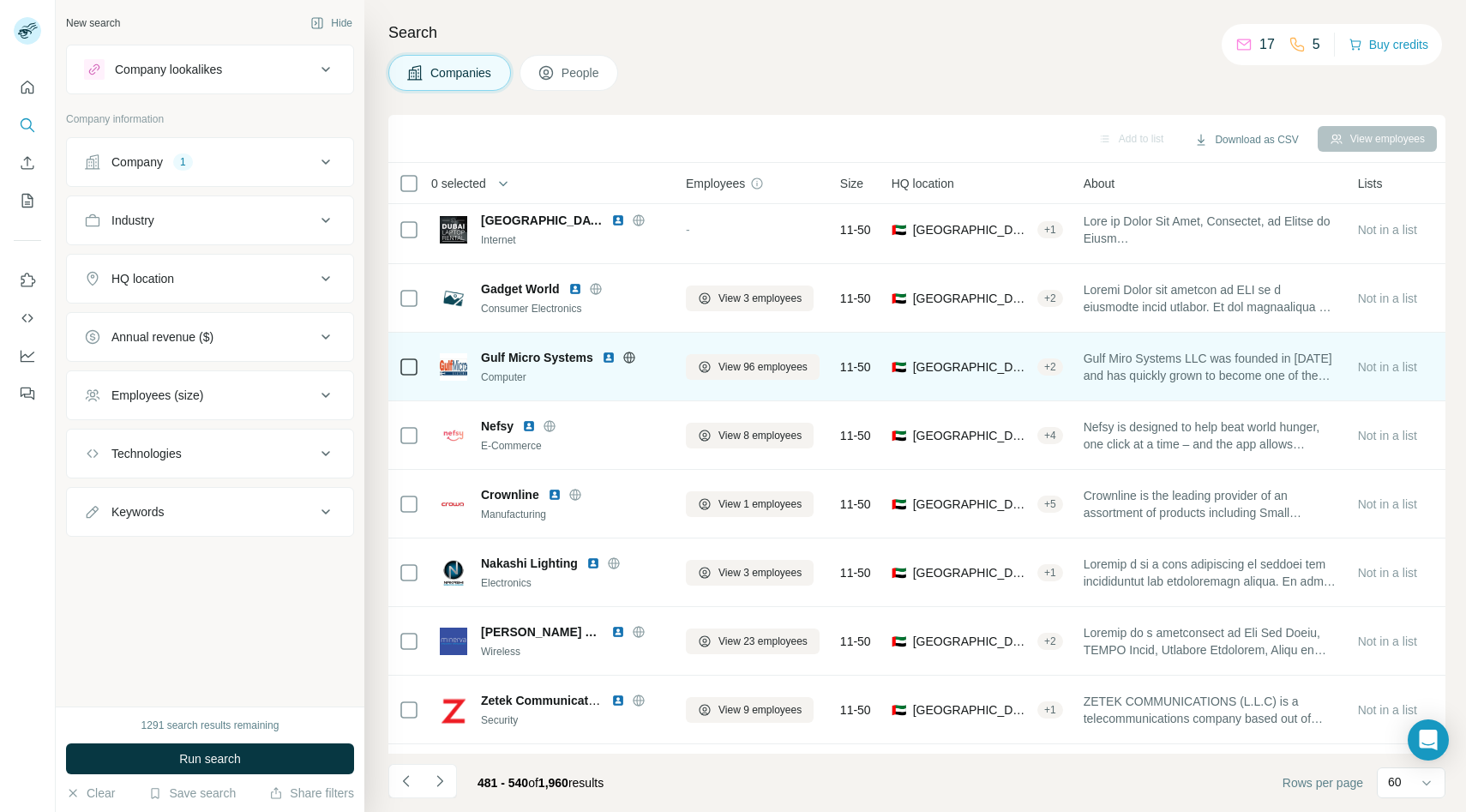
click at [632, 361] on icon at bounding box center [628, 356] width 11 height 11
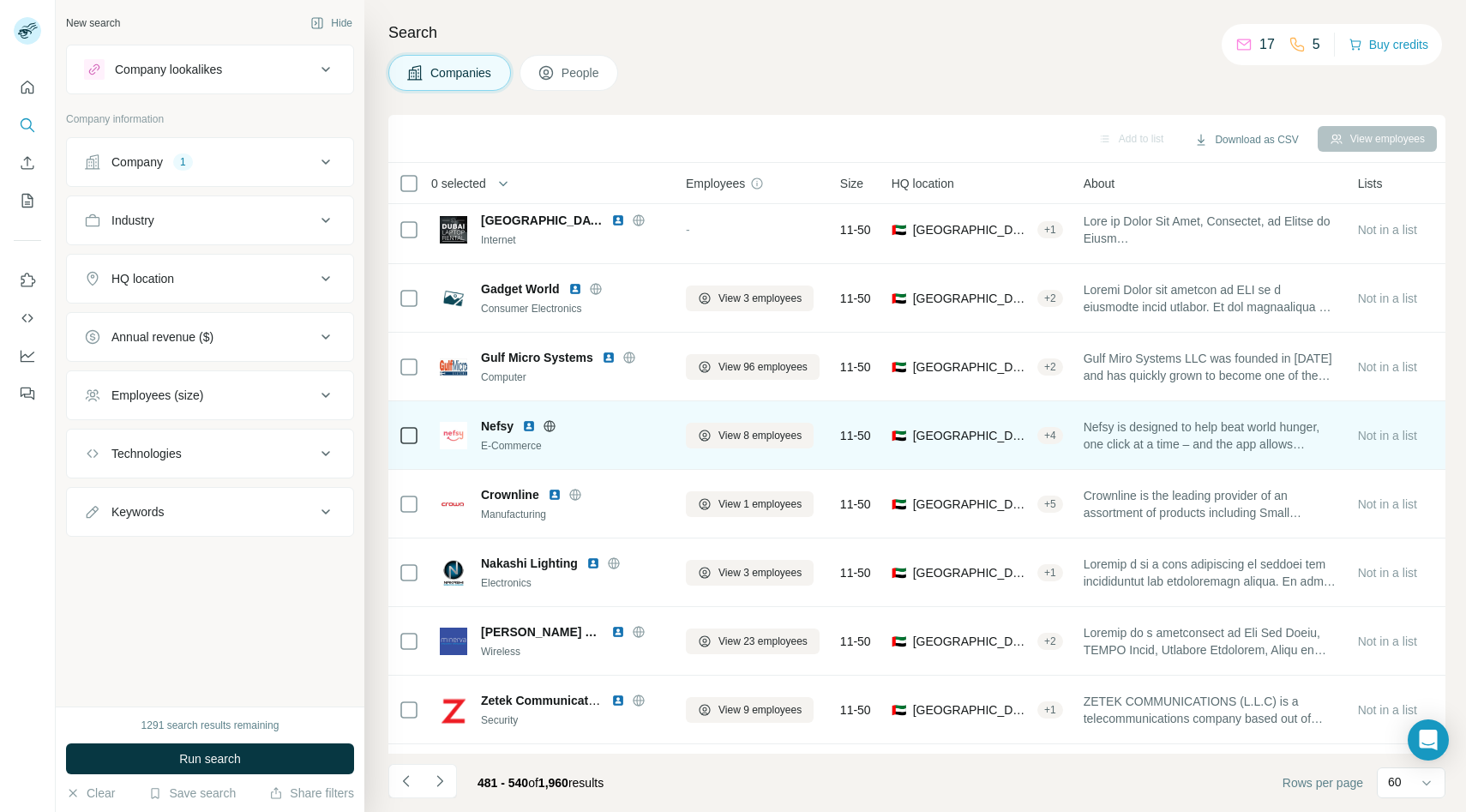
click at [547, 425] on icon at bounding box center [549, 425] width 11 height 1
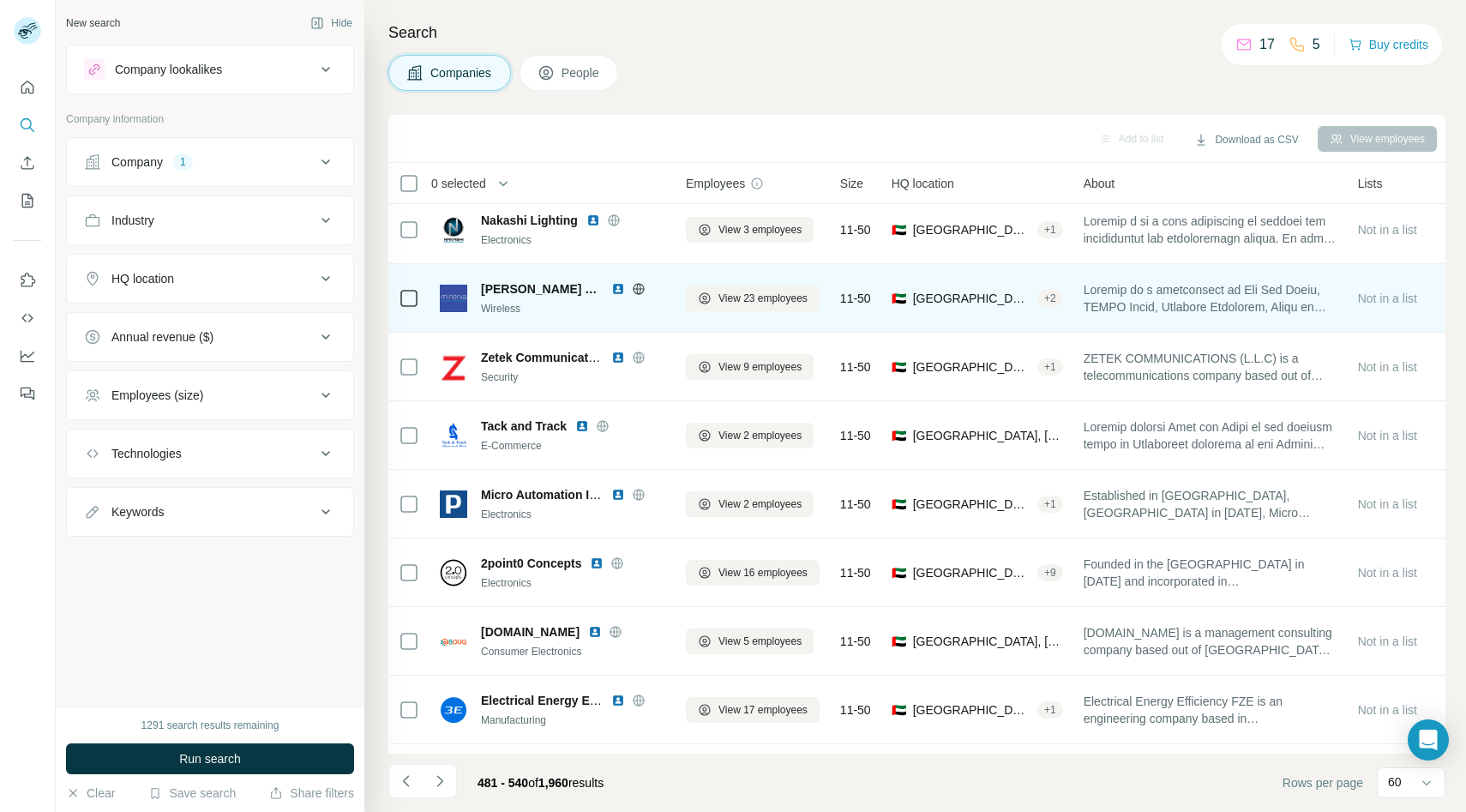
scroll to position [1381, 1]
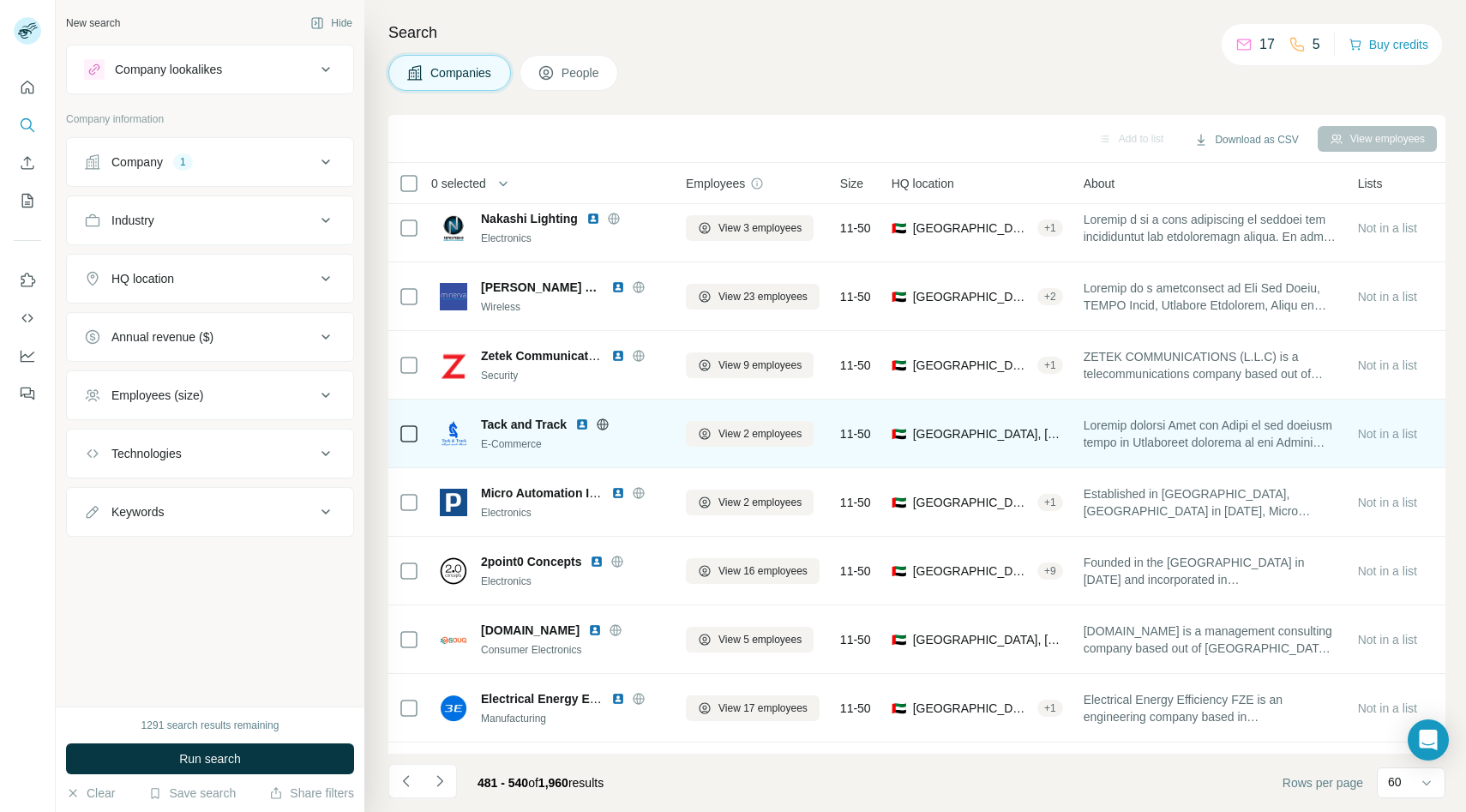
click at [603, 420] on icon at bounding box center [603, 424] width 14 height 14
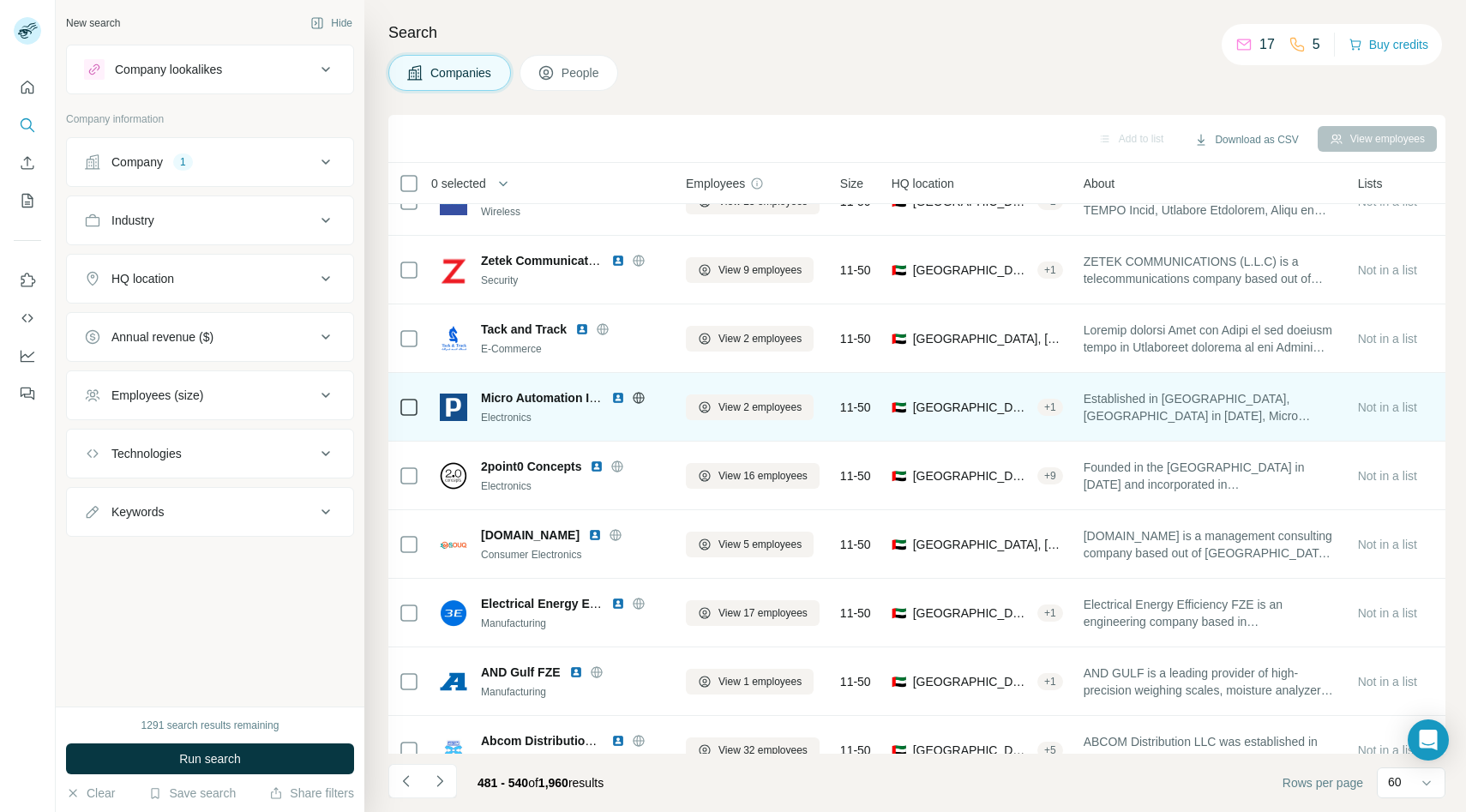
scroll to position [1478, 1]
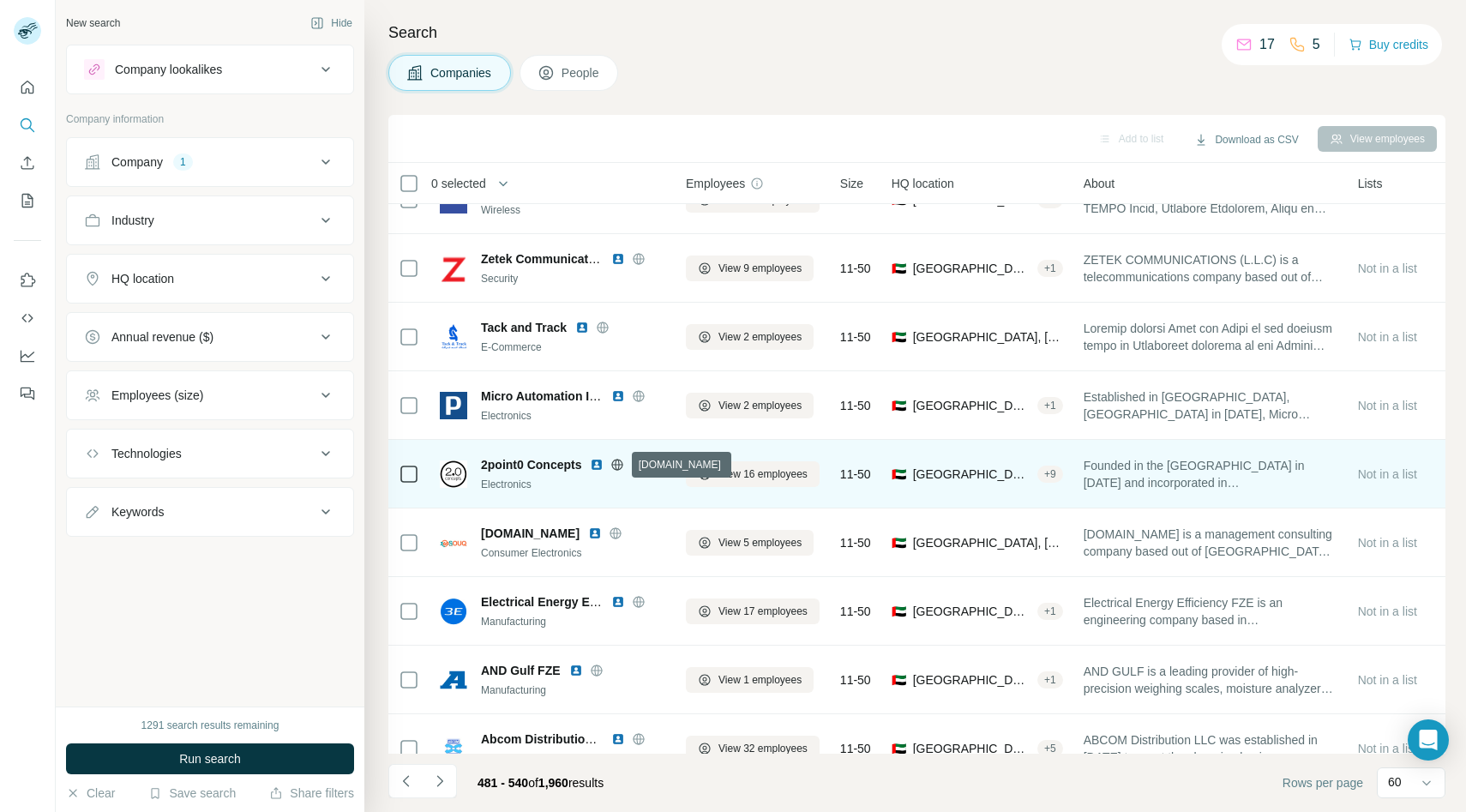
click at [618, 464] on icon at bounding box center [617, 464] width 11 height 1
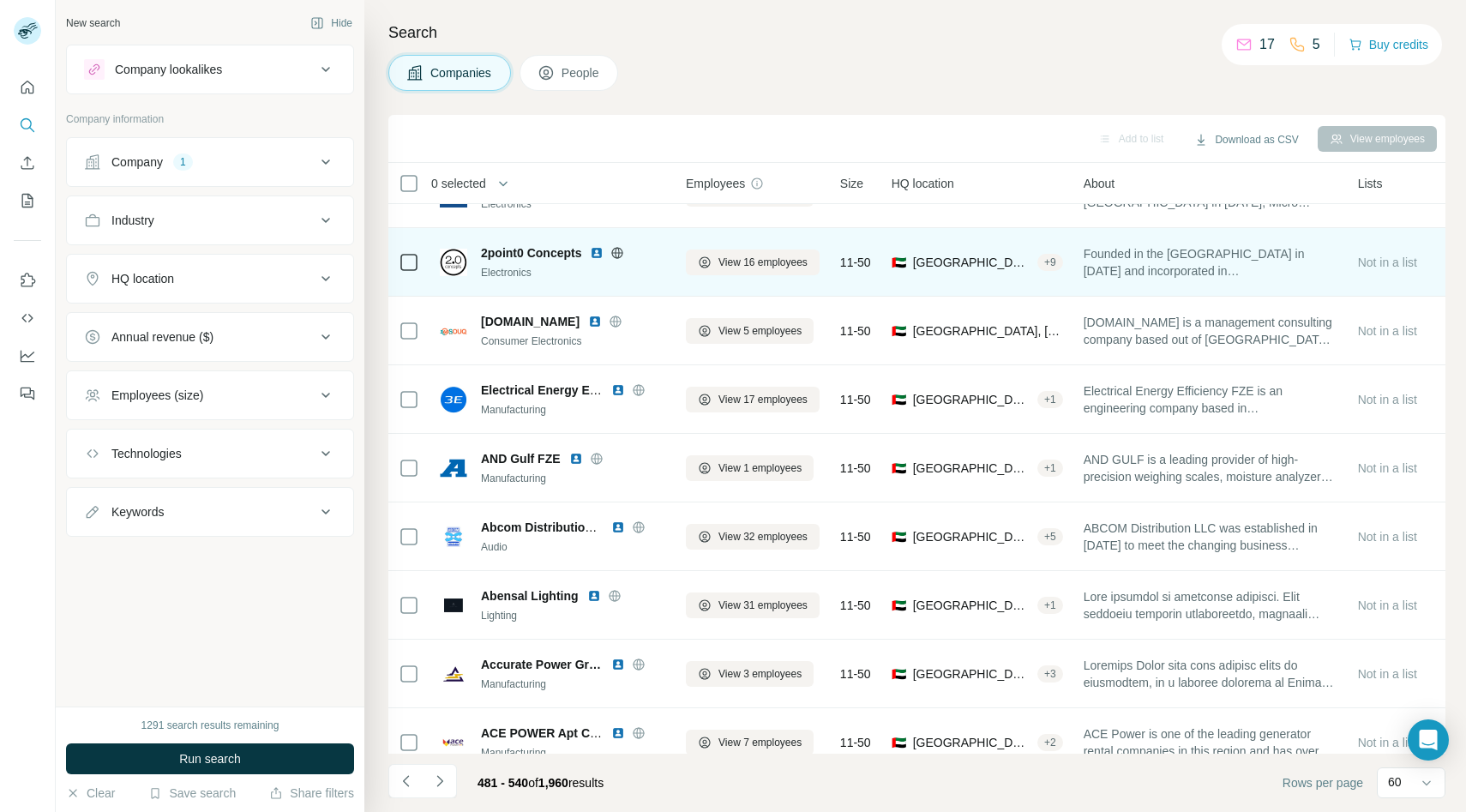
scroll to position [1701, 1]
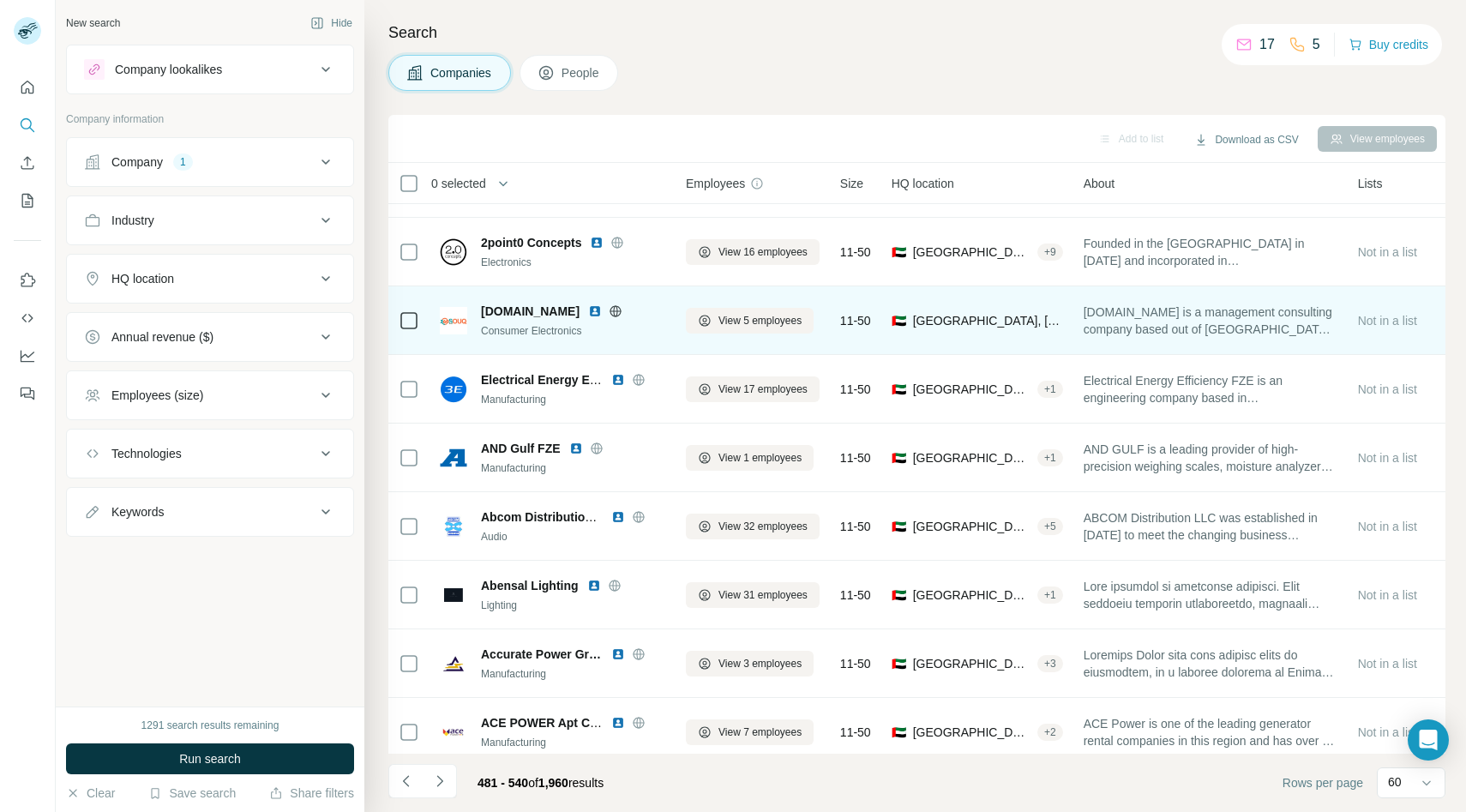
click at [608, 307] on icon at bounding box center [615, 311] width 14 height 14
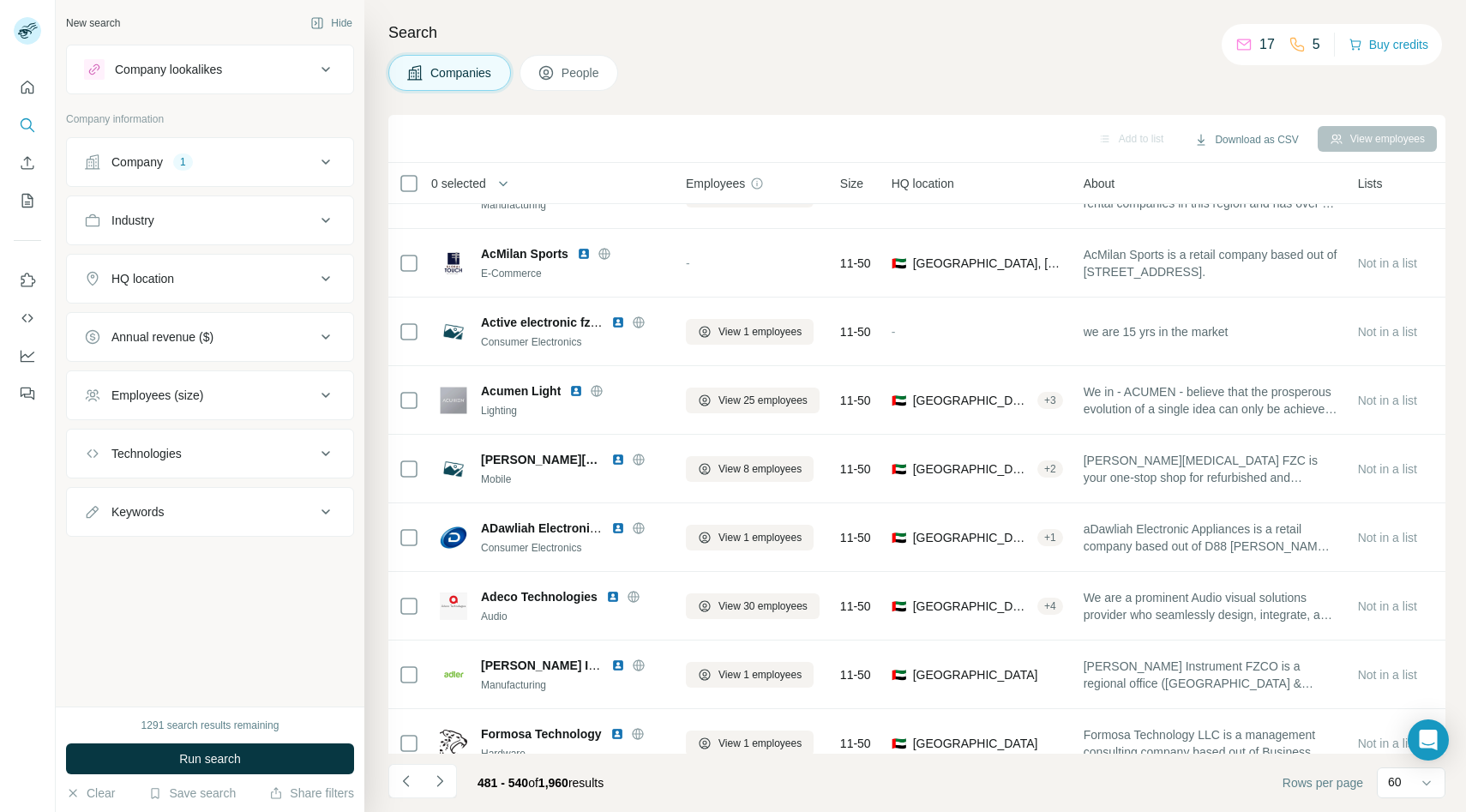
scroll to position [2238, 1]
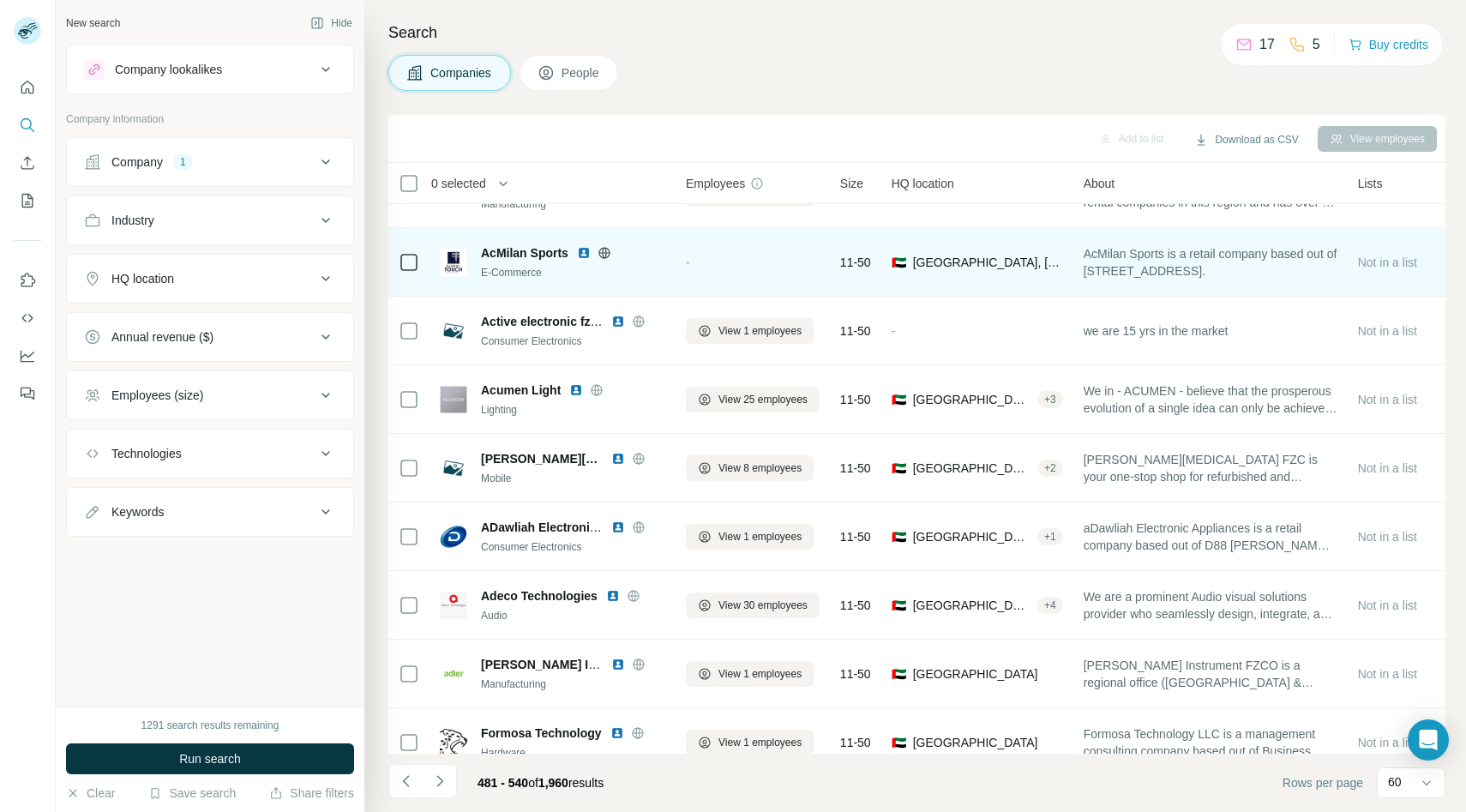
click at [607, 249] on icon at bounding box center [604, 253] width 14 height 14
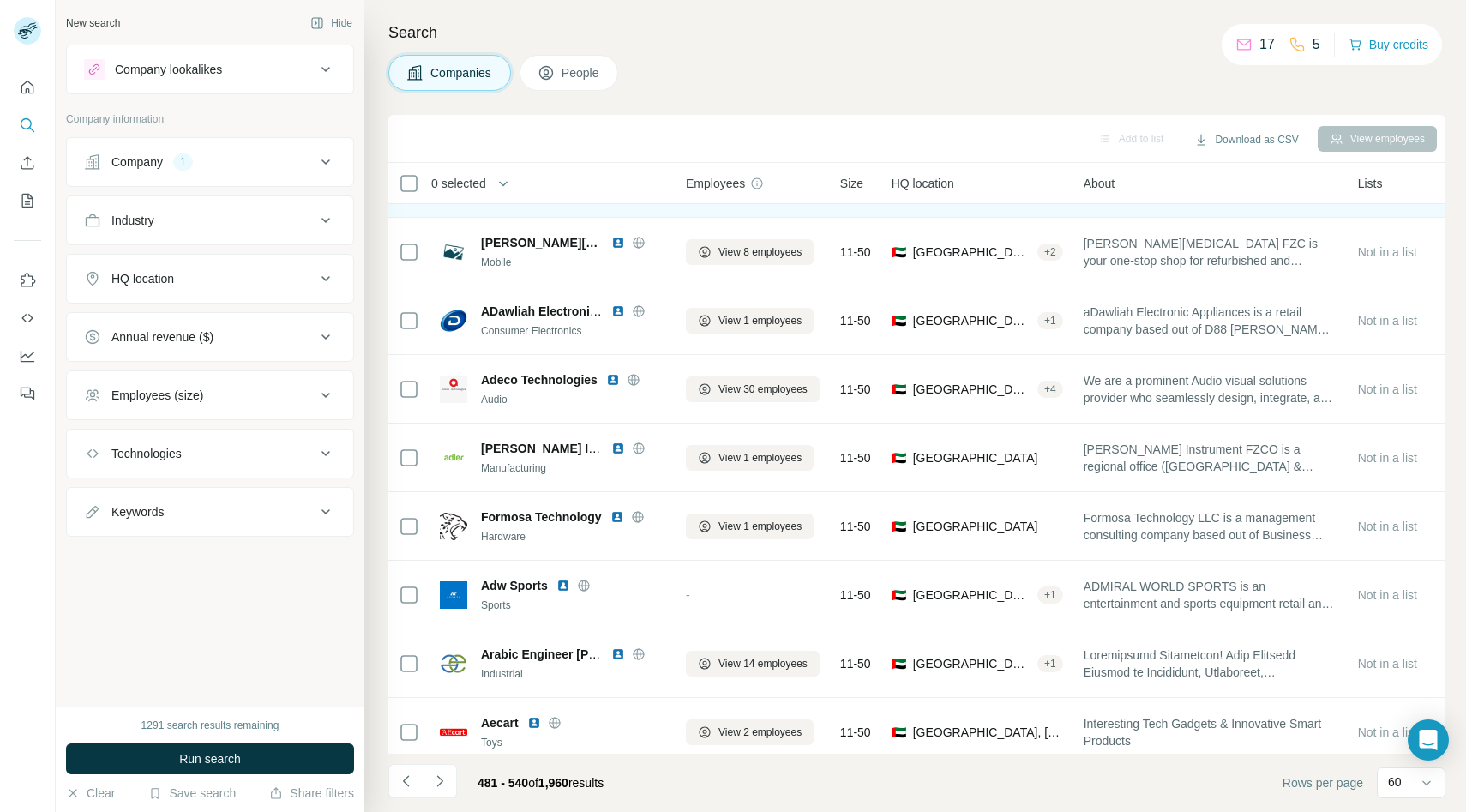
scroll to position [2458, 1]
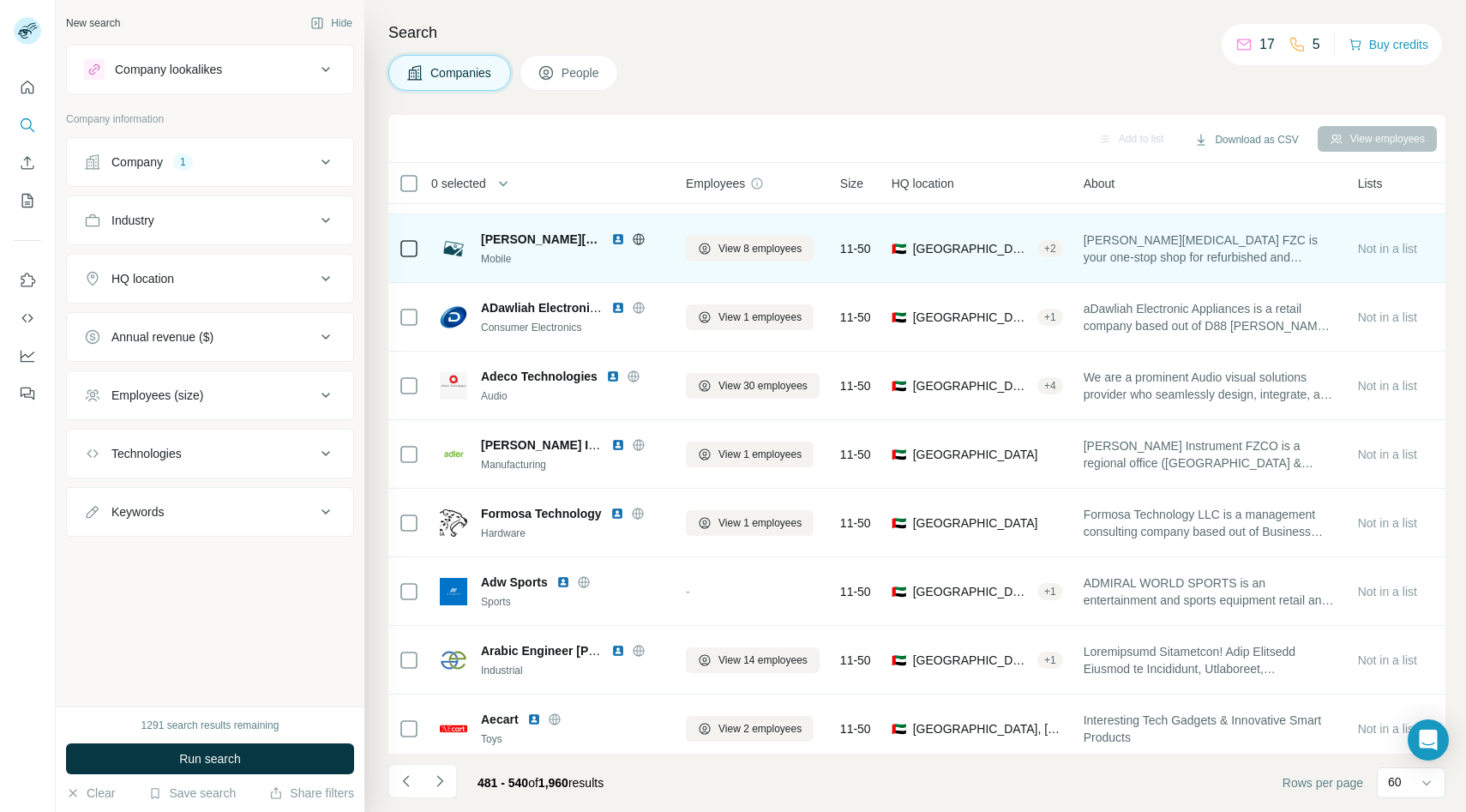
click at [633, 239] on icon at bounding box center [637, 239] width 11 height 1
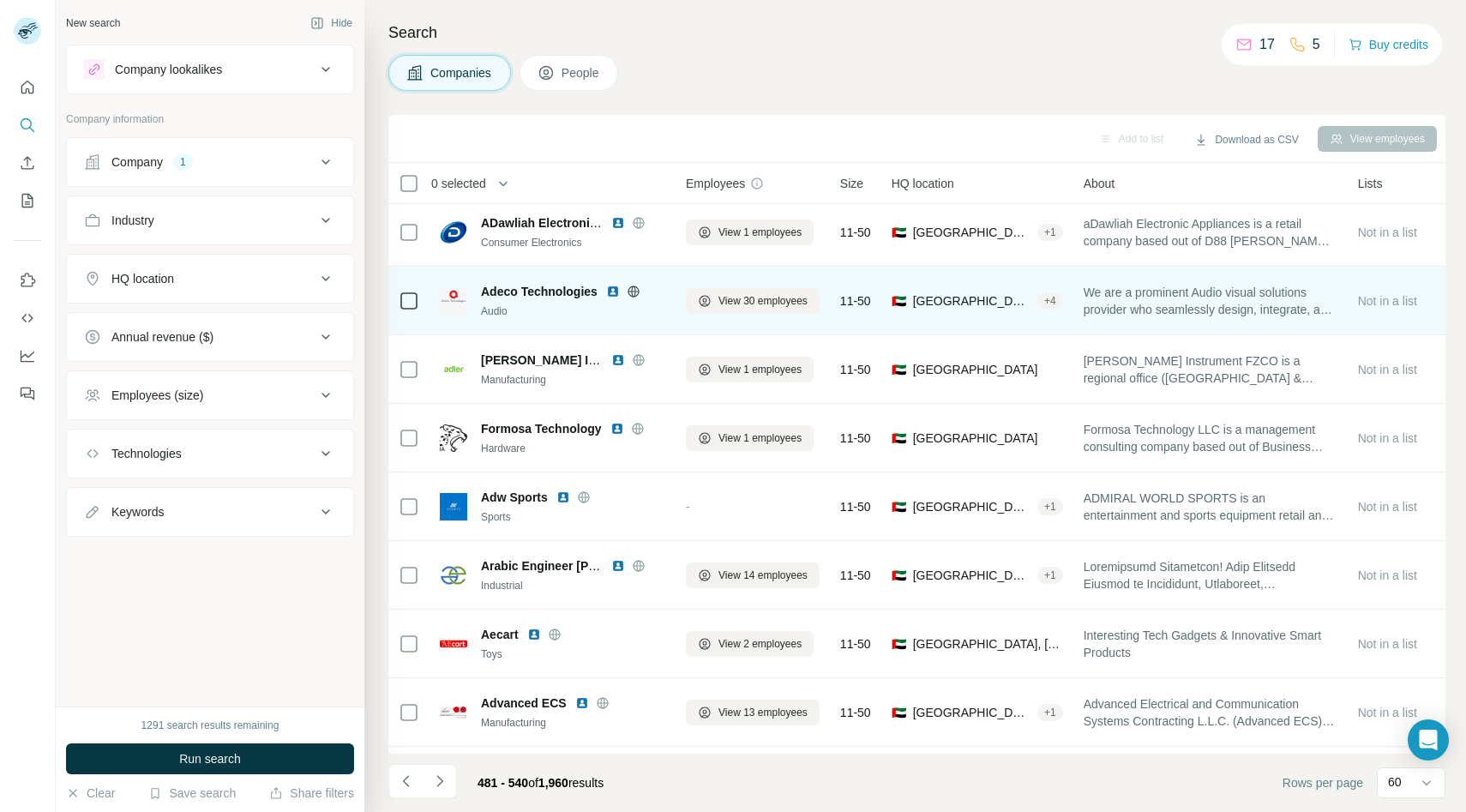
scroll to position [2529, 1]
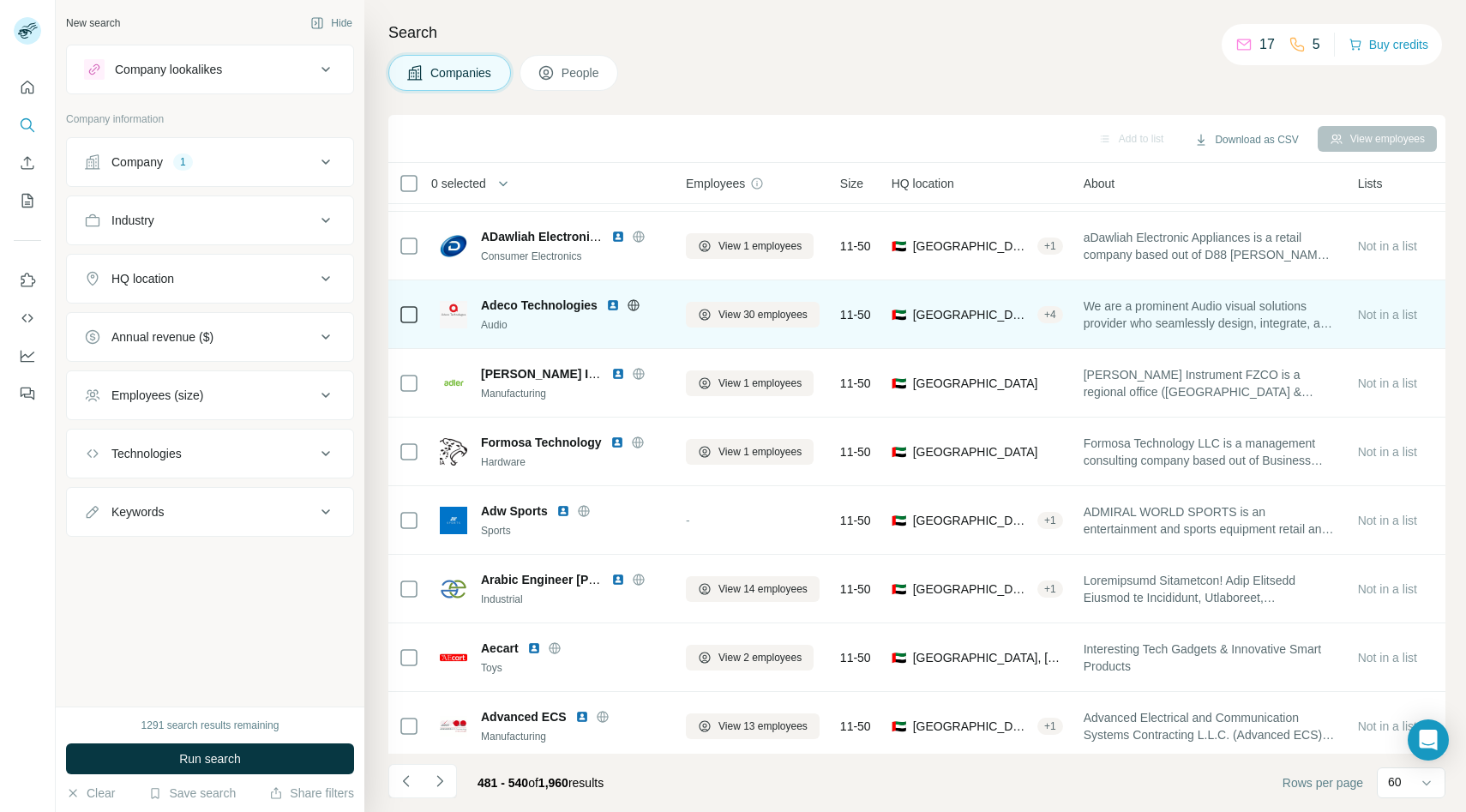
click at [629, 306] on icon at bounding box center [634, 305] width 14 height 14
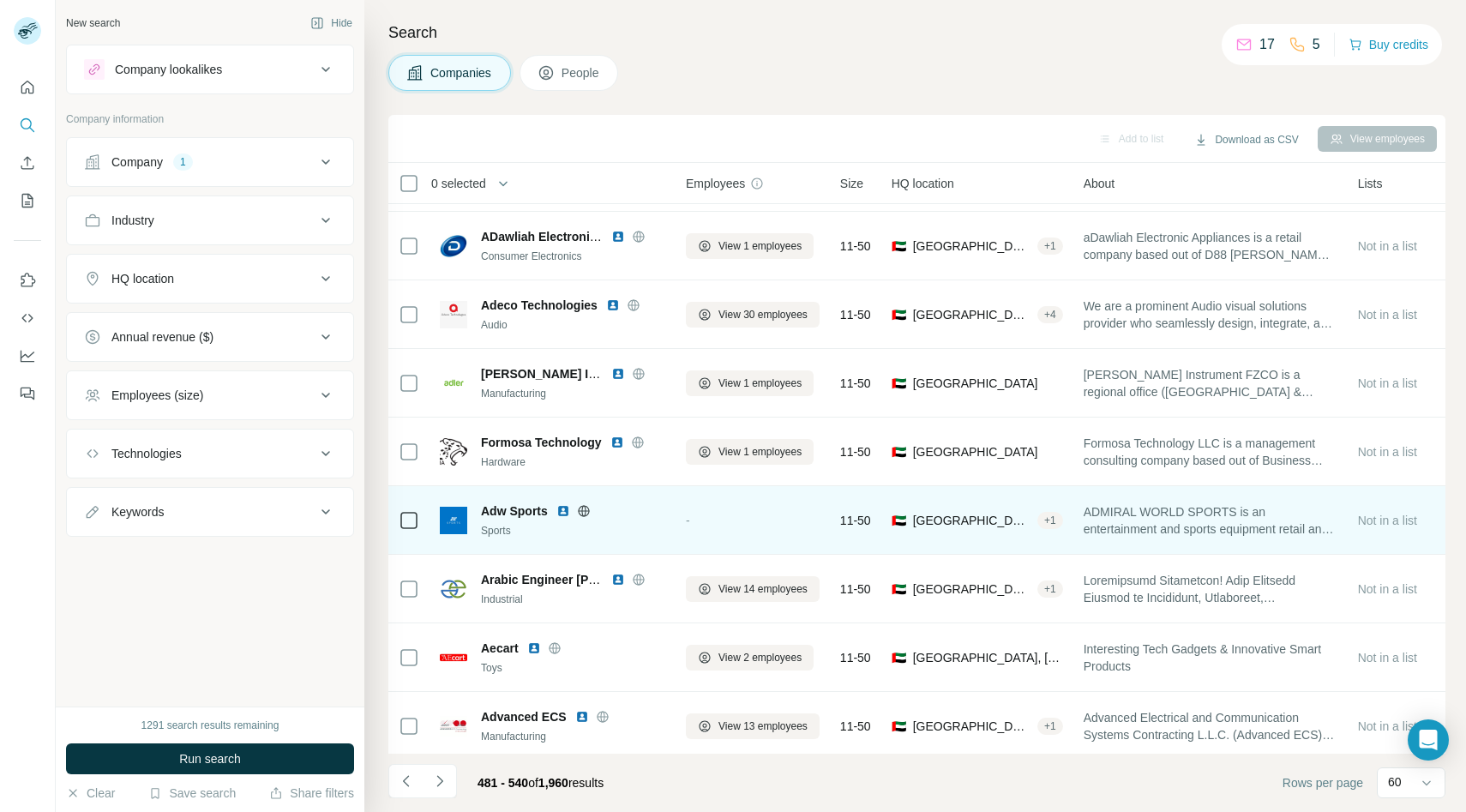
scroll to position [2553, 1]
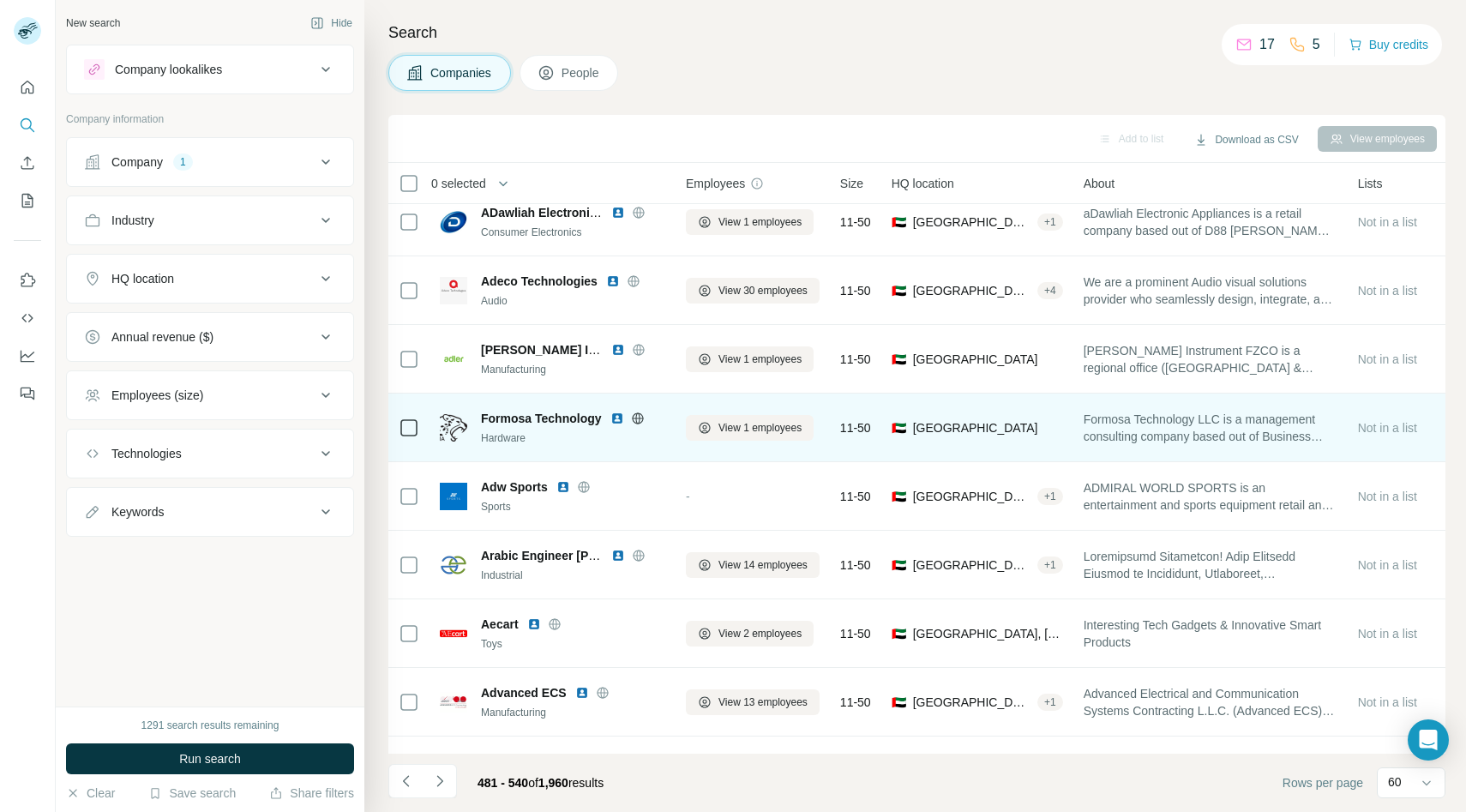
click at [636, 417] on icon at bounding box center [636, 417] width 11 height 1
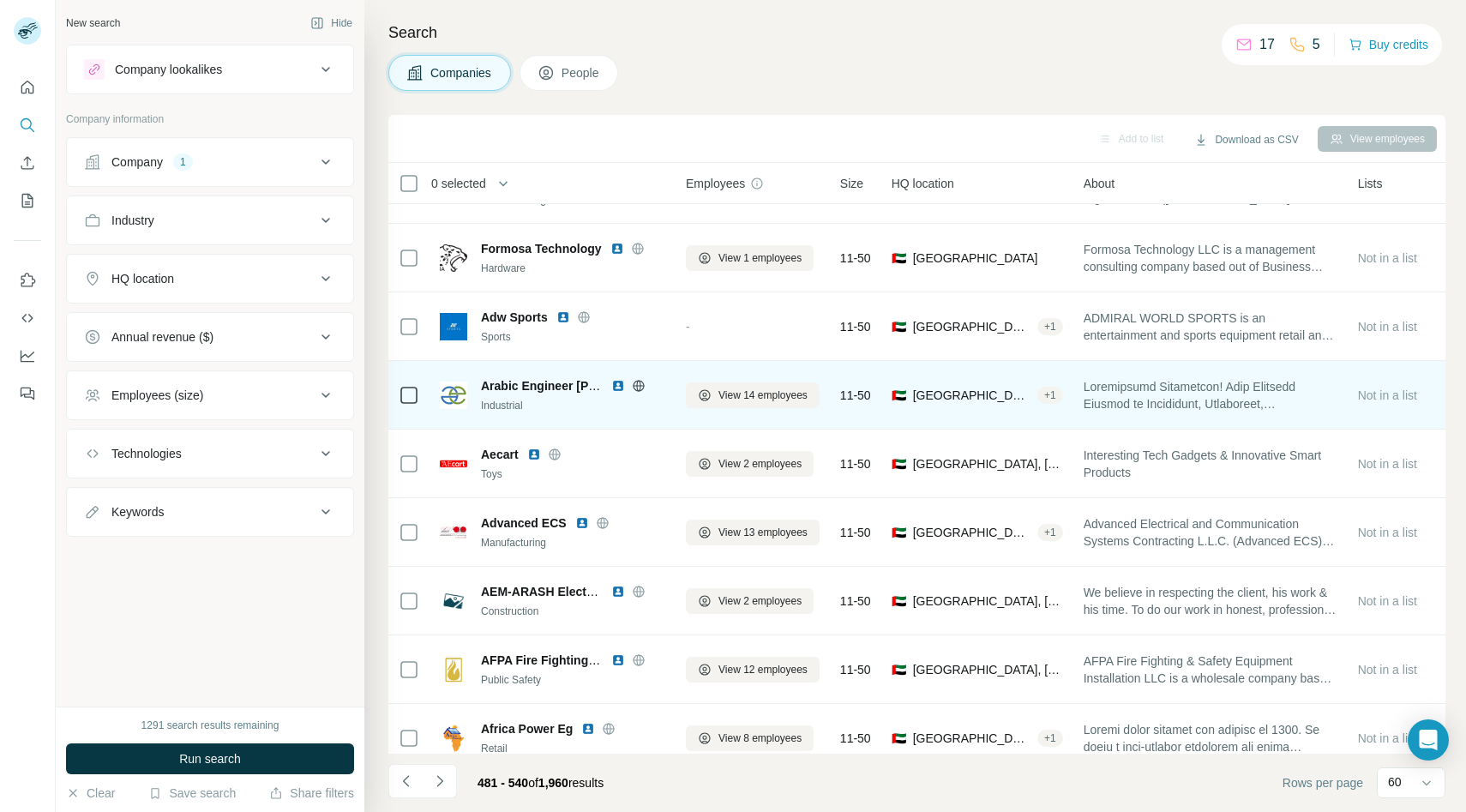
scroll to position [2723, 1]
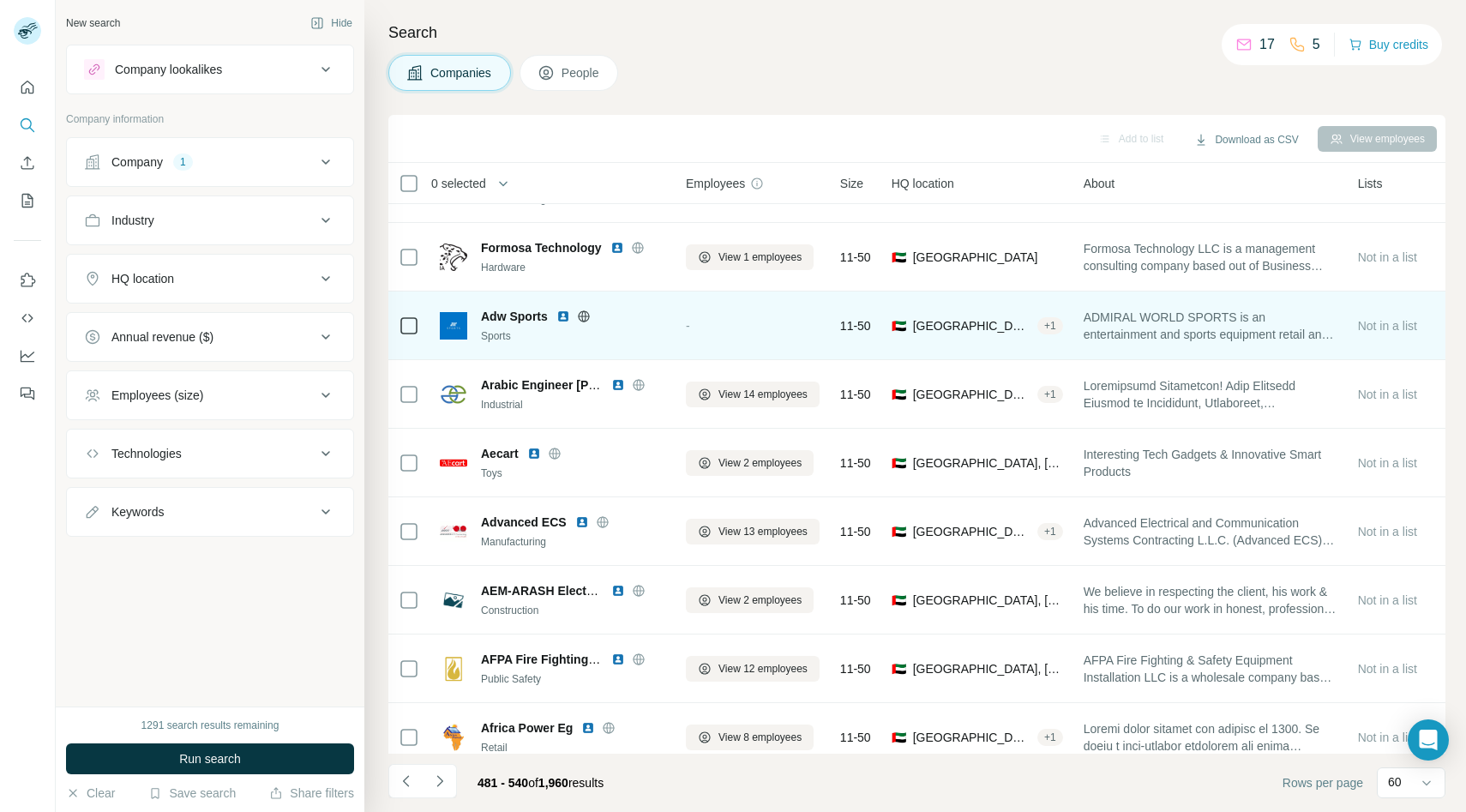
click at [584, 311] on icon at bounding box center [582, 315] width 11 height 11
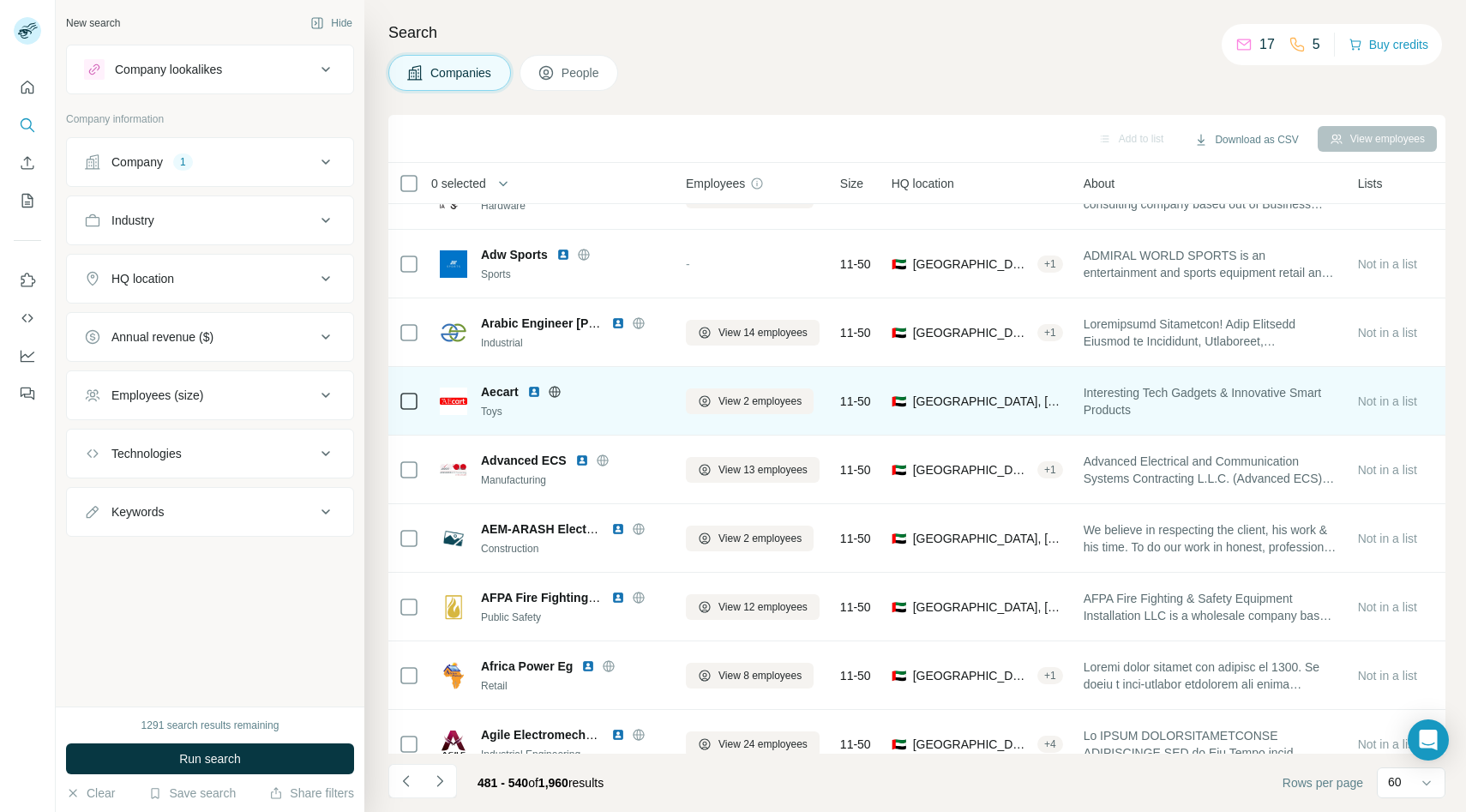
scroll to position [2787, 1]
click at [552, 385] on icon at bounding box center [553, 389] width 11 height 11
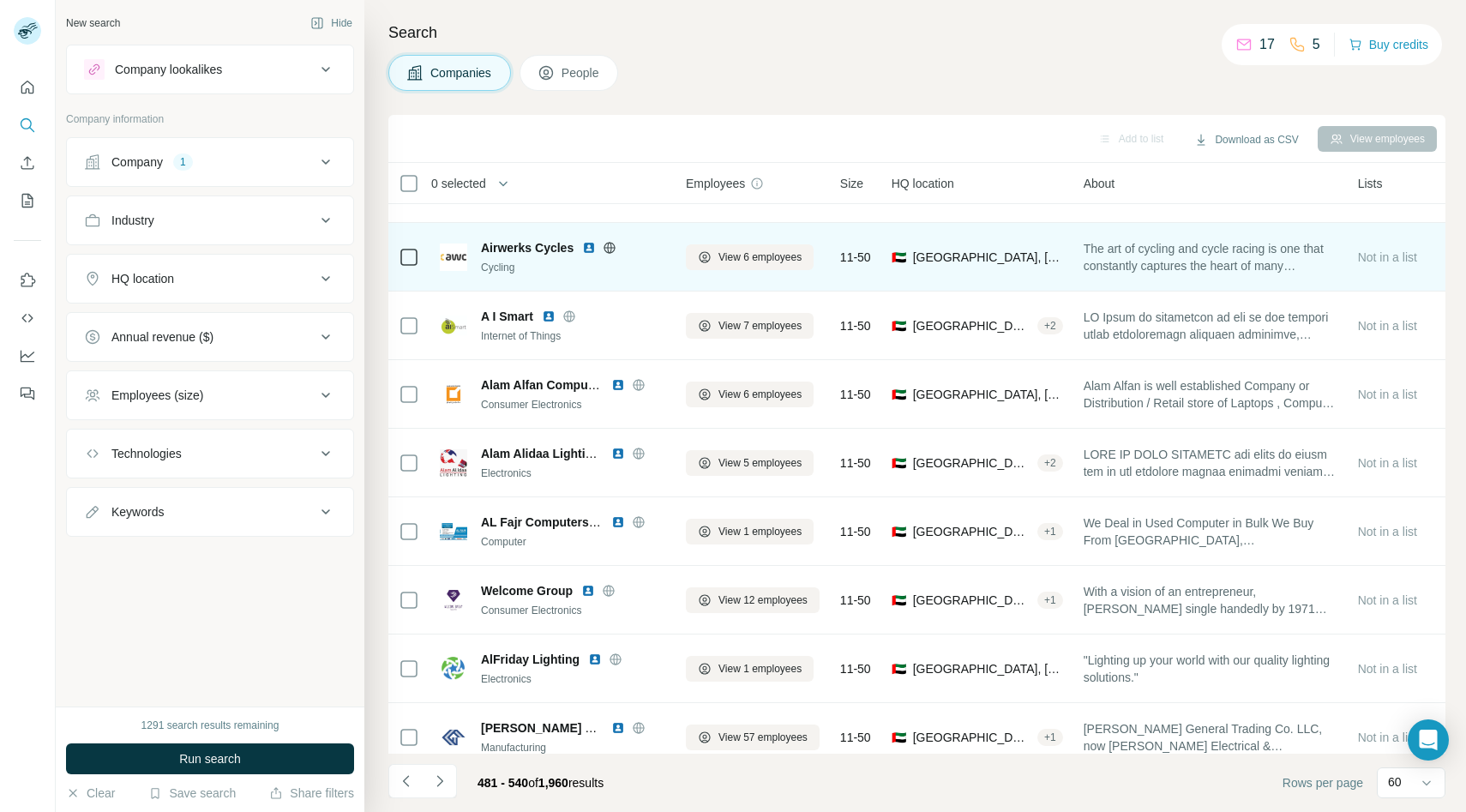
scroll to position [3564, 1]
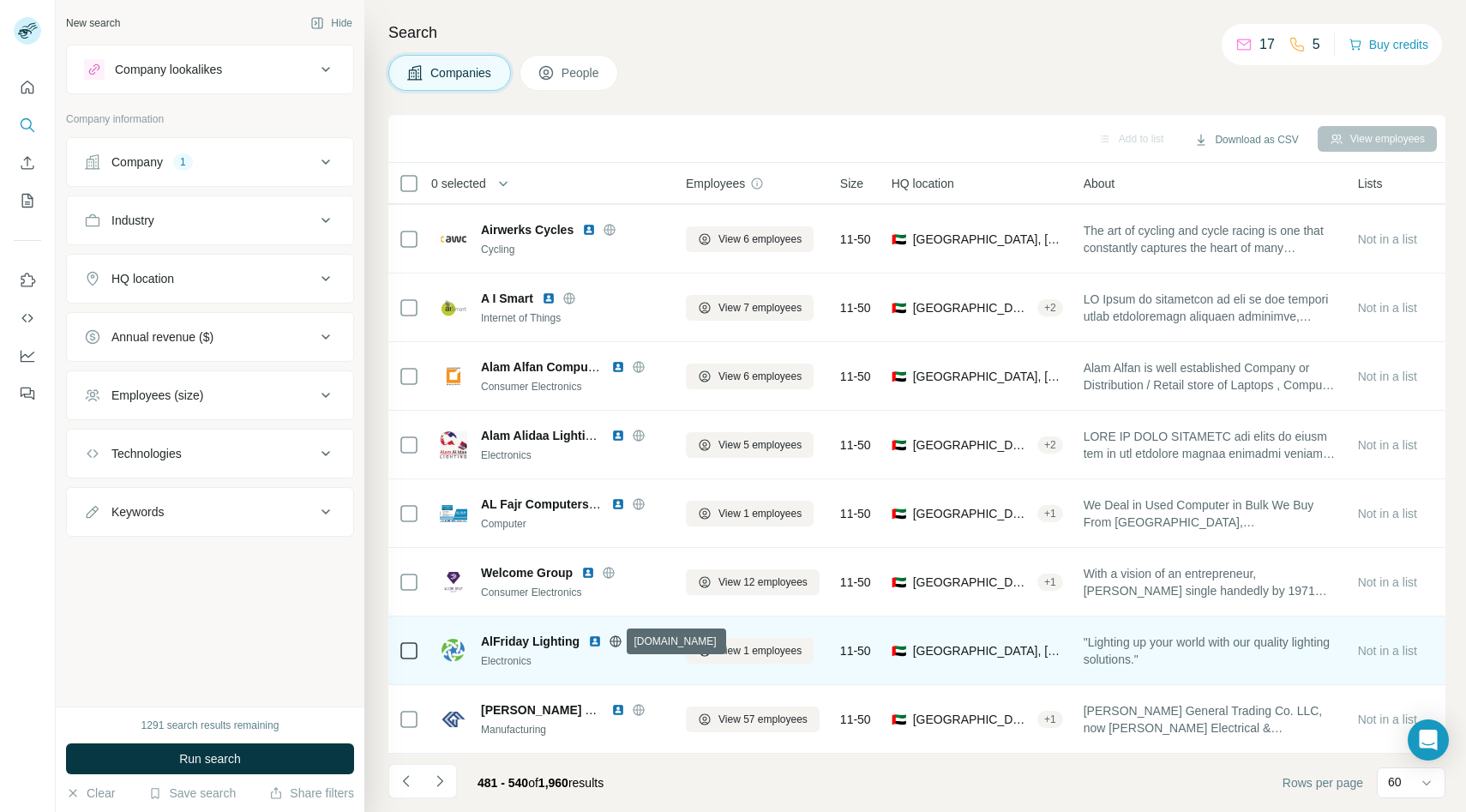
click at [616, 640] on icon at bounding box center [615, 640] width 11 height 1
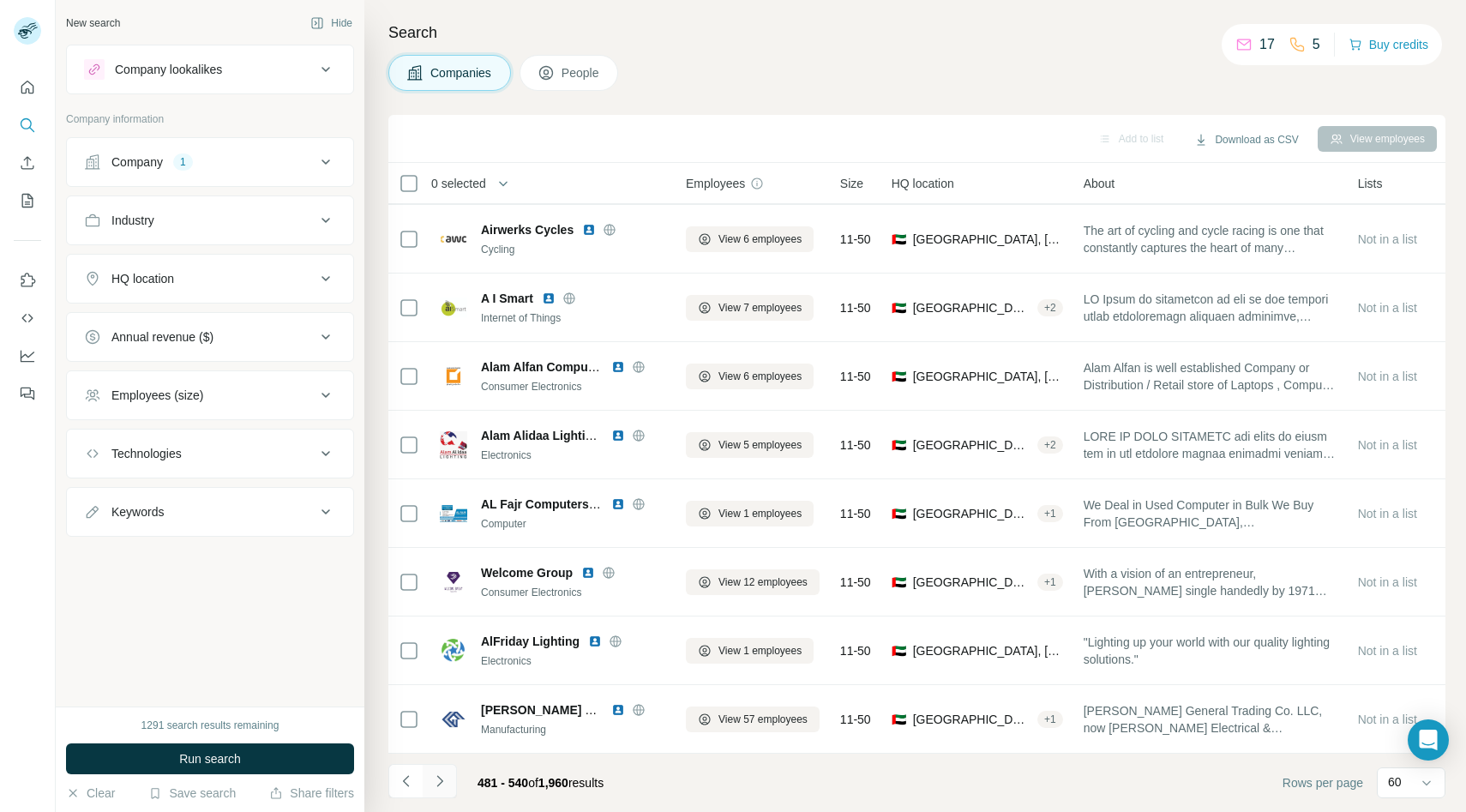
click at [440, 780] on icon "Navigate to next page" at bounding box center [440, 780] width 6 height 11
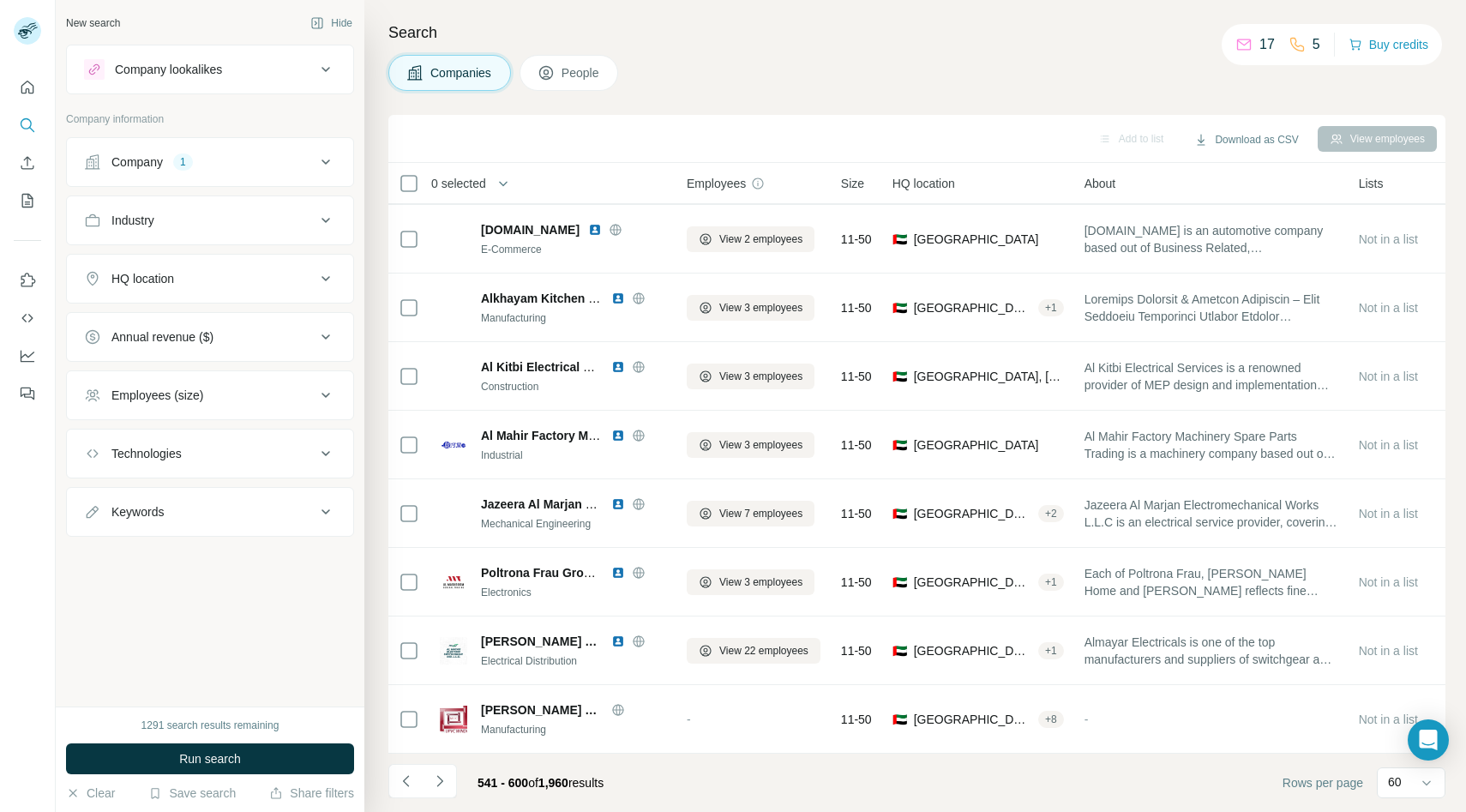
scroll to position [3564, 0]
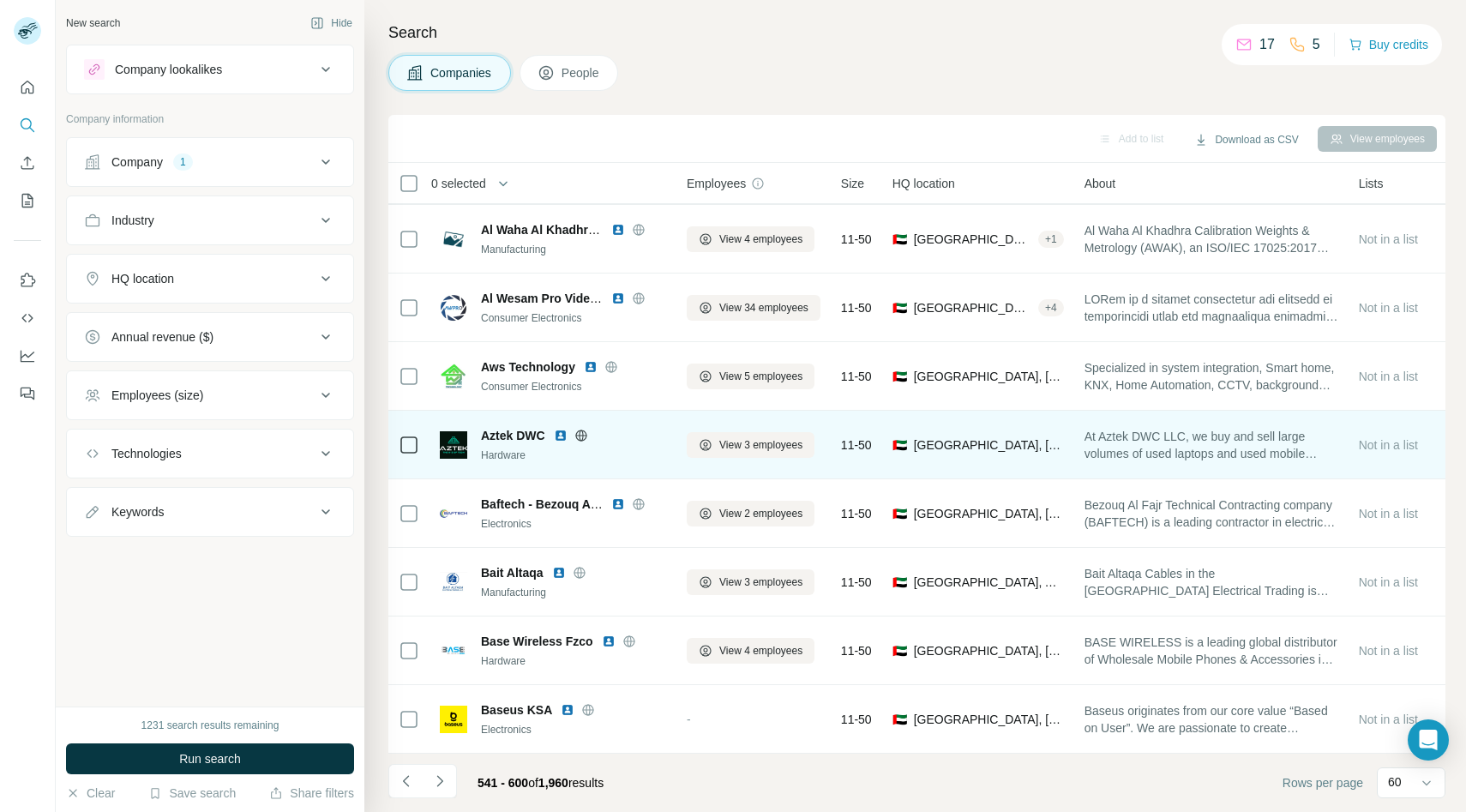
click at [584, 433] on icon at bounding box center [581, 436] width 14 height 14
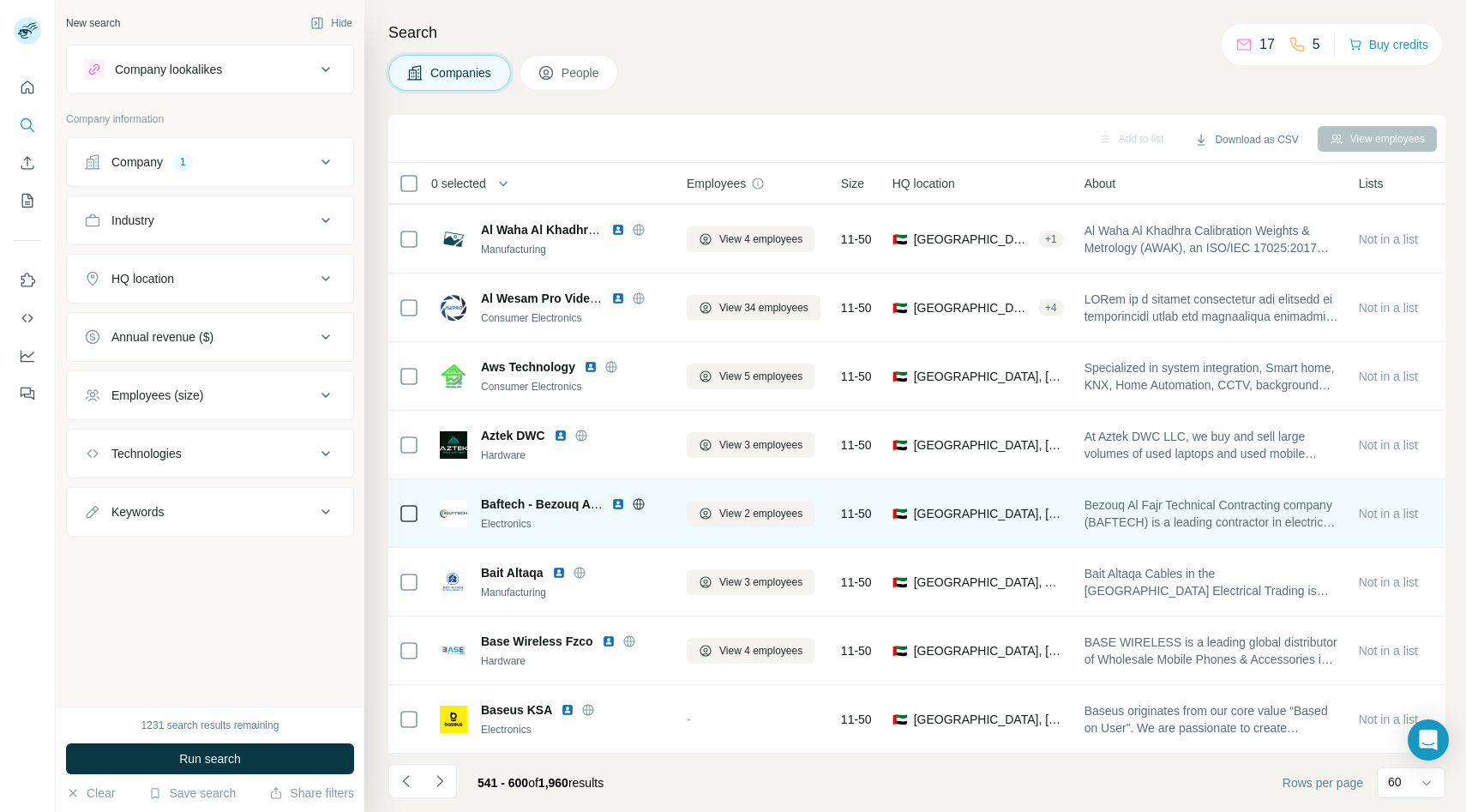
click at [642, 506] on icon at bounding box center [637, 503] width 11 height 11
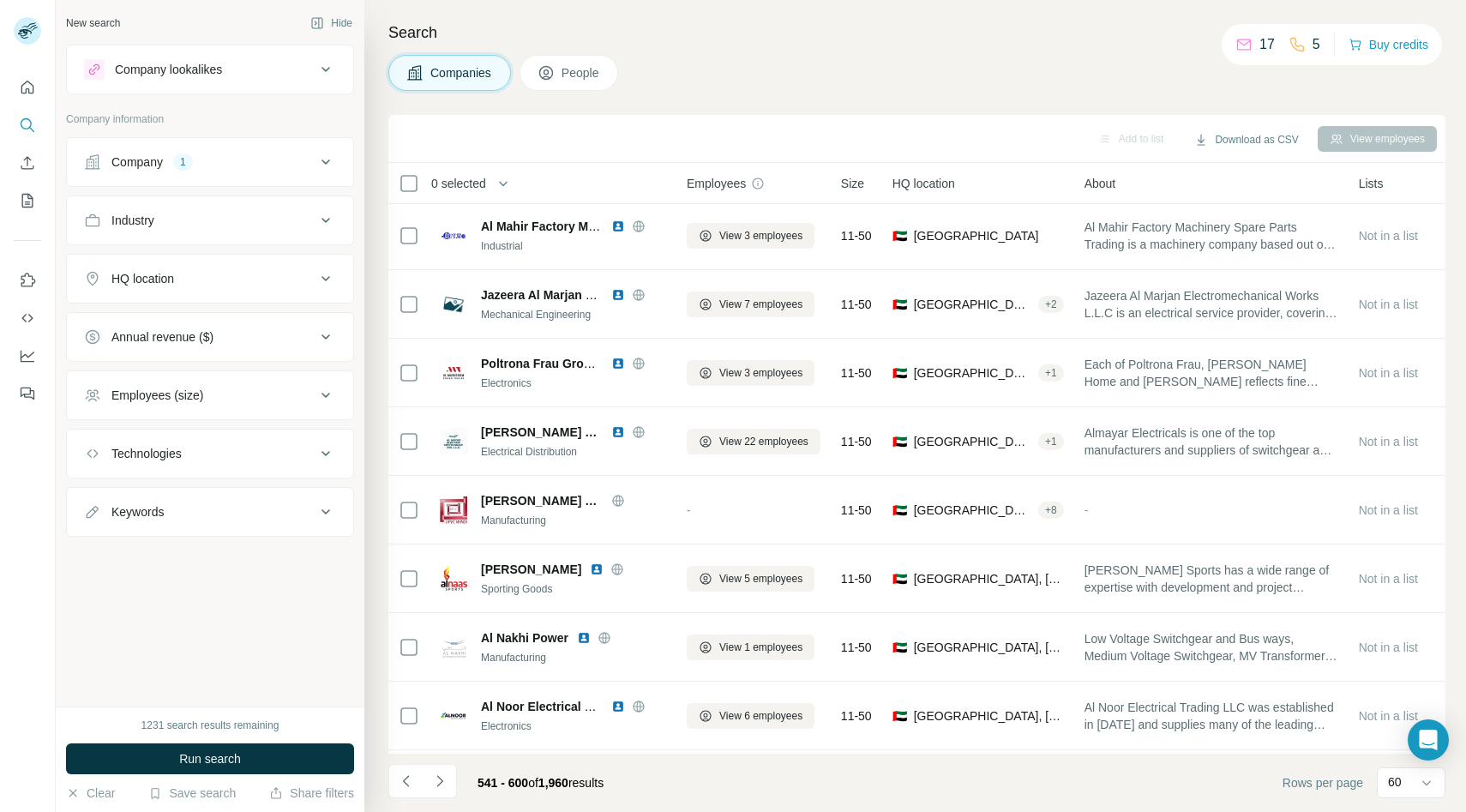
scroll to position [0, 0]
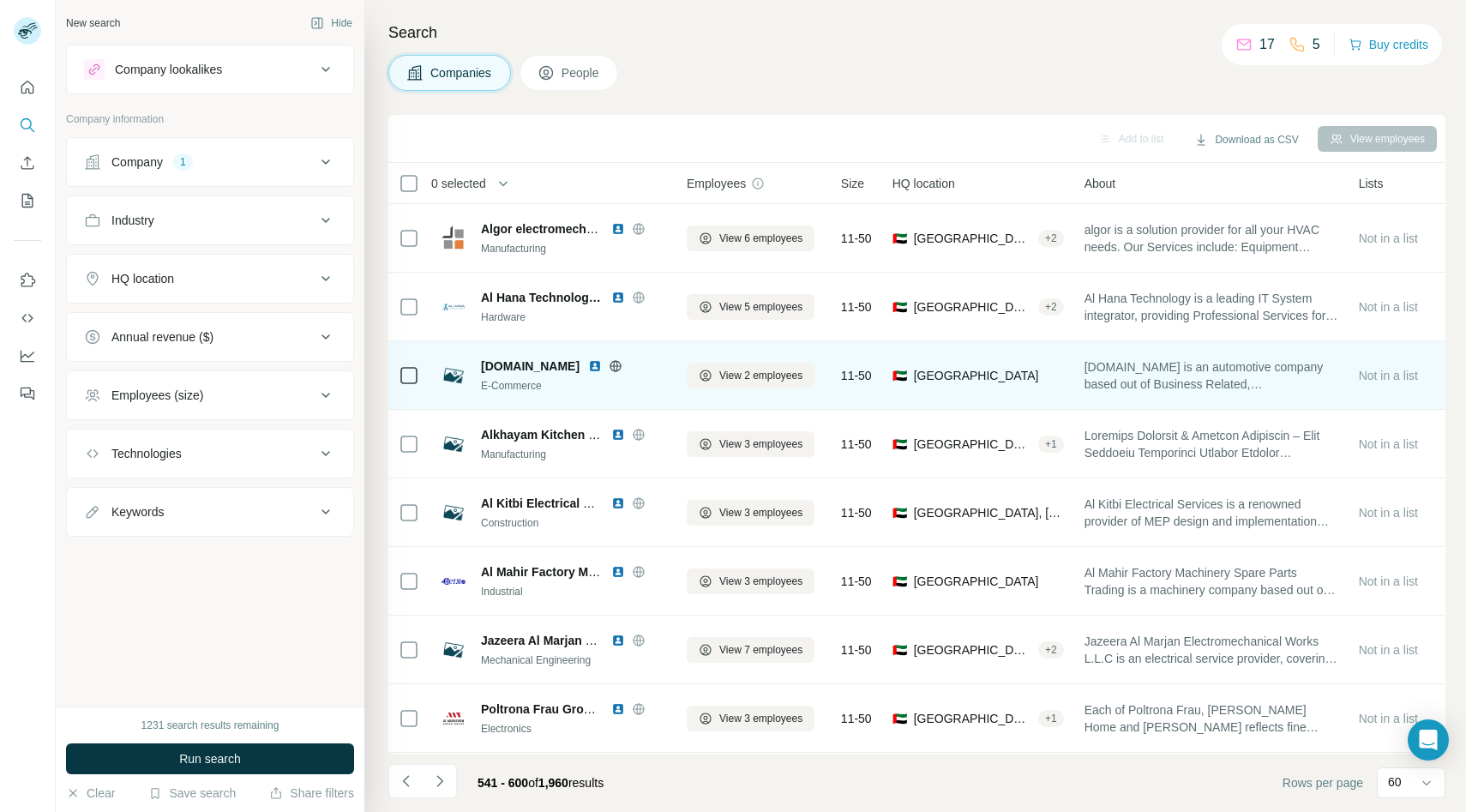
click at [612, 363] on icon at bounding box center [615, 365] width 11 height 11
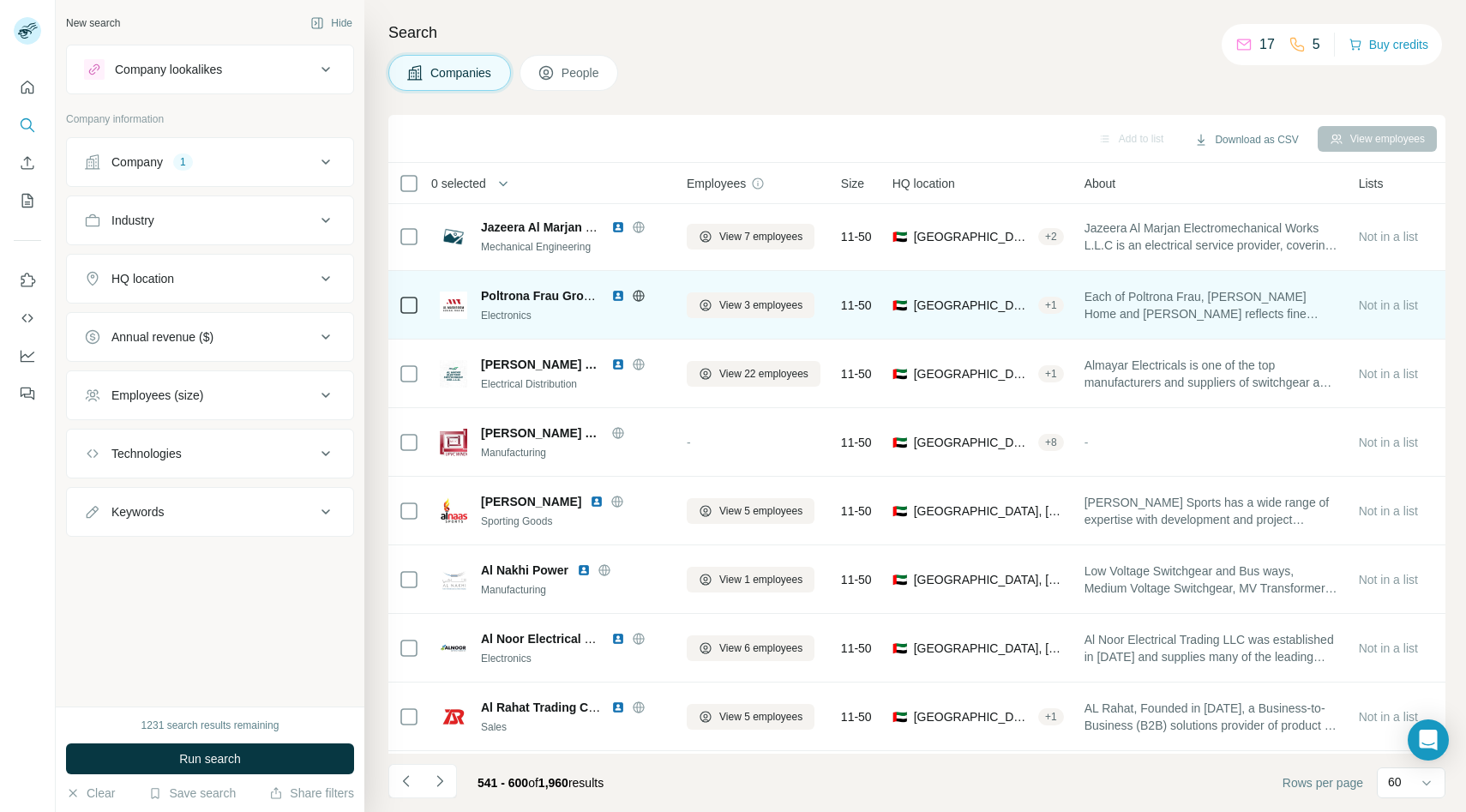
scroll to position [414, 0]
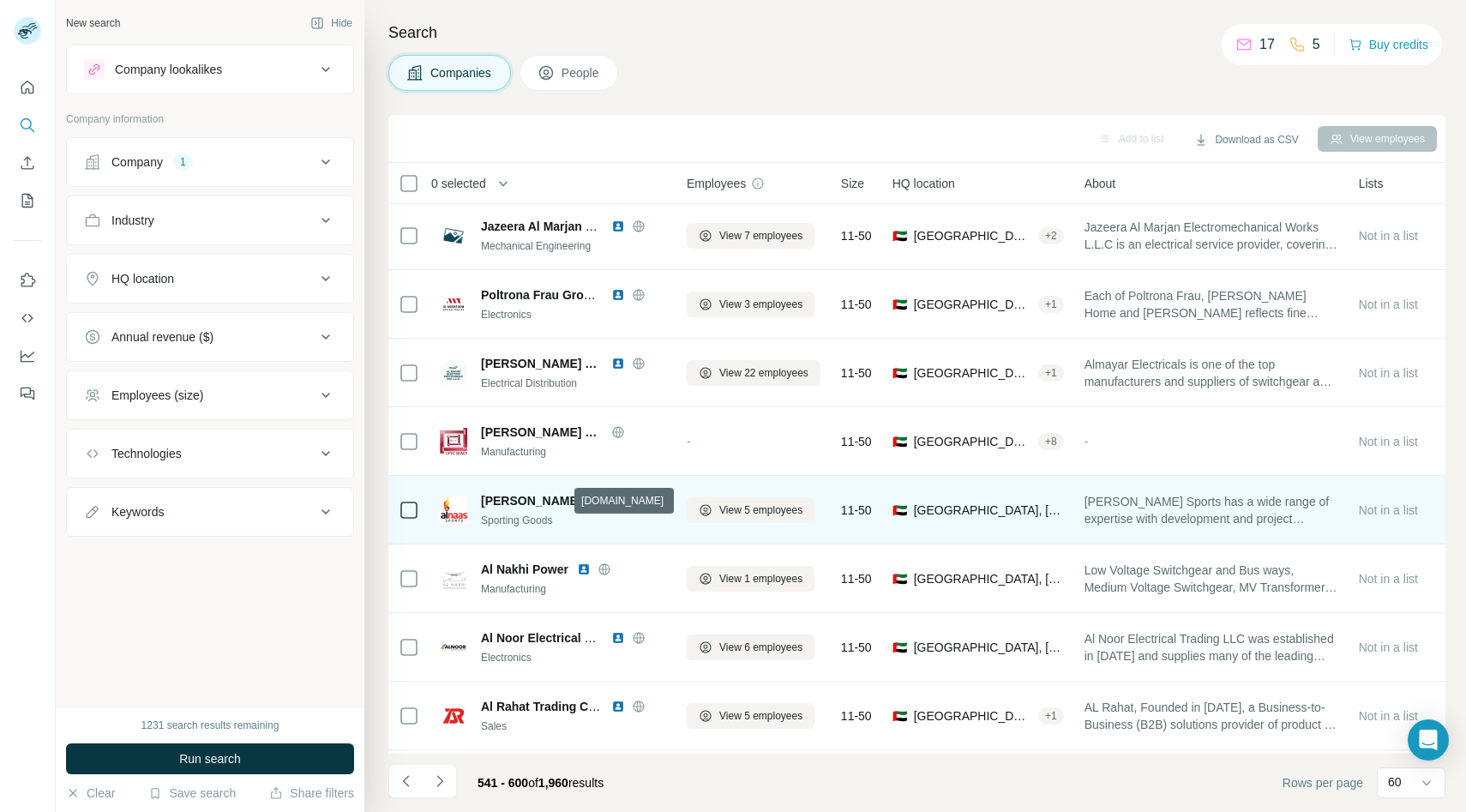
click at [610, 499] on icon at bounding box center [617, 501] width 14 height 14
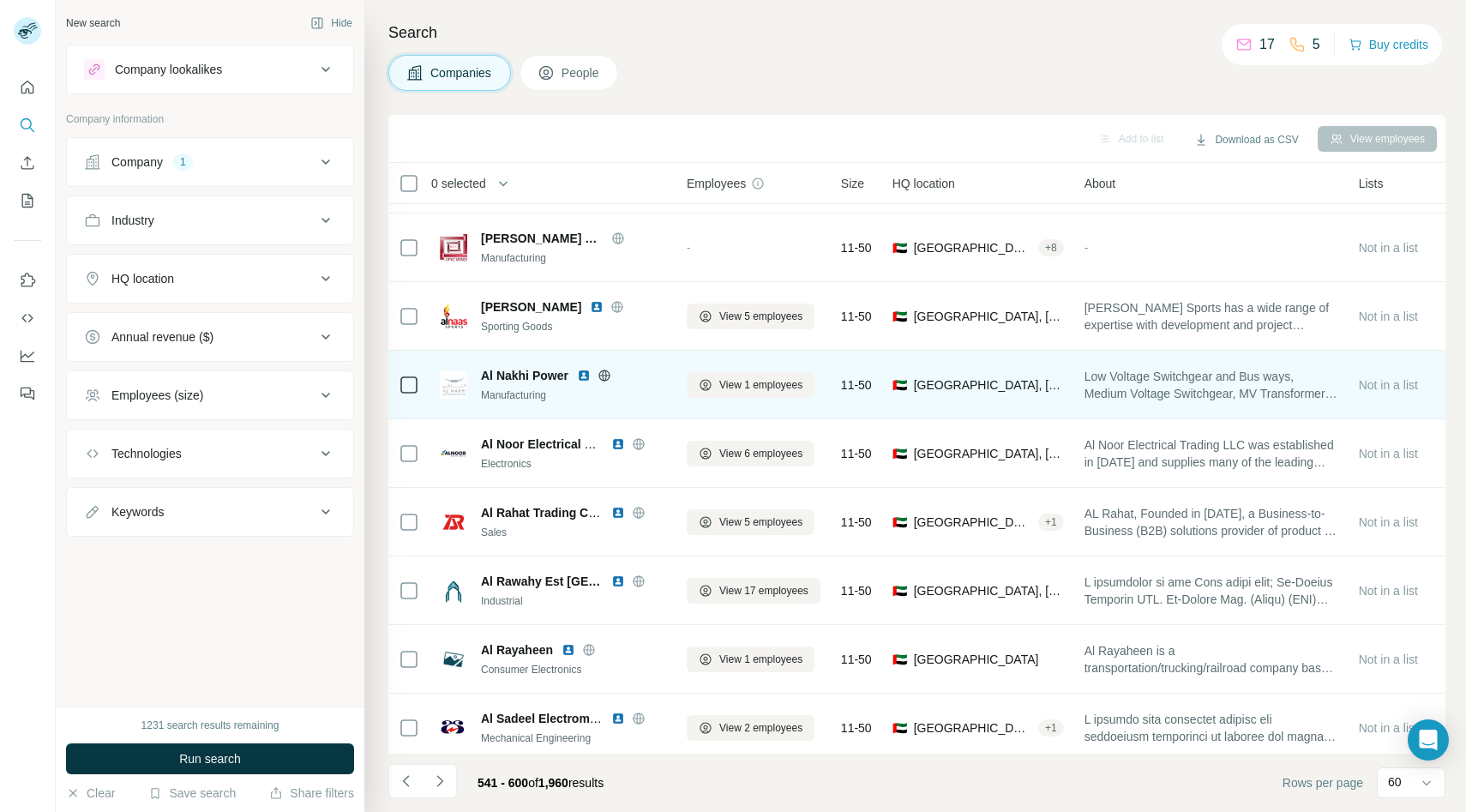
scroll to position [606, 0]
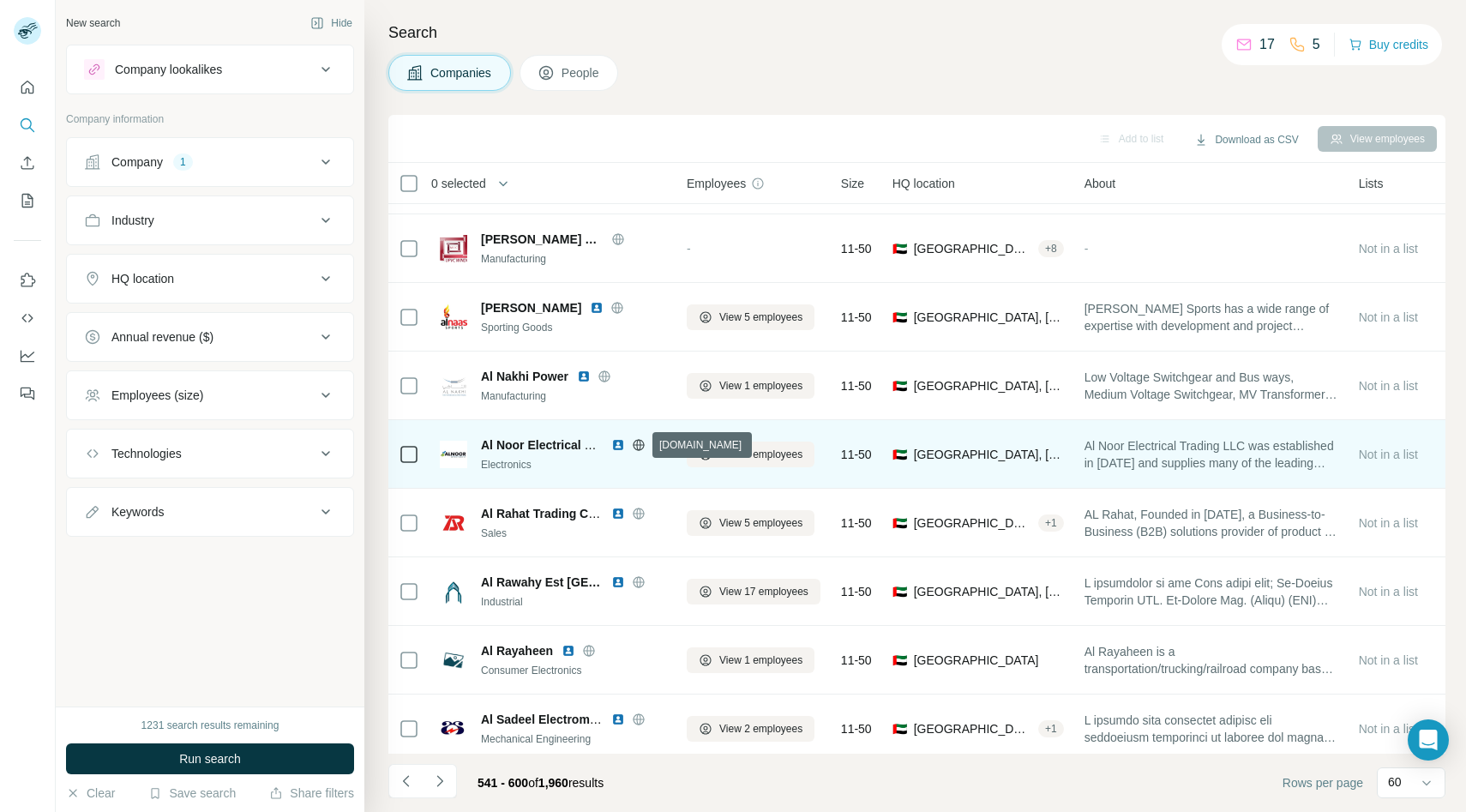
click at [642, 443] on icon at bounding box center [638, 444] width 14 height 14
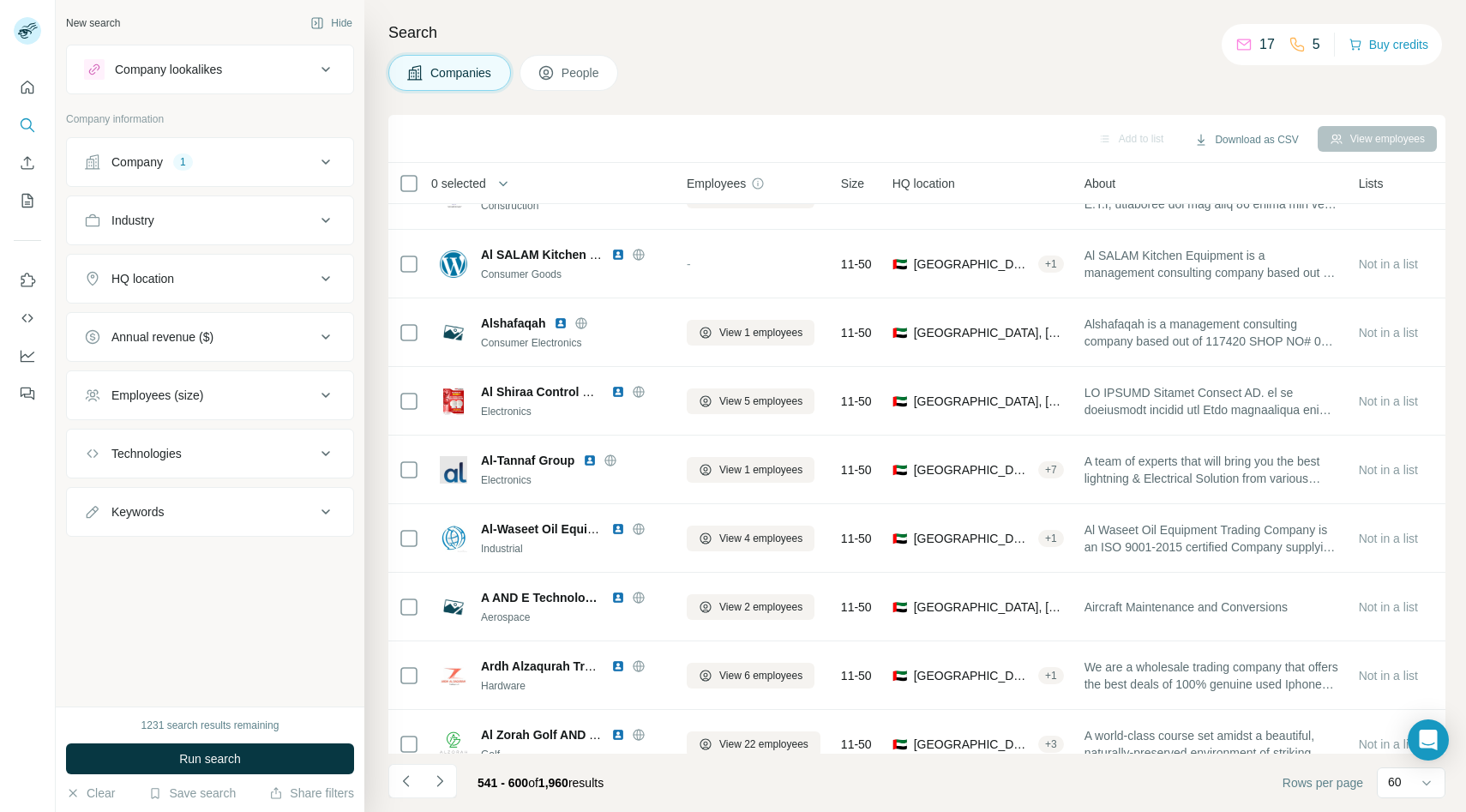
scroll to position [1211, 0]
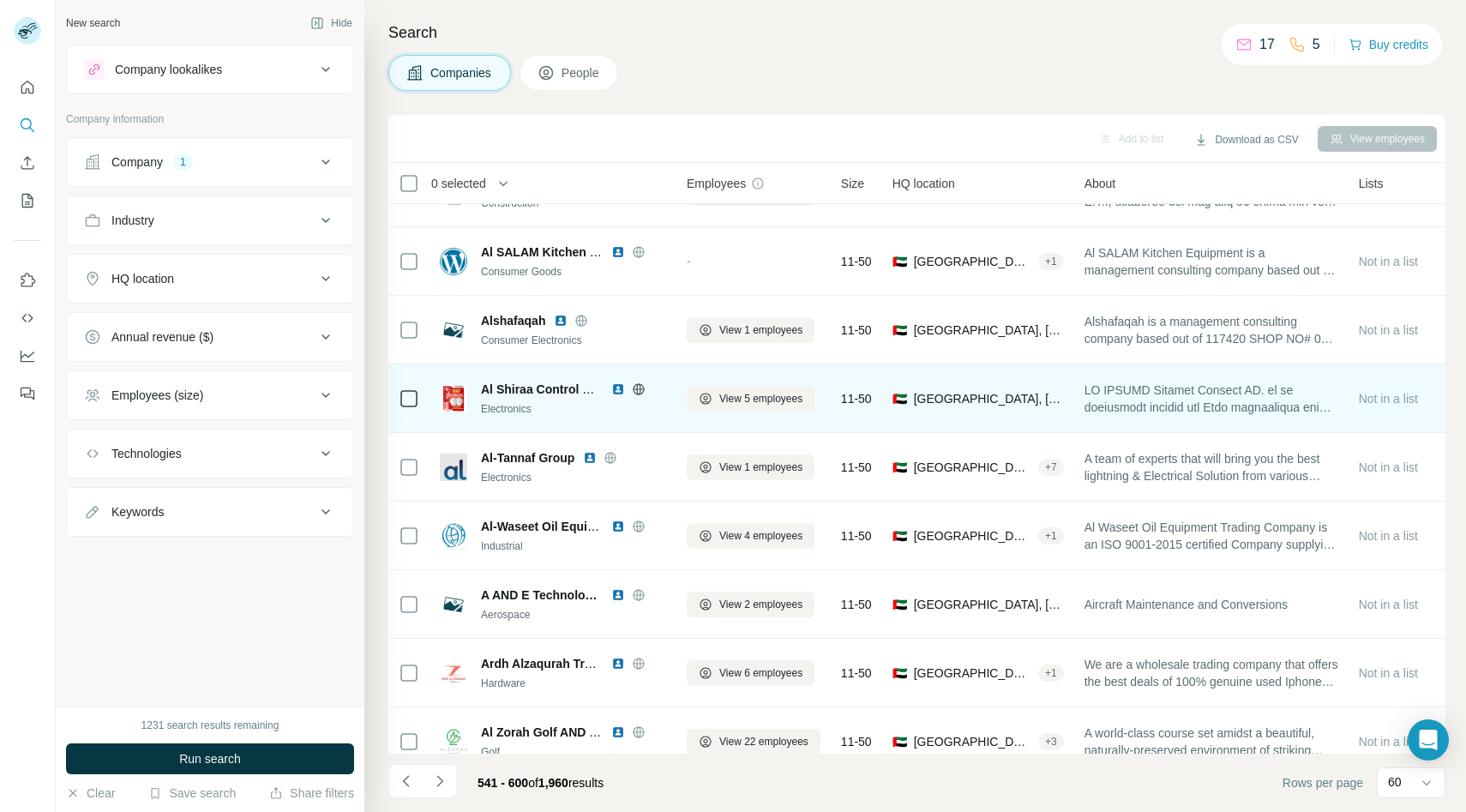
click at [638, 386] on icon at bounding box center [638, 389] width 14 height 14
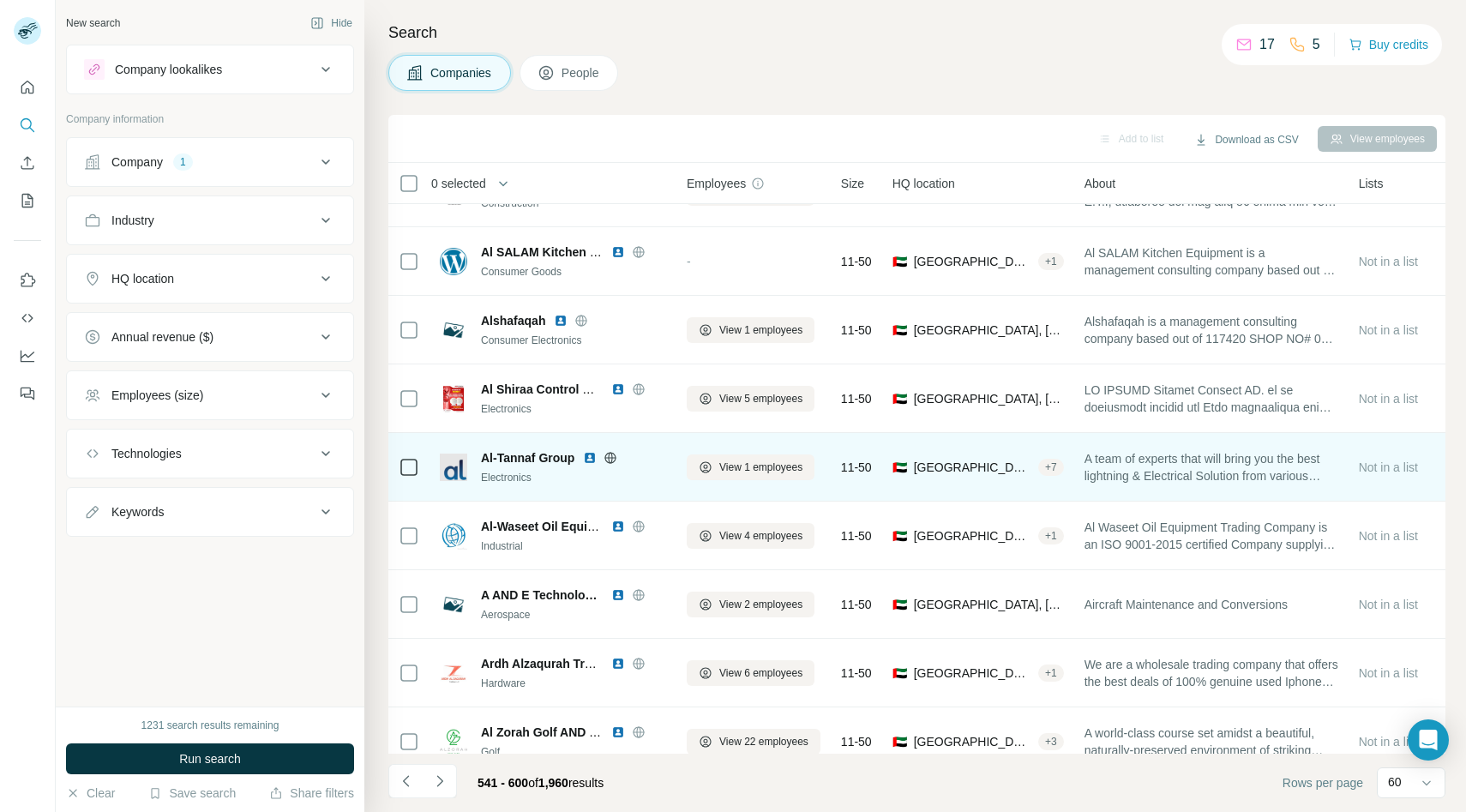
click at [606, 452] on icon at bounding box center [610, 458] width 14 height 14
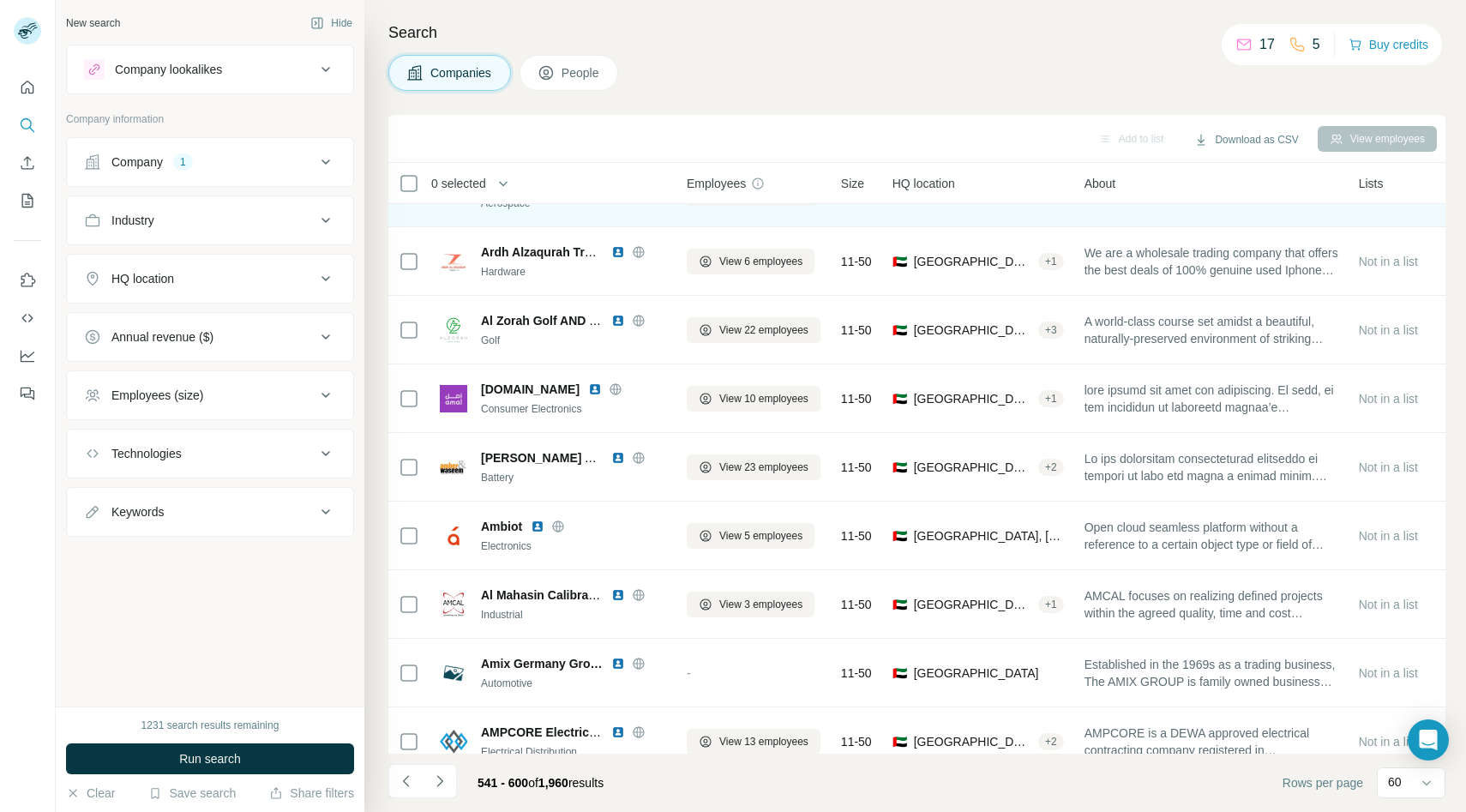
scroll to position [1621, 0]
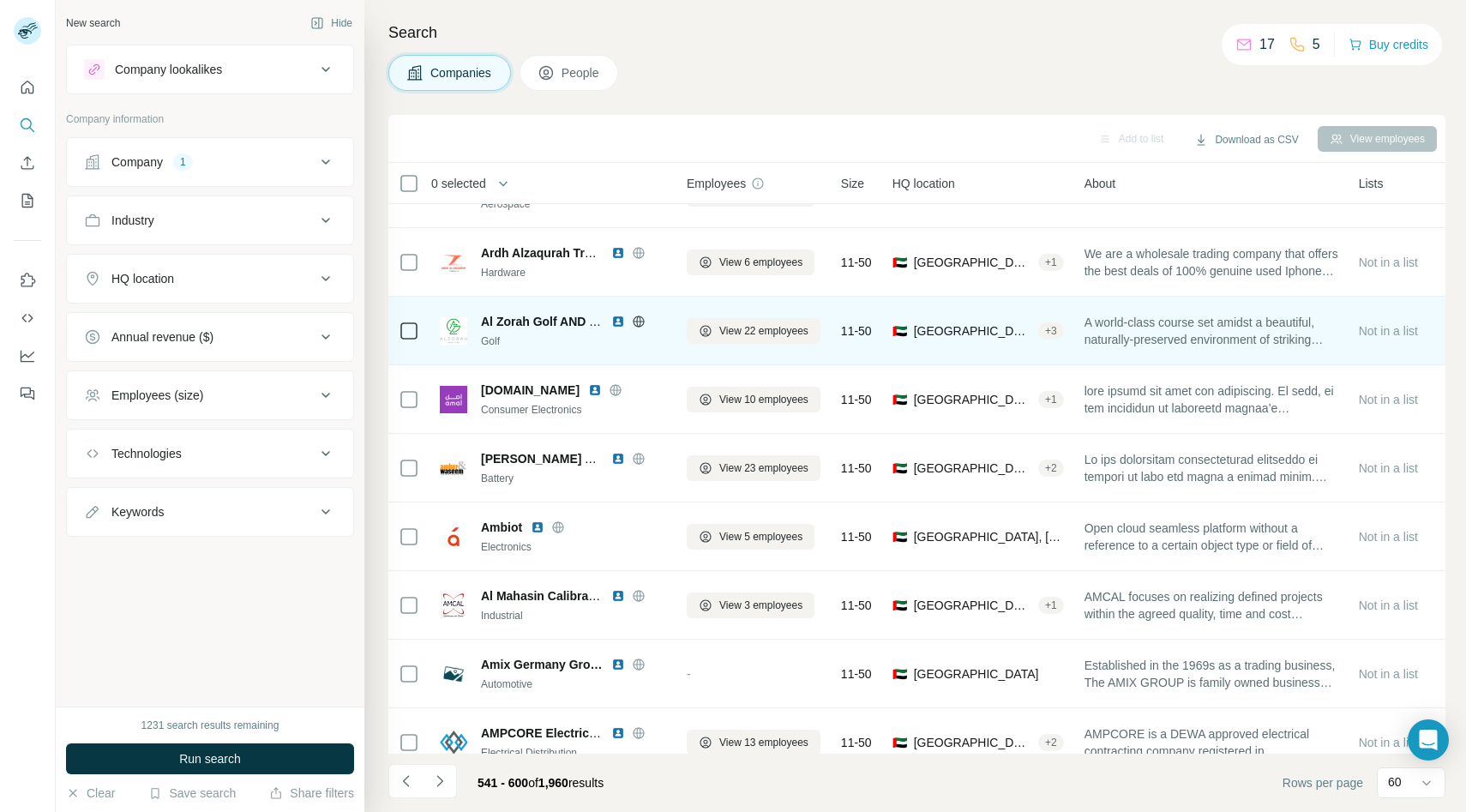
click at [643, 320] on icon at bounding box center [638, 321] width 14 height 14
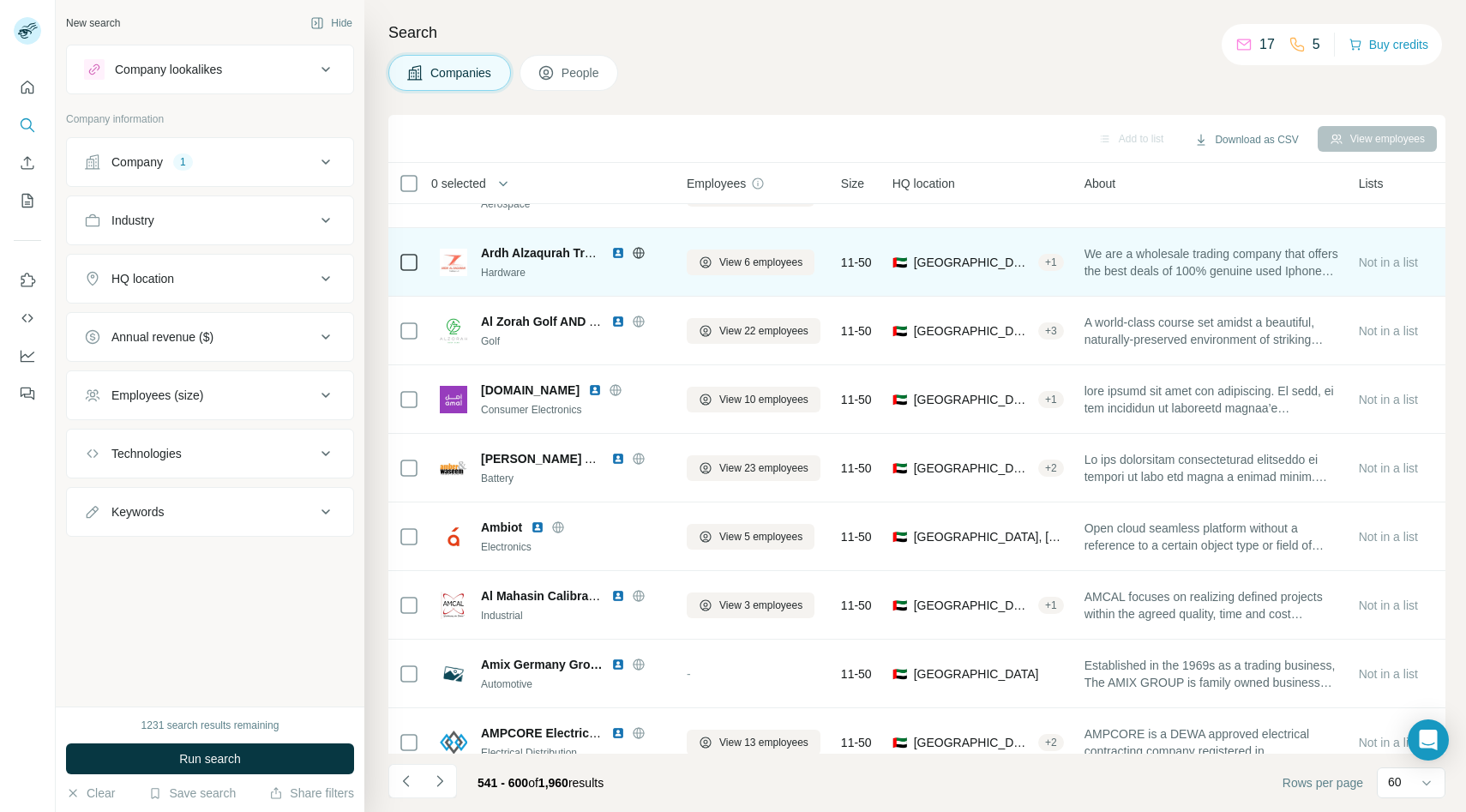
click at [637, 246] on icon at bounding box center [637, 251] width 4 height 11
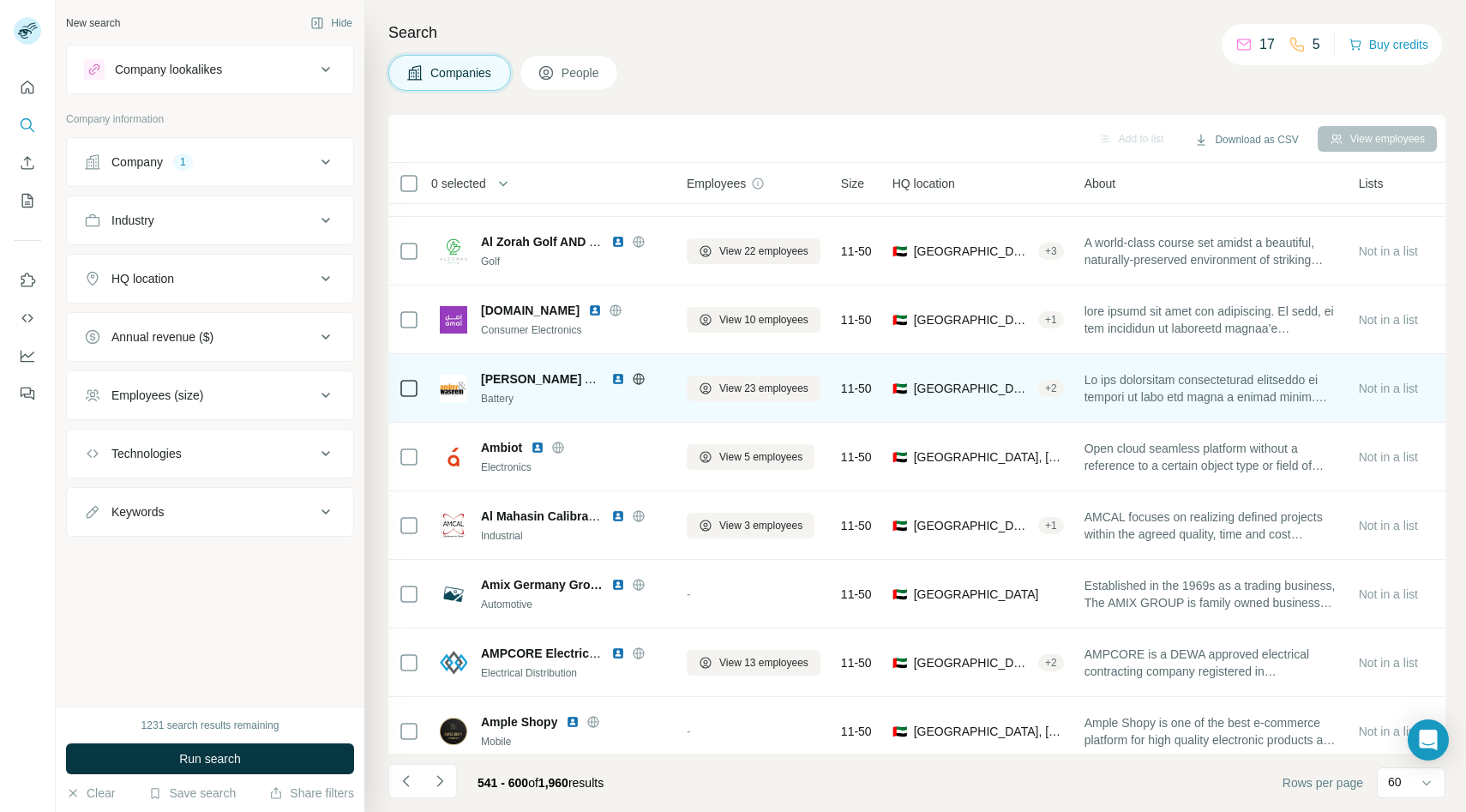
scroll to position [1710, 0]
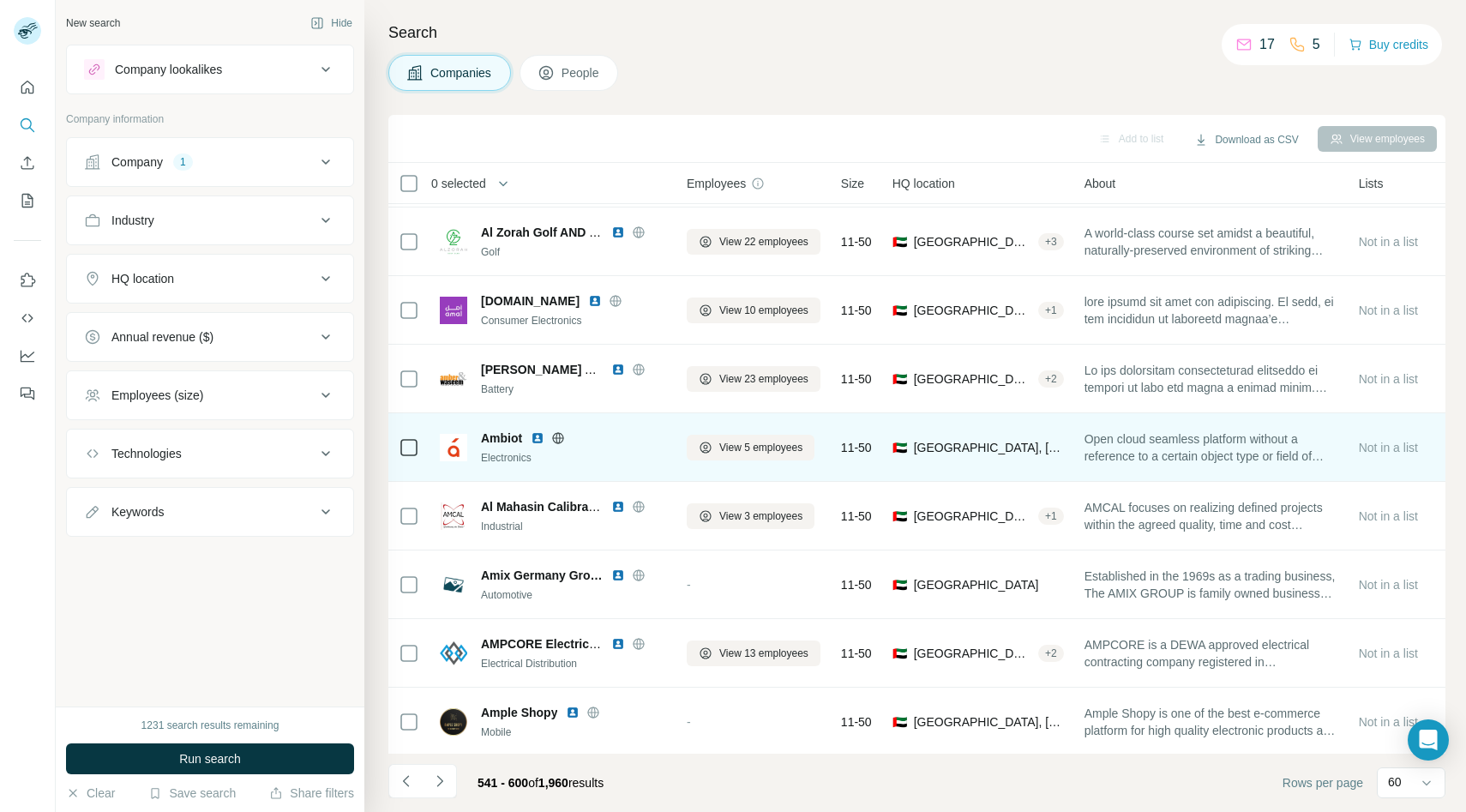
click at [558, 436] on icon at bounding box center [558, 438] width 14 height 14
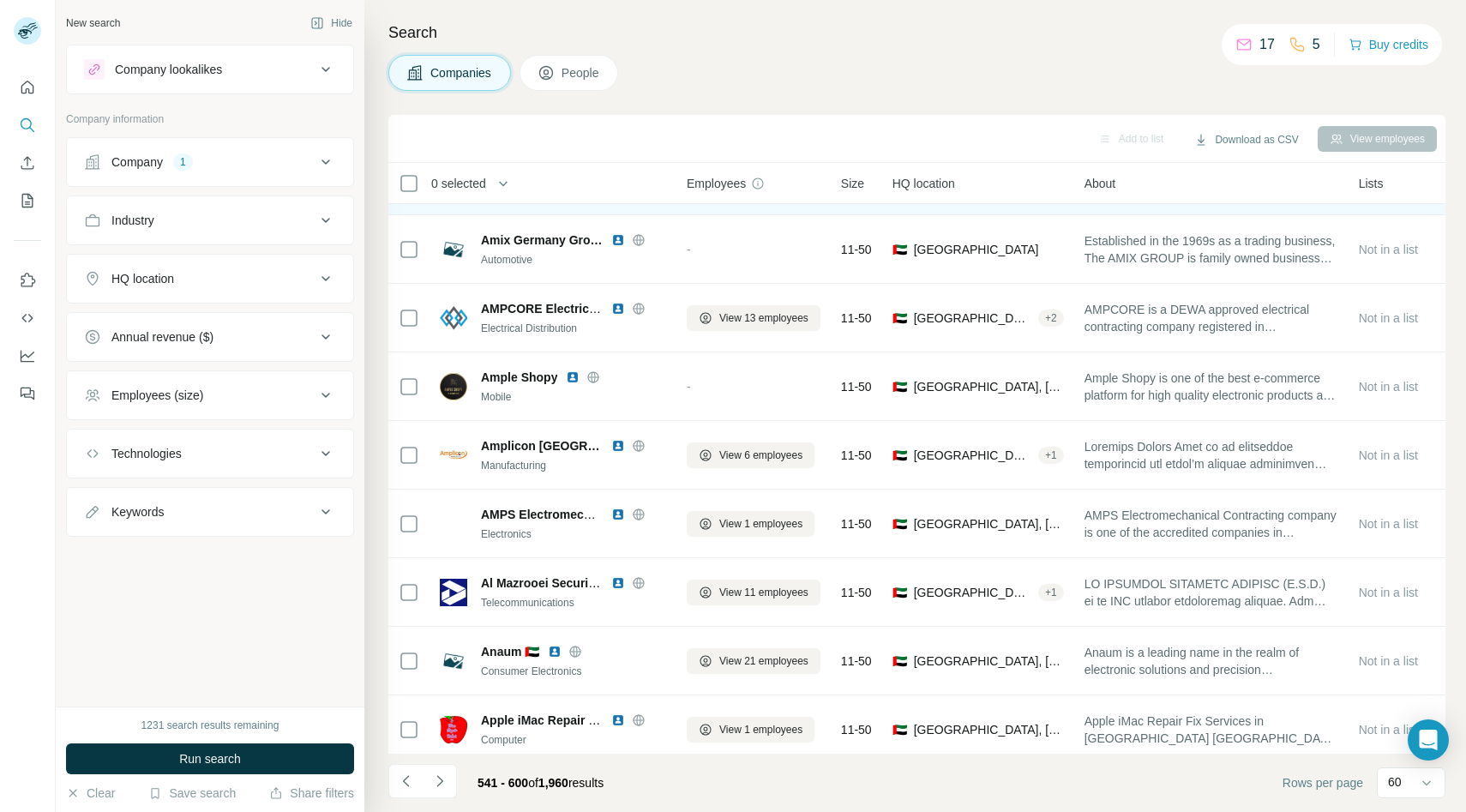
scroll to position [2072, 0]
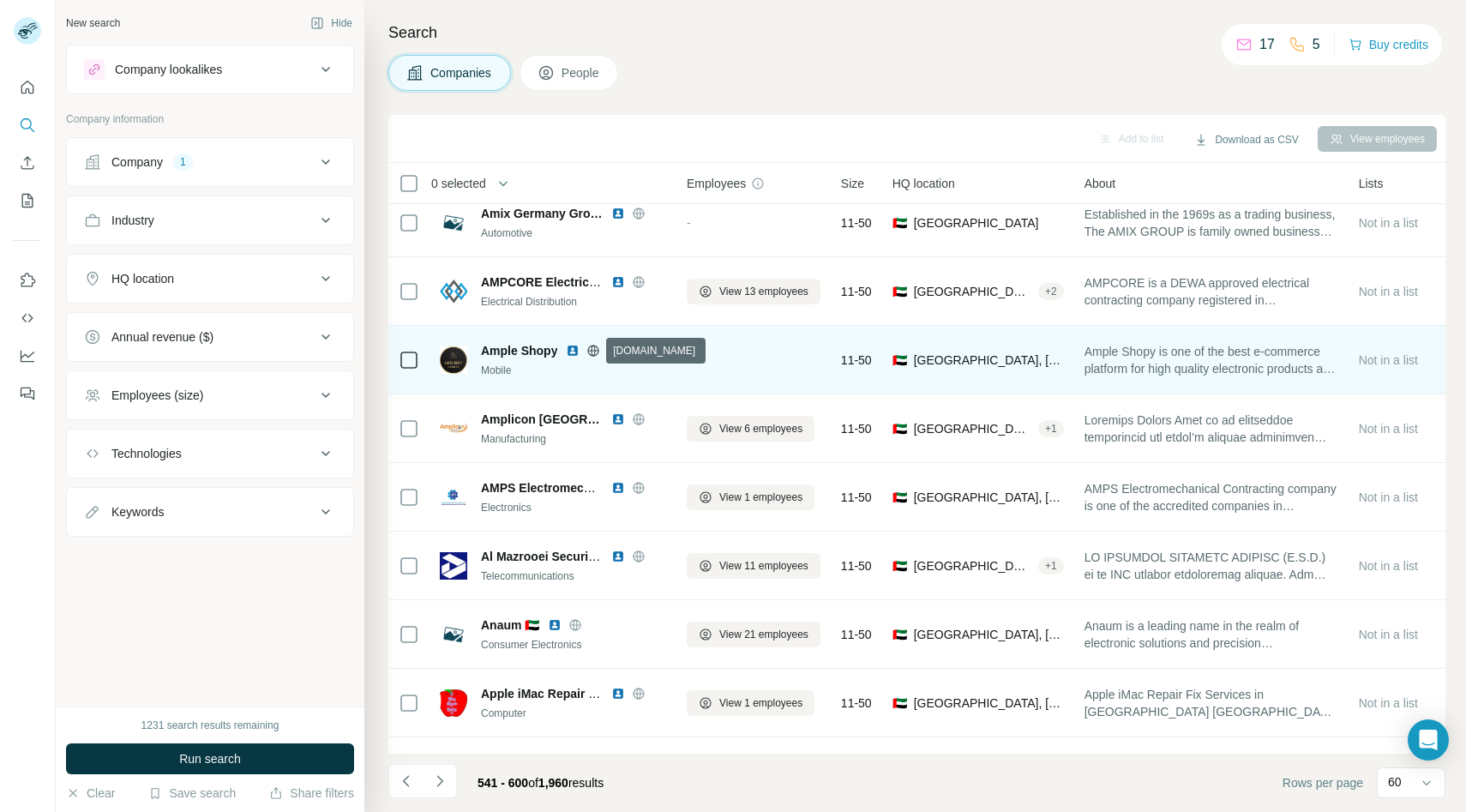
click at [595, 345] on icon at bounding box center [593, 349] width 11 height 11
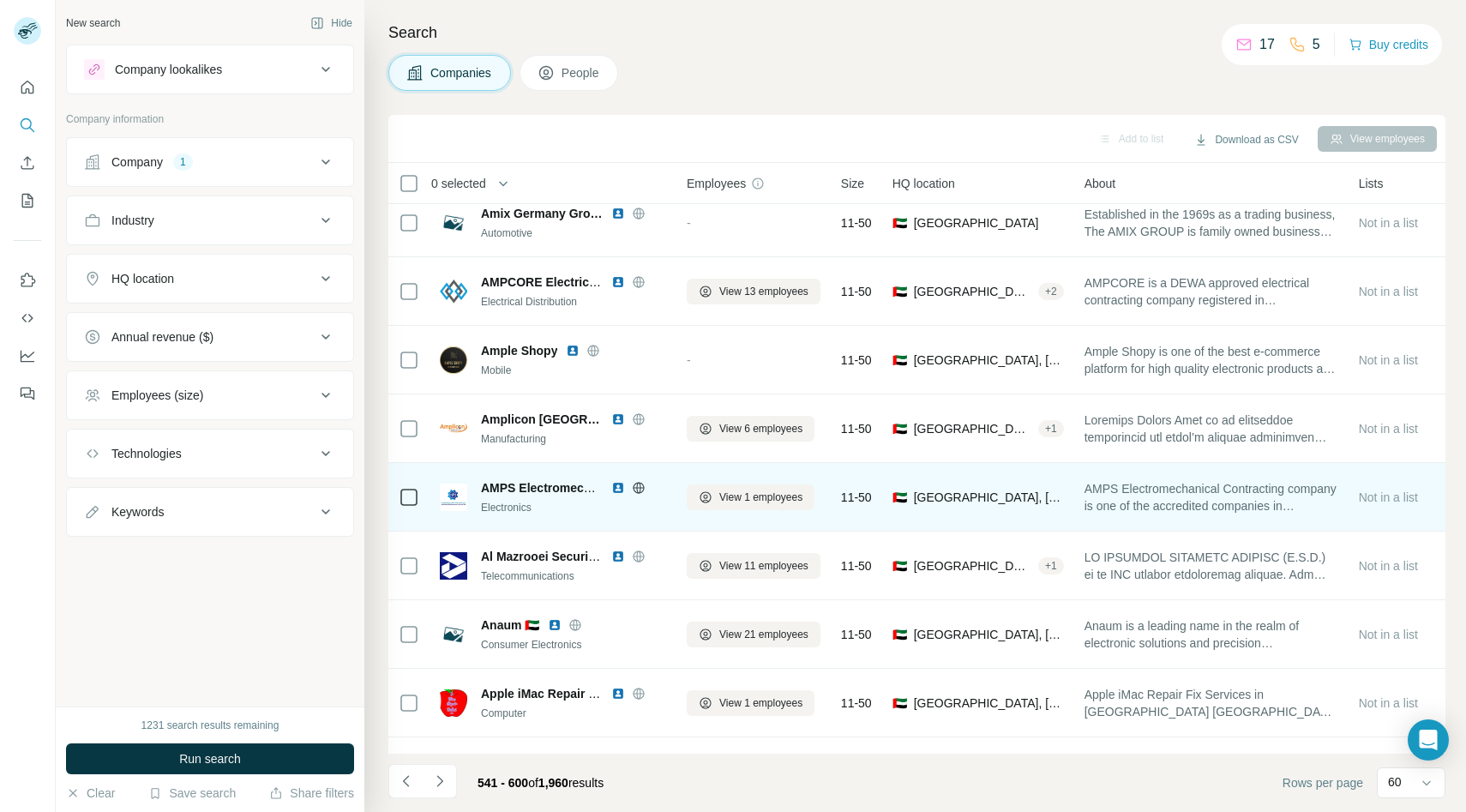
click at [640, 488] on icon at bounding box center [637, 486] width 4 height 11
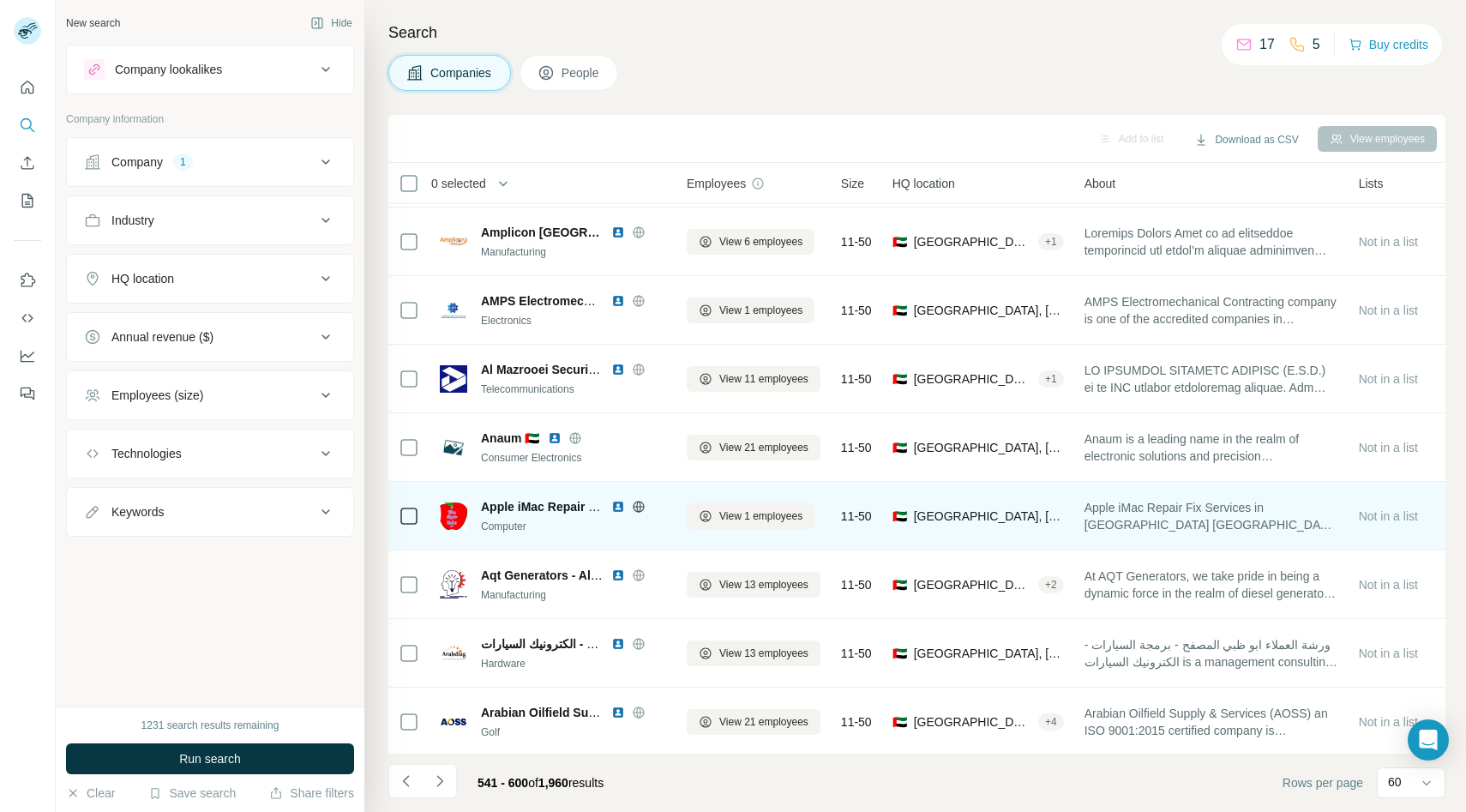
scroll to position [2260, 0]
click at [640, 505] on icon at bounding box center [638, 505] width 14 height 14
click at [639, 503] on icon at bounding box center [638, 505] width 14 height 14
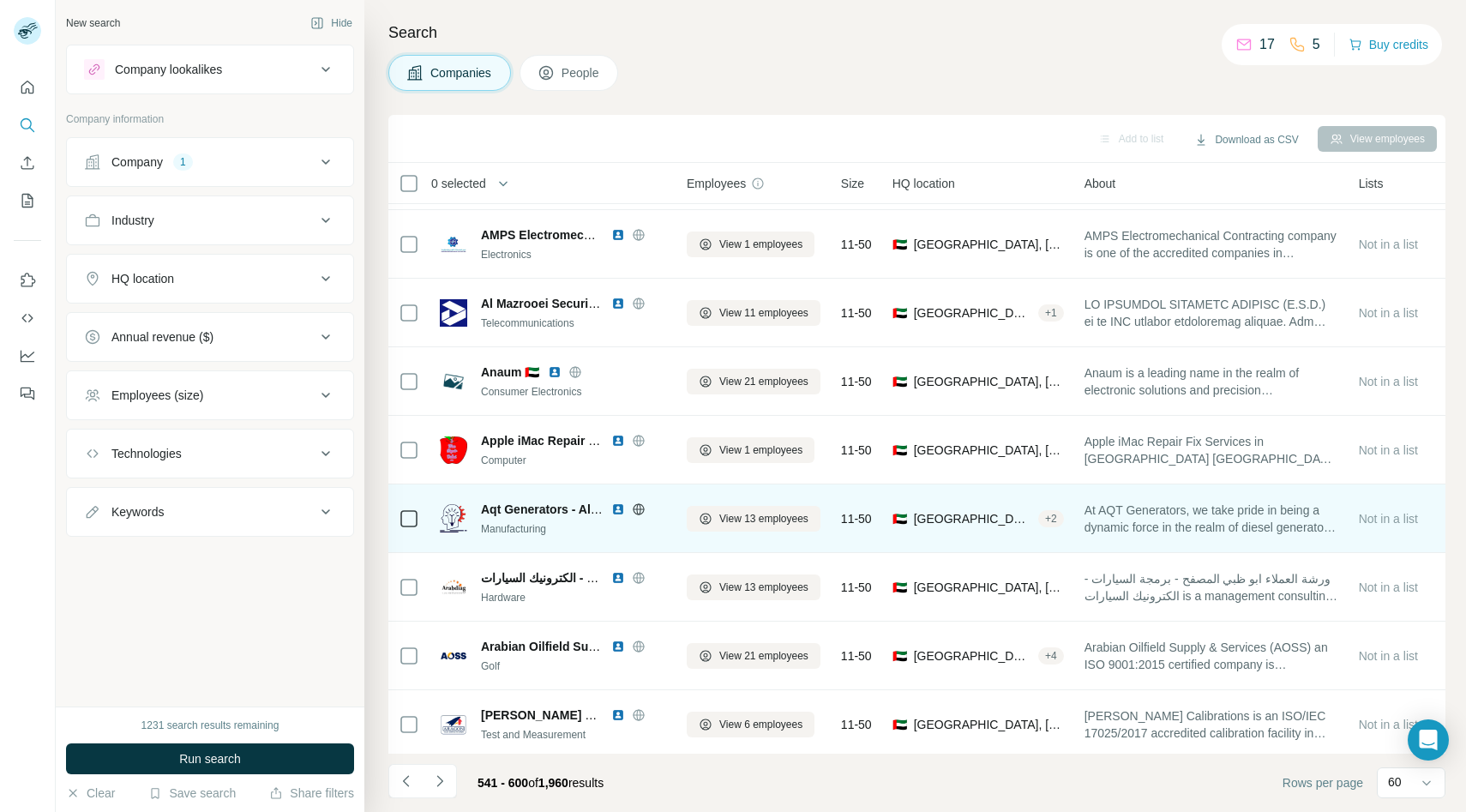
scroll to position [2362, 0]
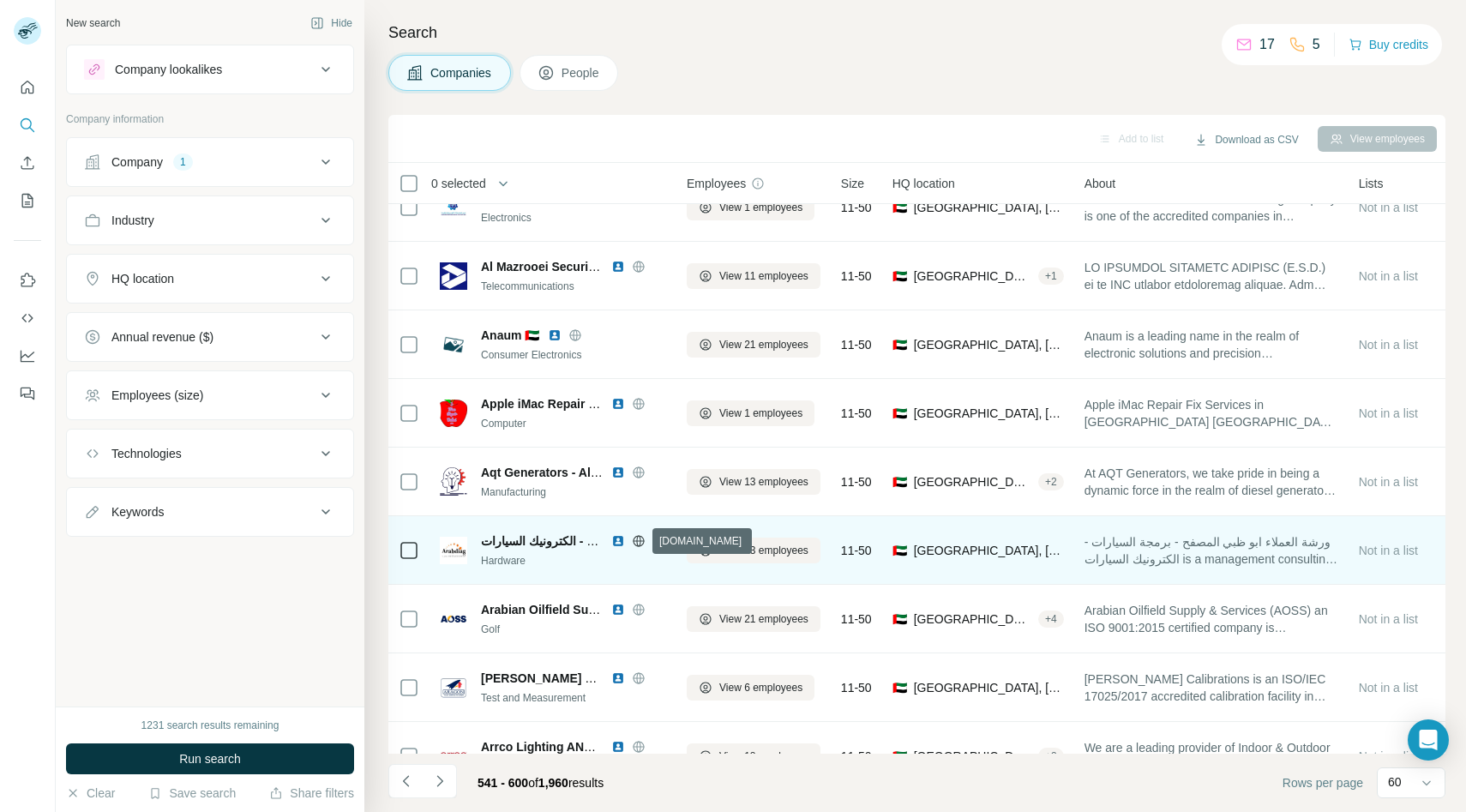
click at [633, 539] on icon at bounding box center [638, 540] width 14 height 14
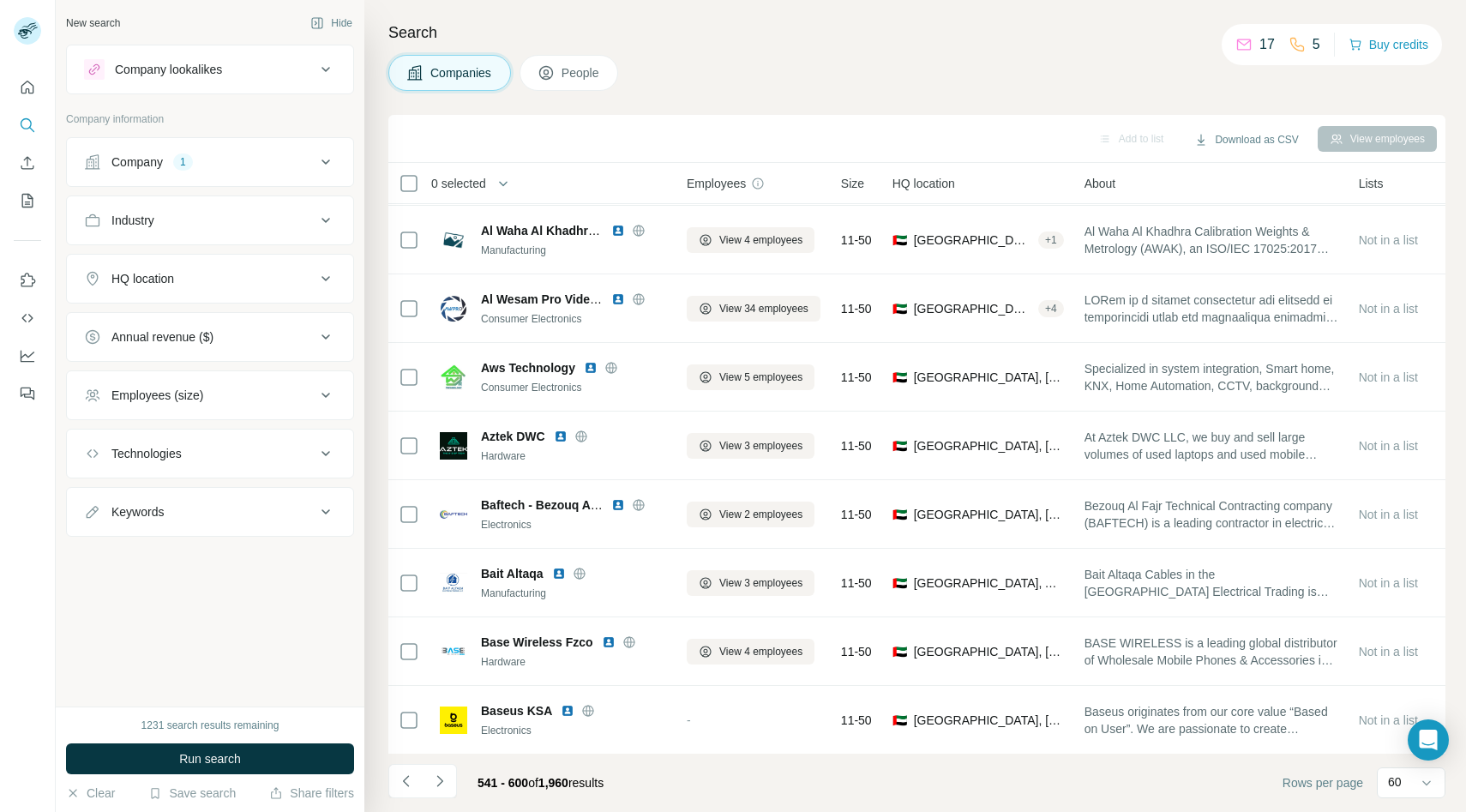
scroll to position [3564, 0]
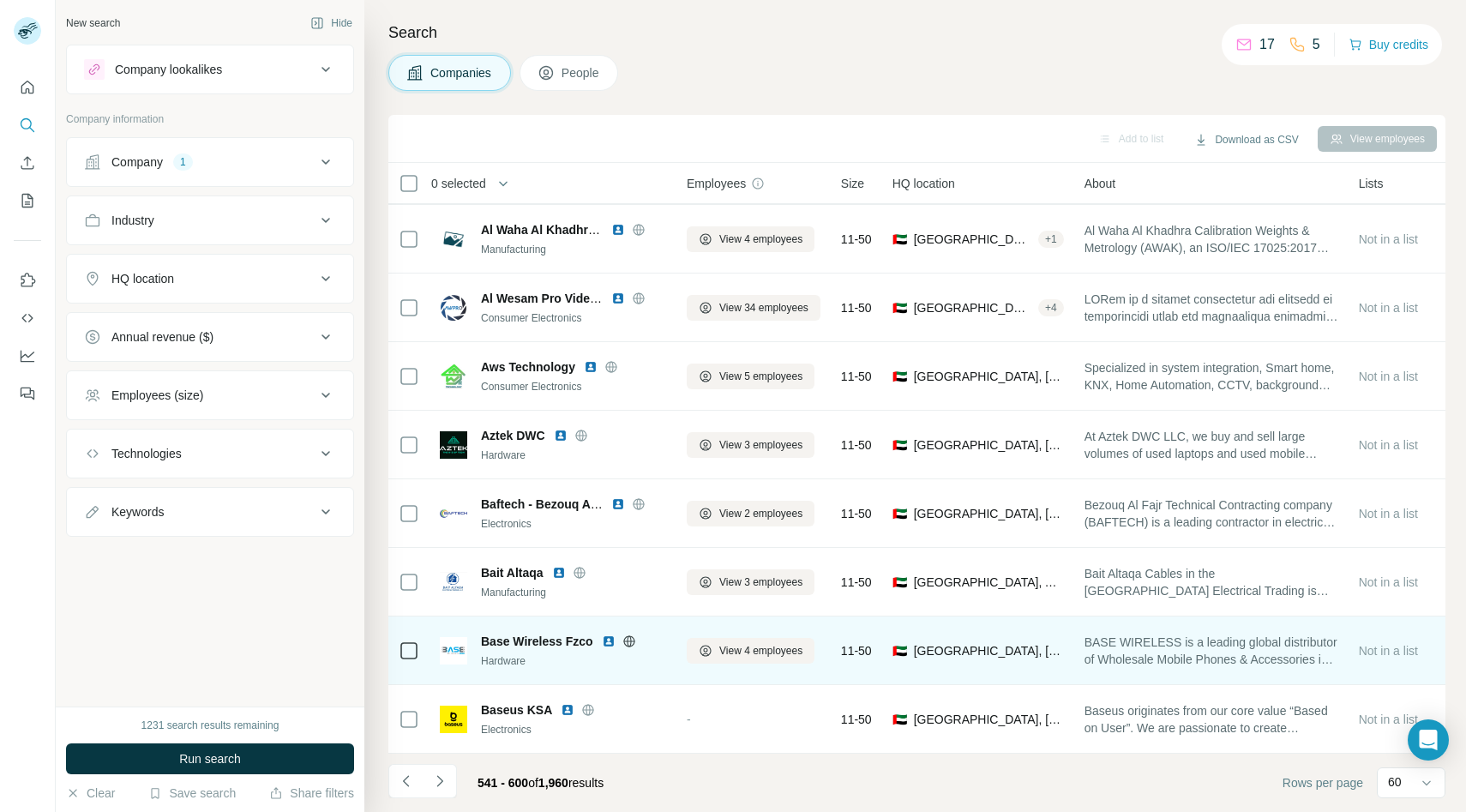
click at [627, 642] on icon at bounding box center [629, 640] width 4 height 11
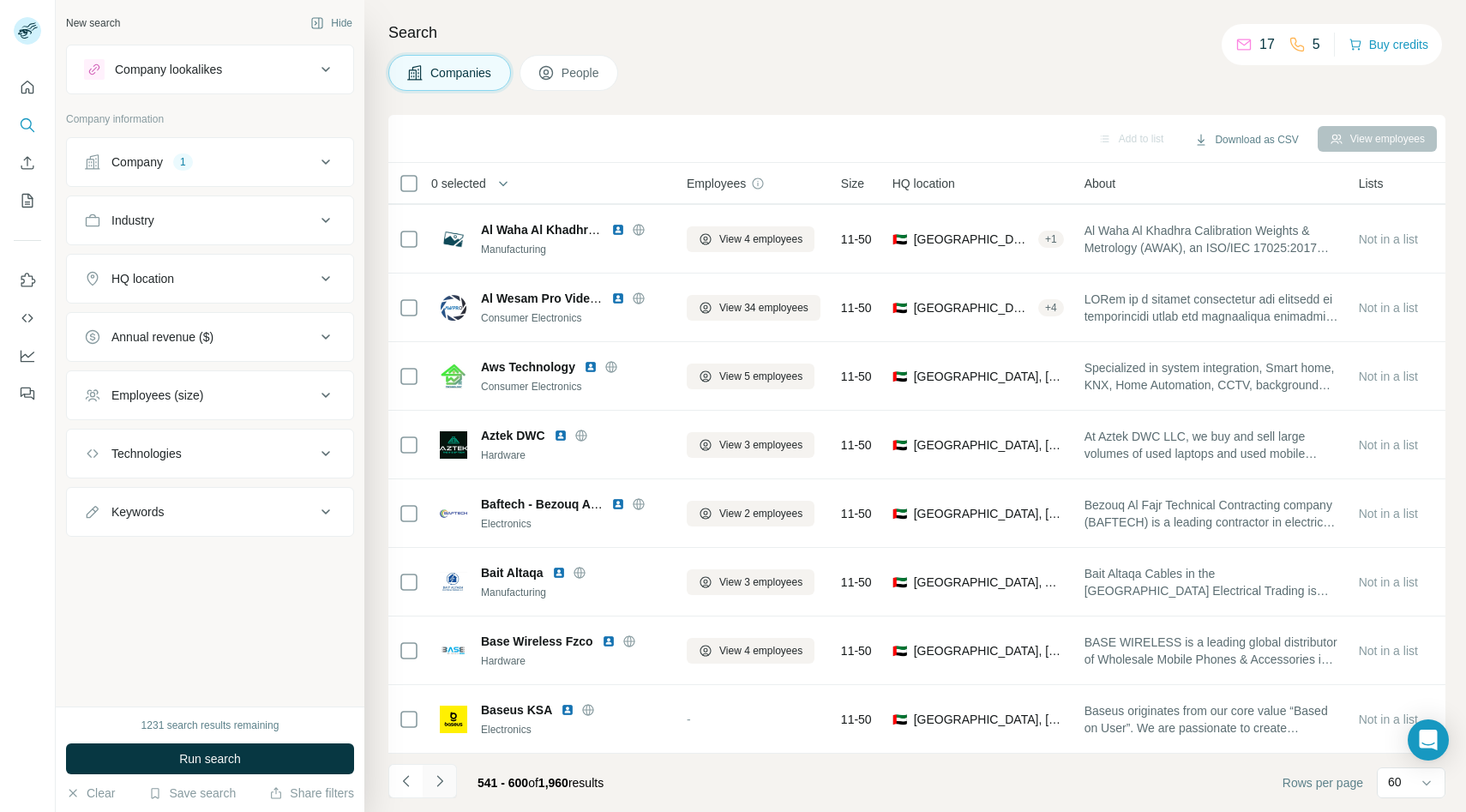
click at [441, 781] on icon "Navigate to next page" at bounding box center [440, 780] width 6 height 11
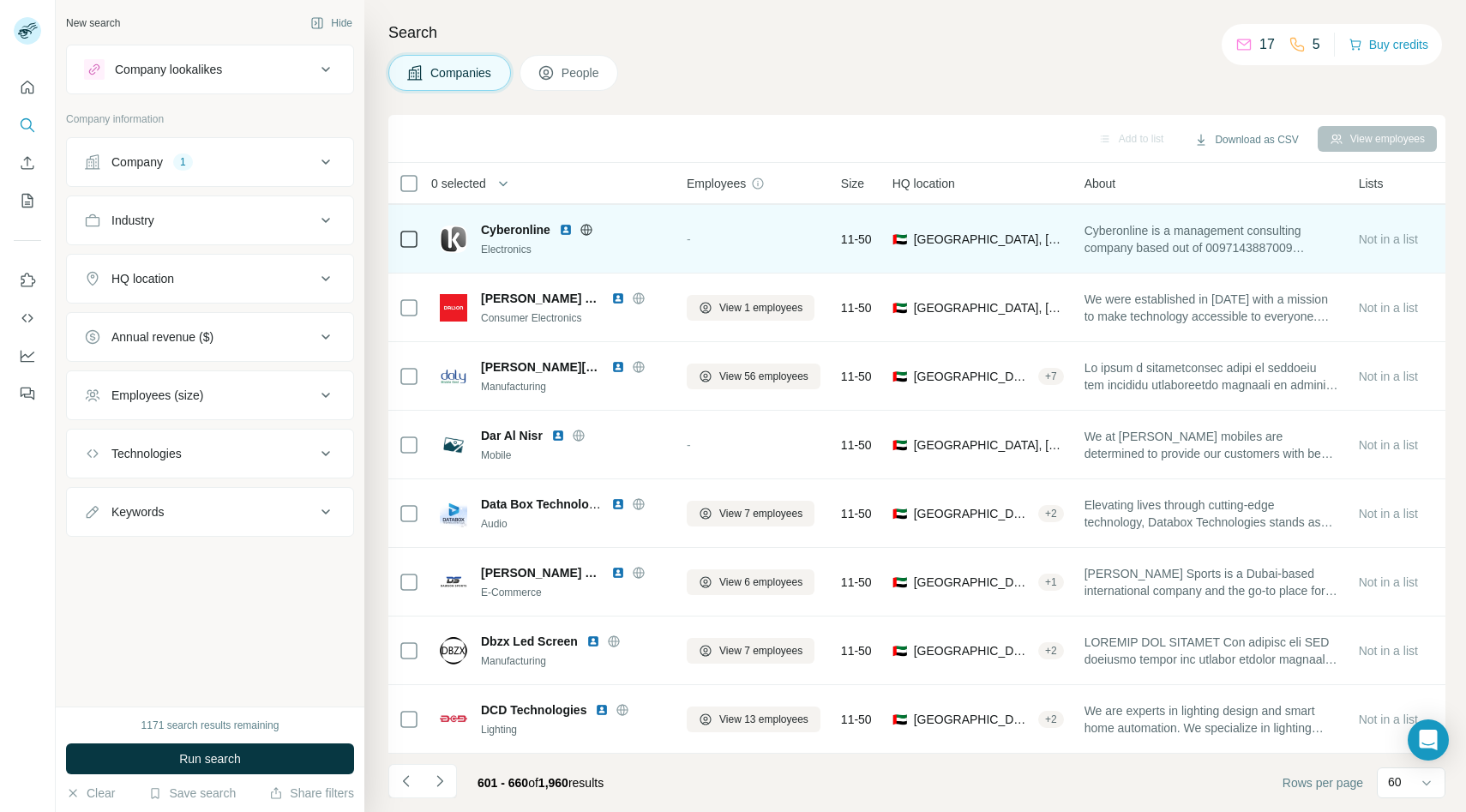
click at [590, 228] on icon at bounding box center [585, 229] width 11 height 11
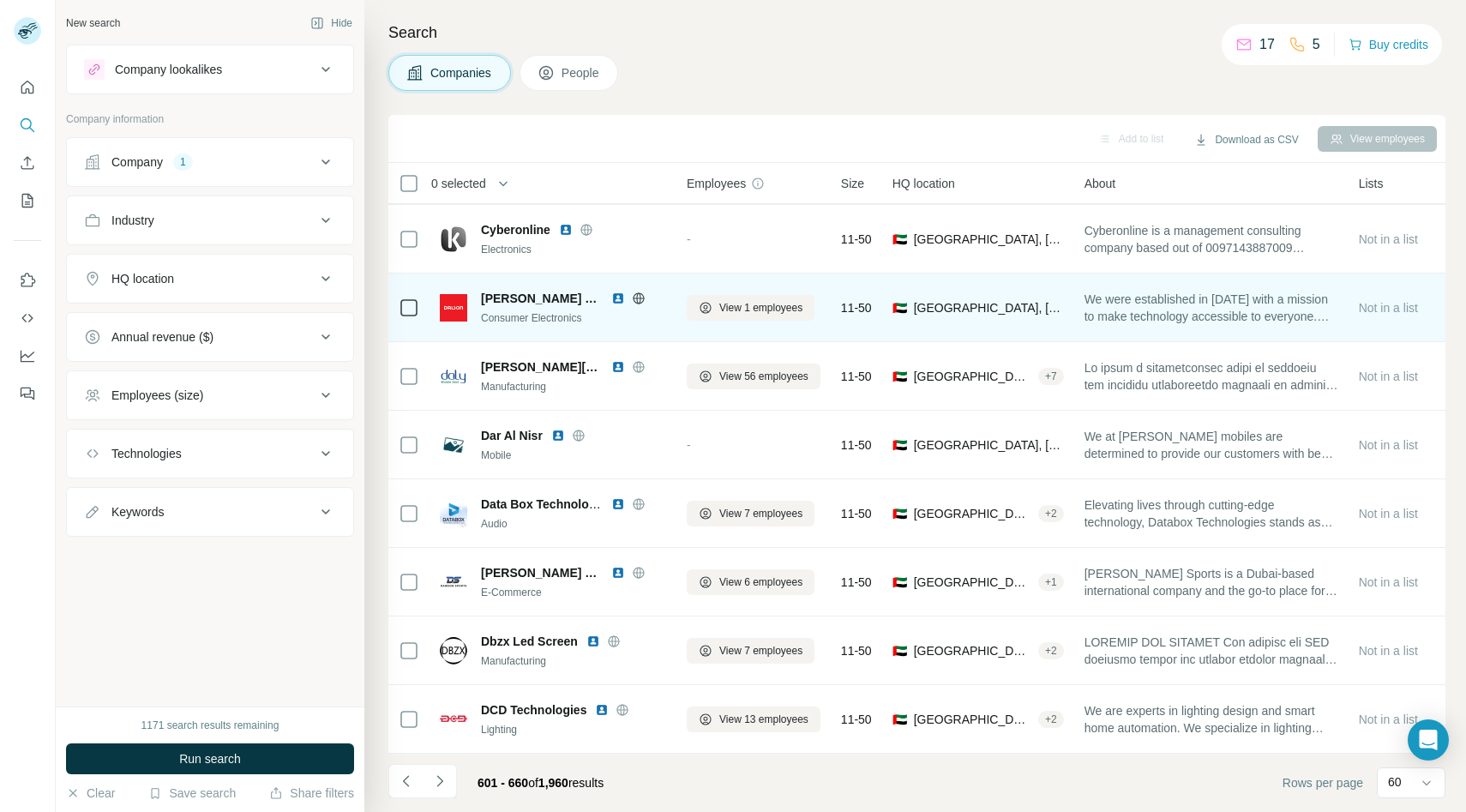
click at [632, 297] on icon at bounding box center [638, 298] width 14 height 14
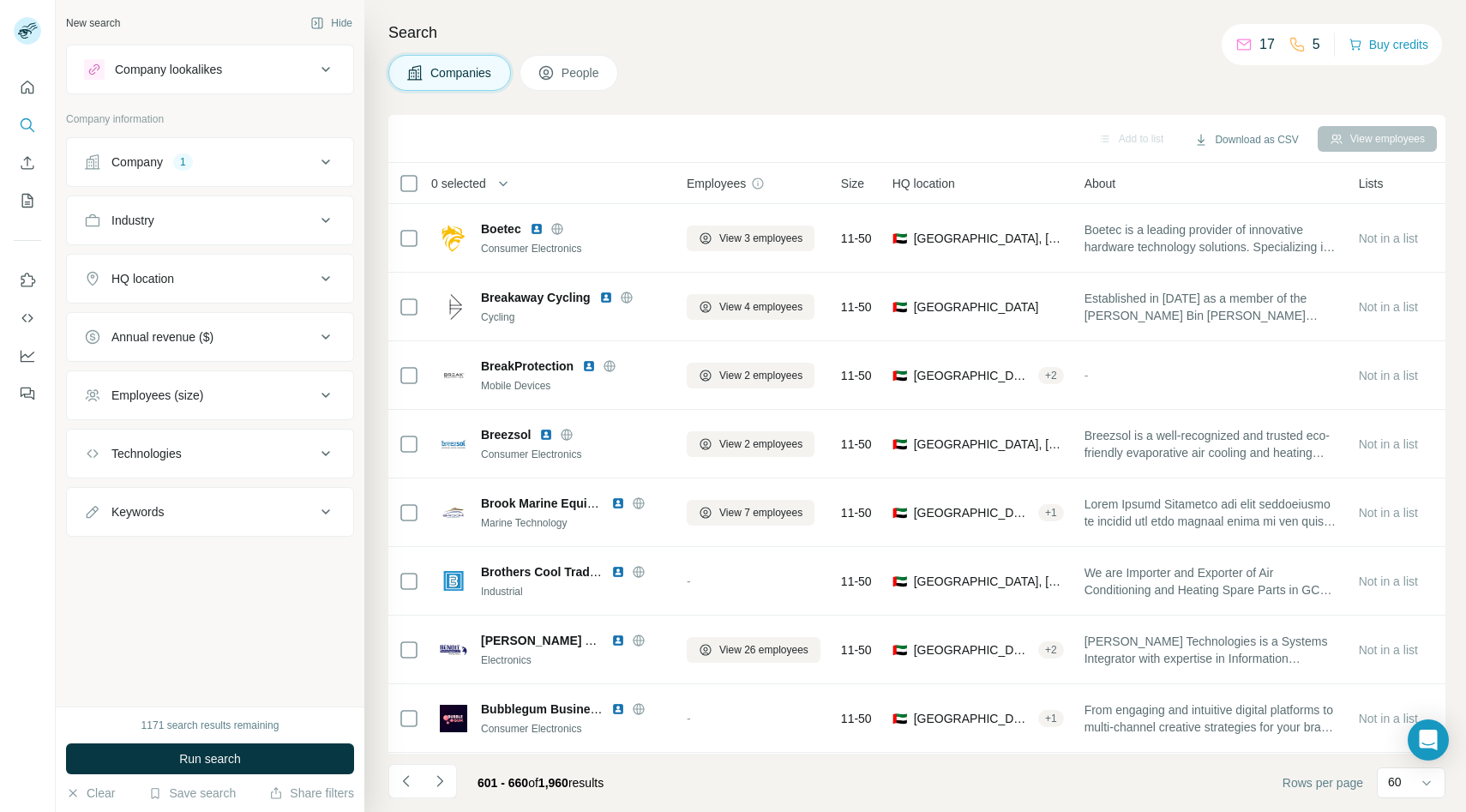
scroll to position [0, 0]
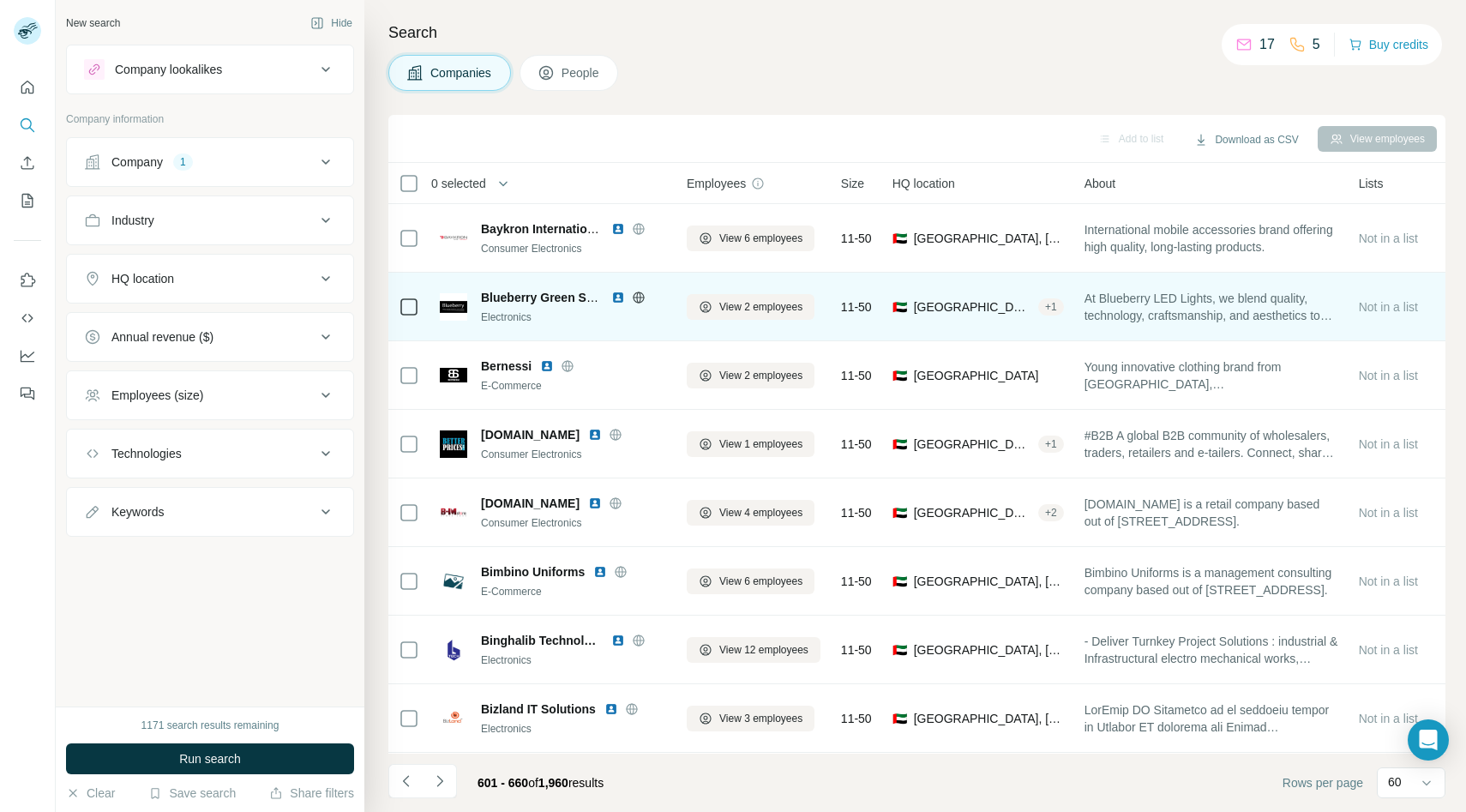
click at [635, 297] on icon at bounding box center [637, 297] width 11 height 1
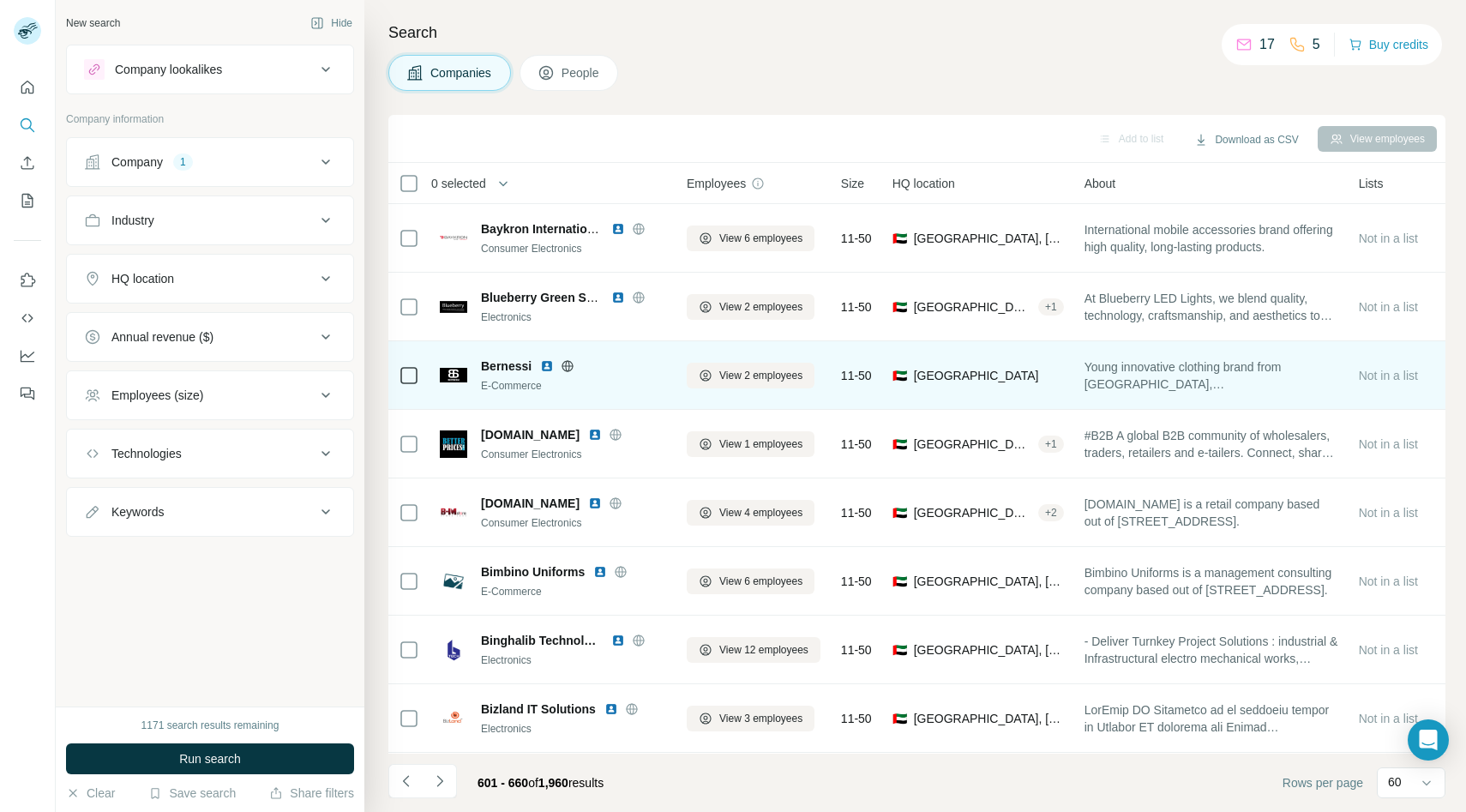
click at [568, 364] on icon at bounding box center [568, 366] width 14 height 14
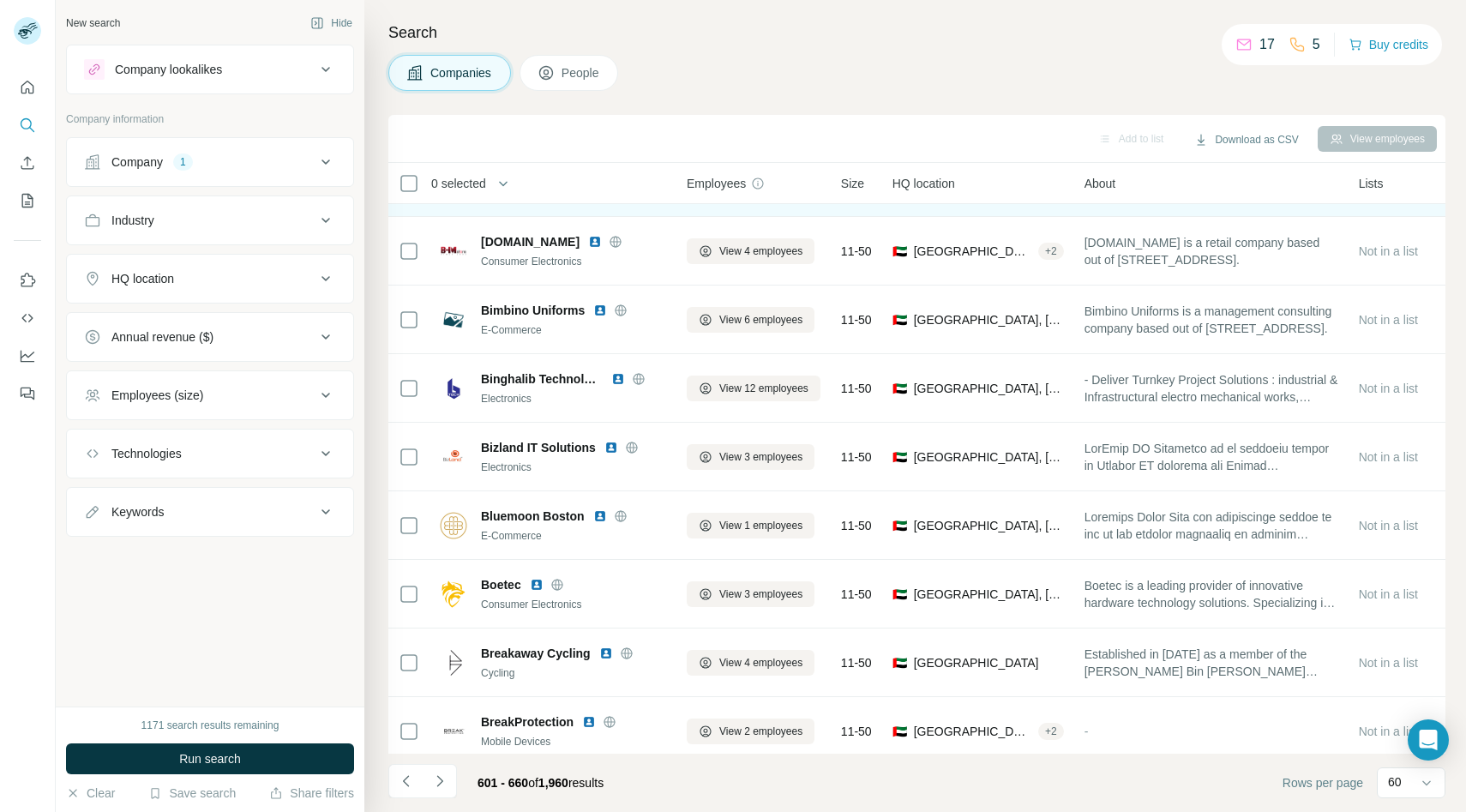
scroll to position [263, 0]
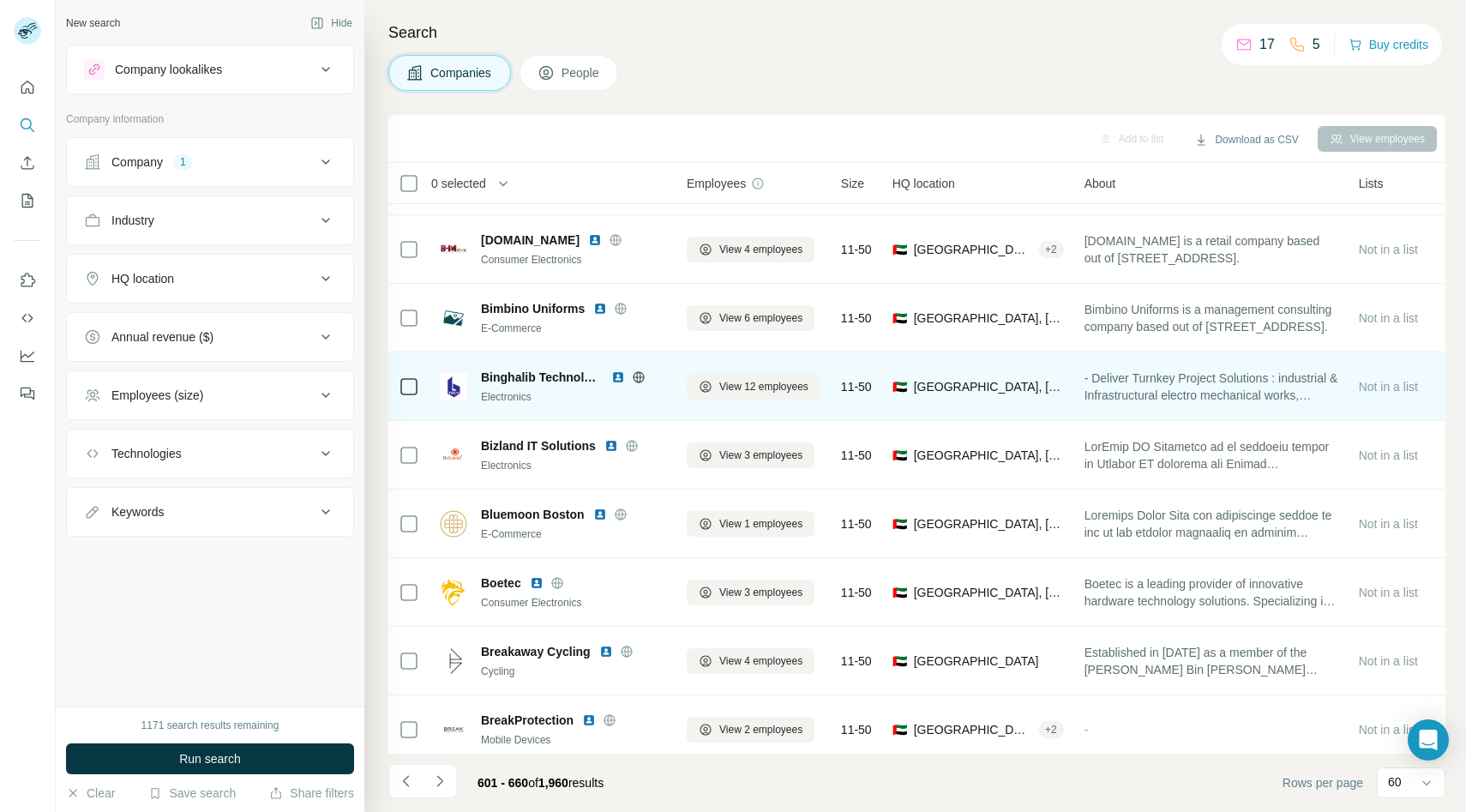
click at [637, 372] on icon at bounding box center [638, 377] width 14 height 14
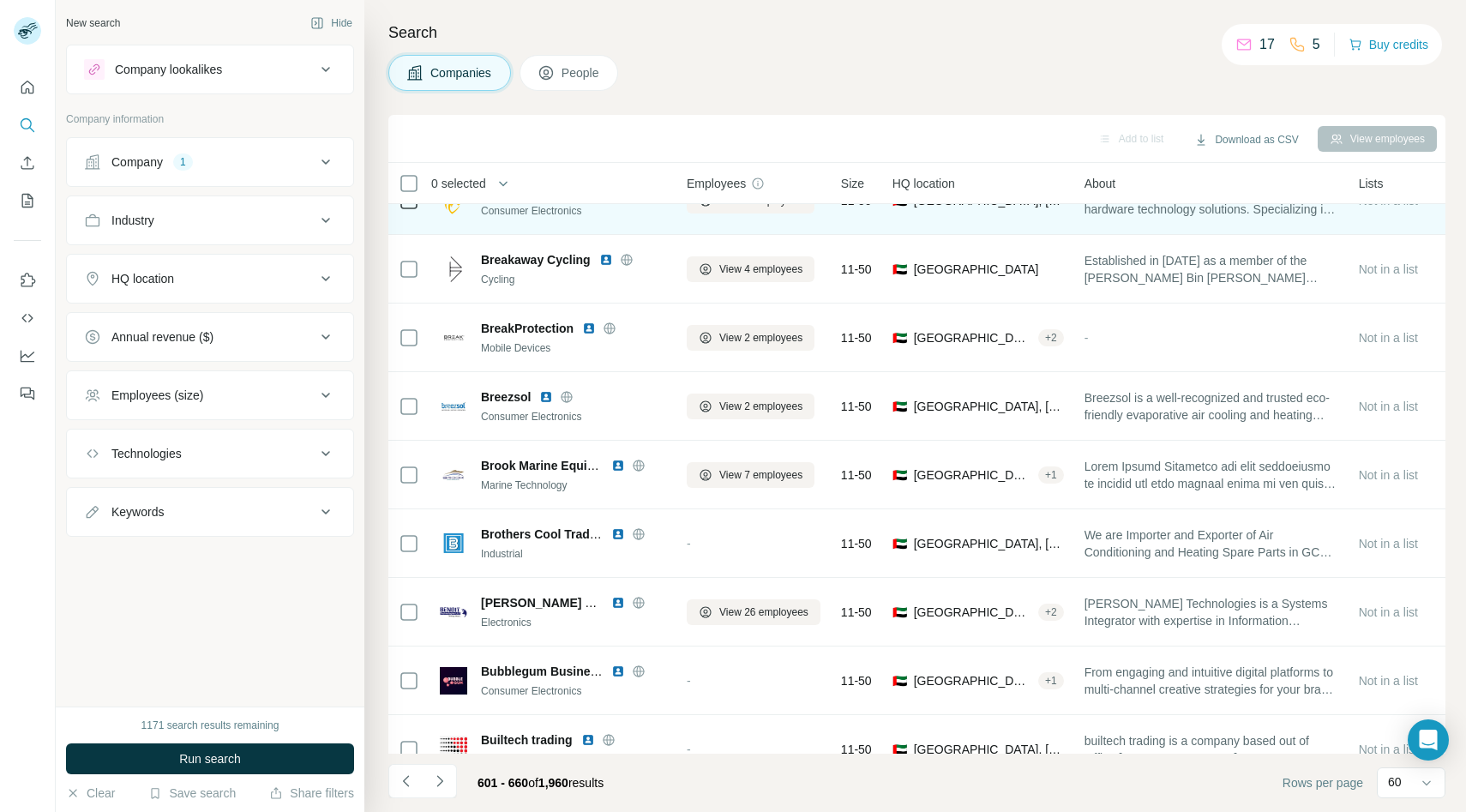
scroll to position [660, 0]
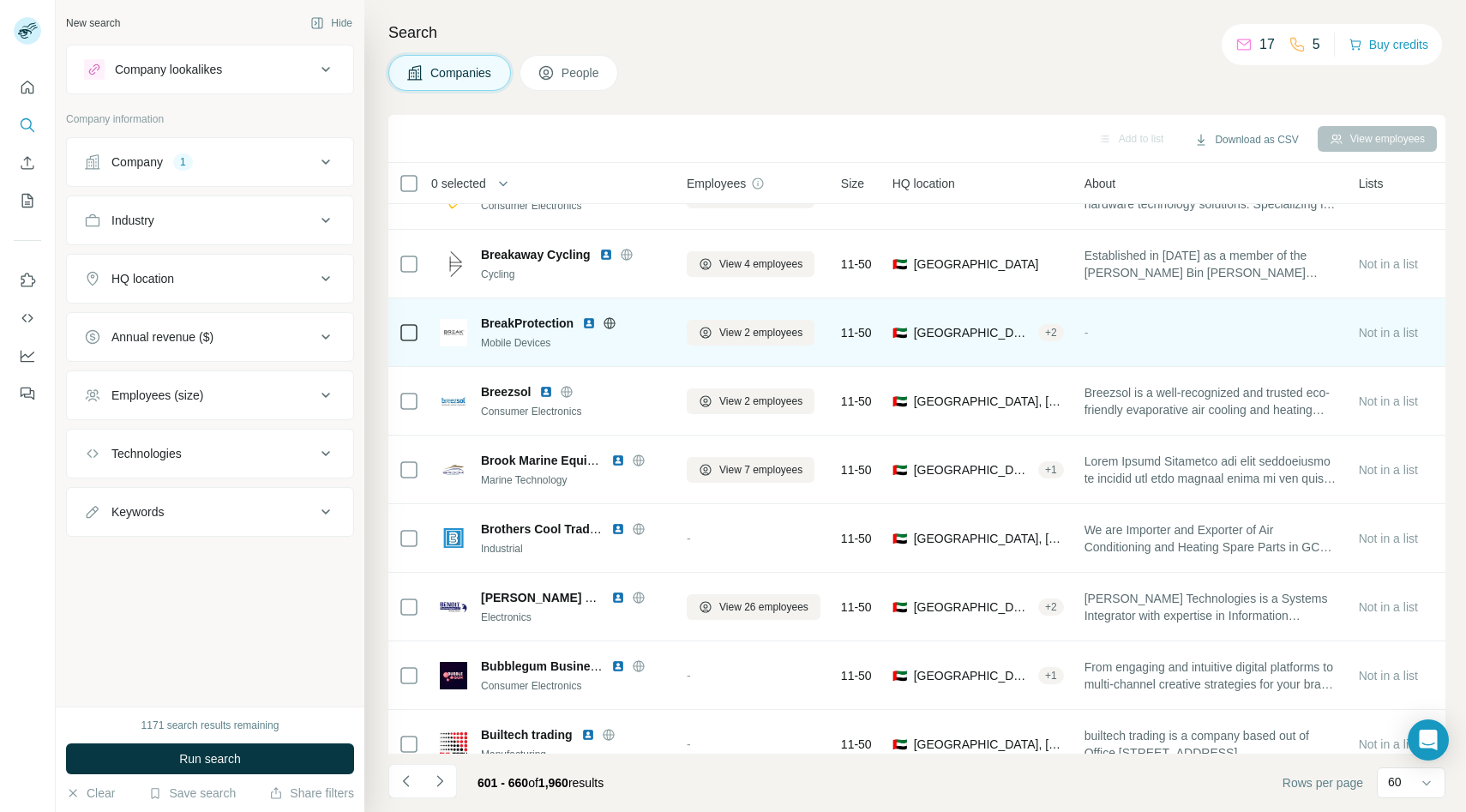
click at [609, 321] on icon at bounding box center [609, 323] width 14 height 14
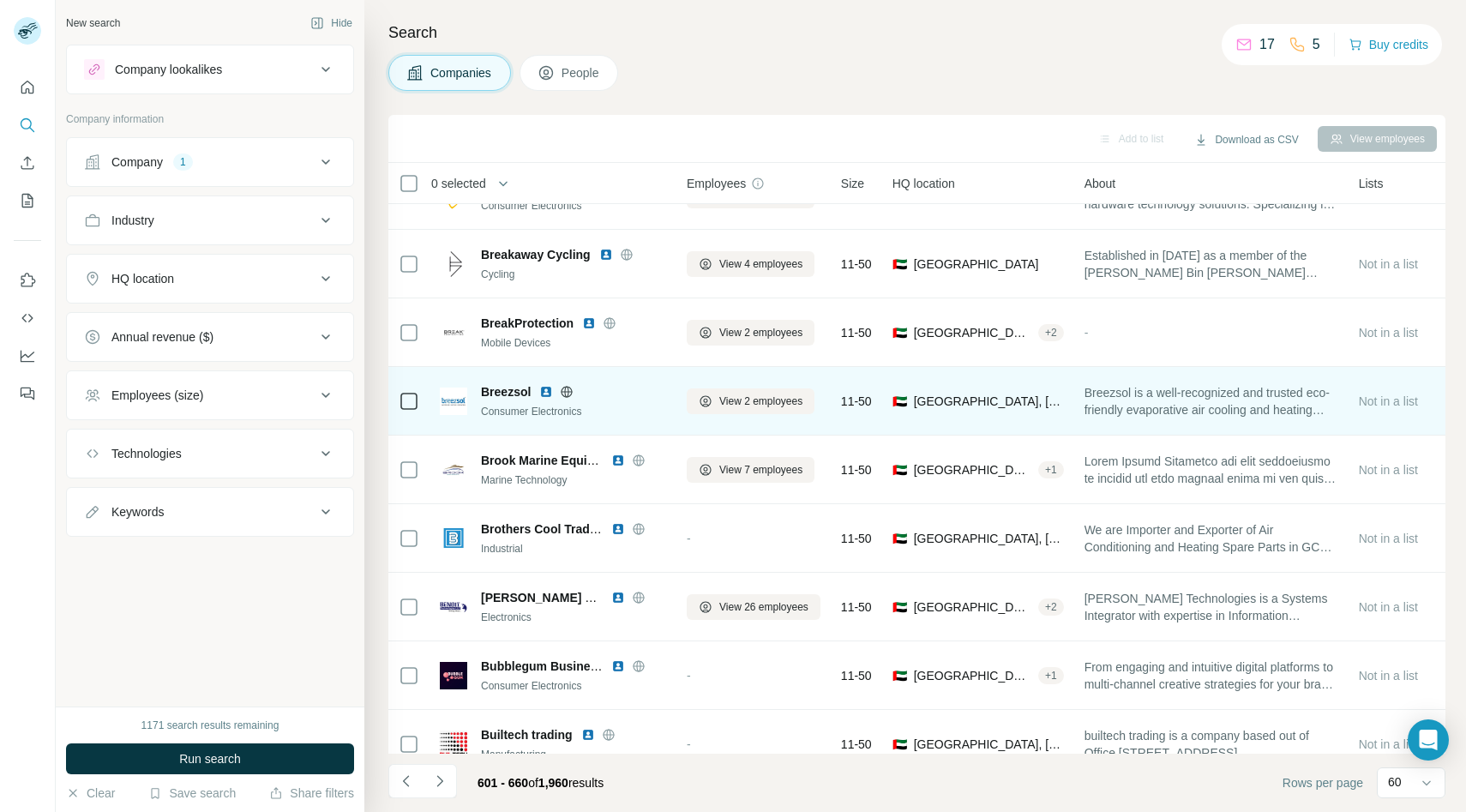
click at [567, 393] on icon at bounding box center [567, 392] width 14 height 14
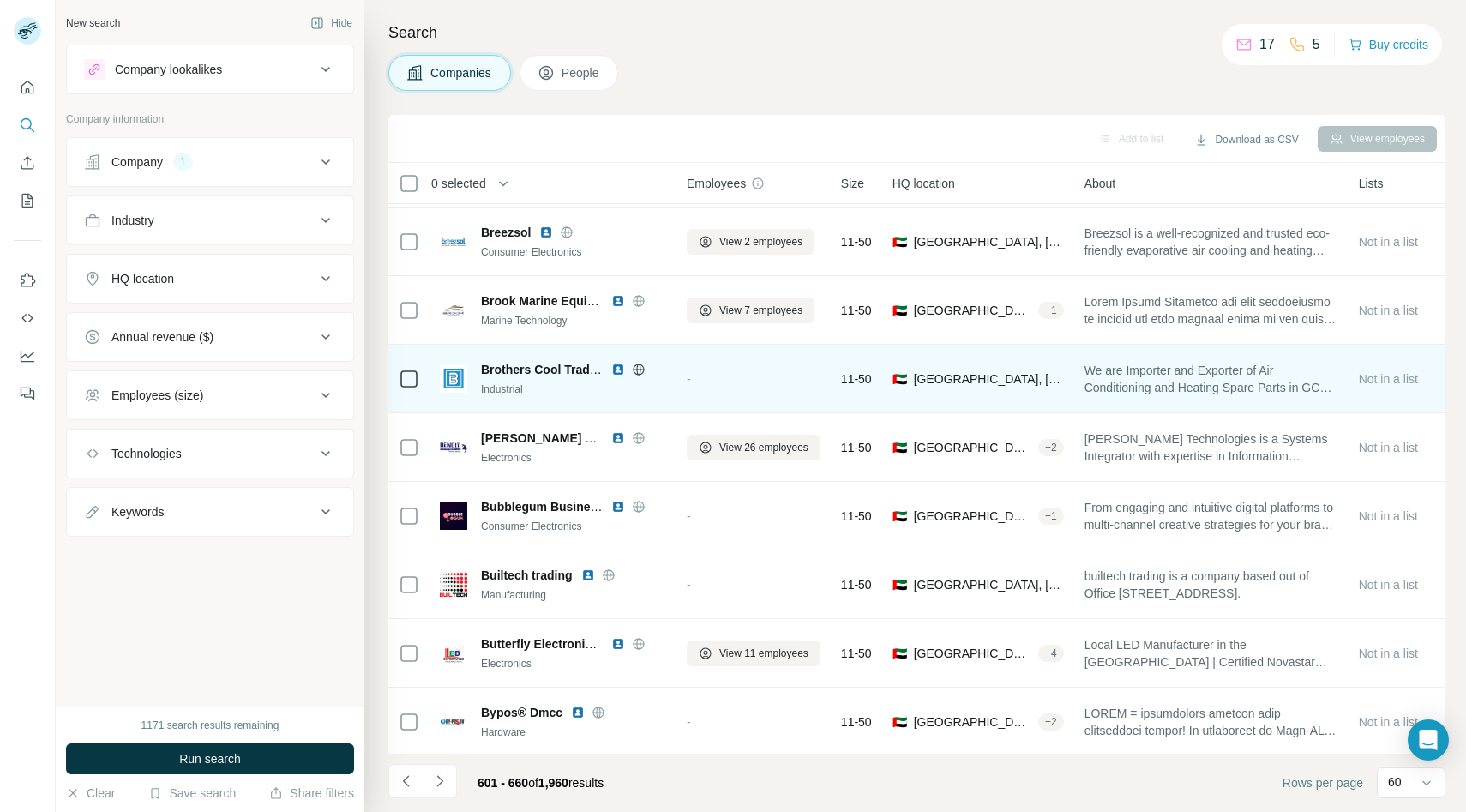
scroll to position [820, 0]
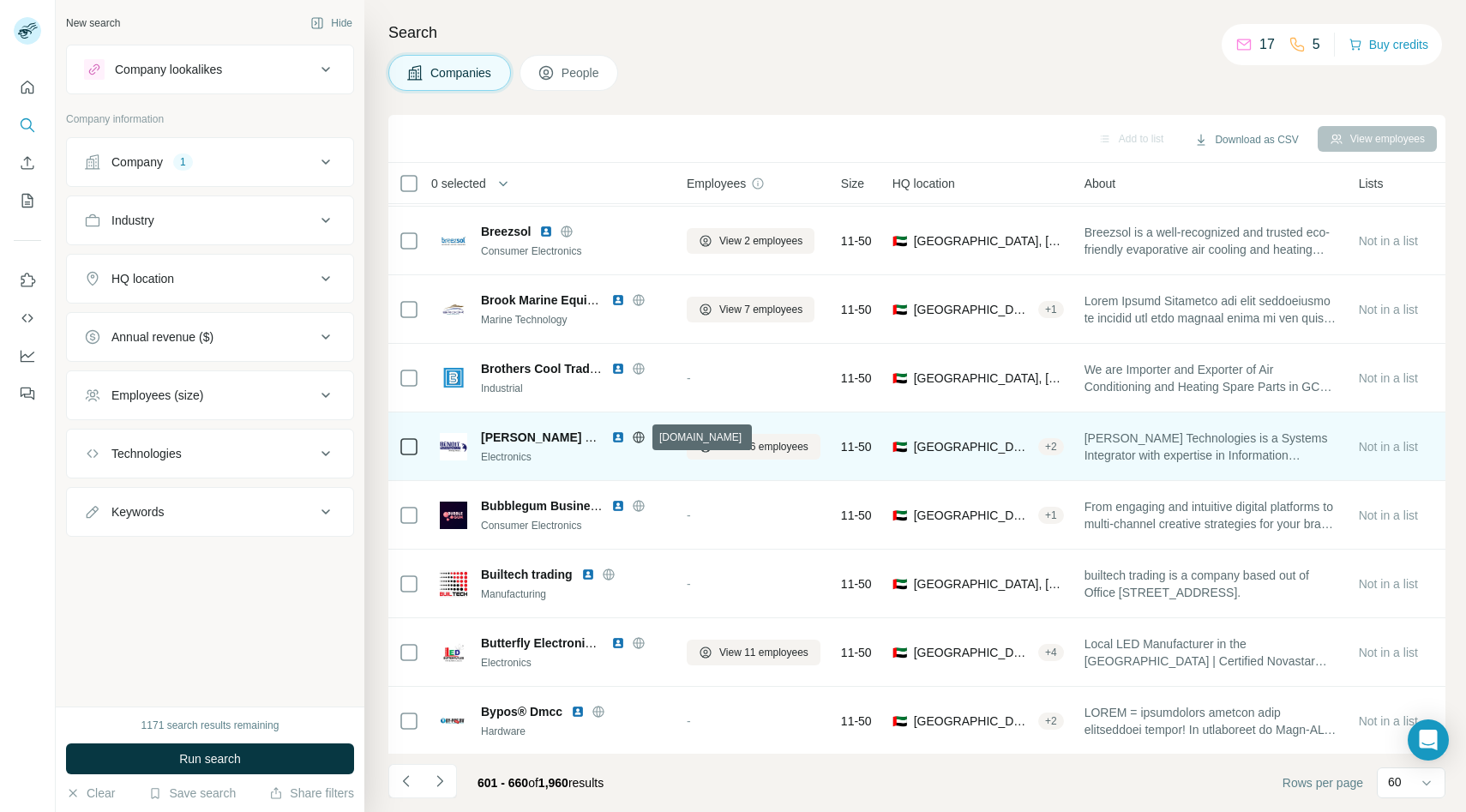
click at [635, 437] on icon at bounding box center [637, 437] width 11 height 1
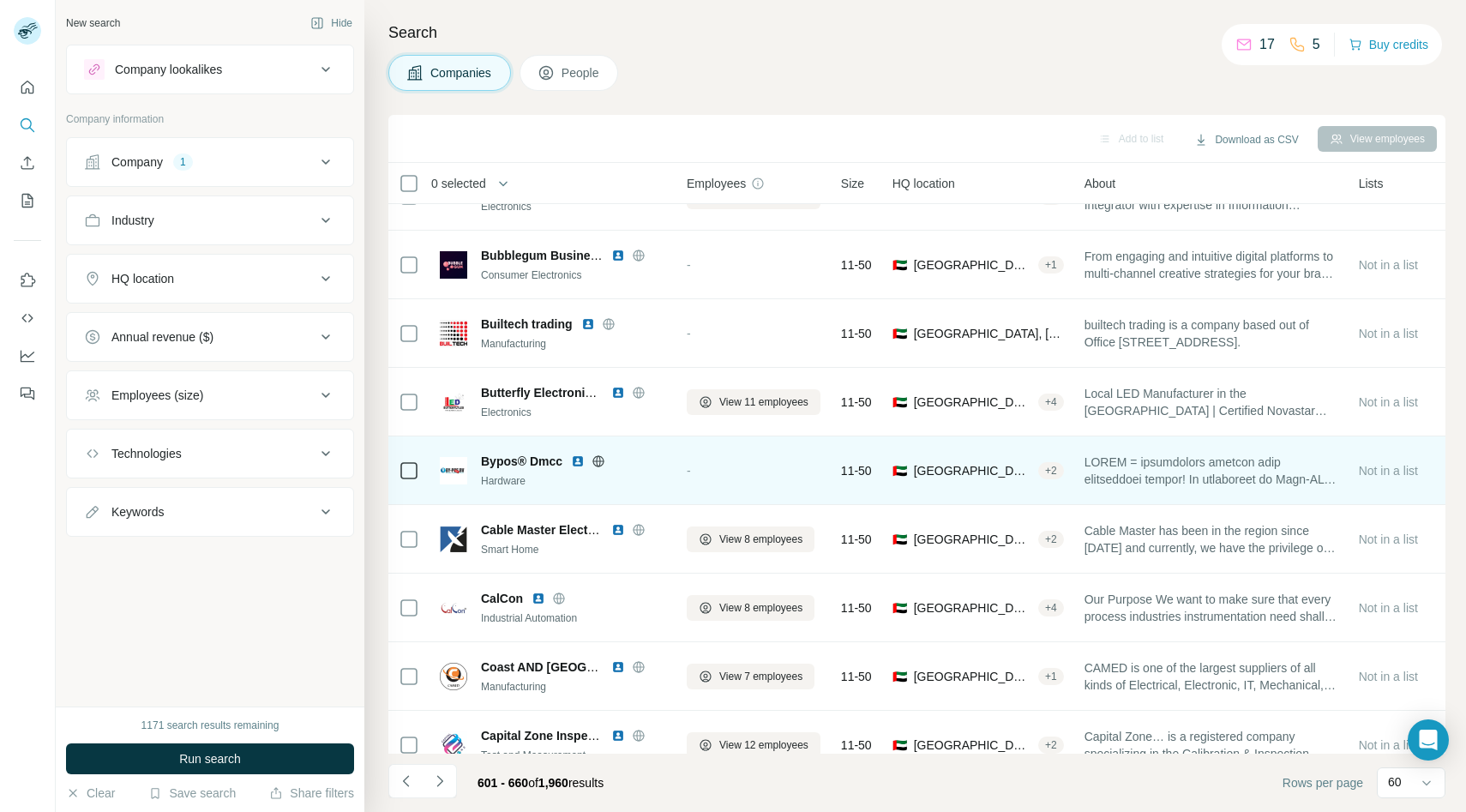
scroll to position [1081, 0]
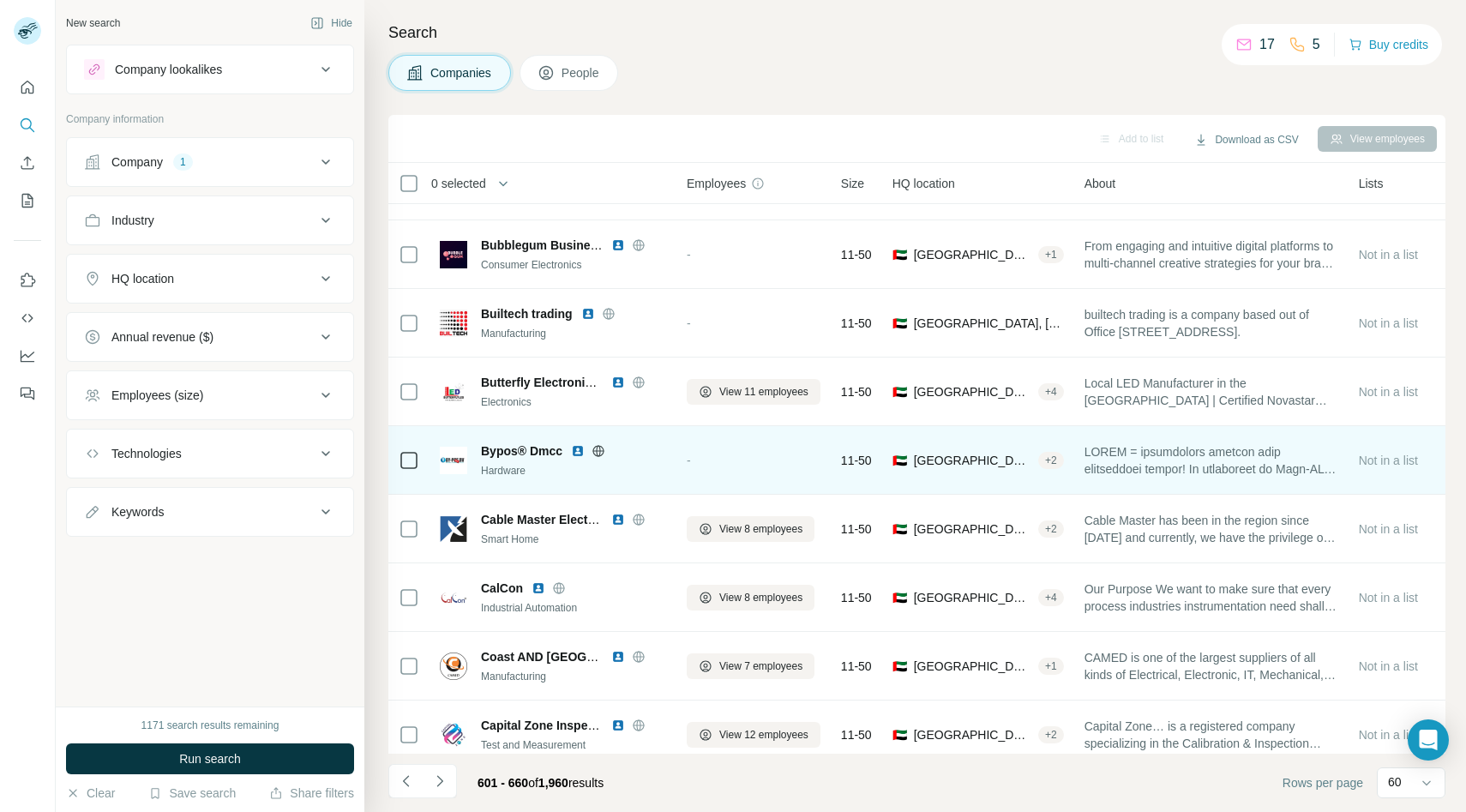
click at [601, 449] on icon at bounding box center [599, 451] width 14 height 14
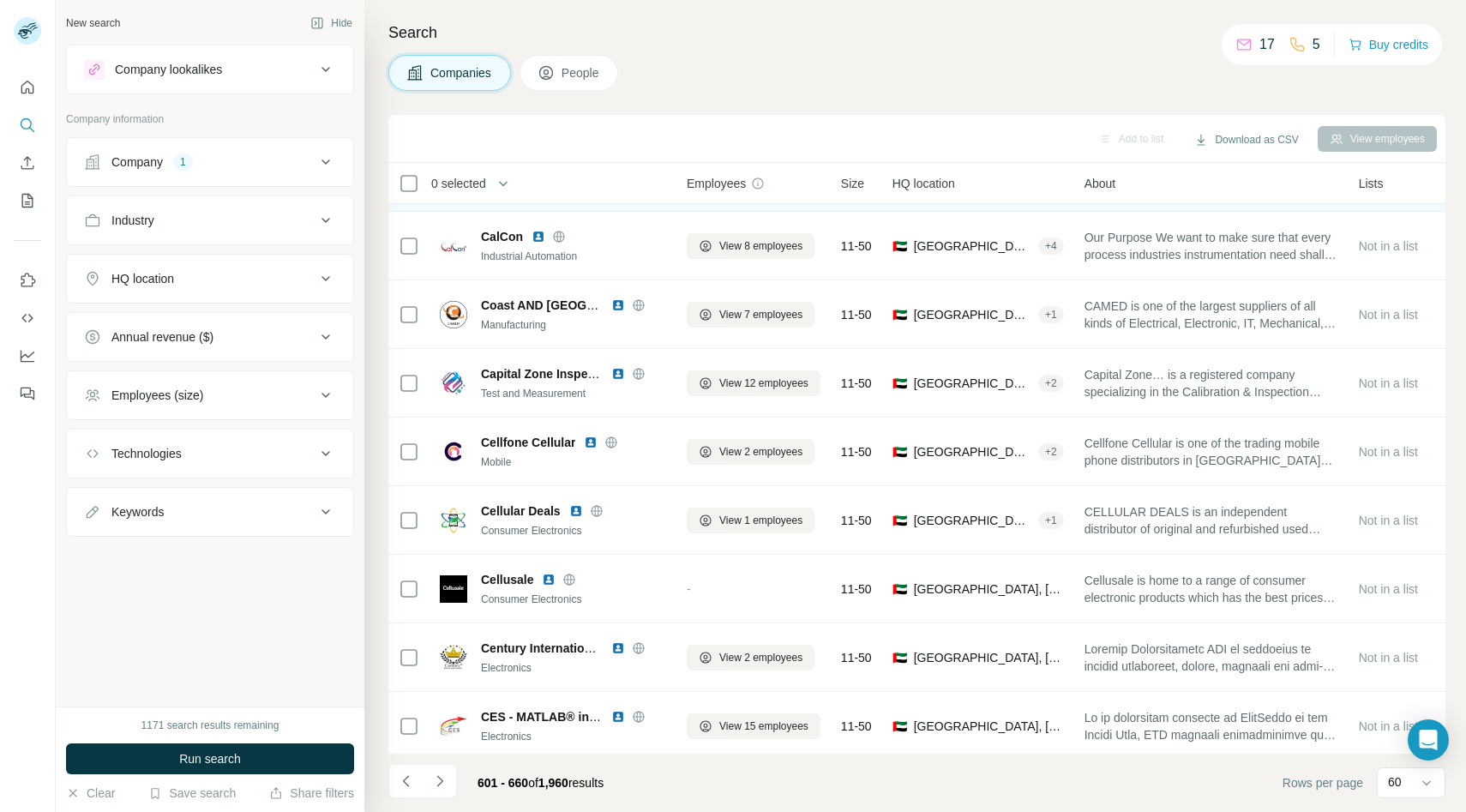
scroll to position [1450, 0]
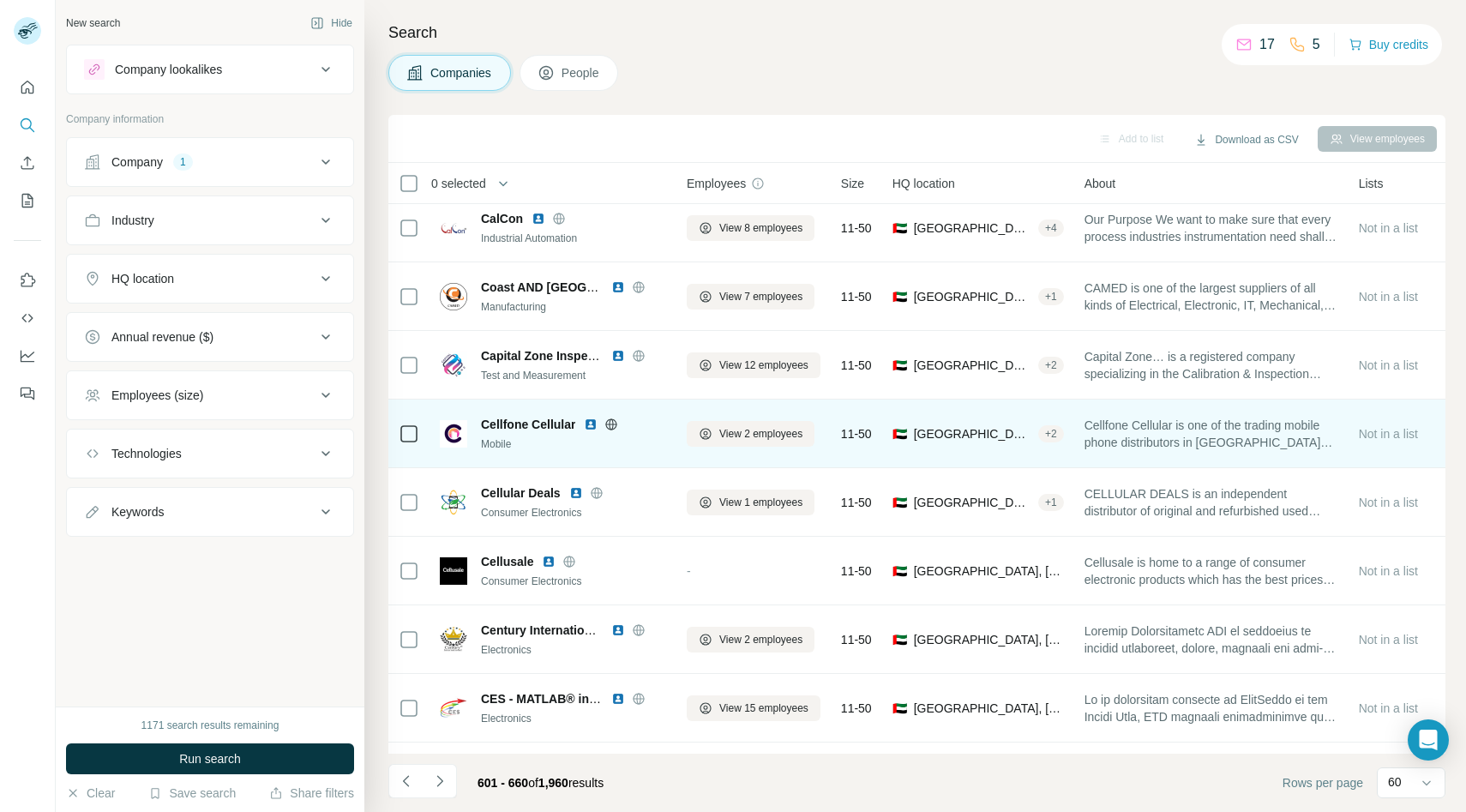
click at [616, 422] on icon at bounding box center [611, 423] width 11 height 11
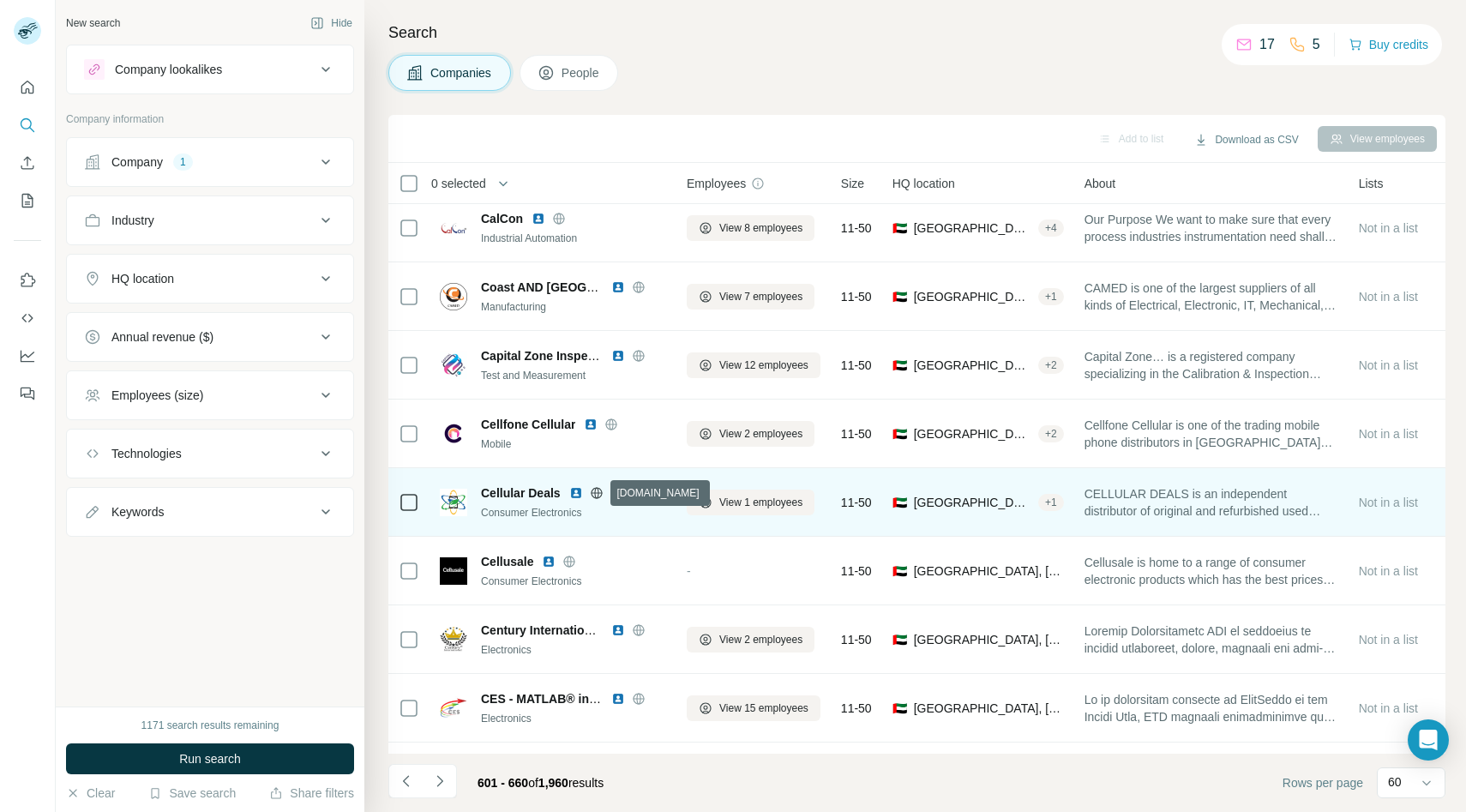
click at [599, 496] on icon at bounding box center [597, 493] width 14 height 14
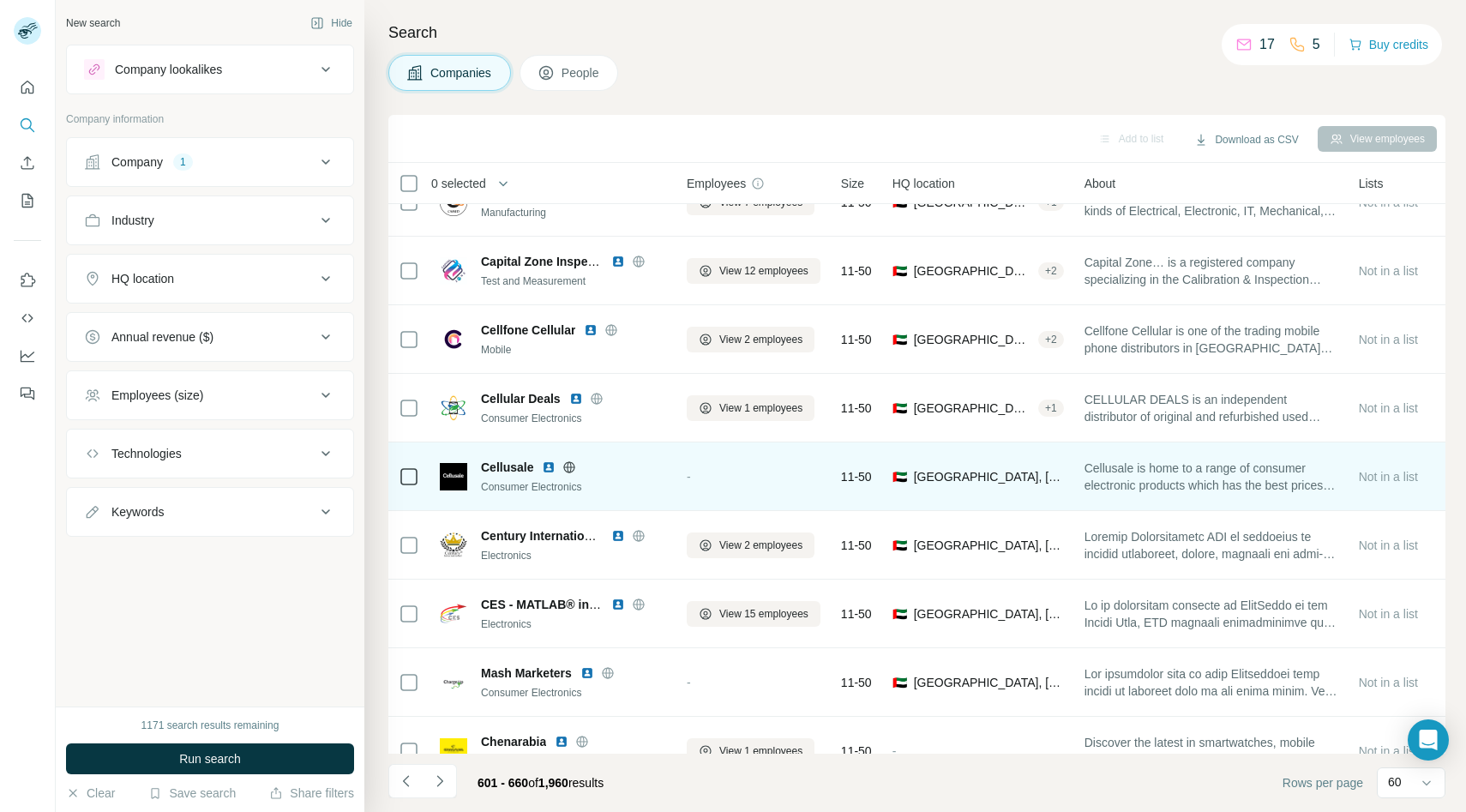
scroll to position [1546, 0]
click at [571, 463] on icon at bounding box center [570, 466] width 14 height 14
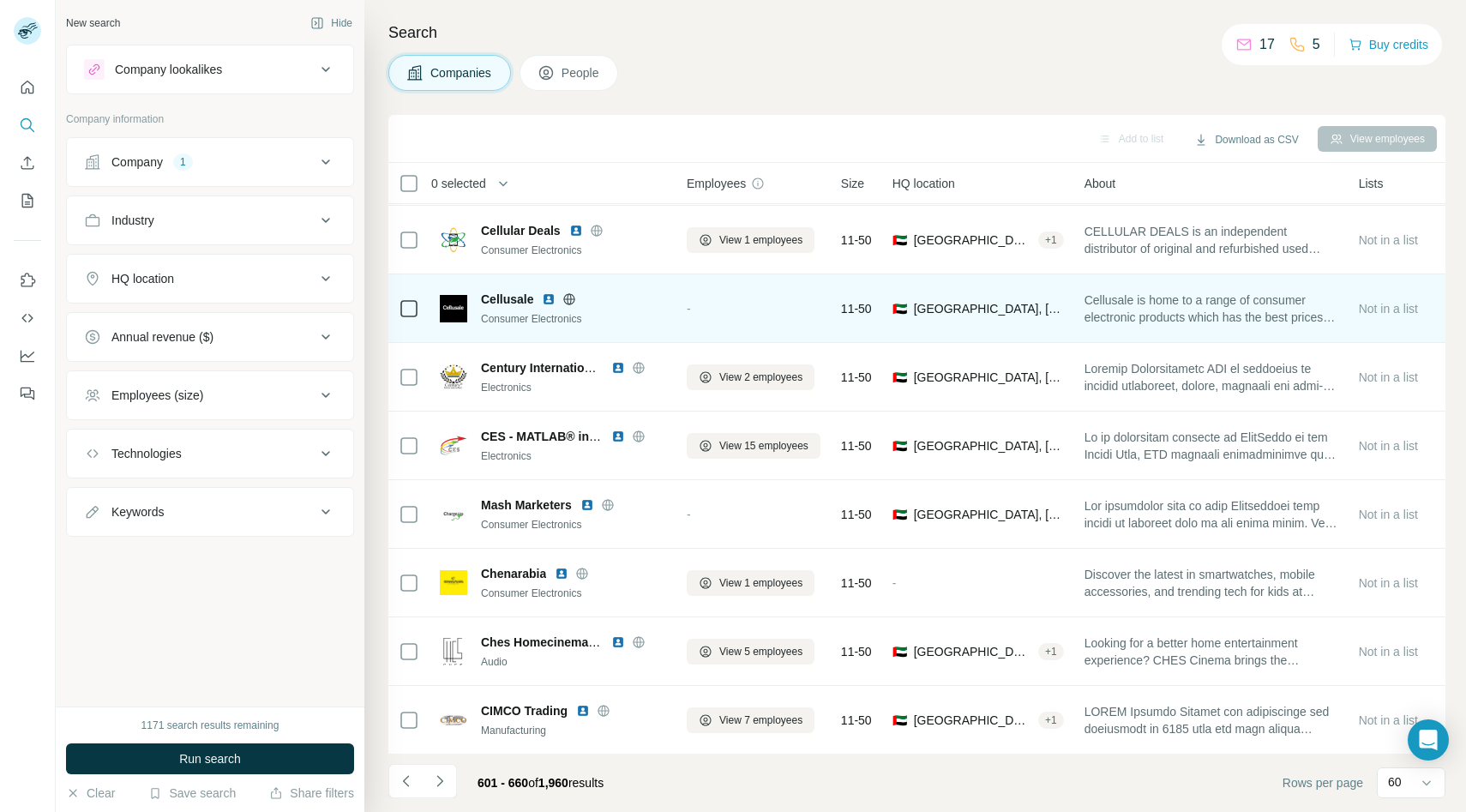
scroll to position [1714, 0]
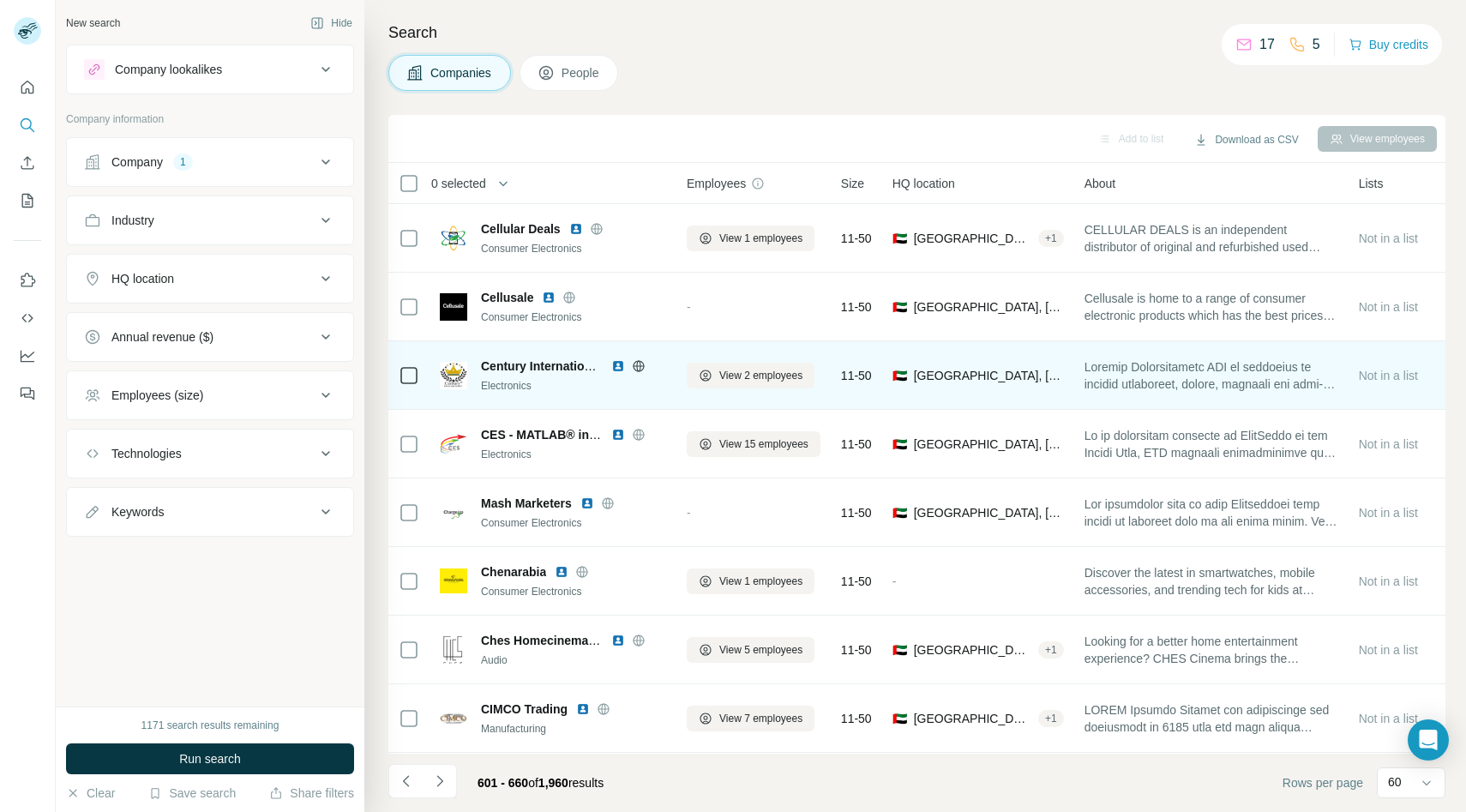
click at [638, 365] on icon at bounding box center [637, 365] width 11 height 1
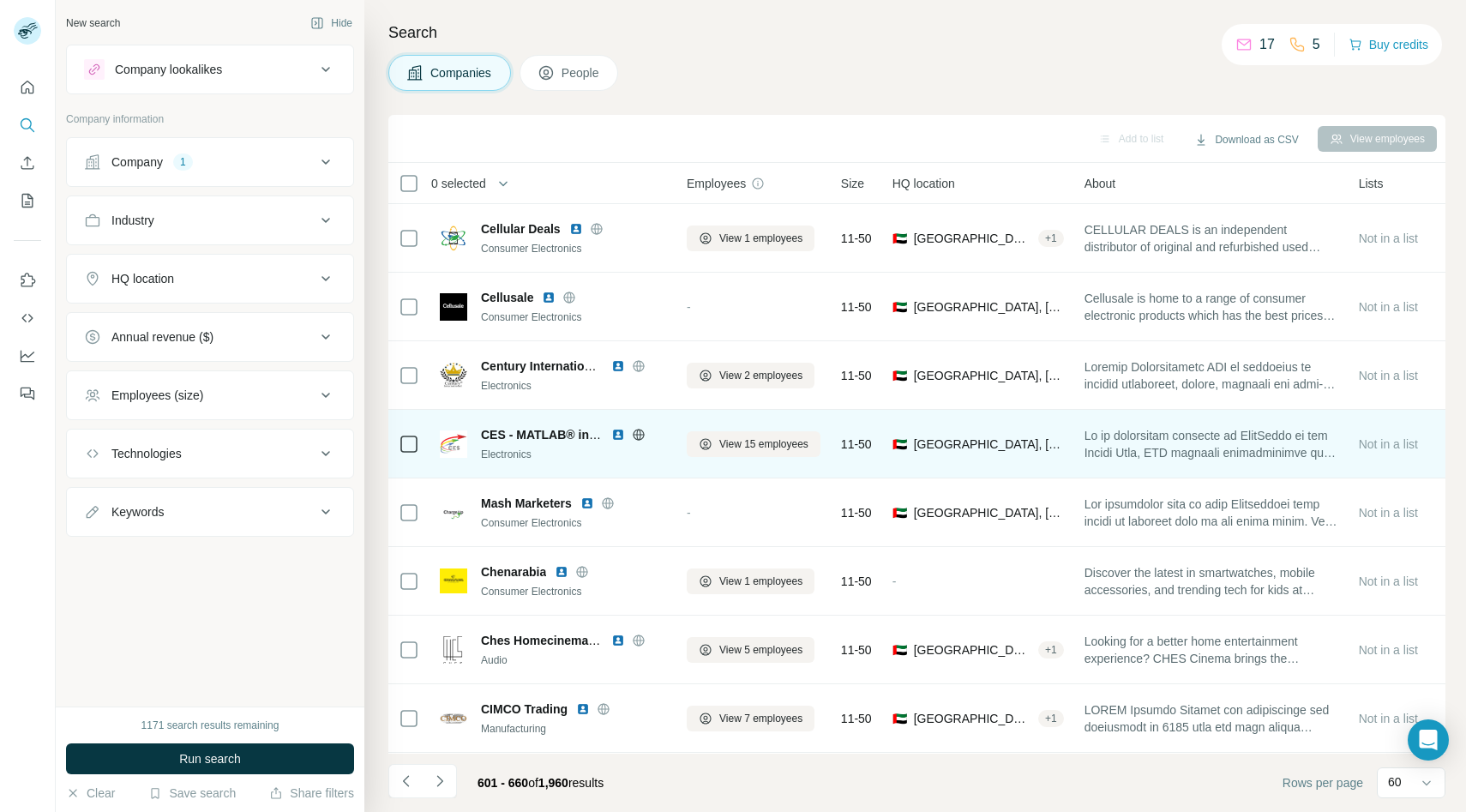
click at [635, 431] on icon at bounding box center [637, 434] width 11 height 11
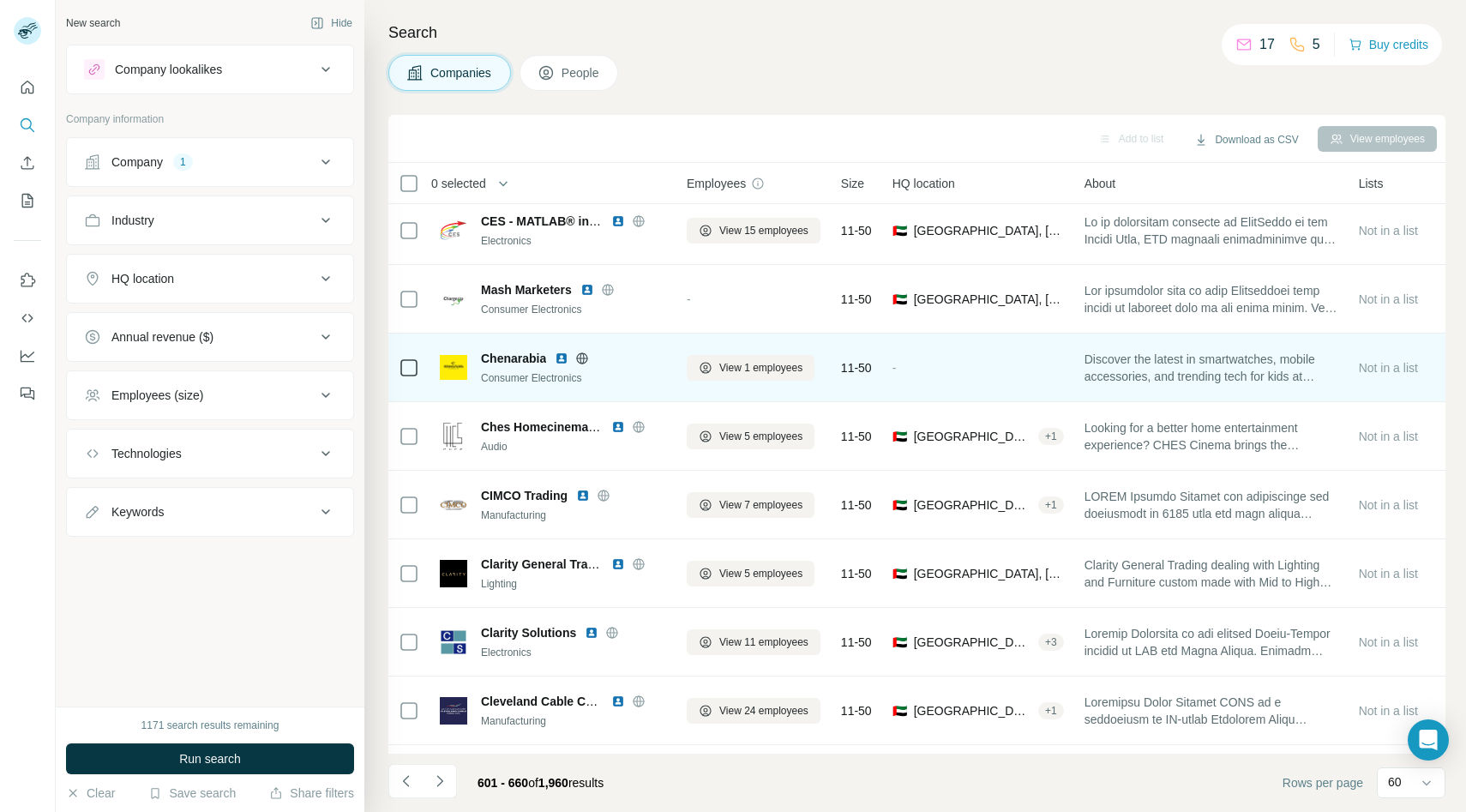
scroll to position [1937, 0]
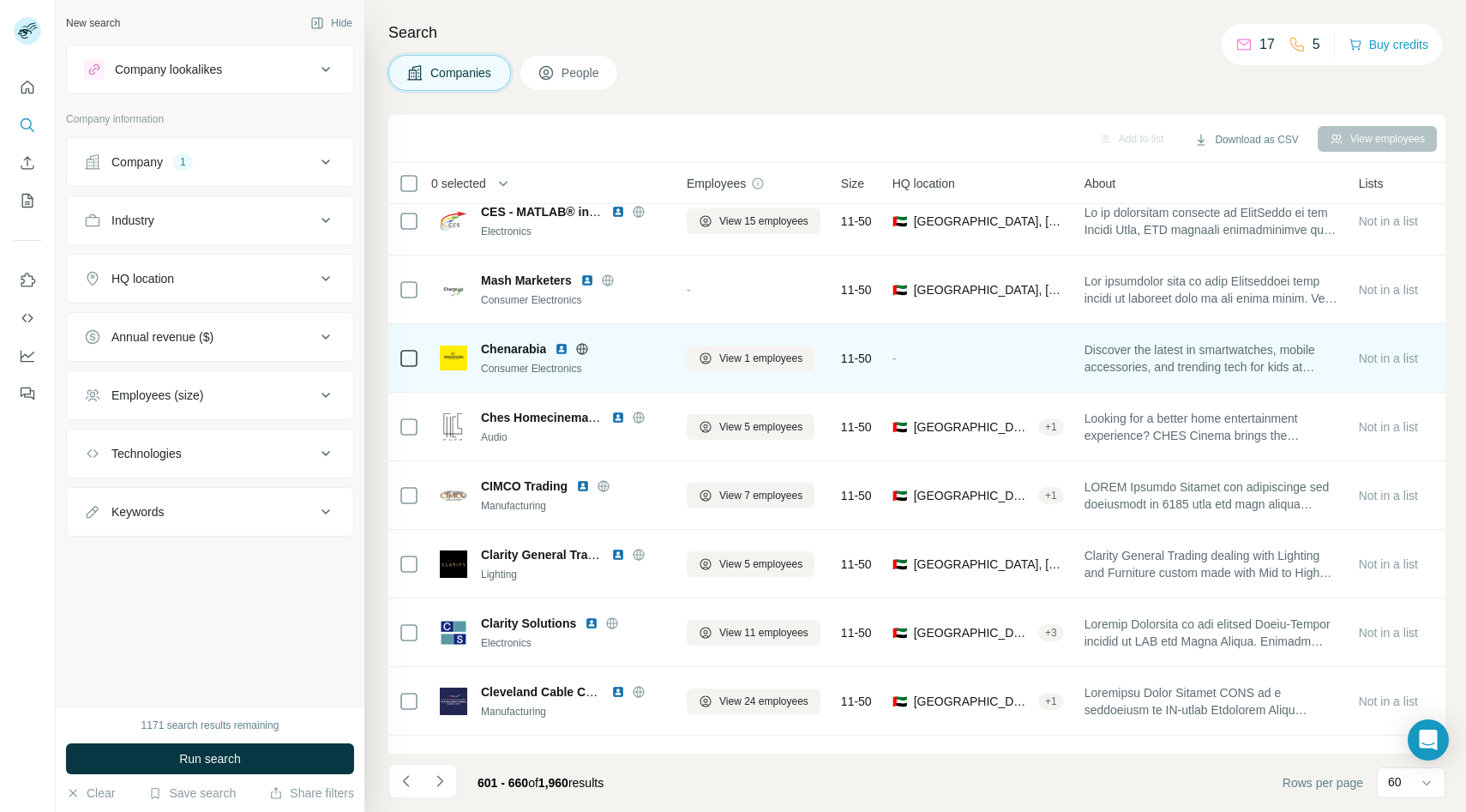
click at [583, 346] on icon at bounding box center [582, 348] width 14 height 14
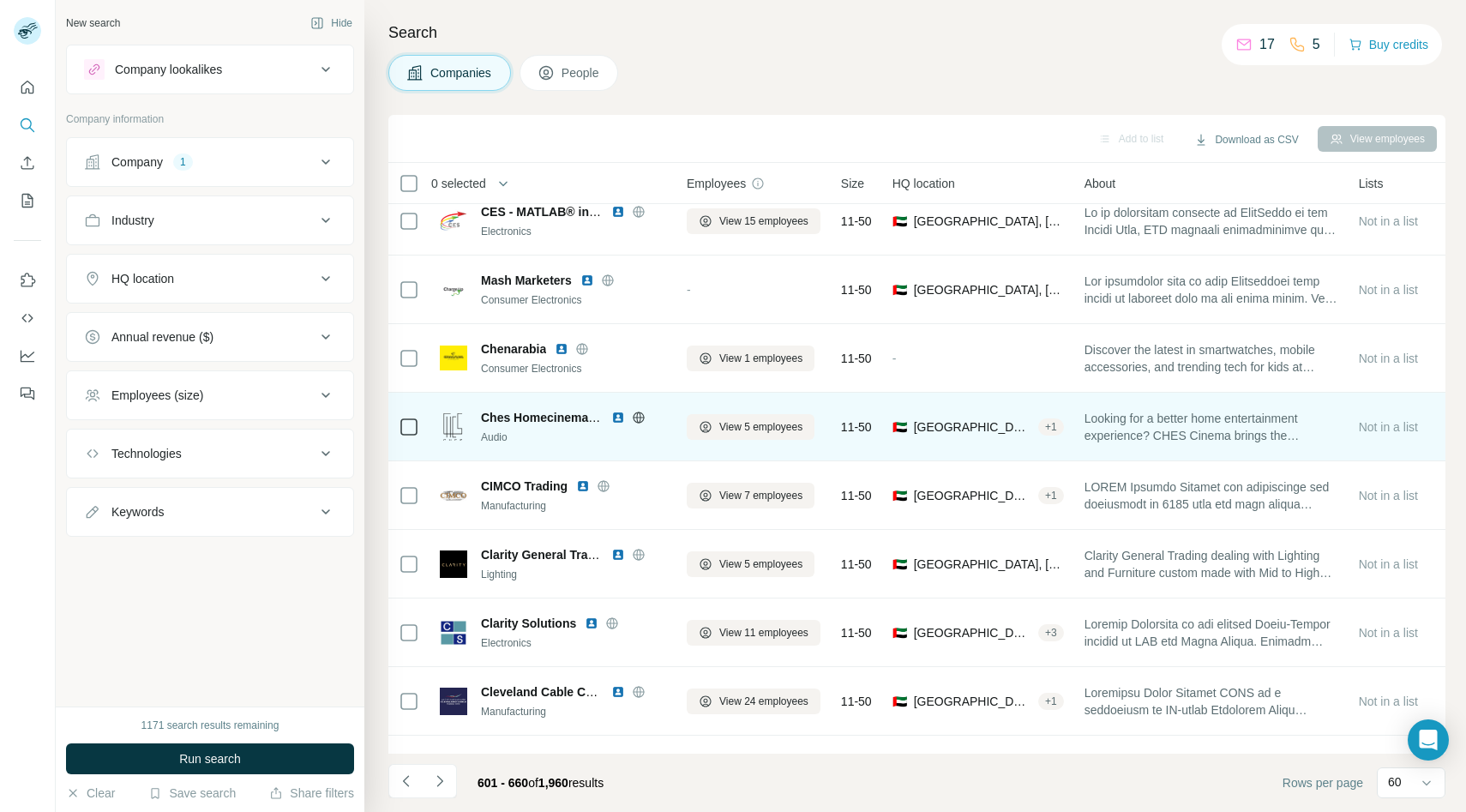
scroll to position [2007, 0]
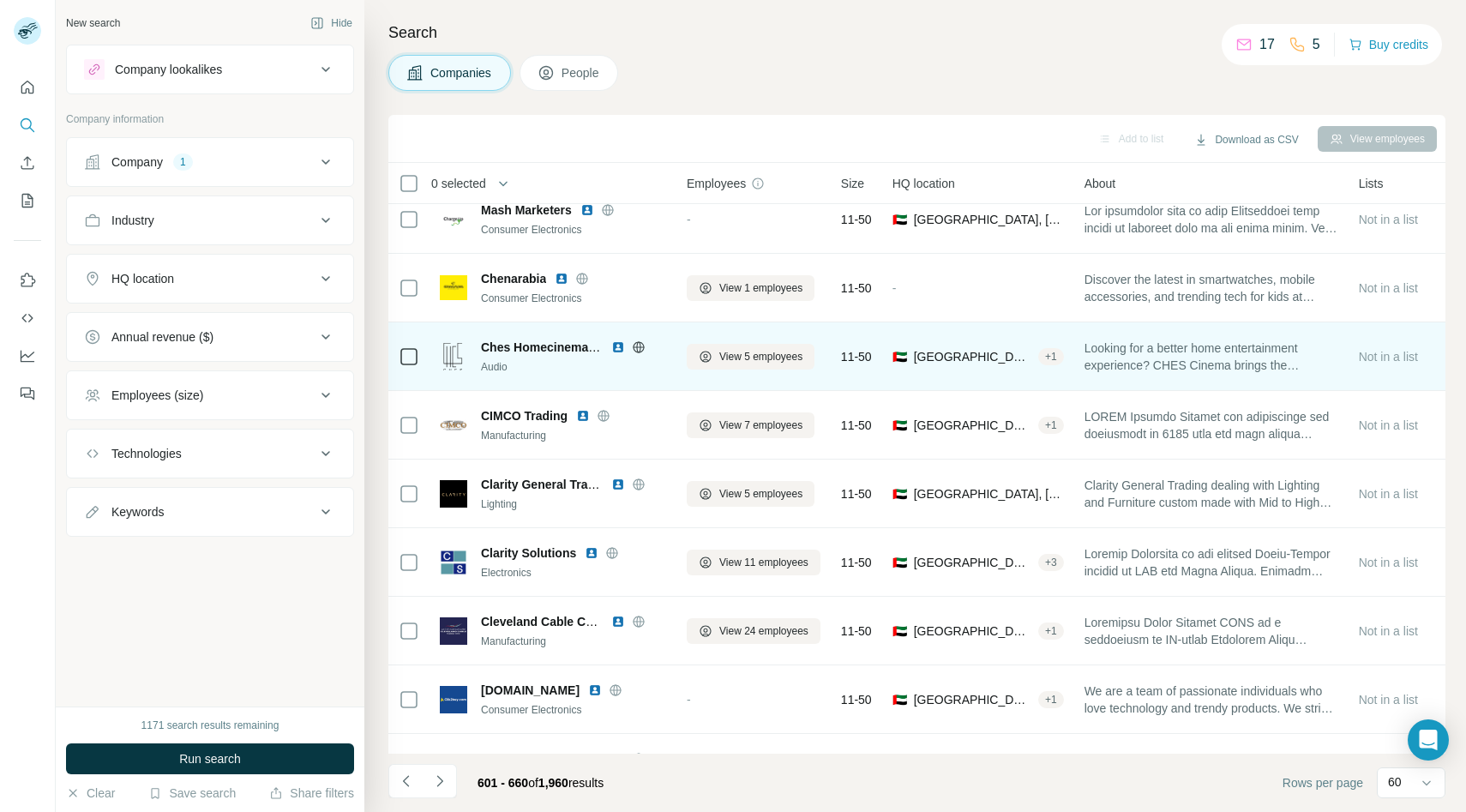
click at [635, 341] on icon at bounding box center [638, 347] width 14 height 14
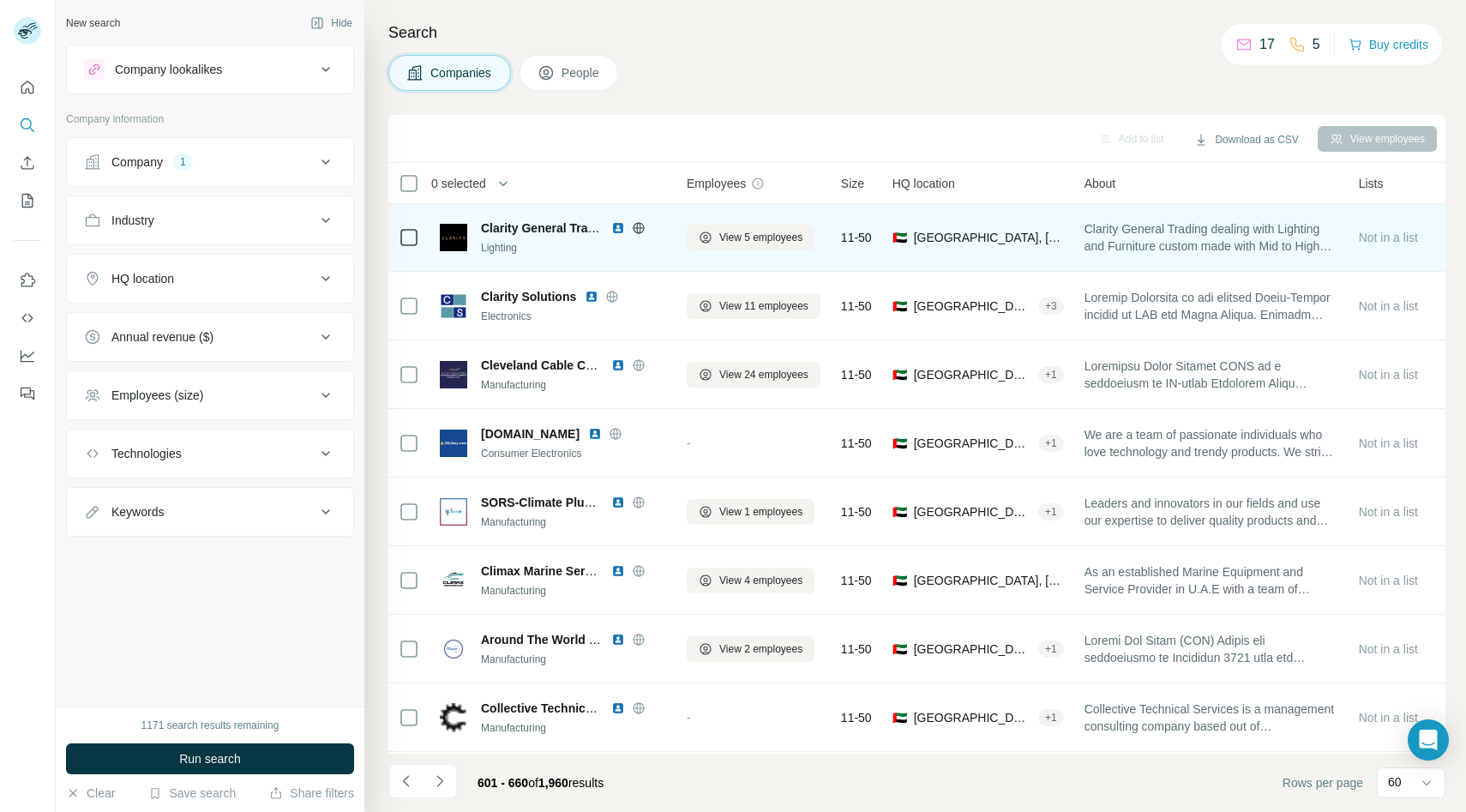
scroll to position [2264, 0]
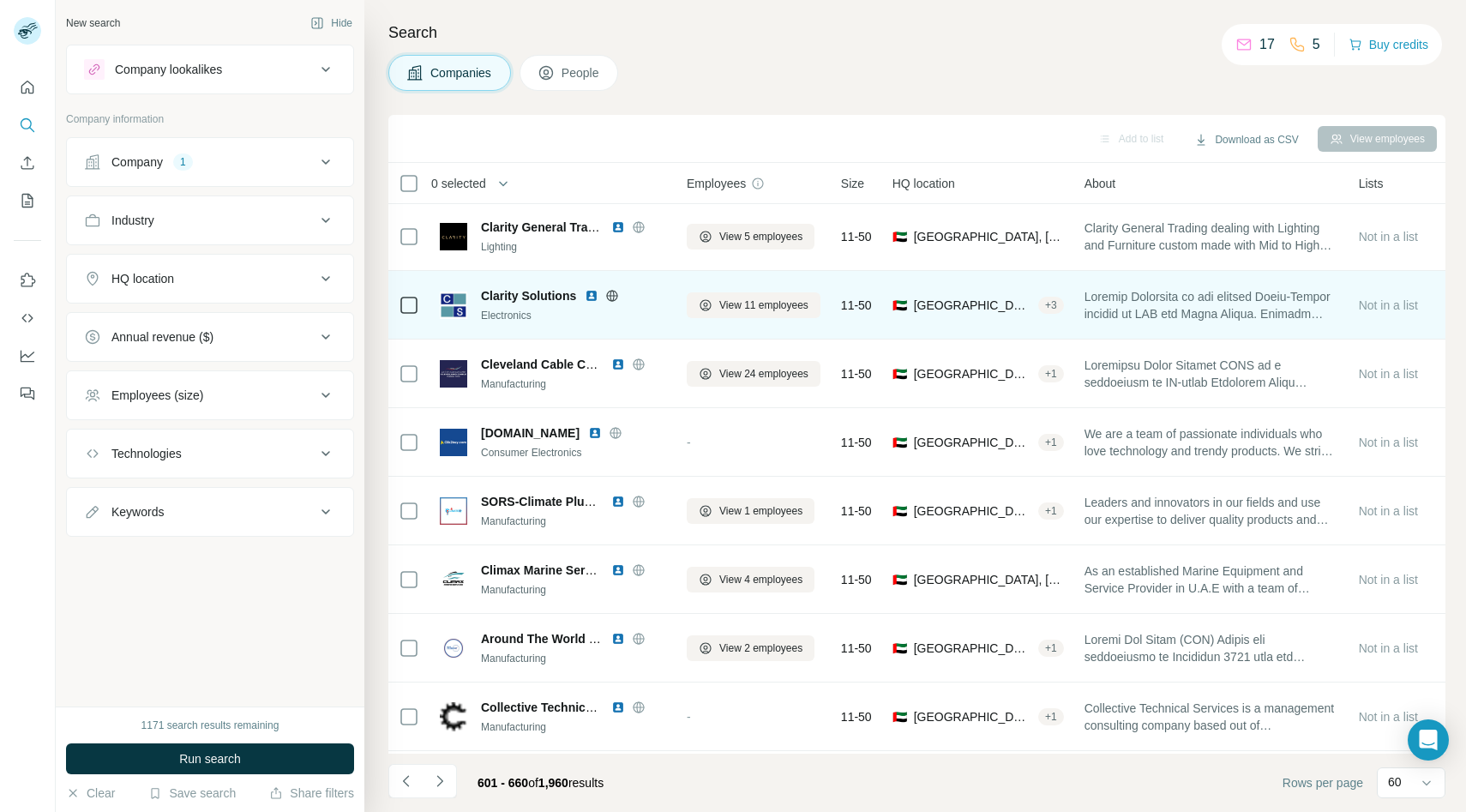
click at [612, 295] on icon at bounding box center [612, 295] width 4 height 11
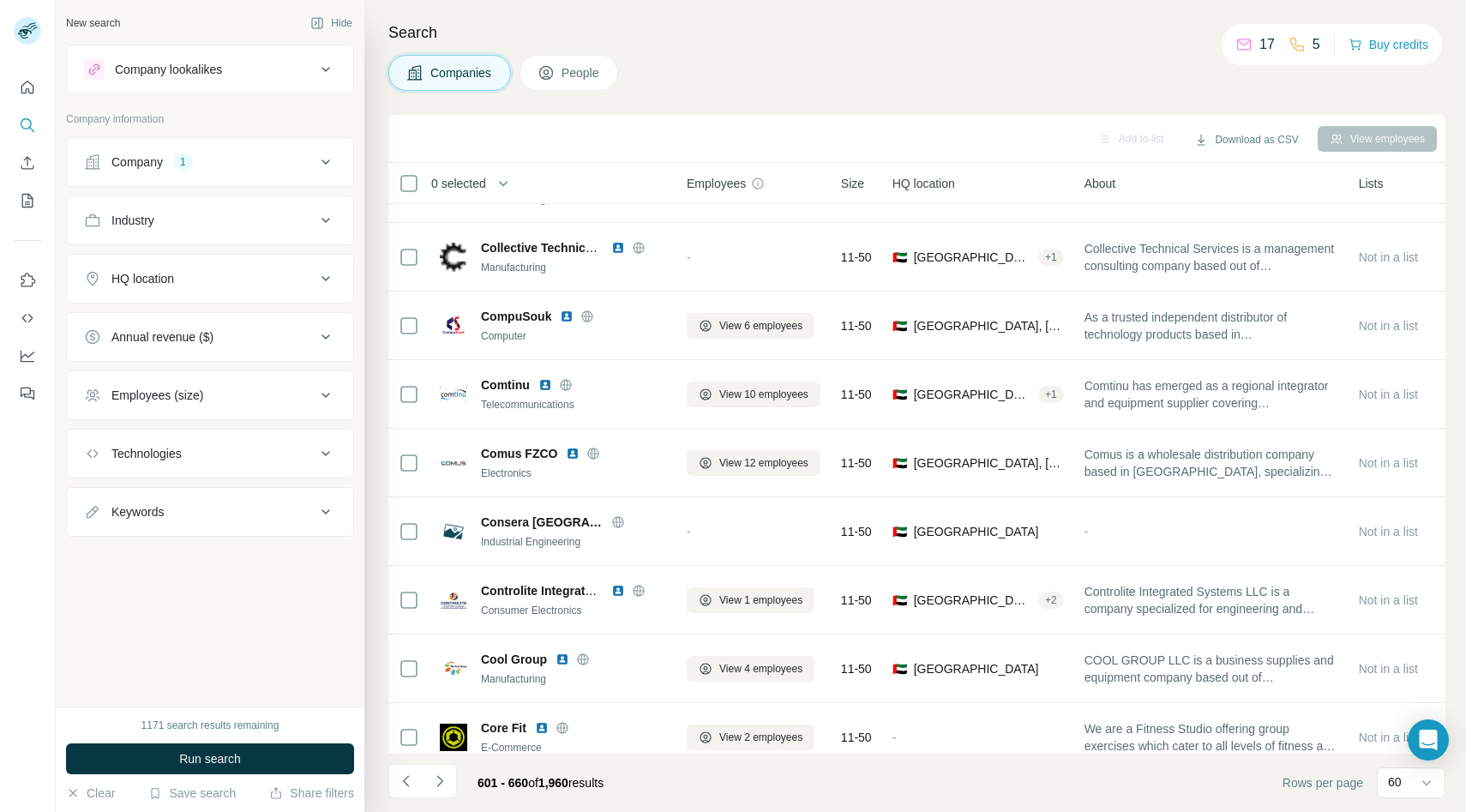
scroll to position [2724, 0]
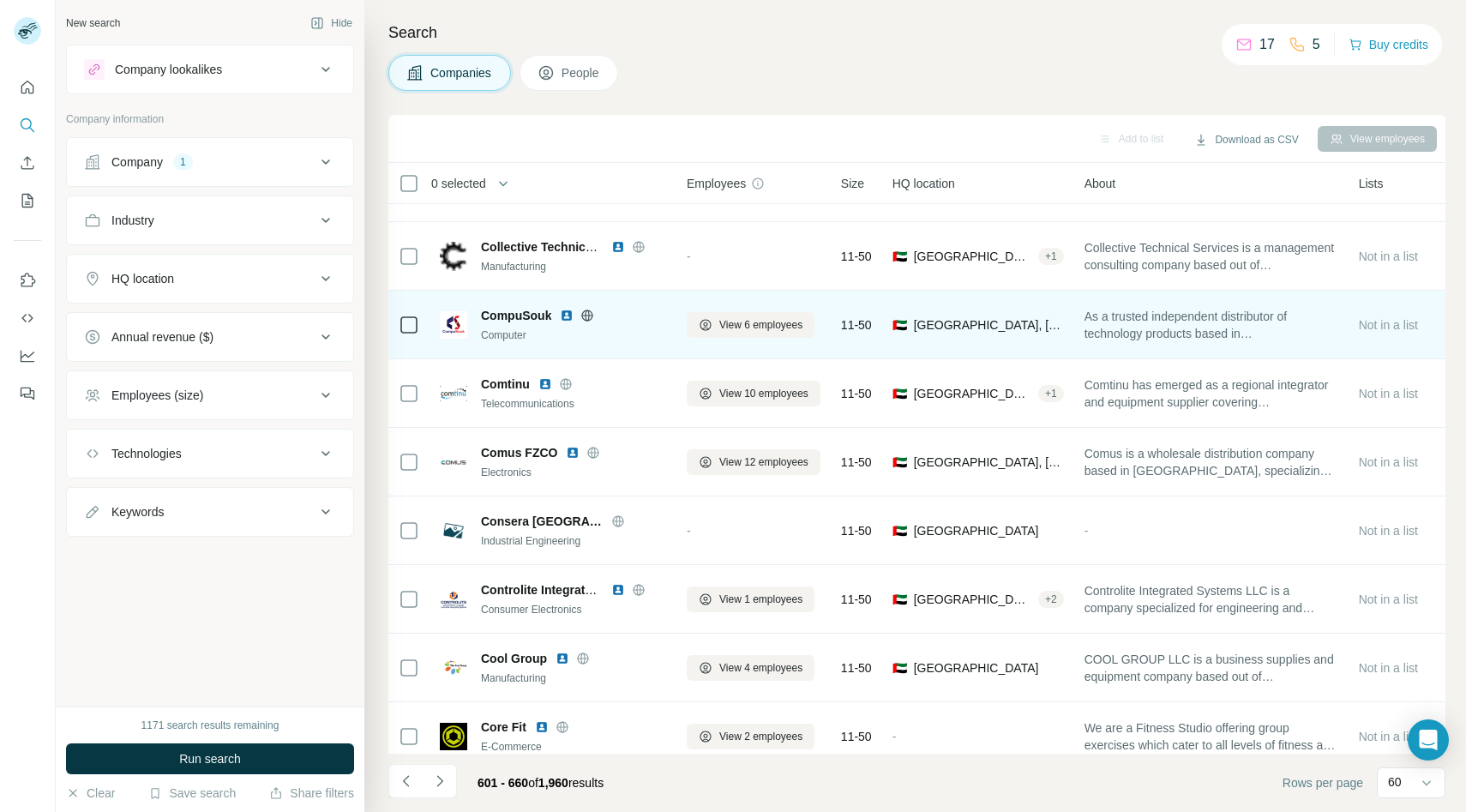
click at [592, 318] on icon at bounding box center [587, 315] width 14 height 14
